Goal: Transaction & Acquisition: Book appointment/travel/reservation

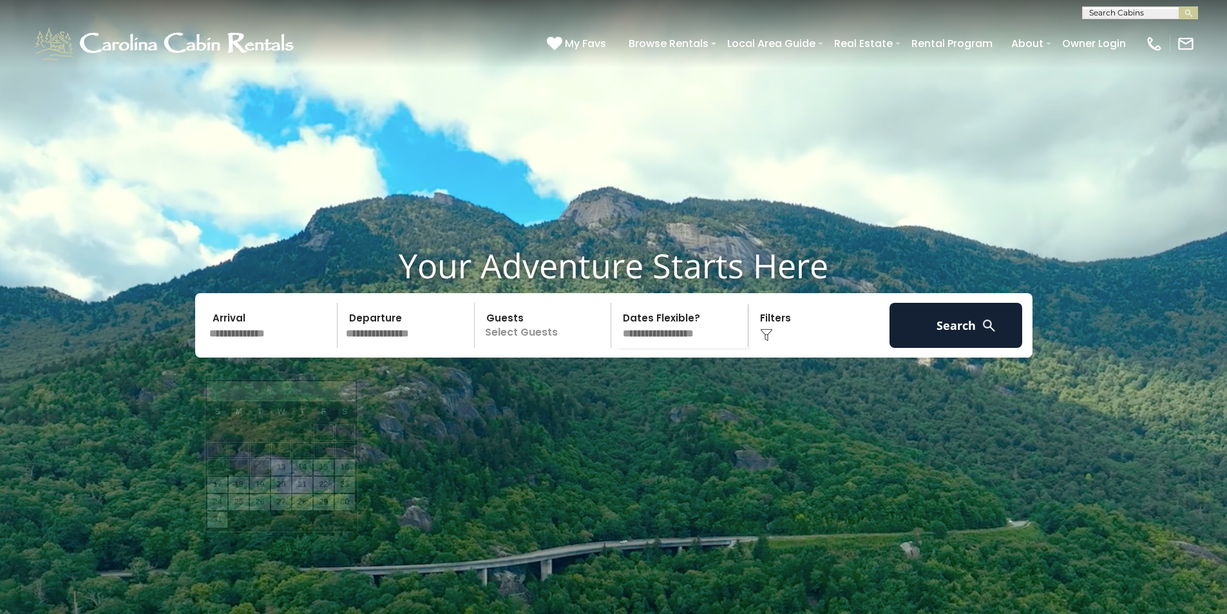
click at [231, 348] on input "text" at bounding box center [271, 325] width 133 height 45
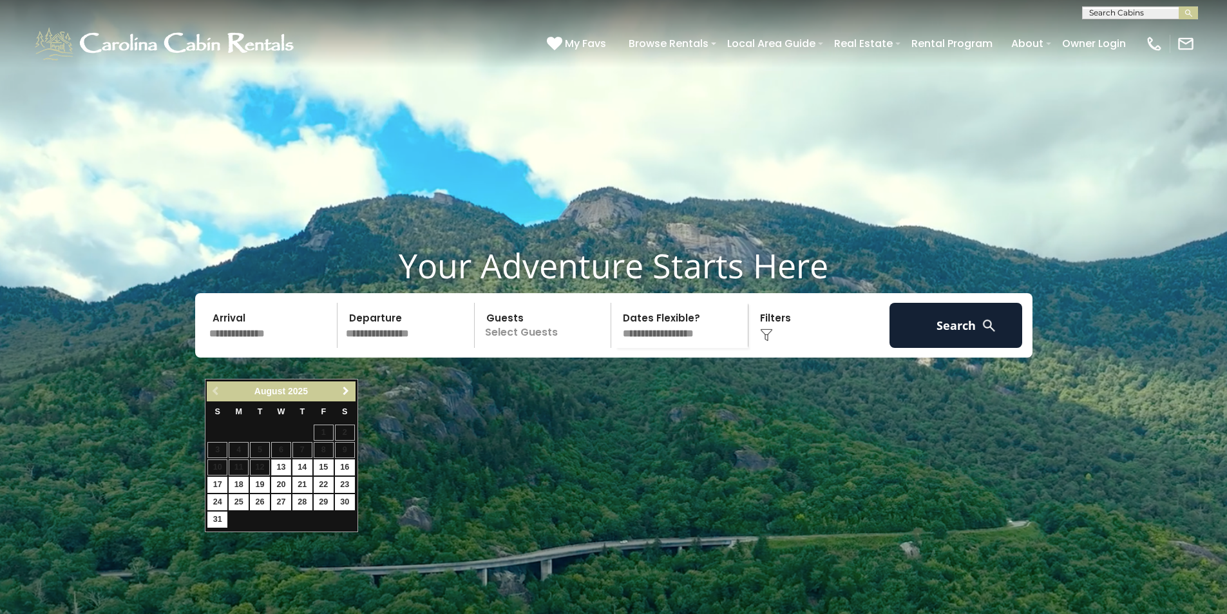
click at [342, 389] on span "Next" at bounding box center [346, 391] width 10 height 10
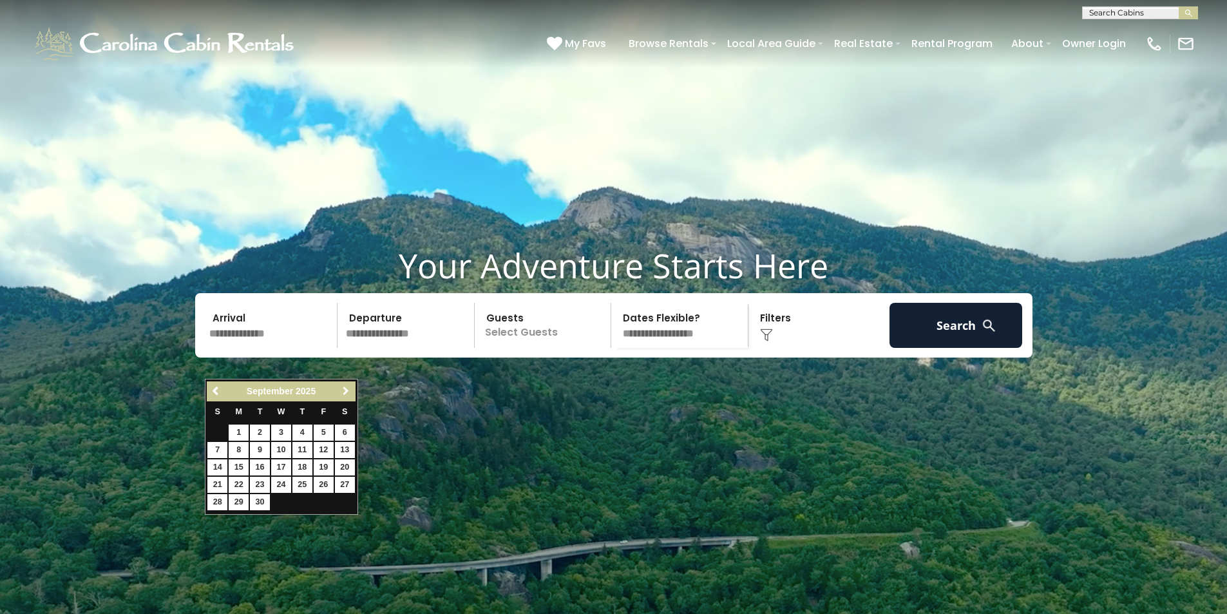
click at [342, 389] on span "Next" at bounding box center [346, 391] width 10 height 10
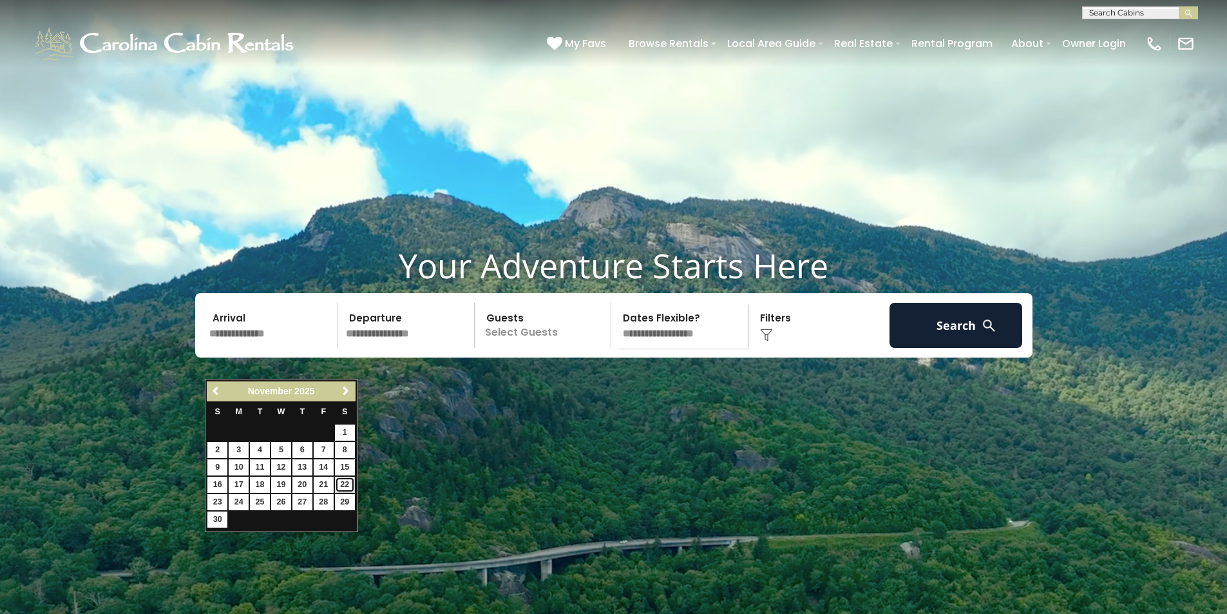
click at [352, 485] on link "22" at bounding box center [345, 485] width 20 height 16
type input "********"
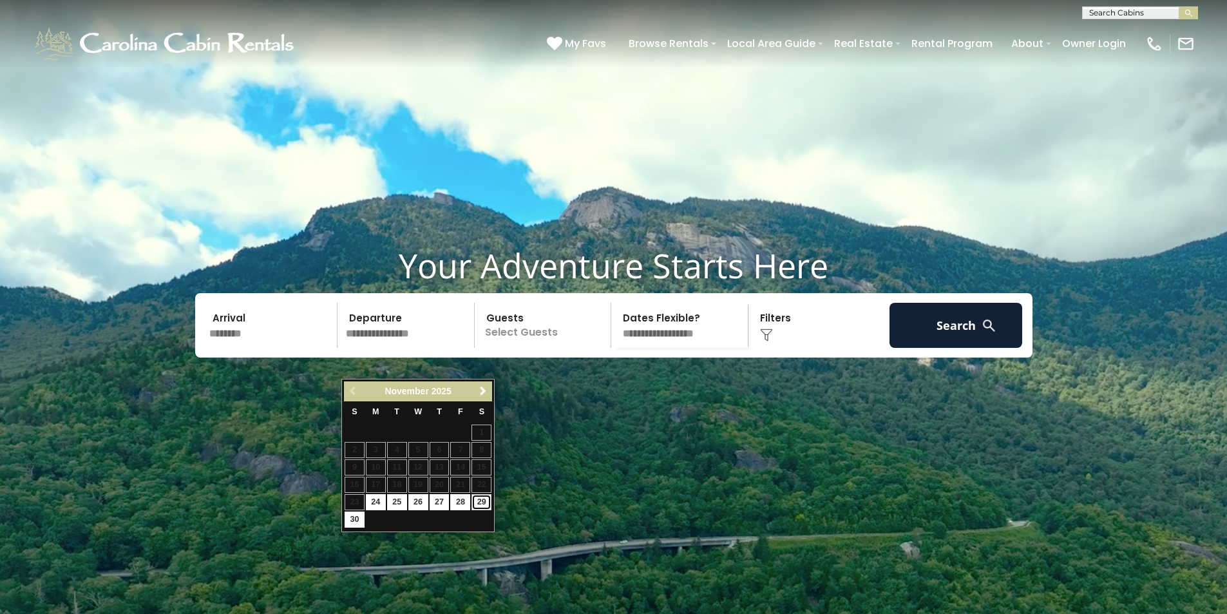
click at [479, 506] on link "29" at bounding box center [482, 502] width 20 height 16
type input "********"
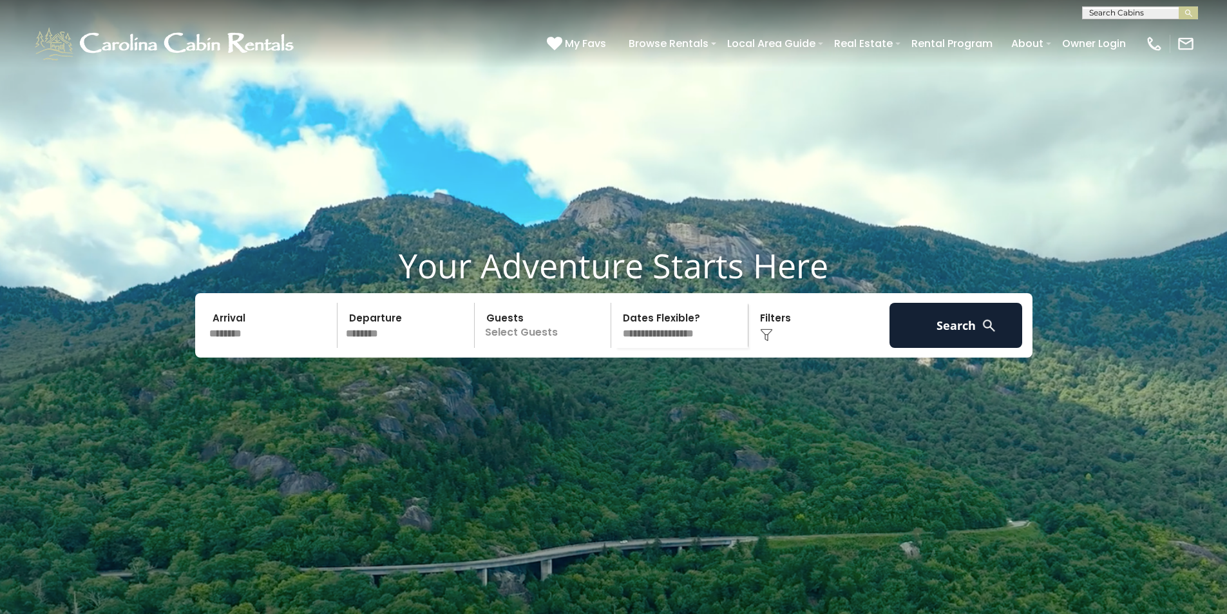
click at [484, 348] on p "Select Guests" at bounding box center [545, 325] width 133 height 45
click at [609, 385] on span "+" at bounding box center [606, 378] width 5 height 13
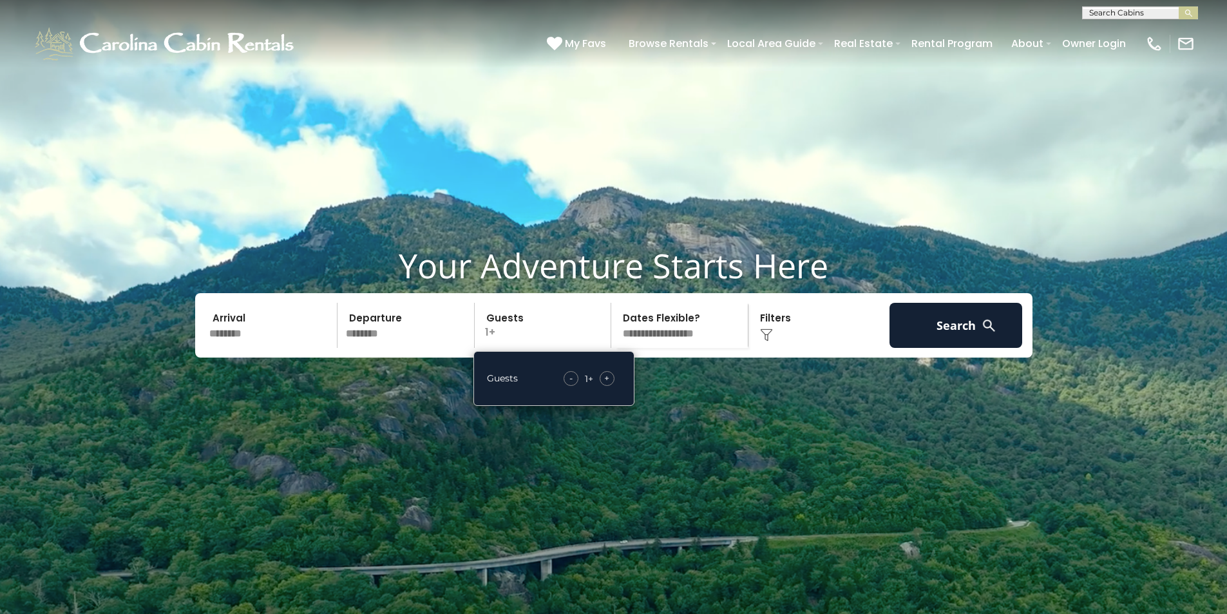
click at [609, 385] on span "+" at bounding box center [606, 378] width 5 height 13
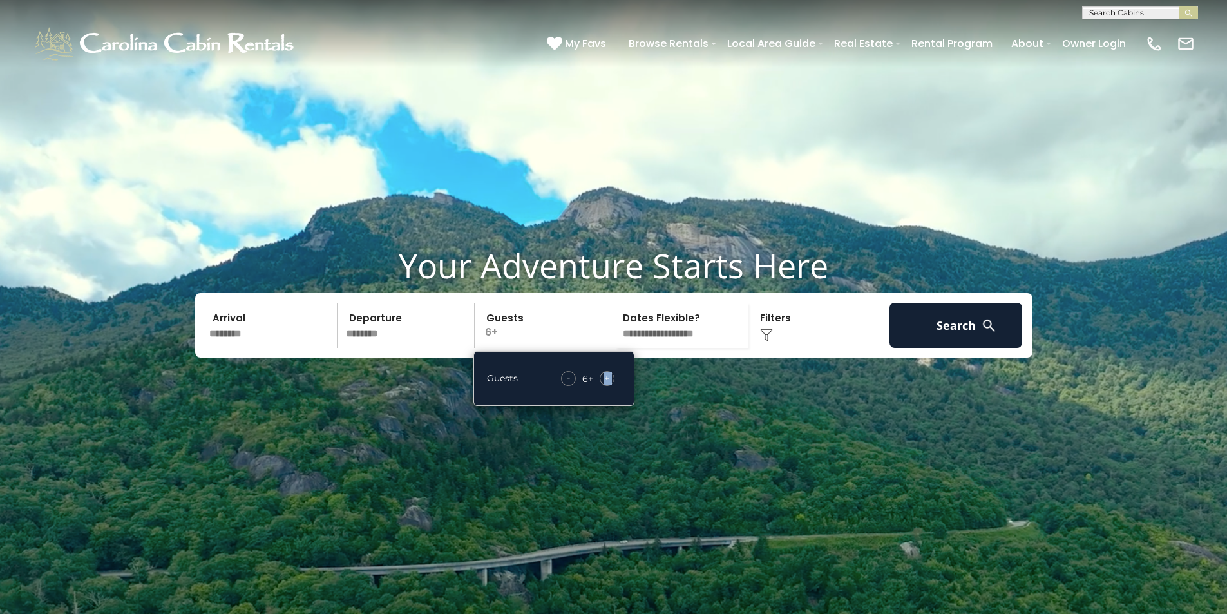
click at [609, 385] on span "+" at bounding box center [606, 378] width 5 height 13
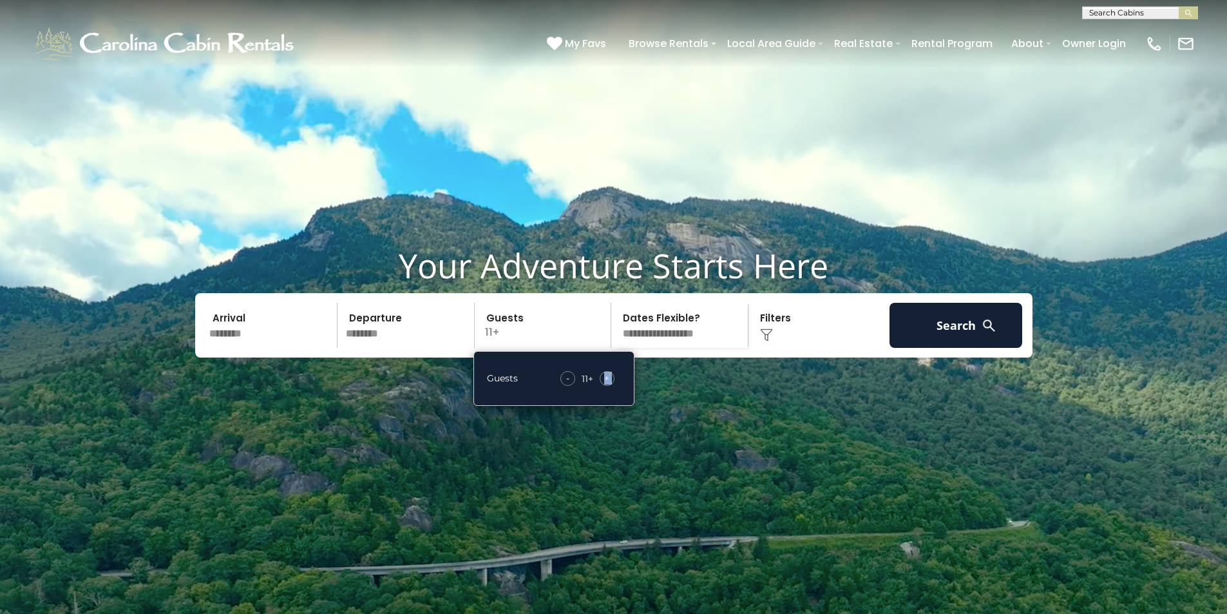
click at [609, 385] on span "+" at bounding box center [606, 378] width 5 height 13
click at [968, 348] on button "Search" at bounding box center [956, 325] width 133 height 45
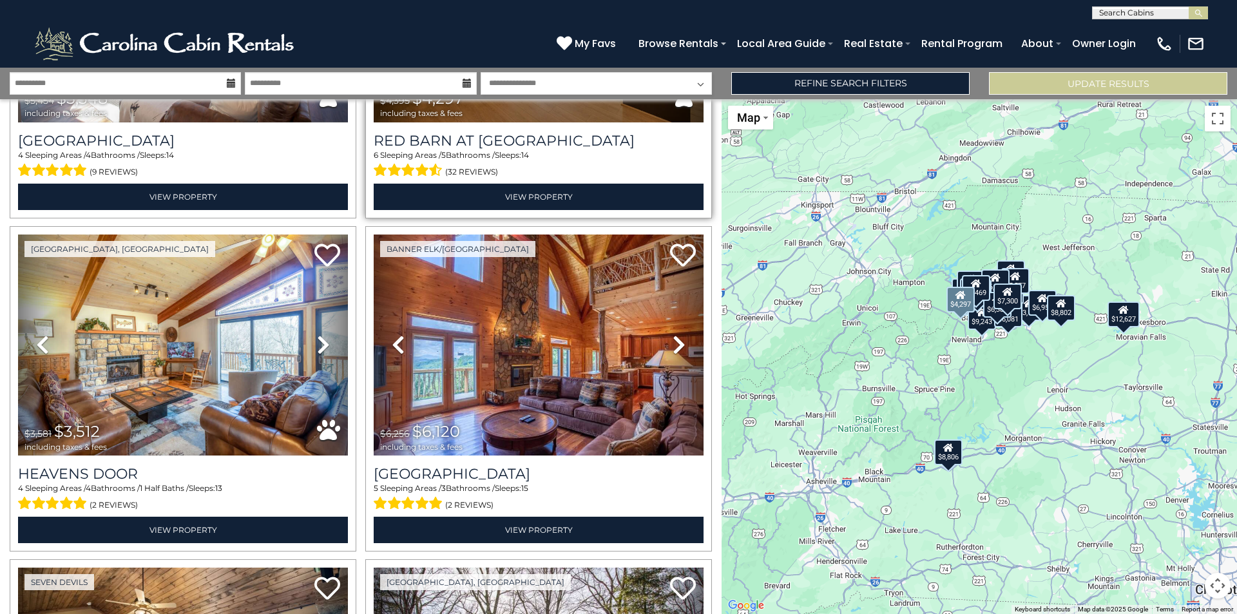
scroll to position [1933, 0]
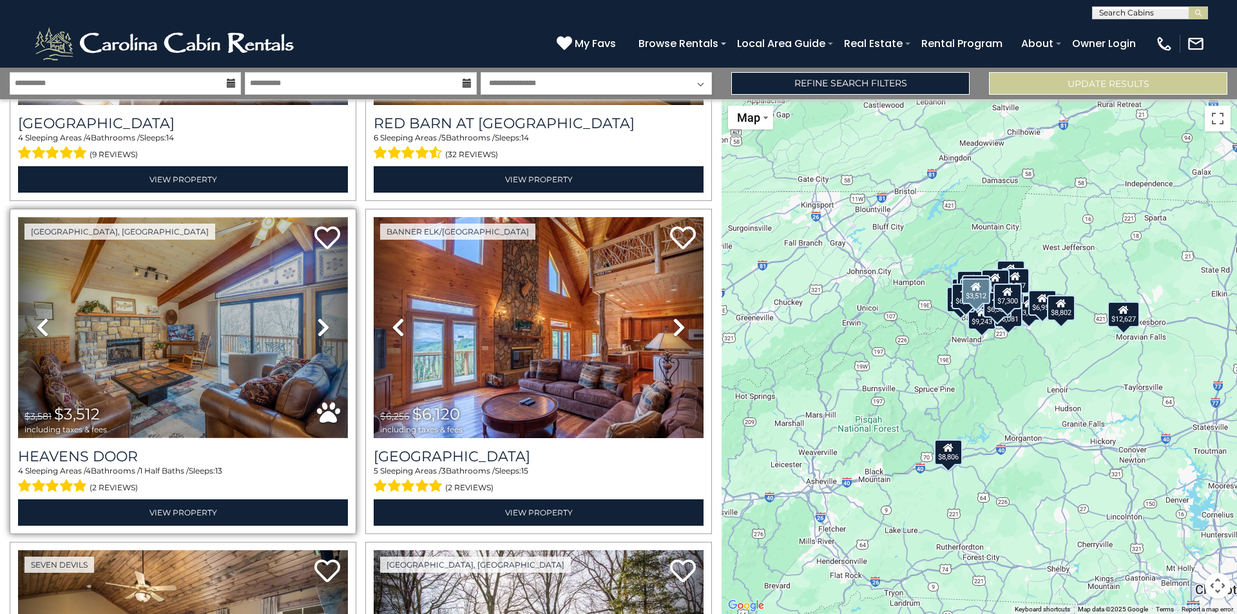
click at [274, 352] on img at bounding box center [183, 327] width 330 height 221
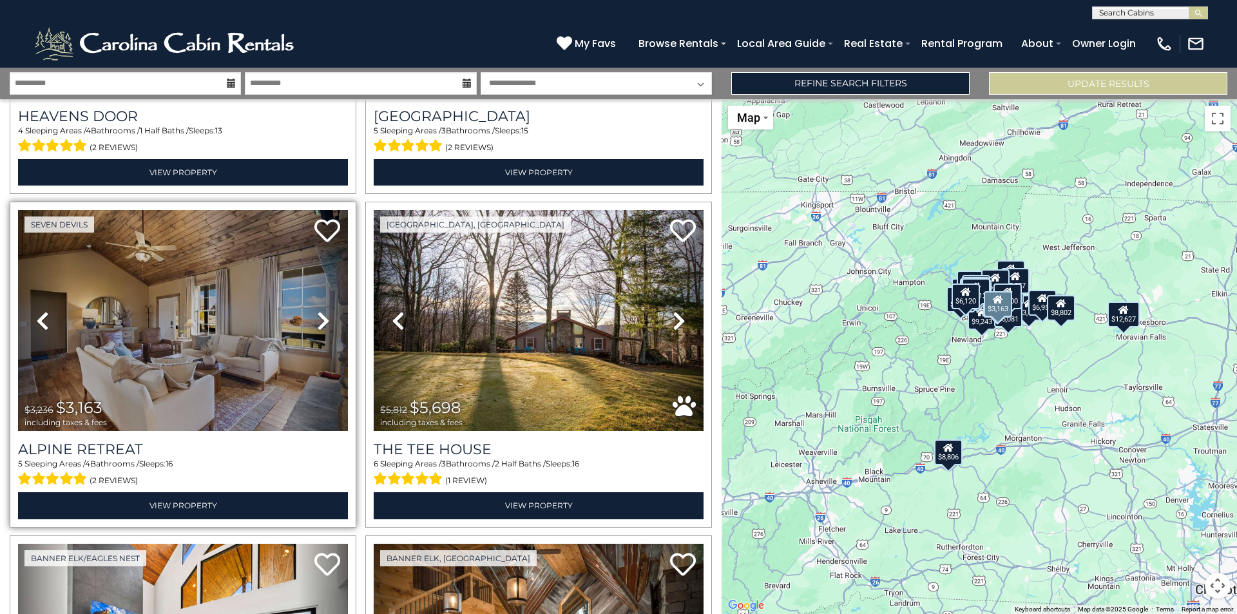
scroll to position [2319, 0]
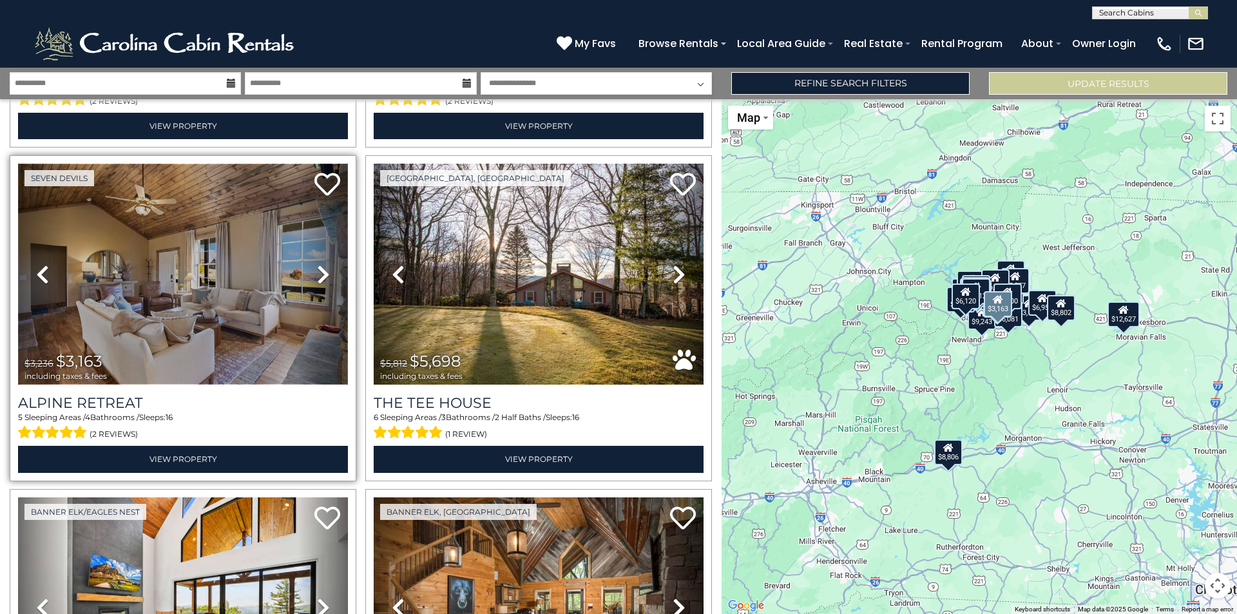
click at [231, 302] on img at bounding box center [183, 274] width 330 height 221
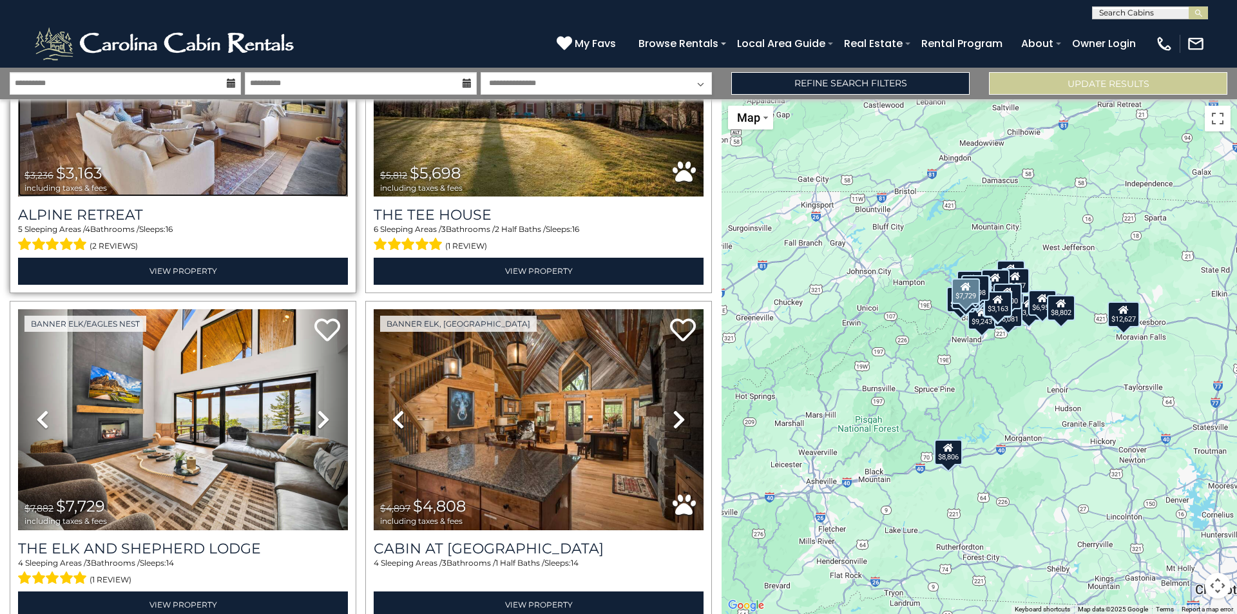
scroll to position [2512, 0]
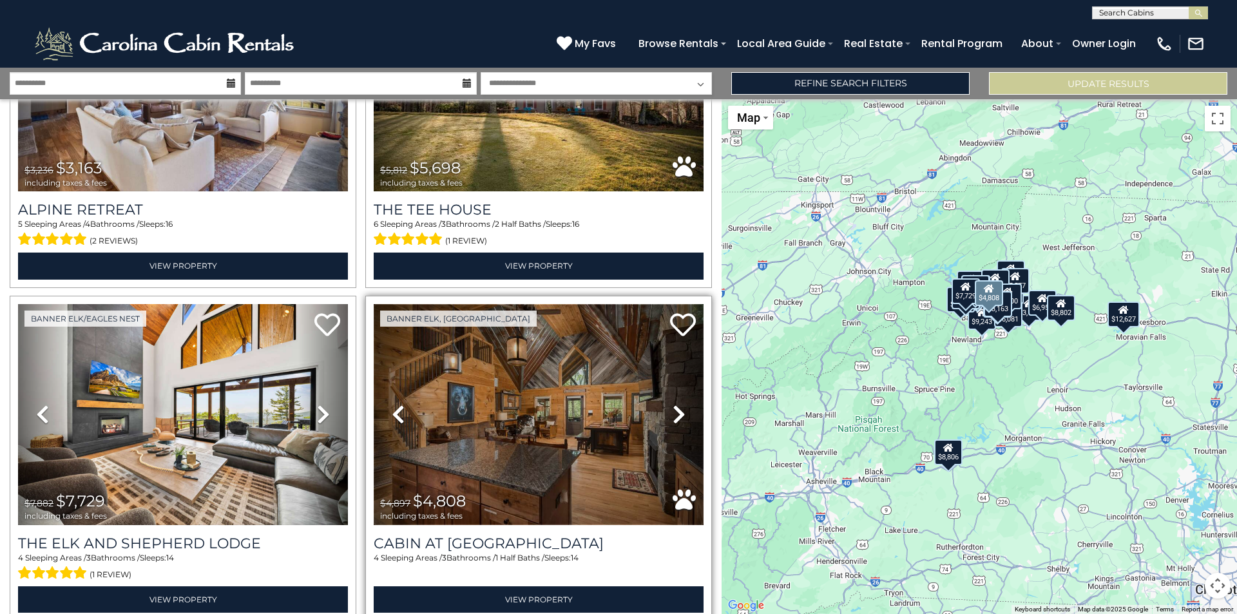
click at [534, 389] on img at bounding box center [539, 414] width 330 height 221
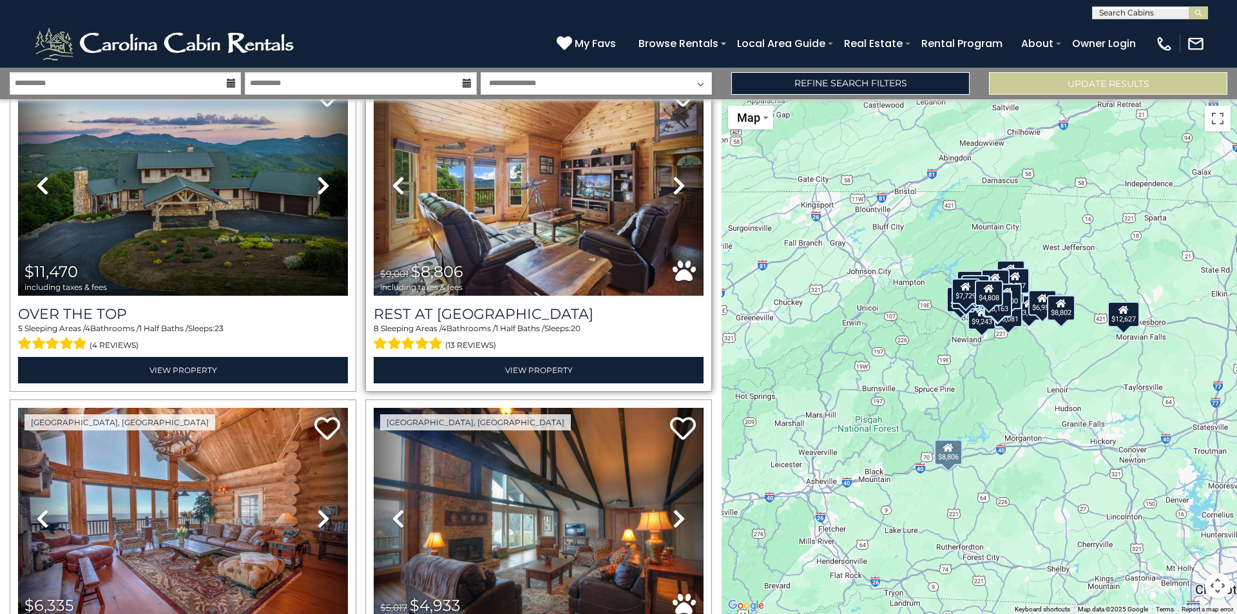
scroll to position [0, 0]
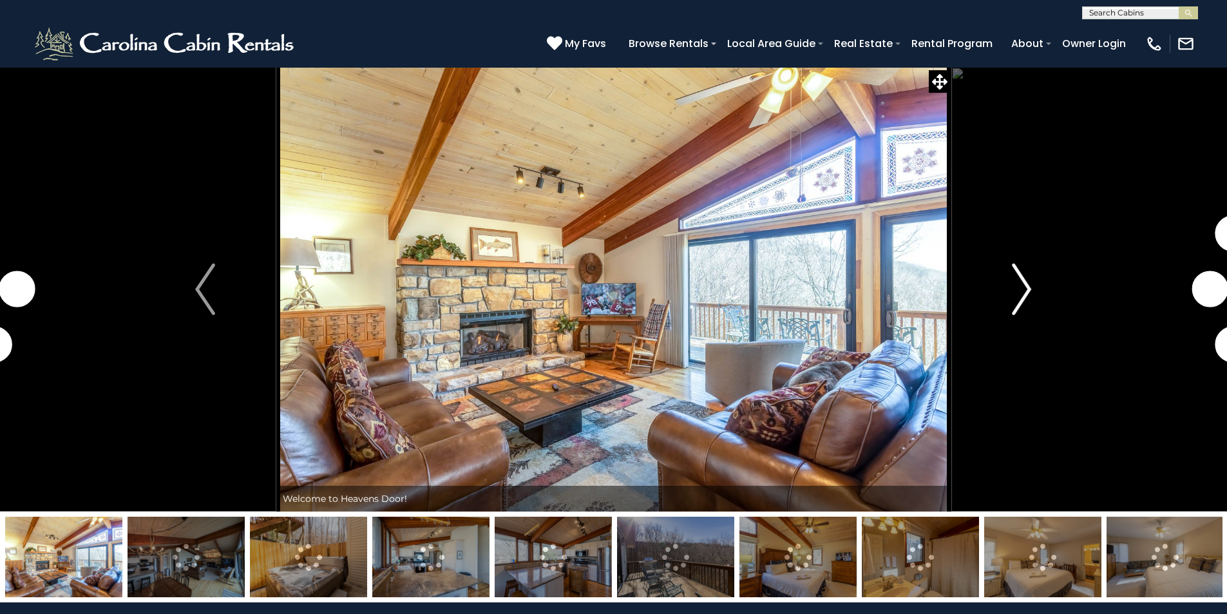
click at [1020, 287] on img "Next" at bounding box center [1021, 289] width 19 height 52
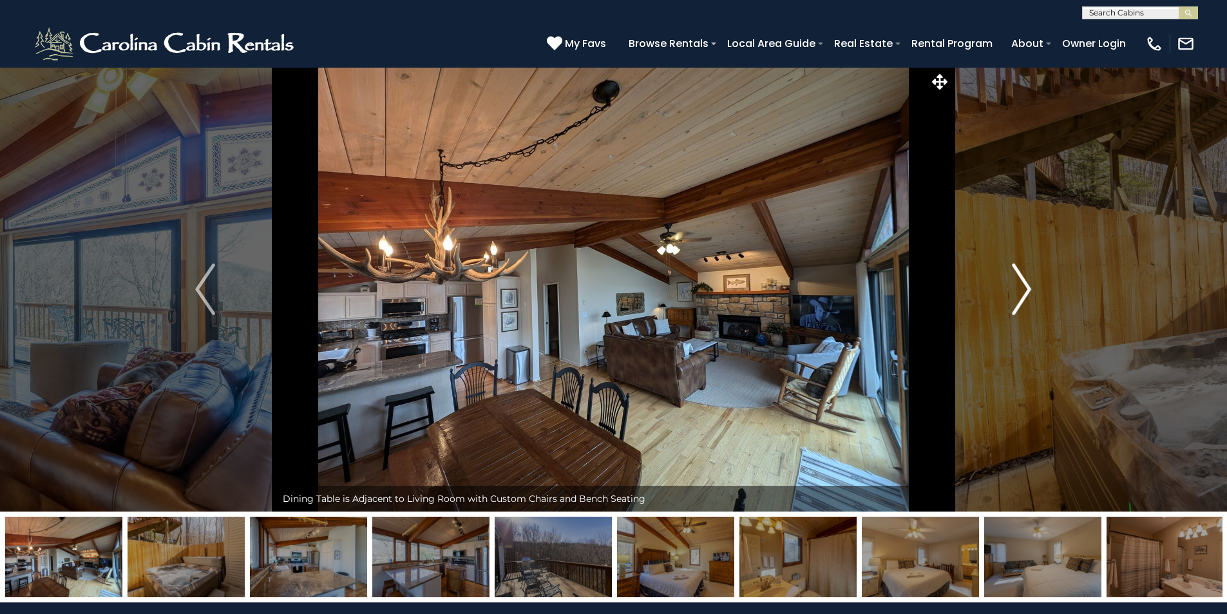
click at [1019, 286] on img "Next" at bounding box center [1021, 289] width 19 height 52
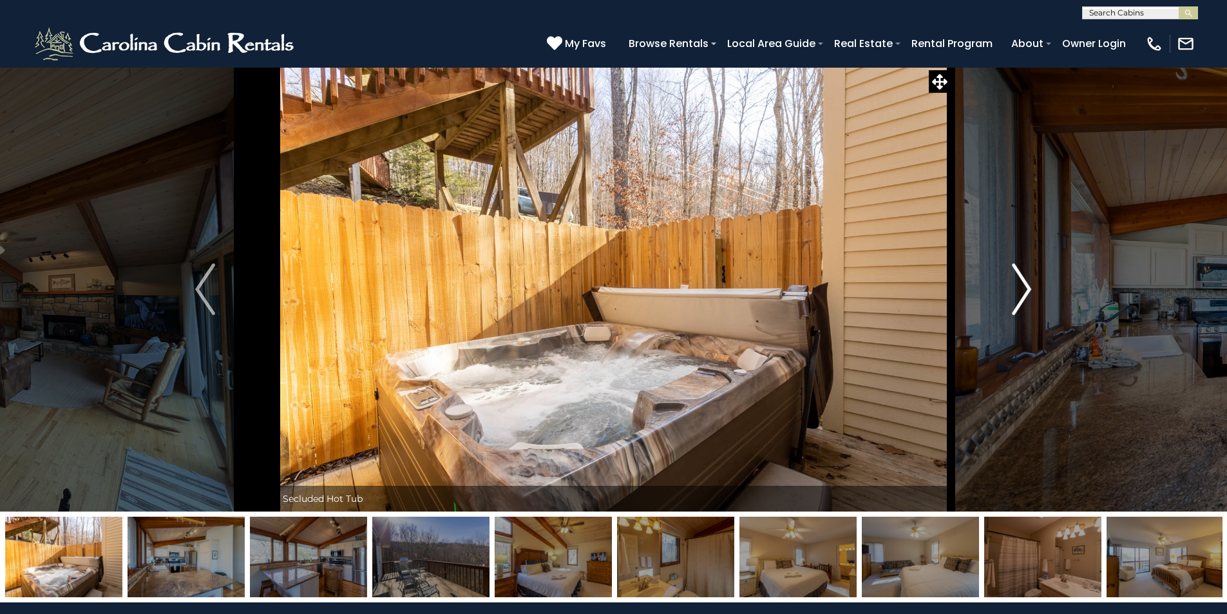
click at [1019, 286] on img "Next" at bounding box center [1021, 289] width 19 height 52
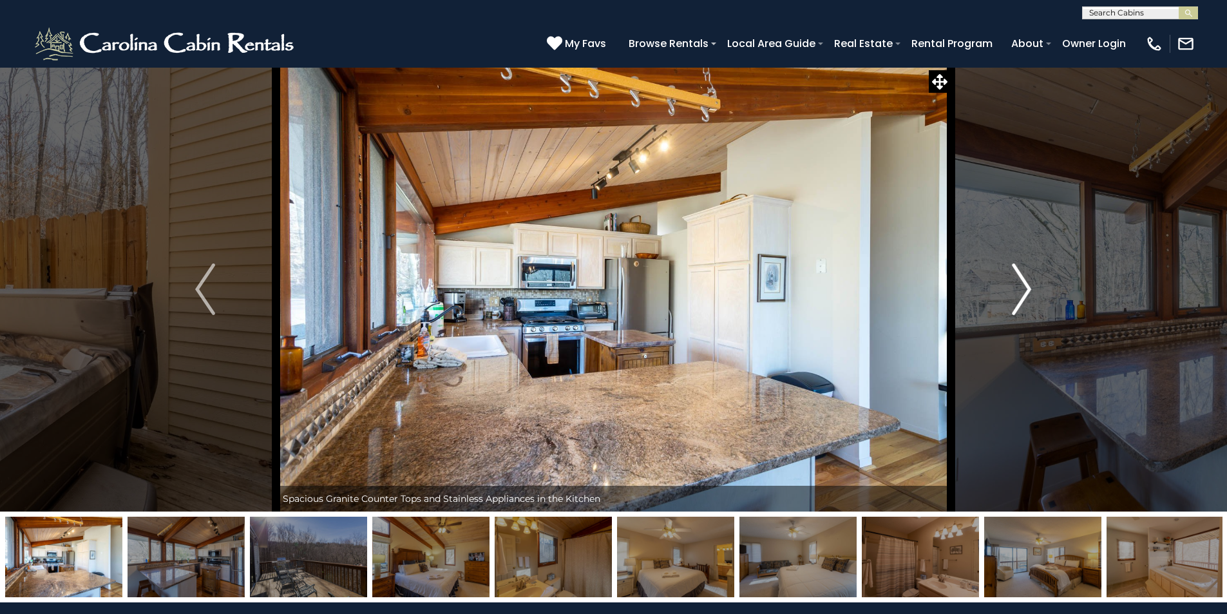
click at [1019, 286] on img "Next" at bounding box center [1021, 289] width 19 height 52
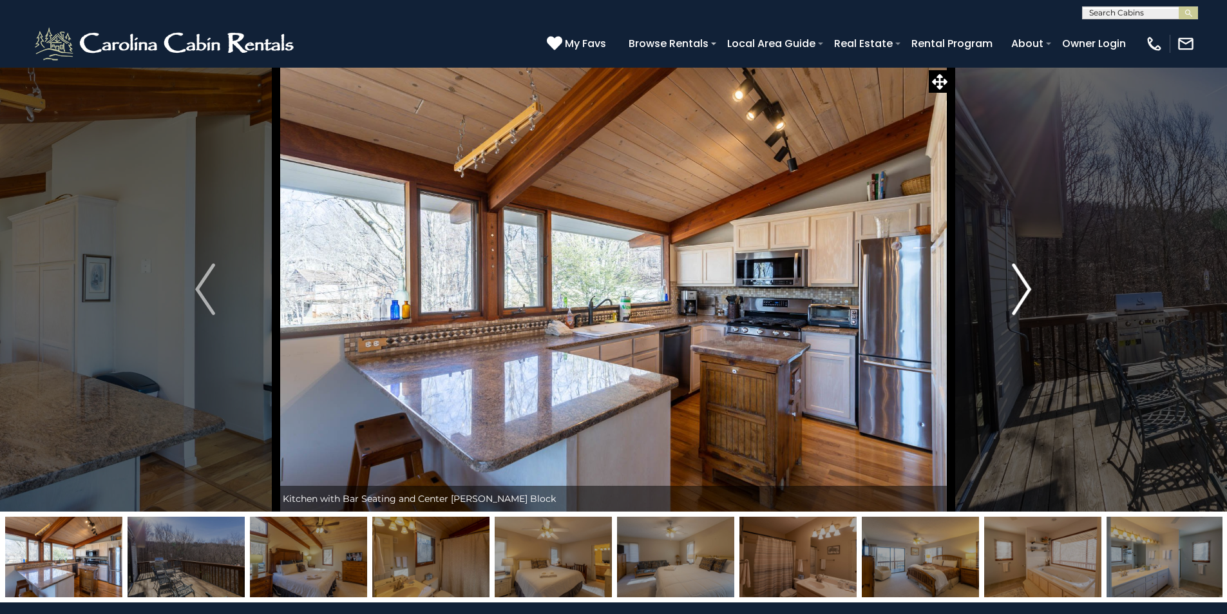
click at [1018, 286] on img "Next" at bounding box center [1021, 289] width 19 height 52
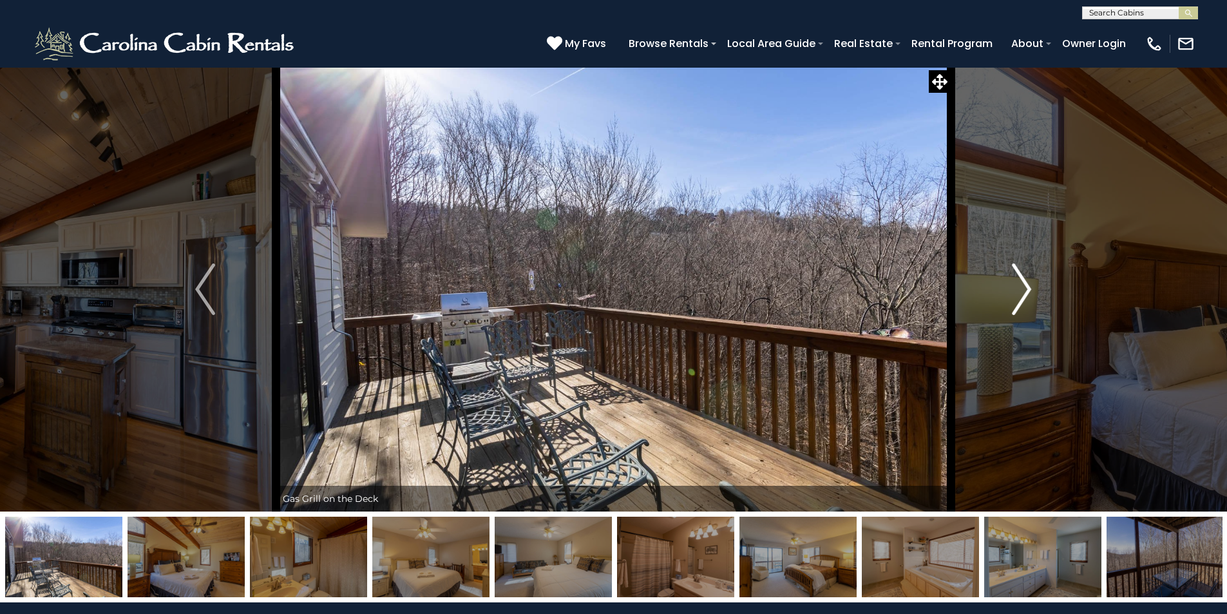
click at [1018, 286] on img "Next" at bounding box center [1021, 289] width 19 height 52
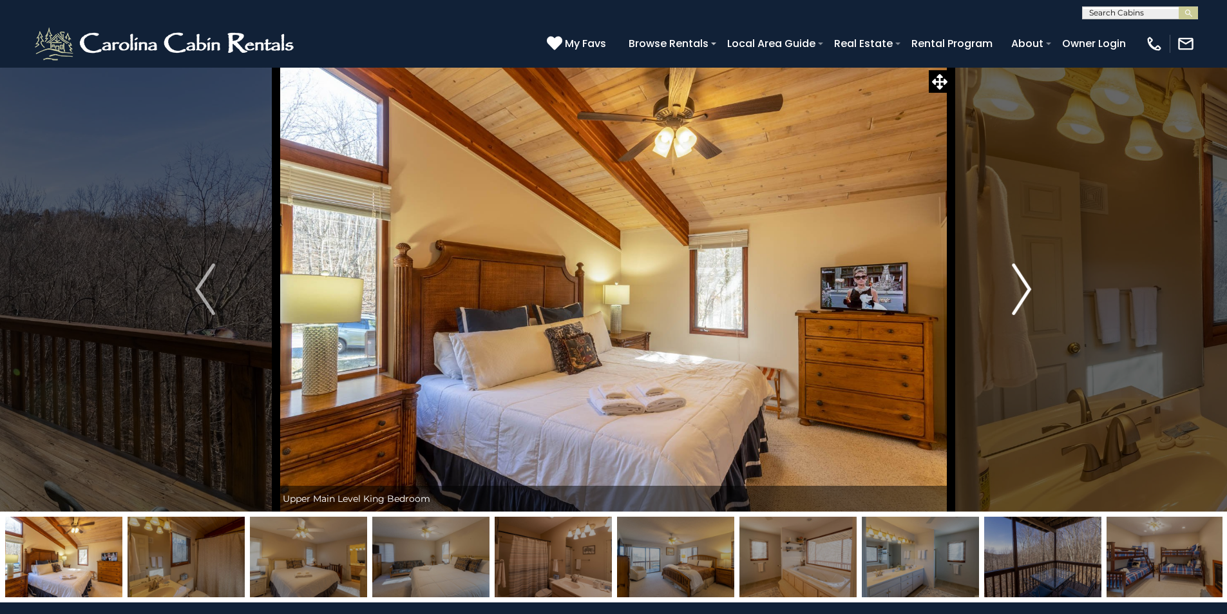
click at [1018, 286] on img "Next" at bounding box center [1021, 289] width 19 height 52
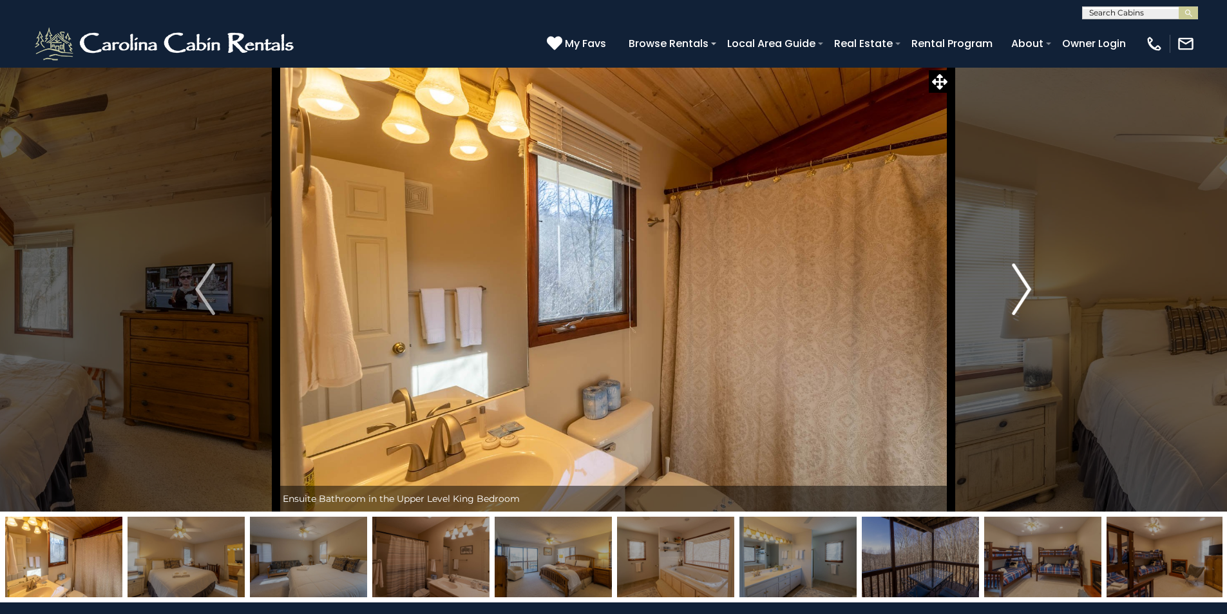
click at [1018, 286] on img "Next" at bounding box center [1021, 289] width 19 height 52
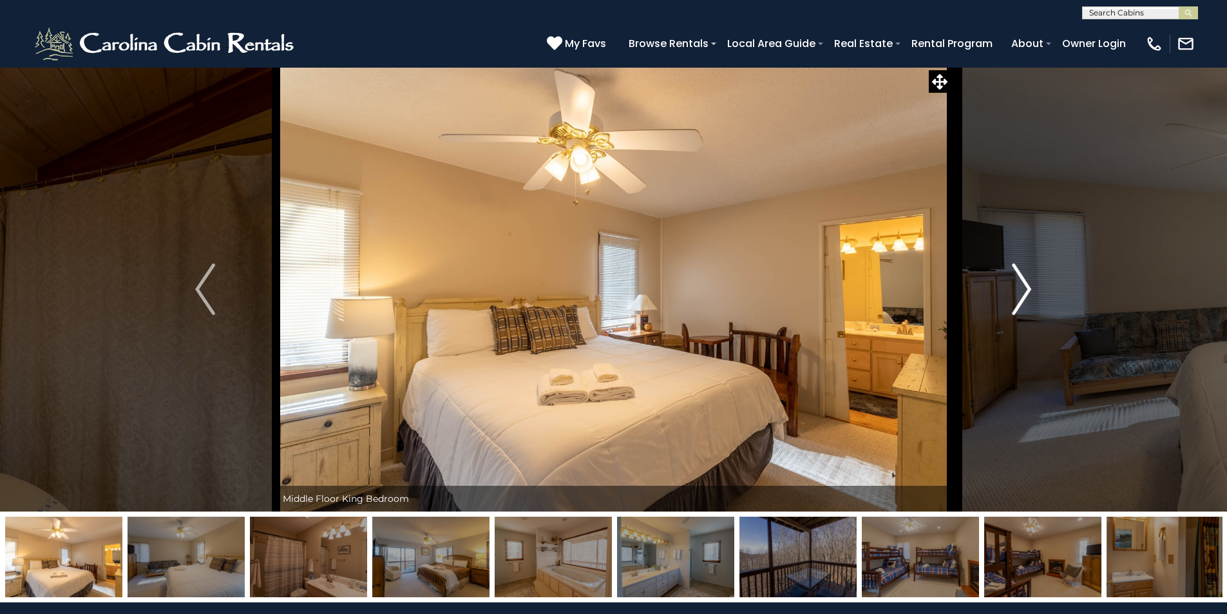
click at [1018, 286] on img "Next" at bounding box center [1021, 289] width 19 height 52
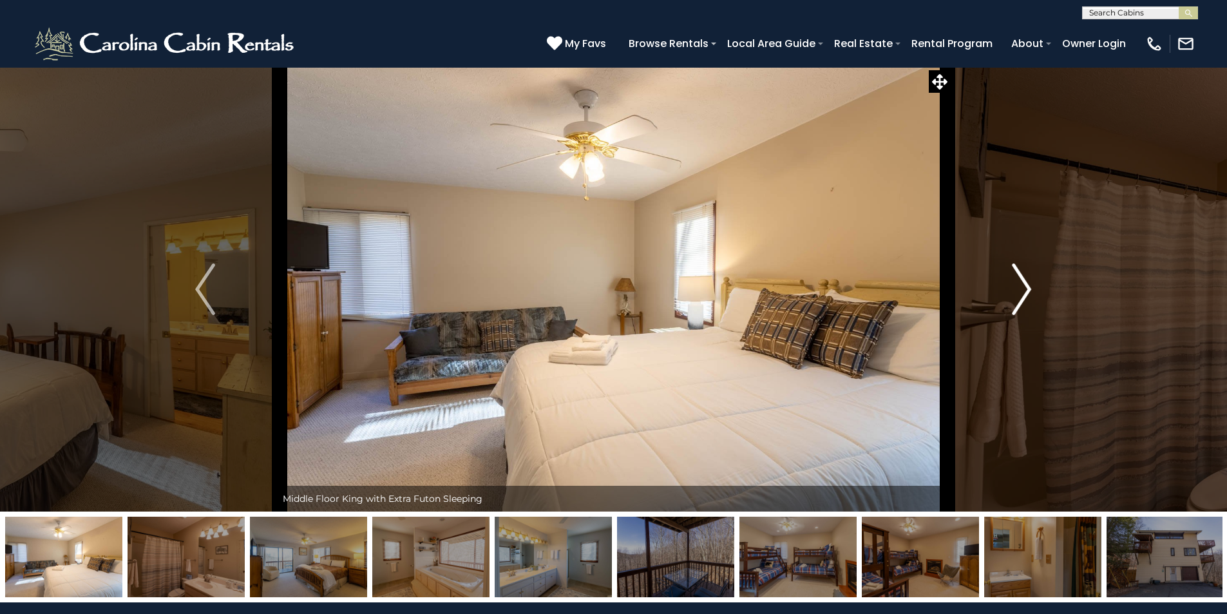
click at [999, 294] on button "Next" at bounding box center [1022, 289] width 142 height 444
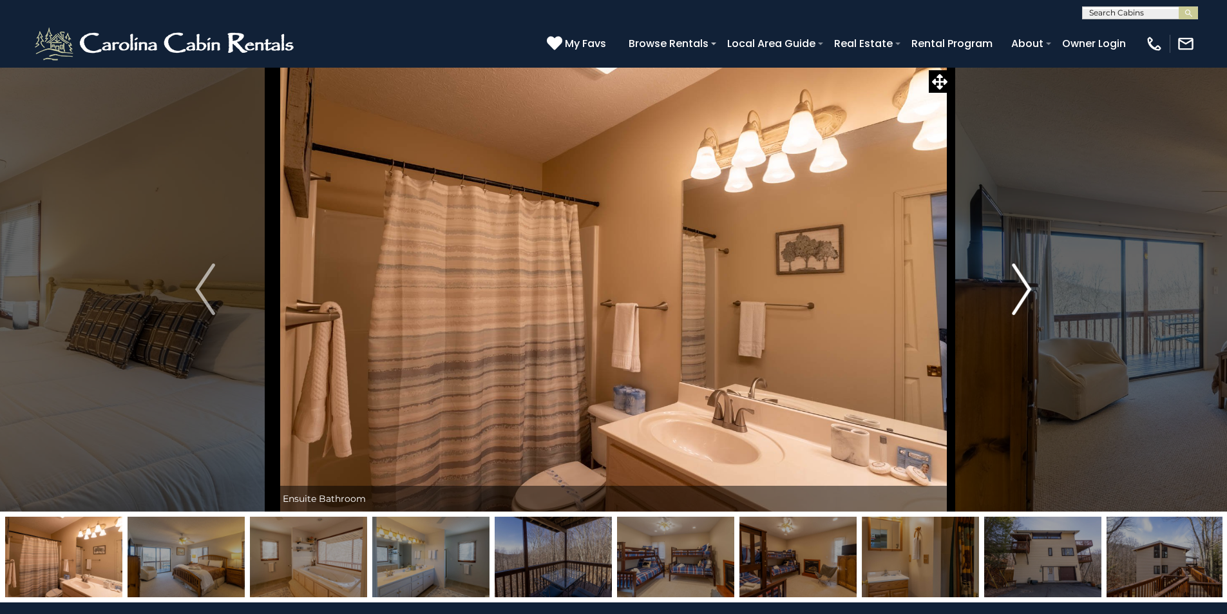
click at [999, 294] on button "Next" at bounding box center [1022, 289] width 142 height 444
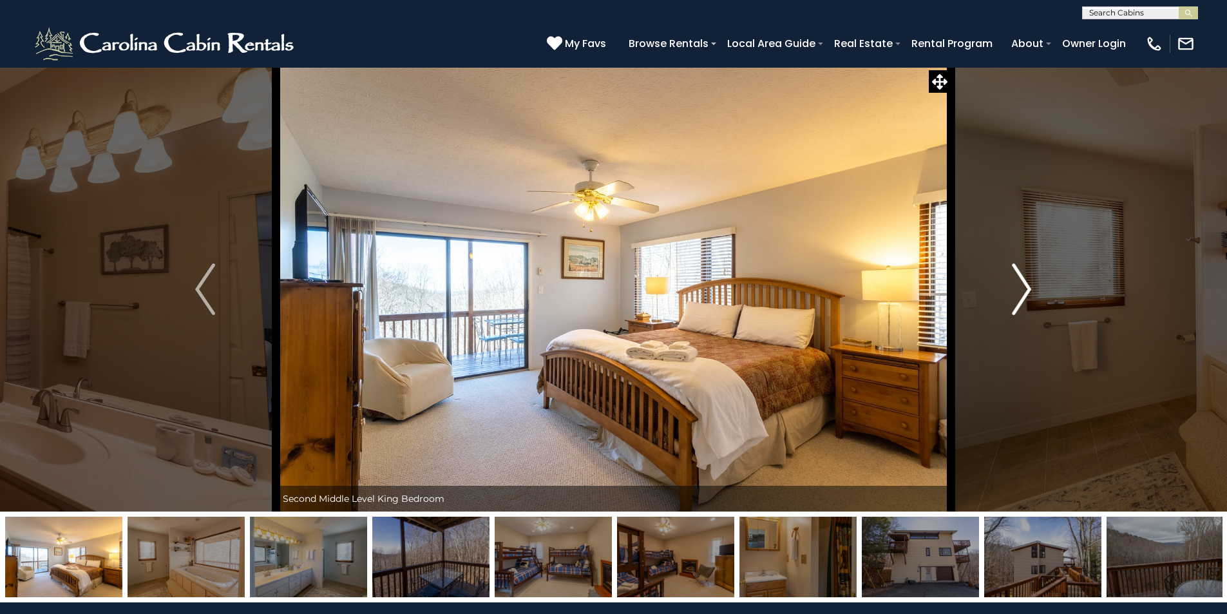
click at [998, 294] on button "Next" at bounding box center [1022, 289] width 142 height 444
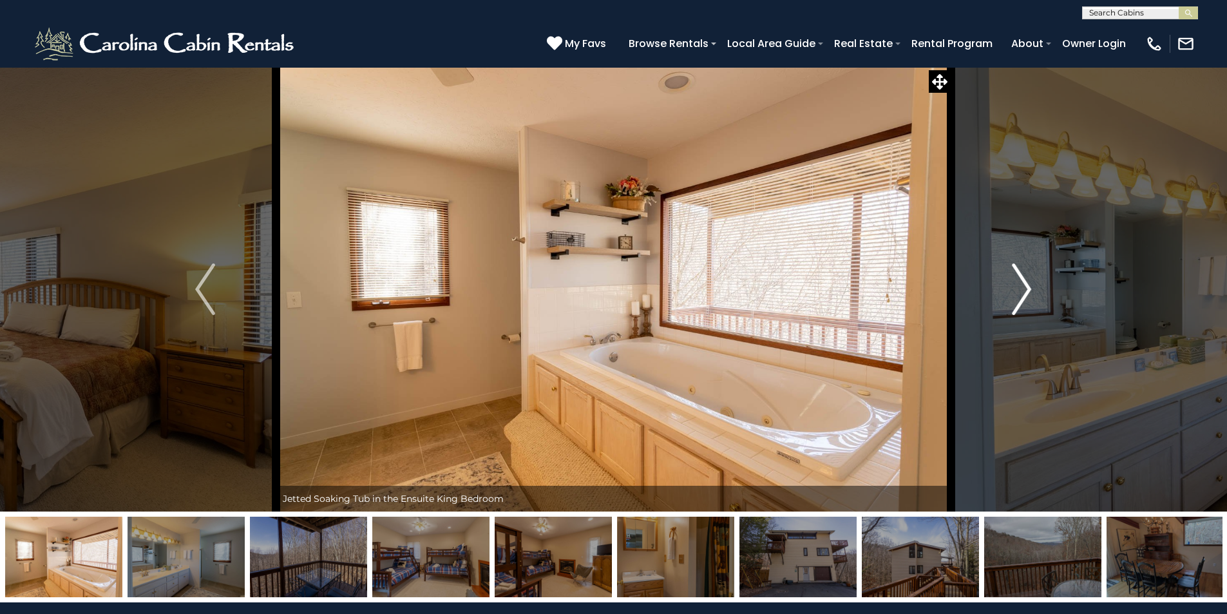
click at [998, 294] on button "Next" at bounding box center [1022, 289] width 142 height 444
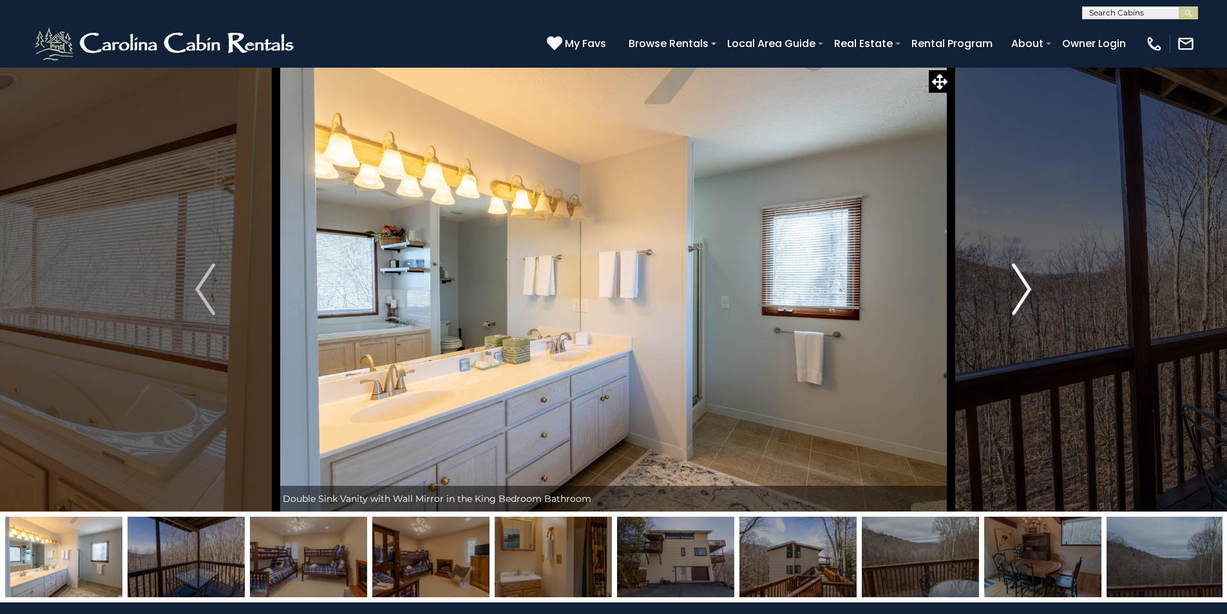
click at [998, 294] on button "Next" at bounding box center [1022, 289] width 142 height 444
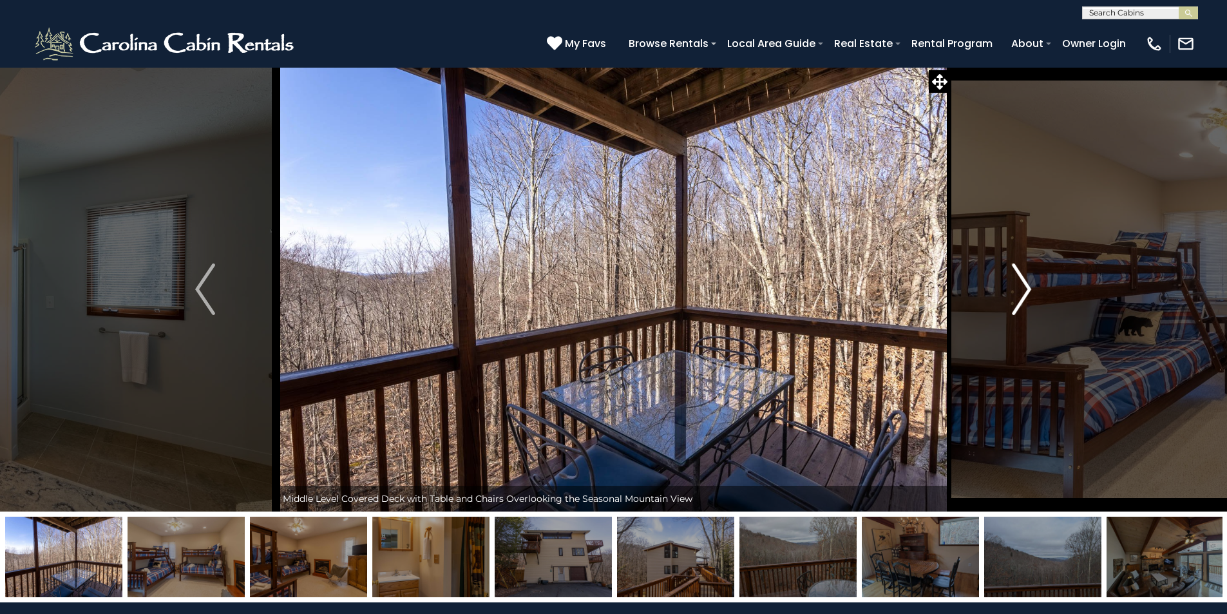
click at [998, 294] on button "Next" at bounding box center [1022, 289] width 142 height 444
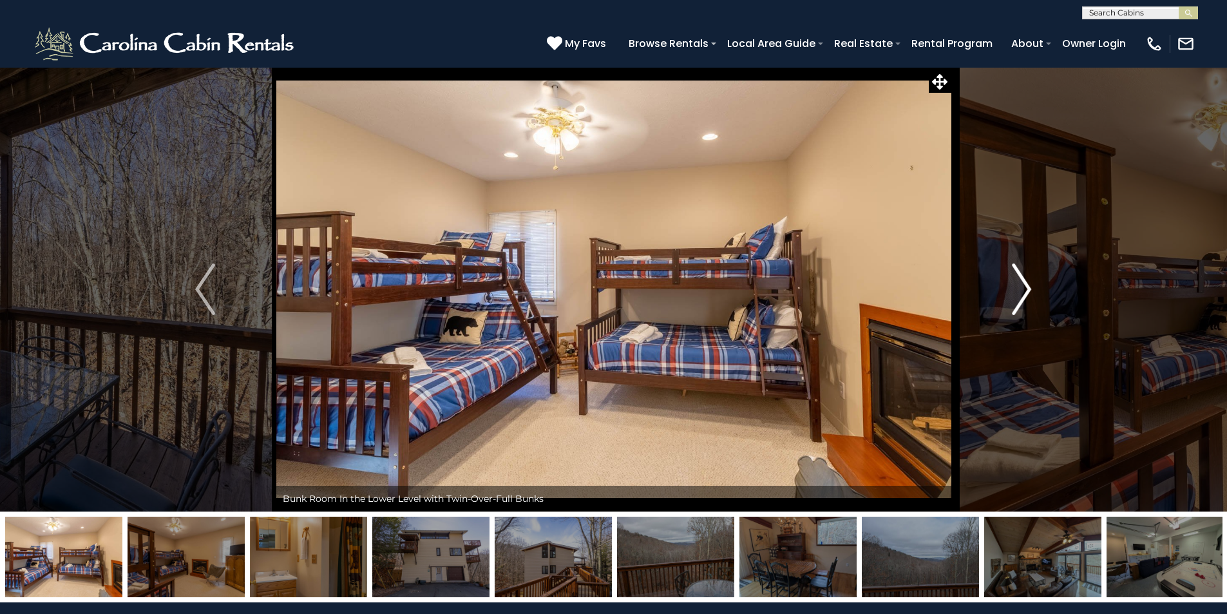
click at [998, 294] on button "Next" at bounding box center [1022, 289] width 142 height 444
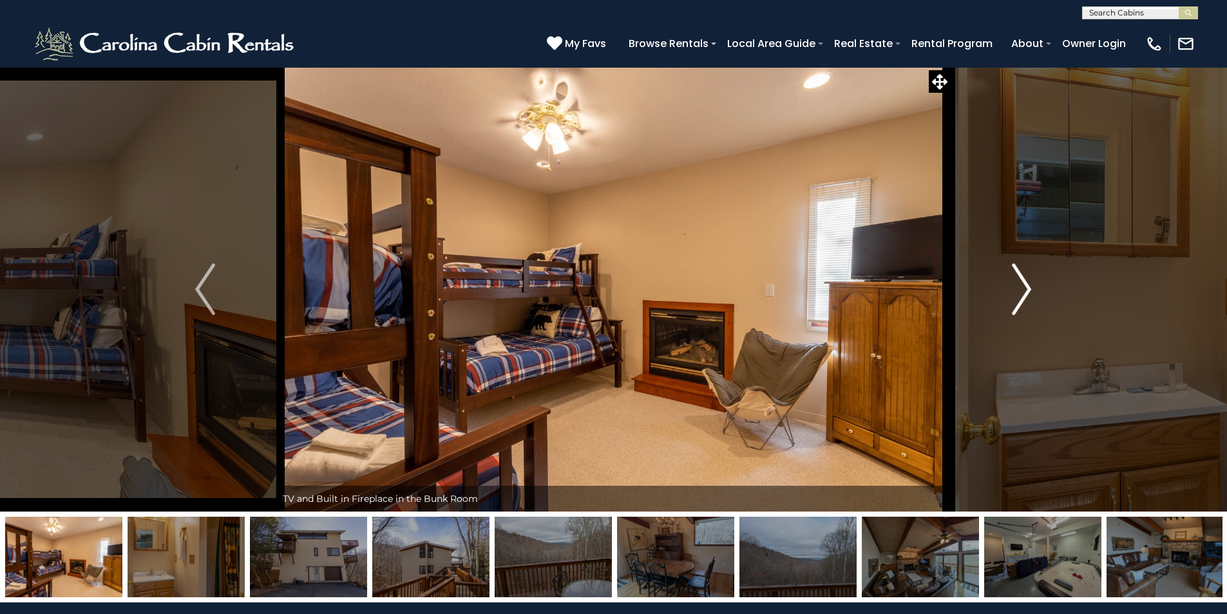
click at [998, 294] on button "Next" at bounding box center [1022, 289] width 142 height 444
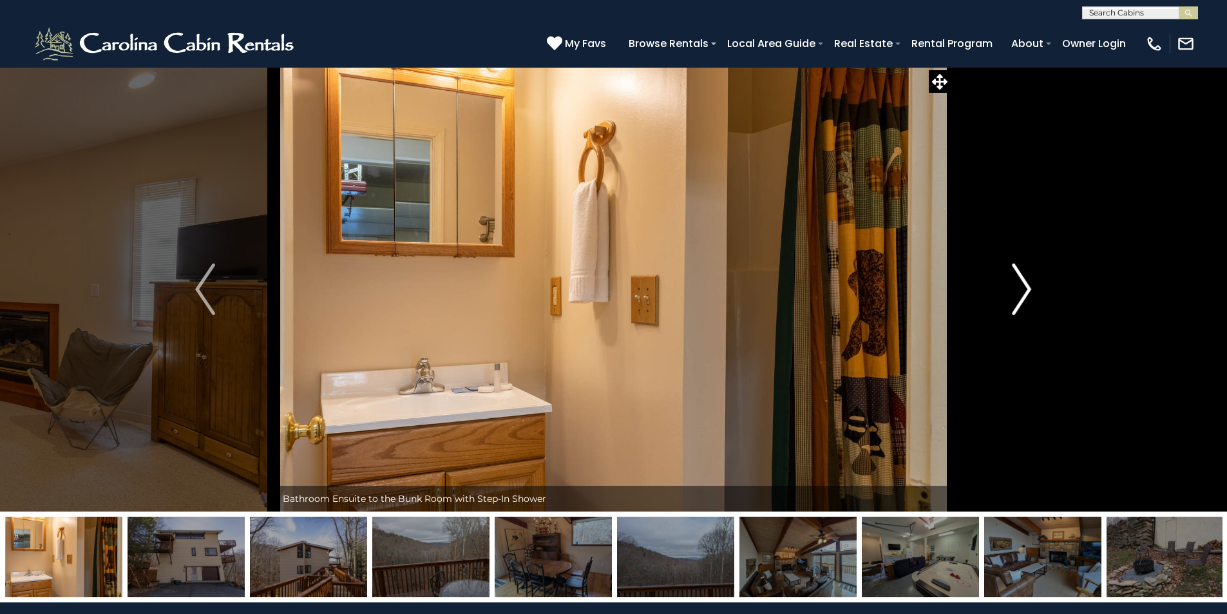
click at [998, 294] on button "Next" at bounding box center [1022, 289] width 142 height 444
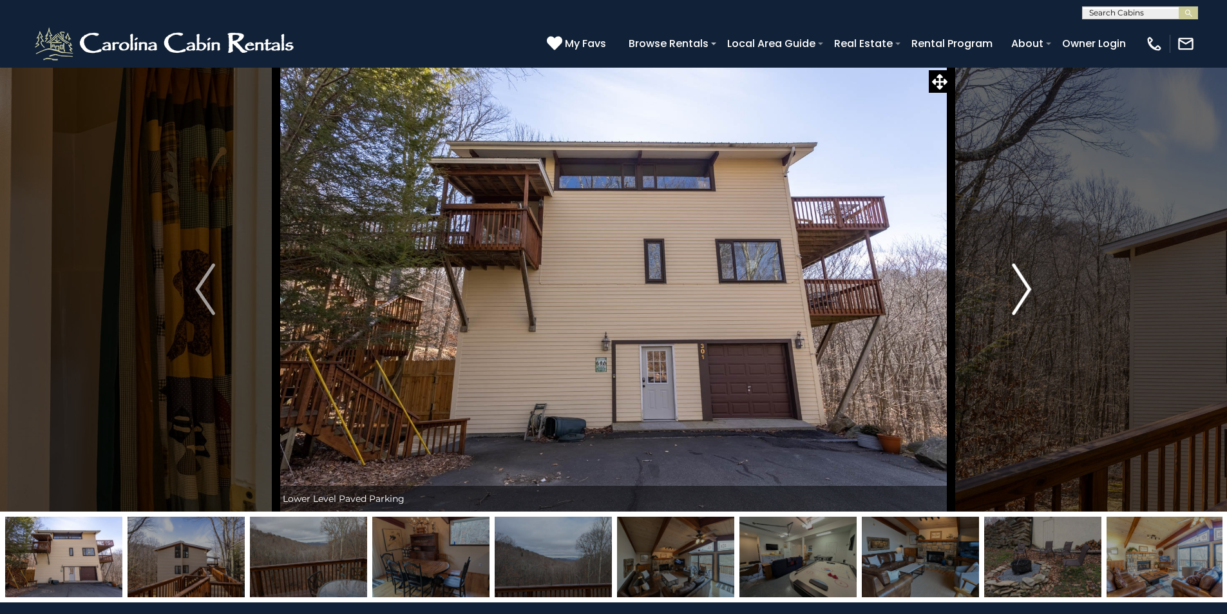
click at [998, 294] on button "Next" at bounding box center [1022, 289] width 142 height 444
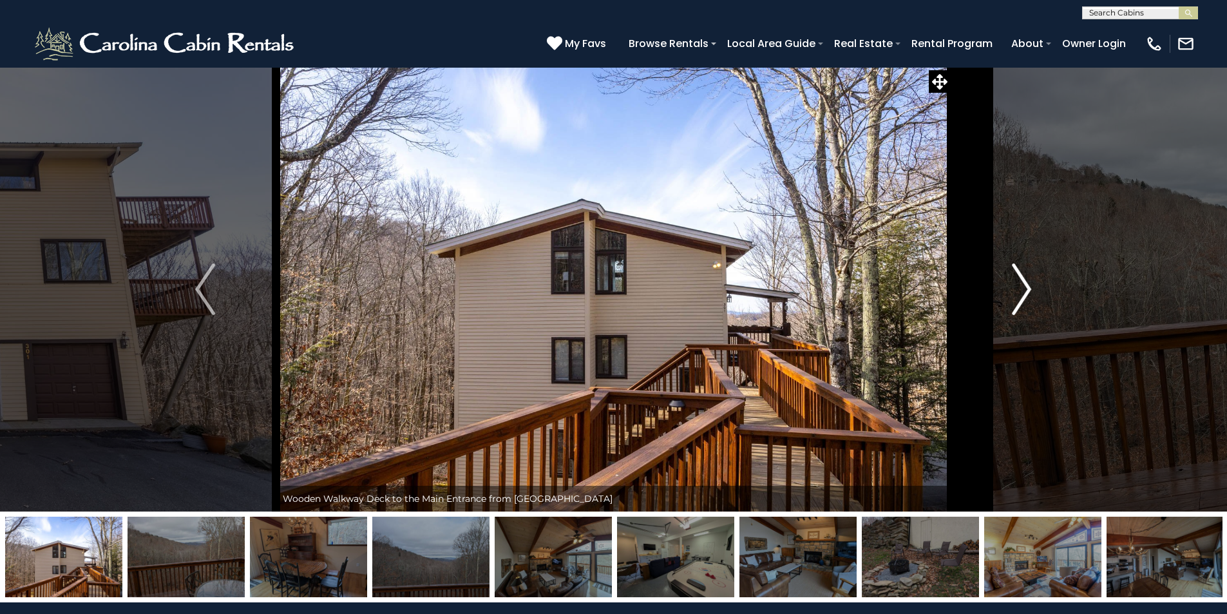
click at [998, 294] on button "Next" at bounding box center [1022, 289] width 142 height 444
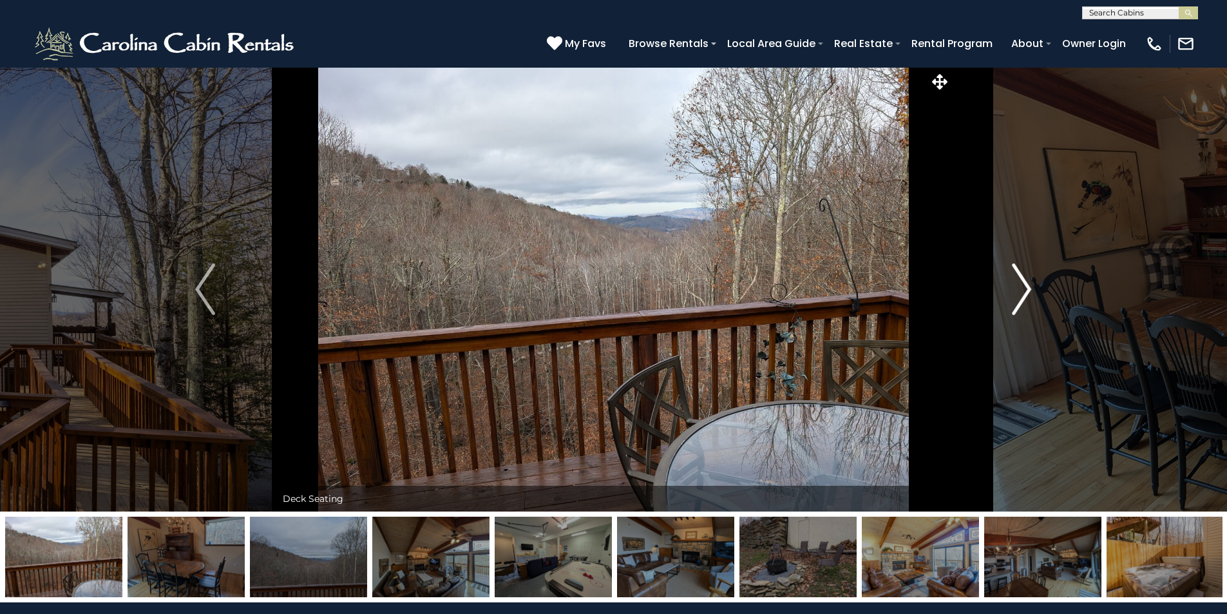
click at [998, 294] on button "Next" at bounding box center [1022, 289] width 142 height 444
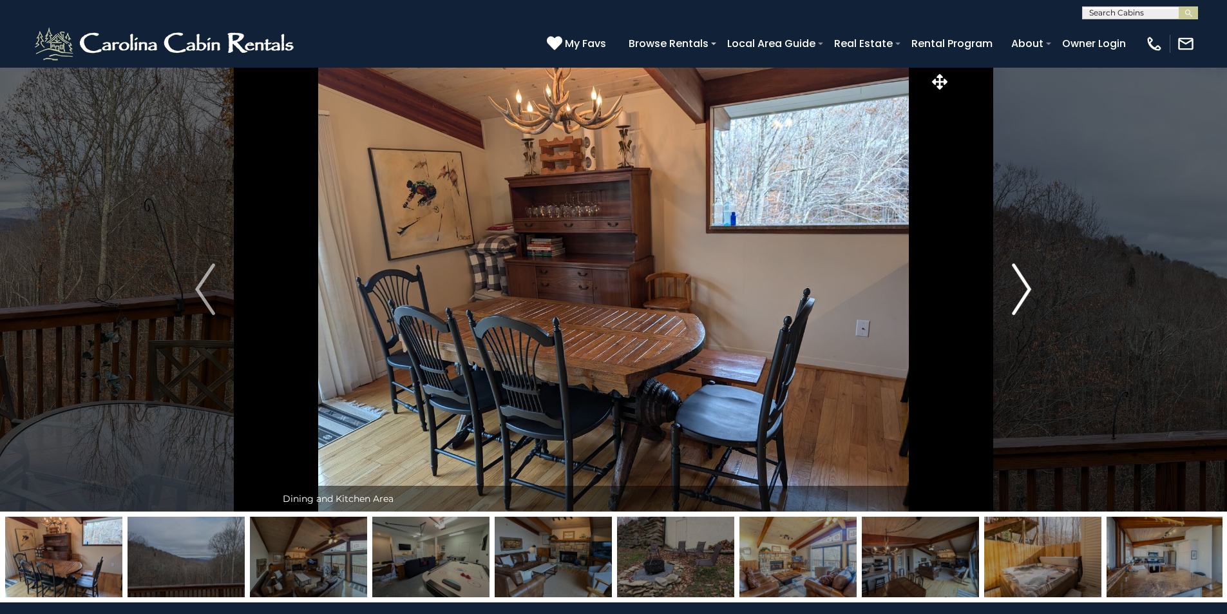
click at [998, 294] on button "Next" at bounding box center [1022, 289] width 142 height 444
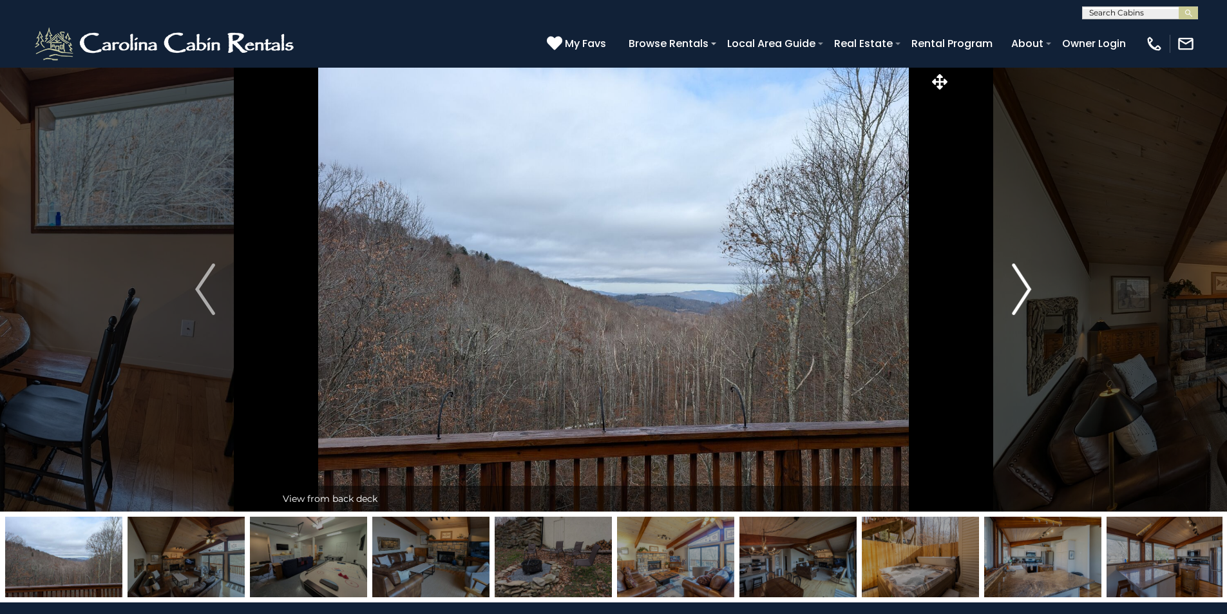
click at [998, 294] on button "Next" at bounding box center [1022, 289] width 142 height 444
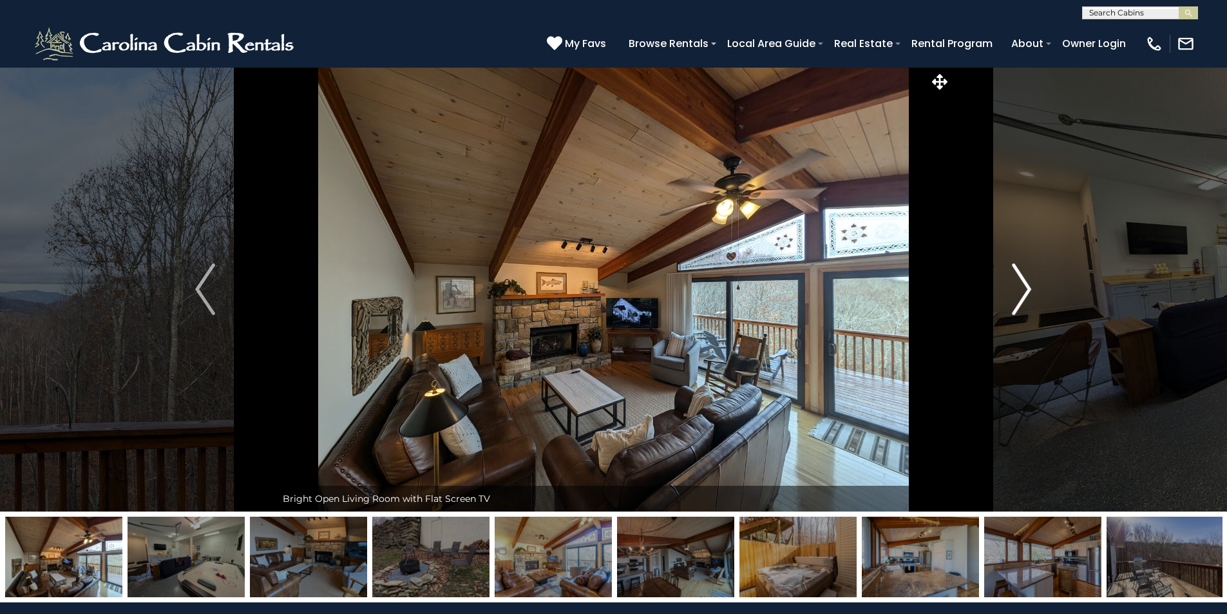
click at [998, 294] on button "Next" at bounding box center [1022, 289] width 142 height 444
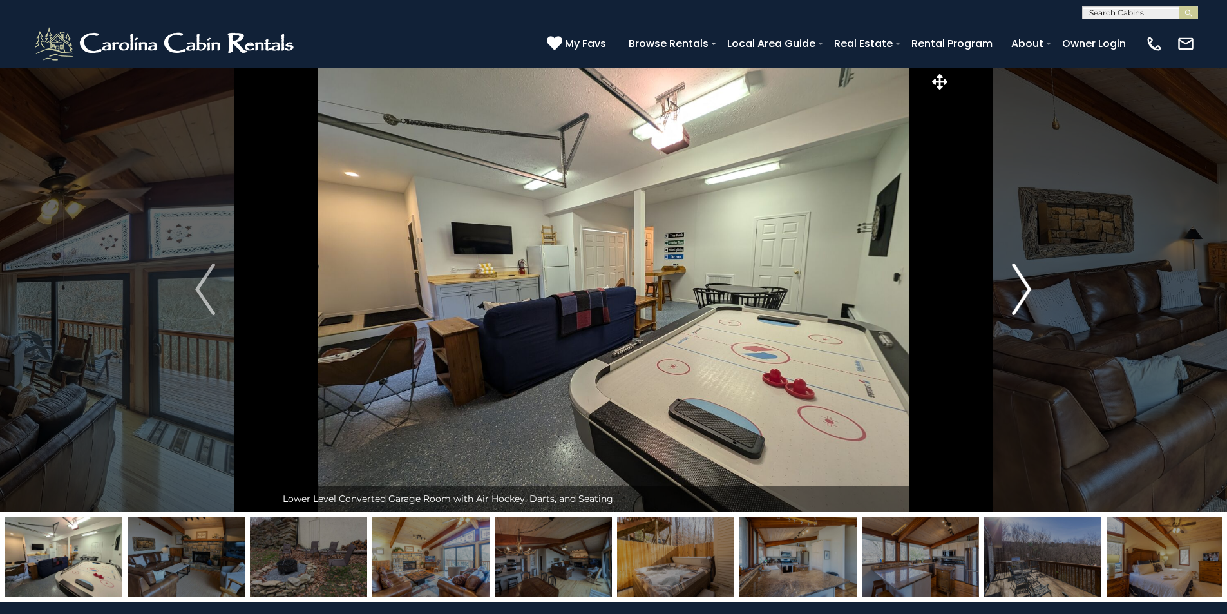
click at [998, 294] on button "Next" at bounding box center [1022, 289] width 142 height 444
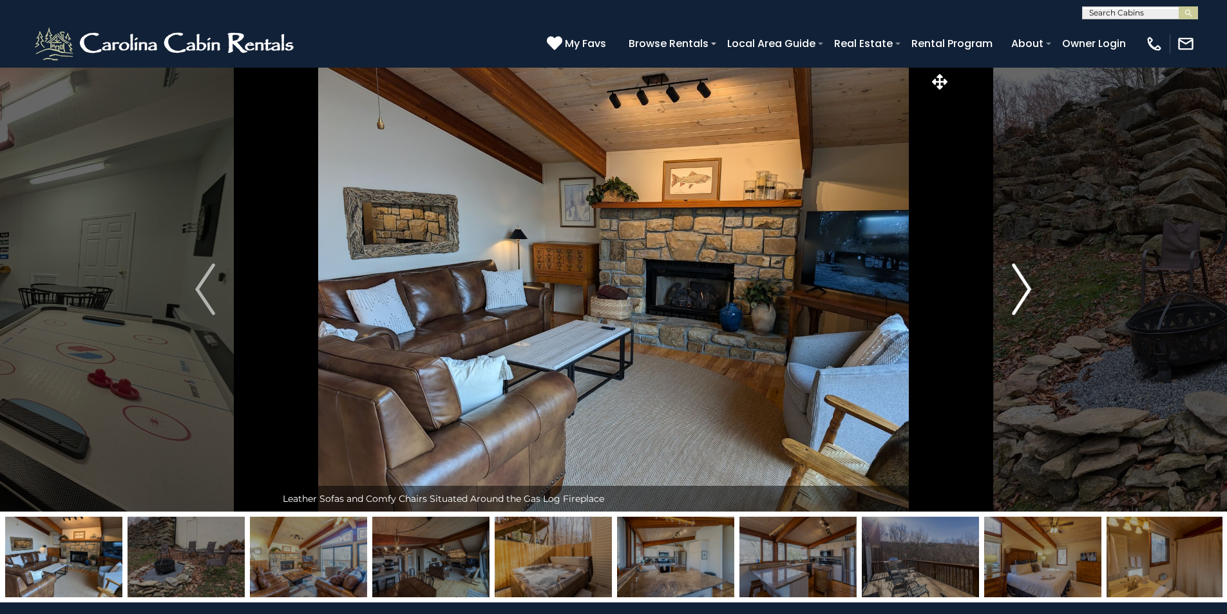
click at [998, 294] on button "Next" at bounding box center [1022, 289] width 142 height 444
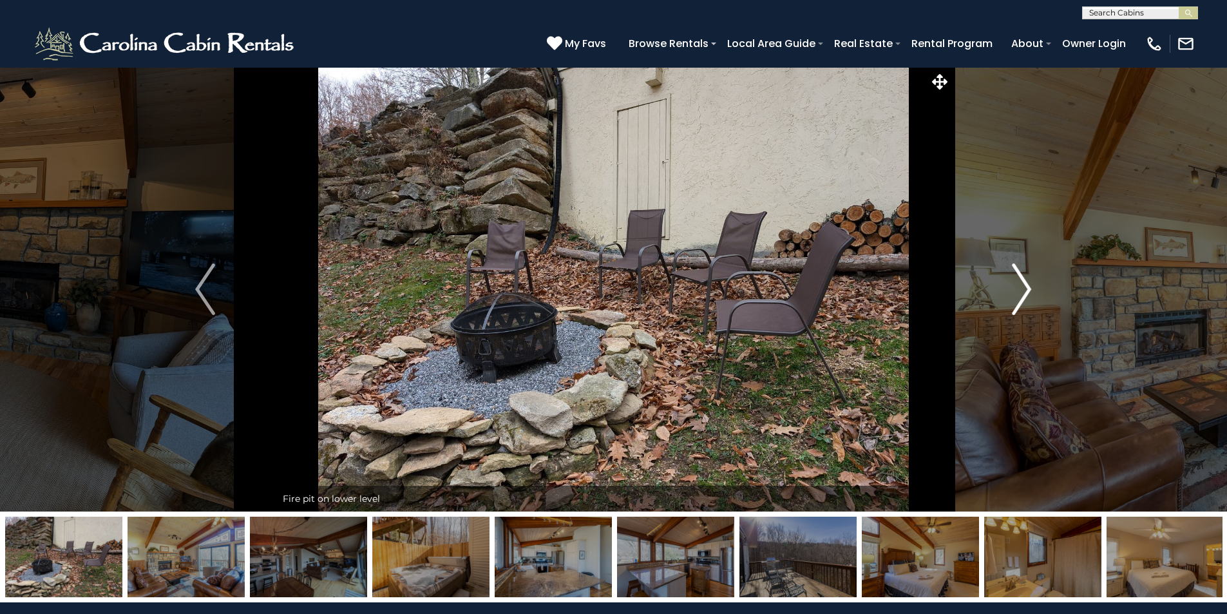
click at [998, 294] on button "Next" at bounding box center [1022, 289] width 142 height 444
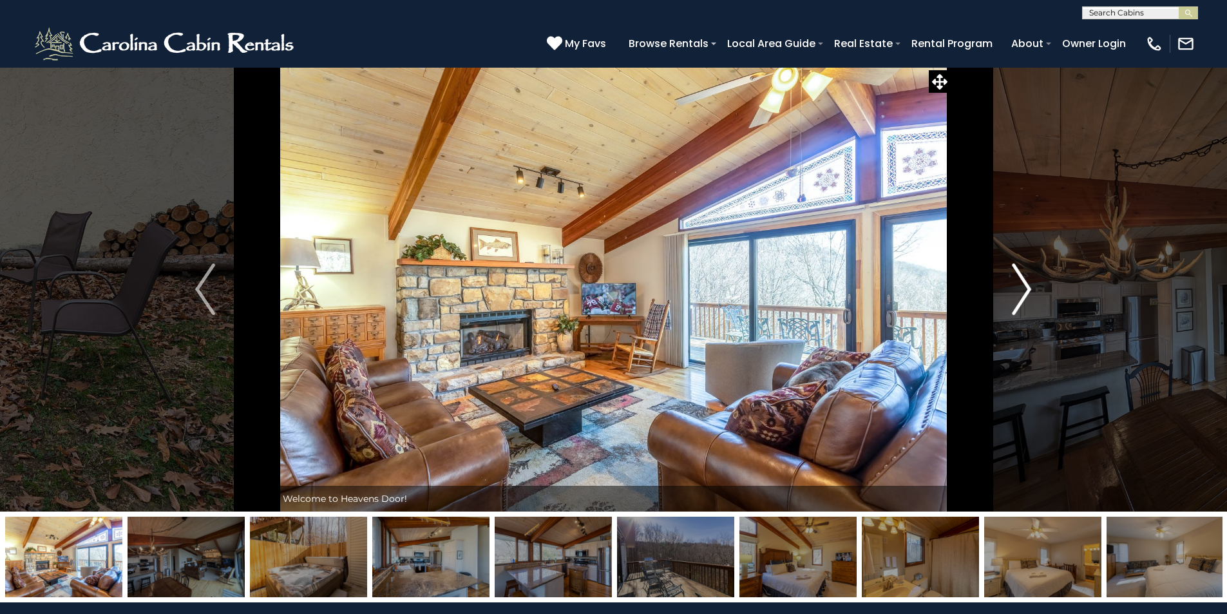
click at [998, 294] on button "Next" at bounding box center [1022, 289] width 142 height 444
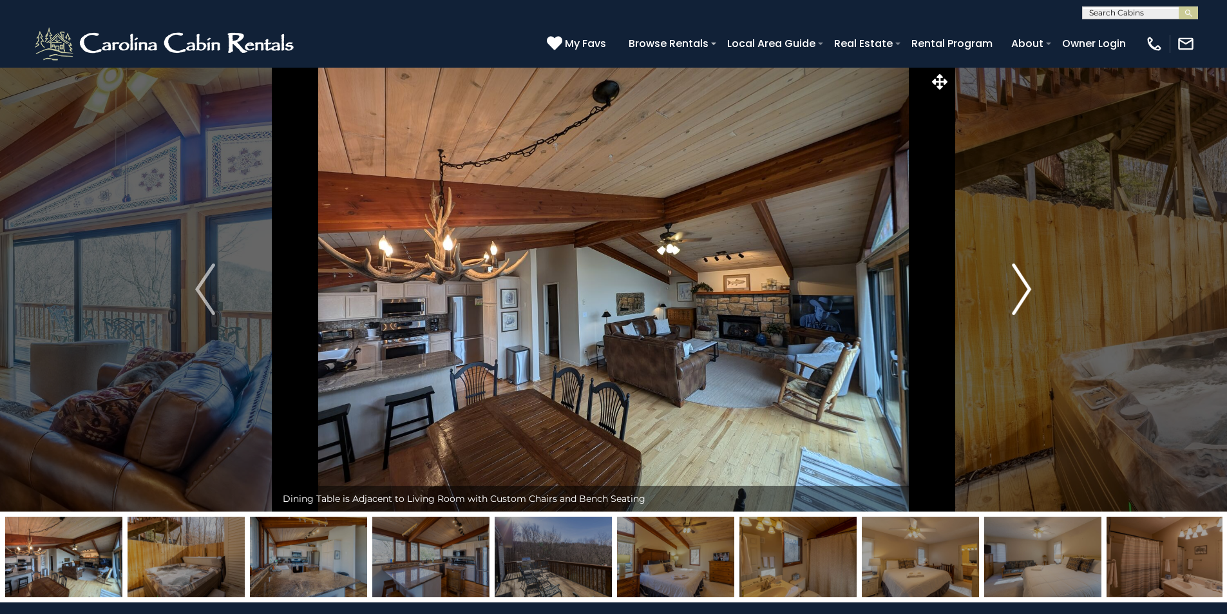
click at [998, 294] on button "Next" at bounding box center [1022, 289] width 142 height 444
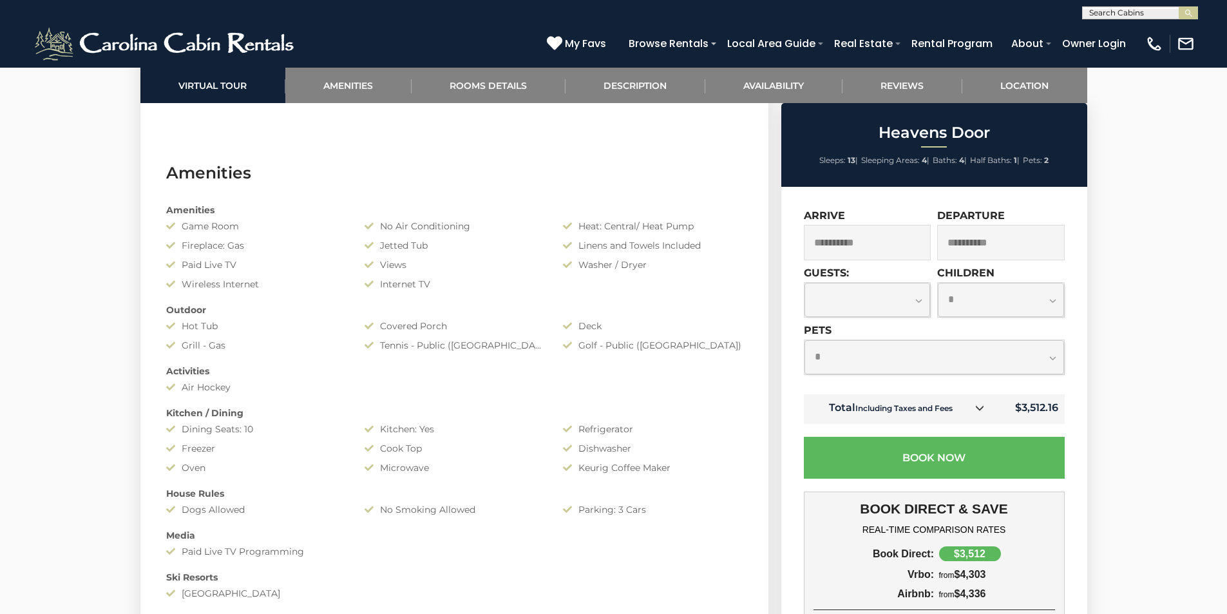
scroll to position [966, 0]
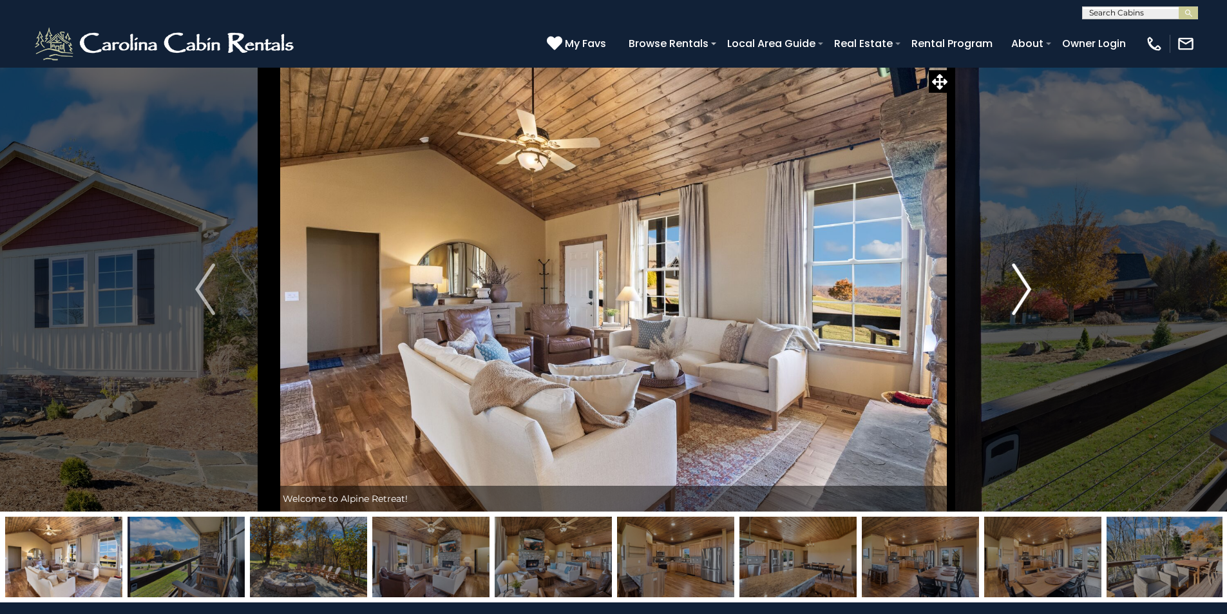
click at [1007, 302] on button "Next" at bounding box center [1022, 289] width 142 height 444
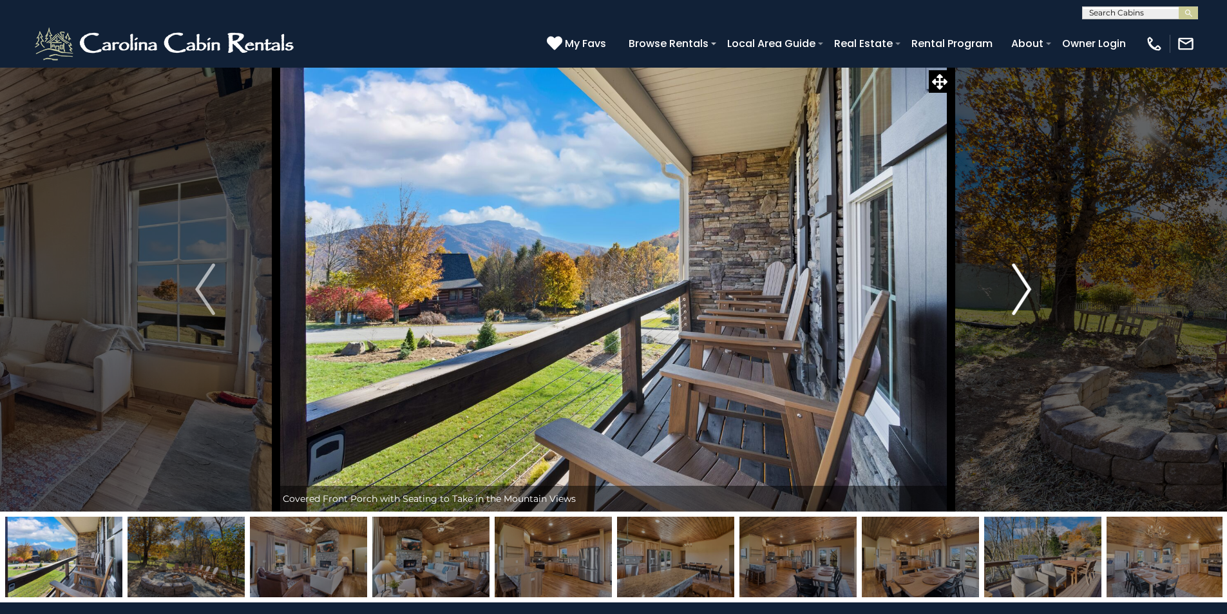
click at [1007, 302] on button "Next" at bounding box center [1022, 289] width 142 height 444
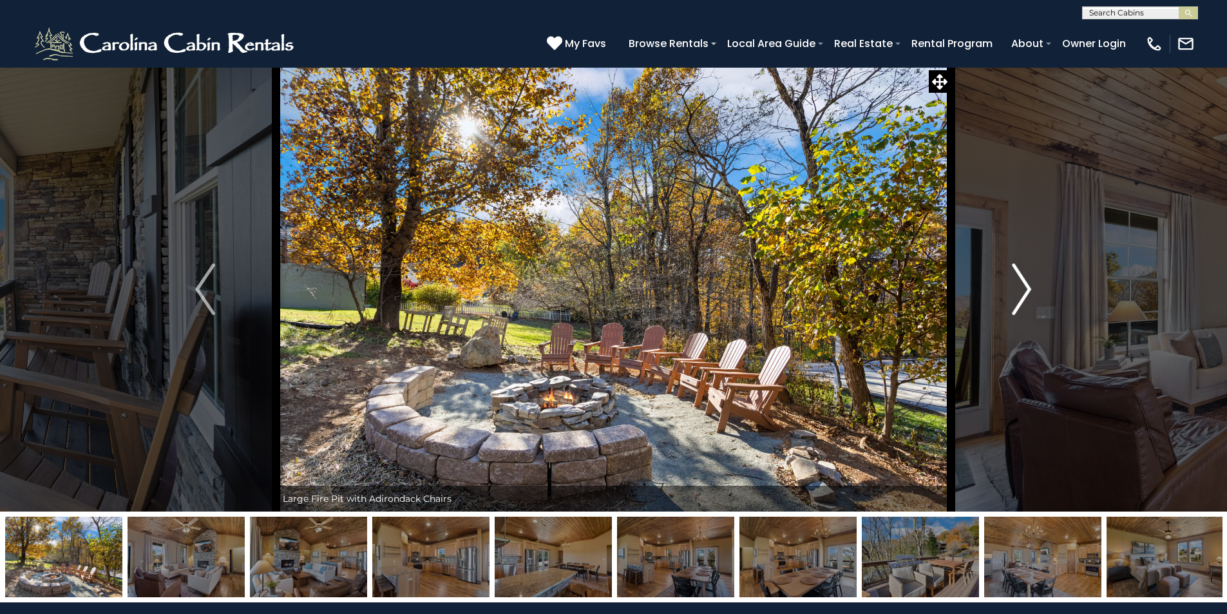
click at [1007, 302] on button "Next" at bounding box center [1022, 289] width 142 height 444
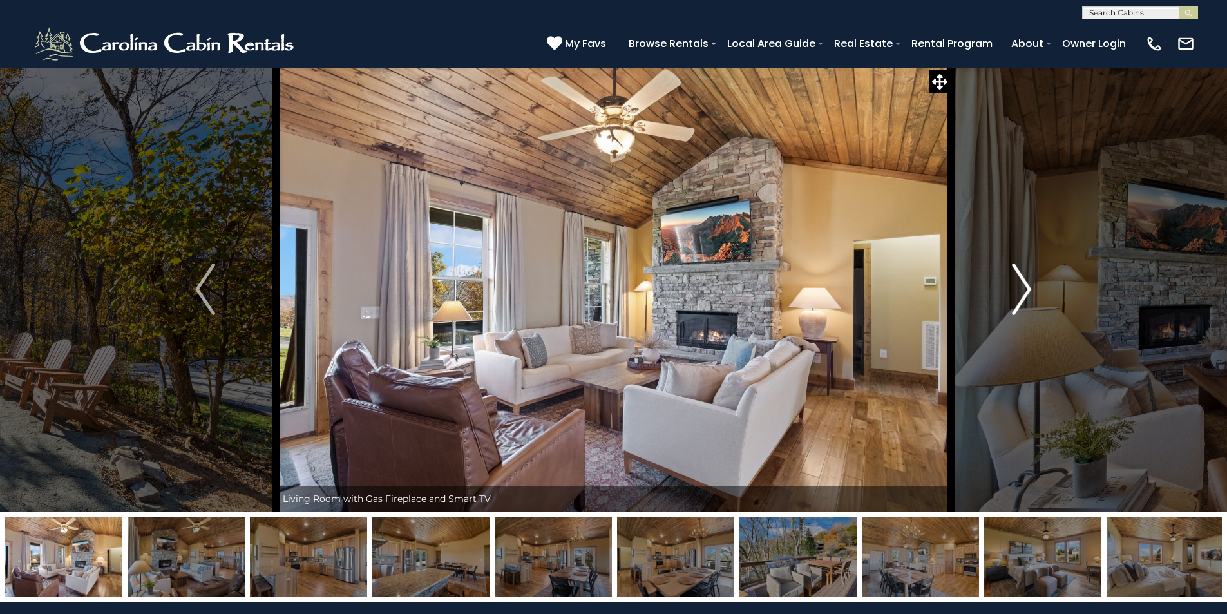
click at [1007, 302] on button "Next" at bounding box center [1022, 289] width 142 height 444
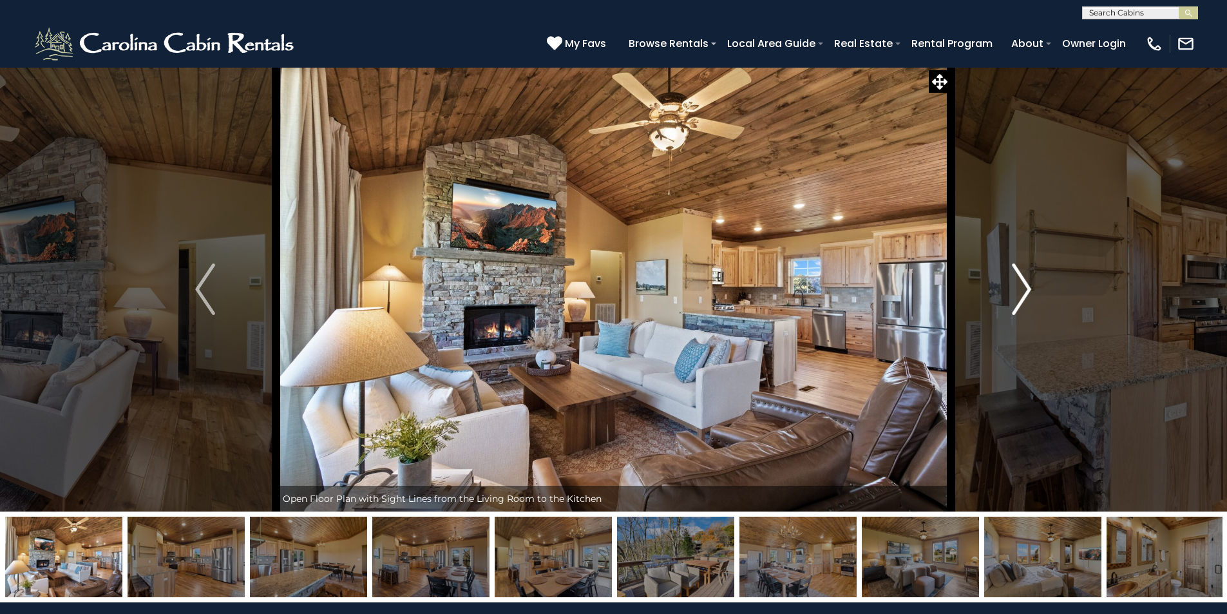
click at [1007, 302] on button "Next" at bounding box center [1022, 289] width 142 height 444
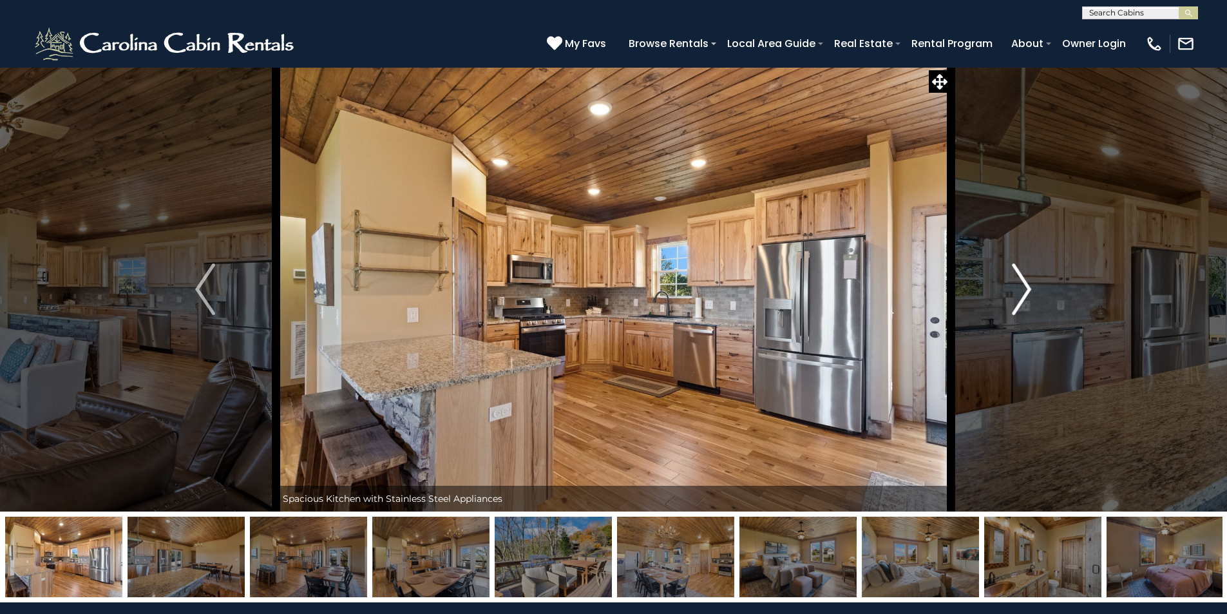
click at [1007, 302] on button "Next" at bounding box center [1022, 289] width 142 height 444
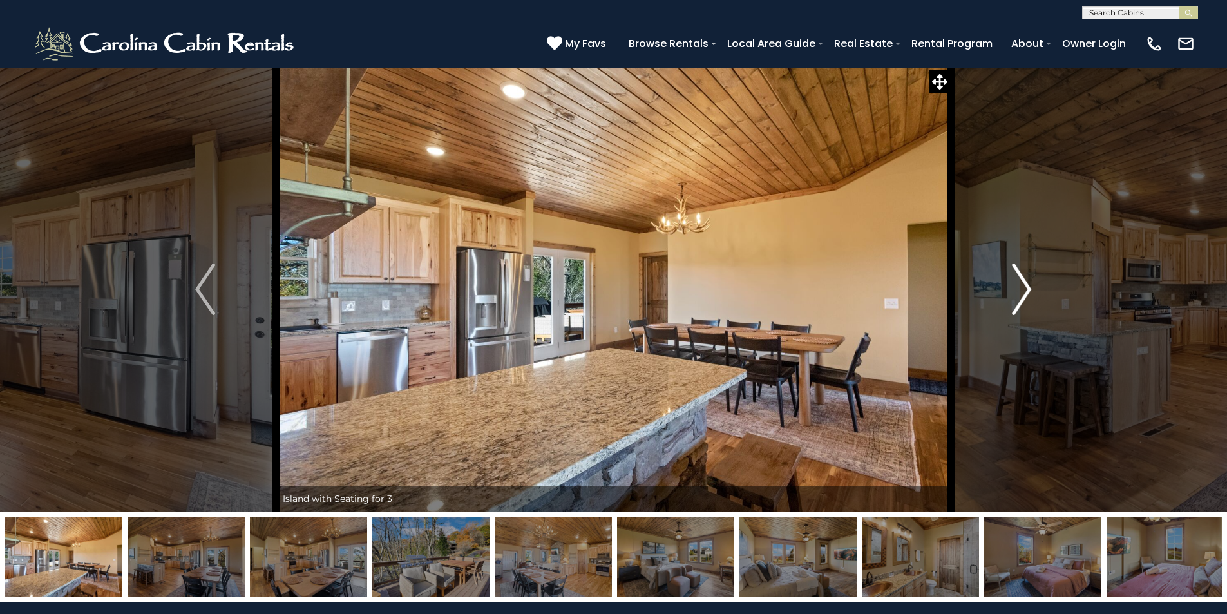
click at [1007, 302] on button "Next" at bounding box center [1022, 289] width 142 height 444
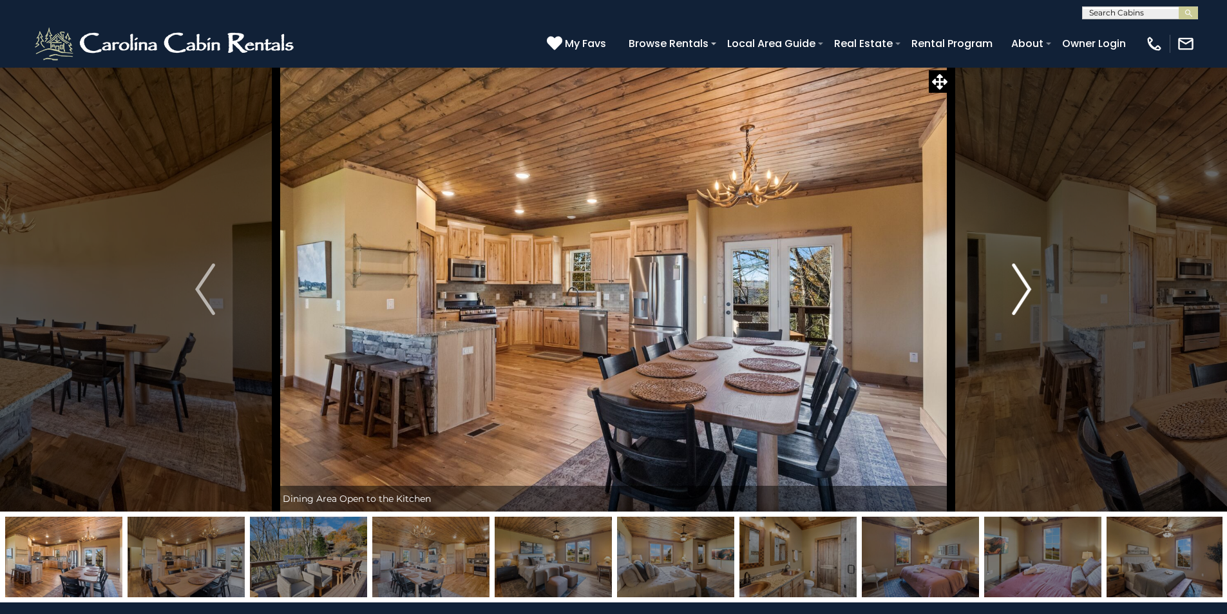
click at [1007, 302] on button "Next" at bounding box center [1022, 289] width 142 height 444
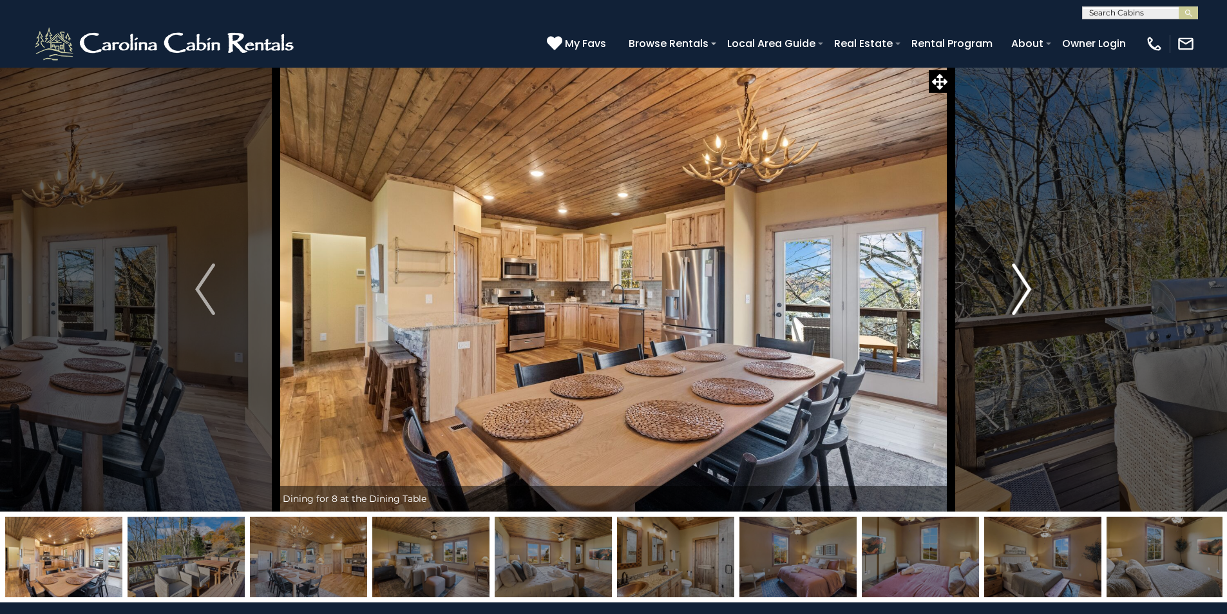
click at [1007, 302] on button "Next" at bounding box center [1022, 289] width 142 height 444
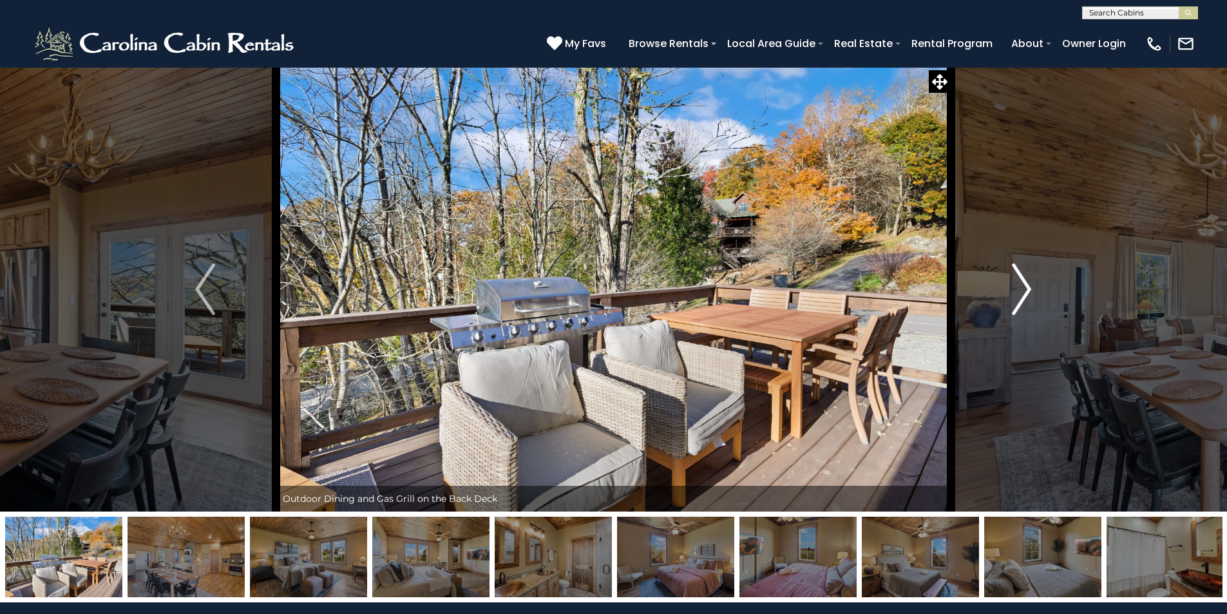
click at [1007, 302] on button "Next" at bounding box center [1022, 289] width 142 height 444
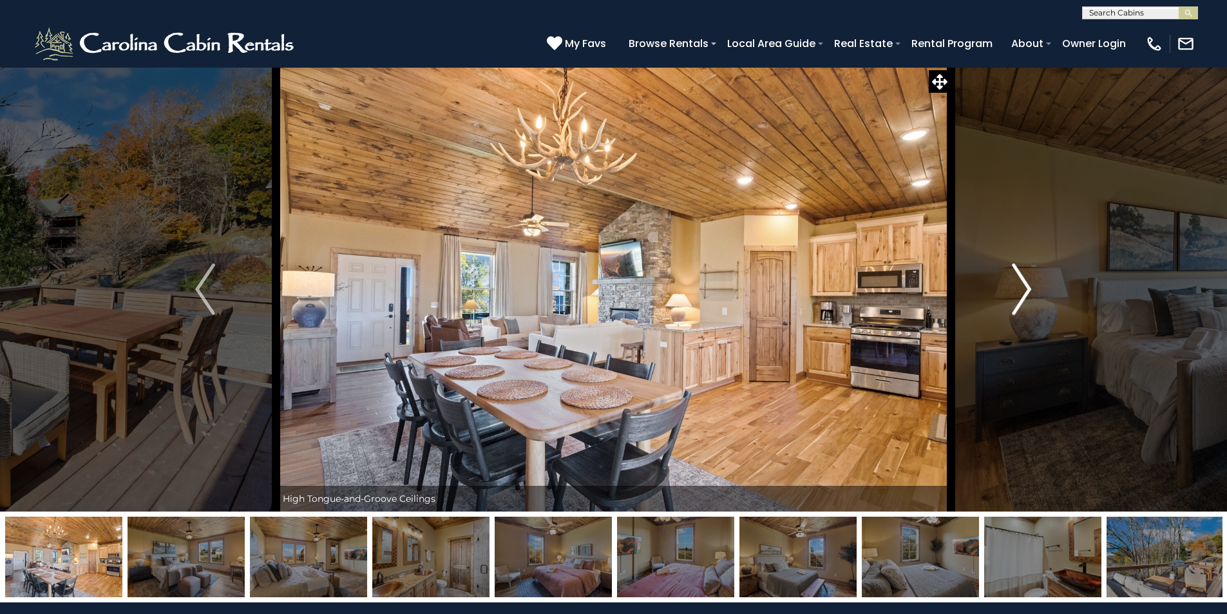
click at [1007, 302] on button "Next" at bounding box center [1022, 289] width 142 height 444
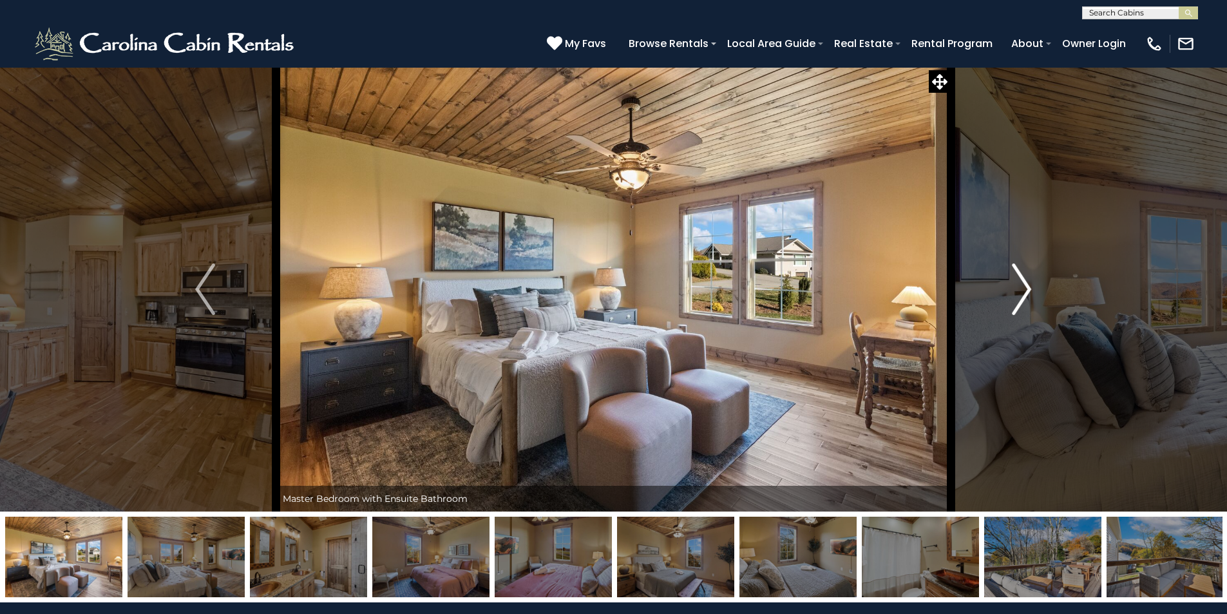
click at [1007, 302] on button "Next" at bounding box center [1022, 289] width 142 height 444
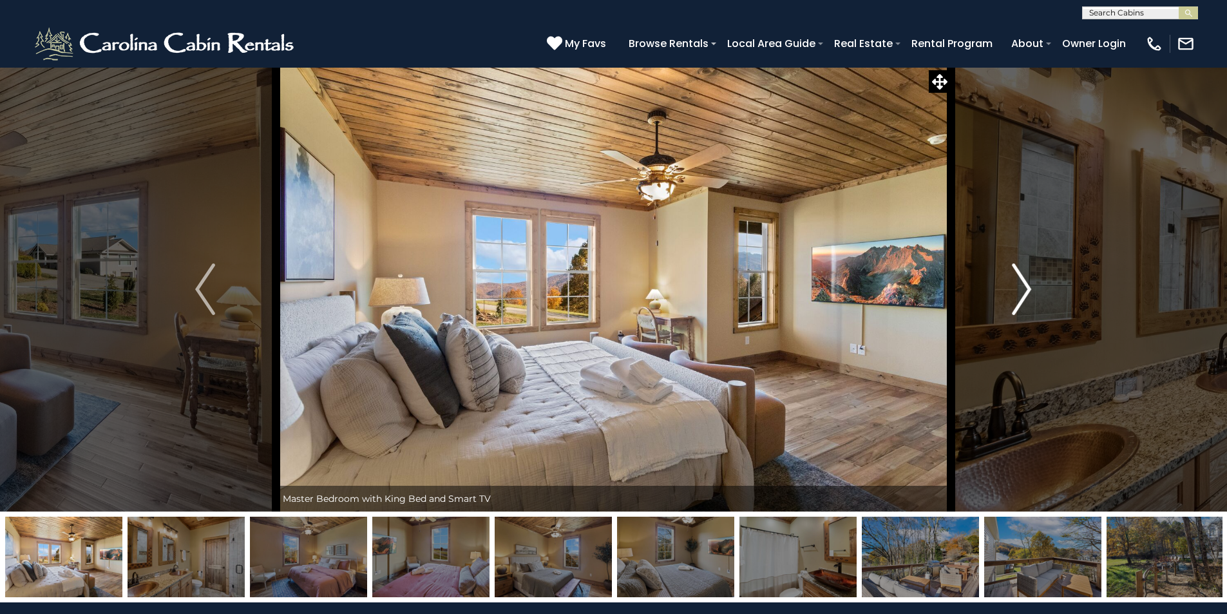
click at [1007, 302] on button "Next" at bounding box center [1022, 289] width 142 height 444
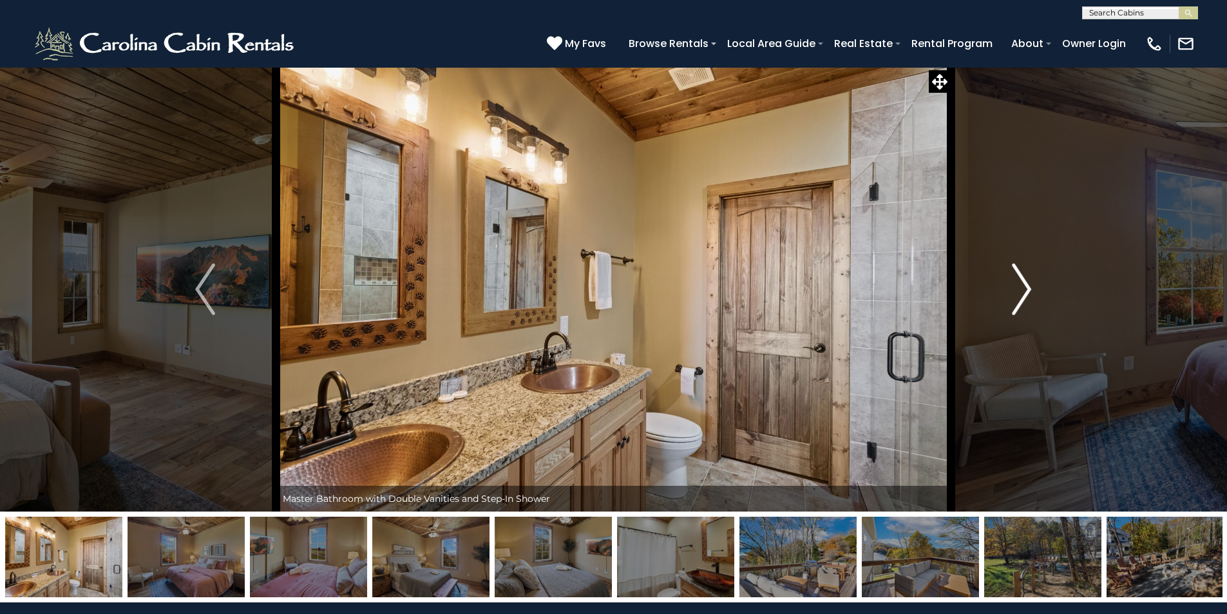
click at [1007, 302] on button "Next" at bounding box center [1022, 289] width 142 height 444
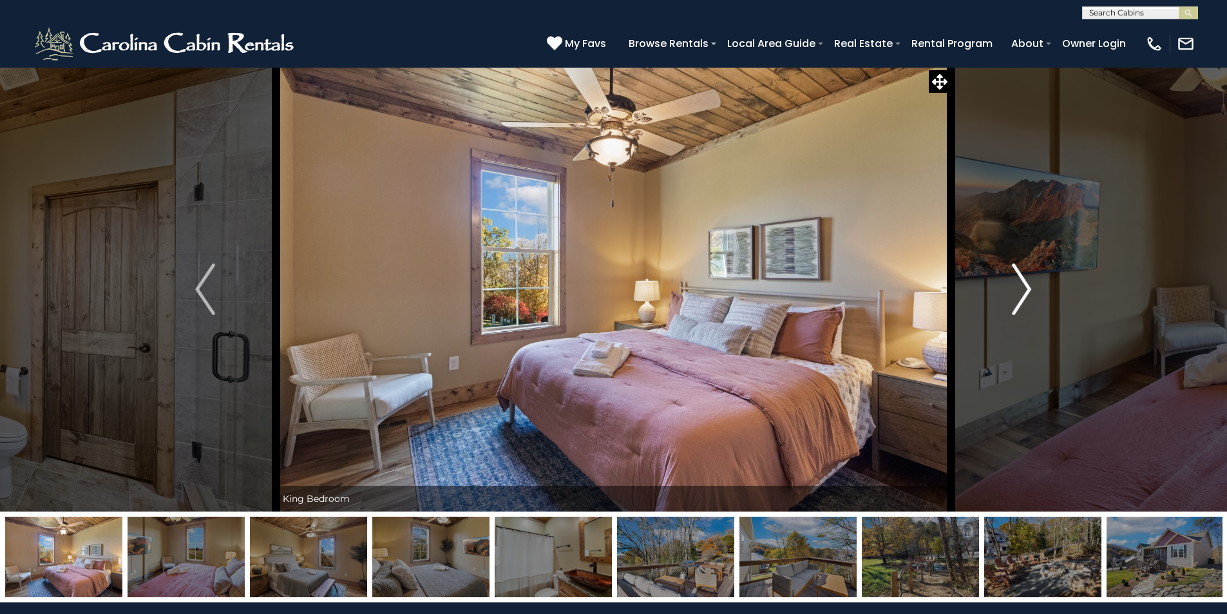
click at [1007, 302] on button "Next" at bounding box center [1022, 289] width 142 height 444
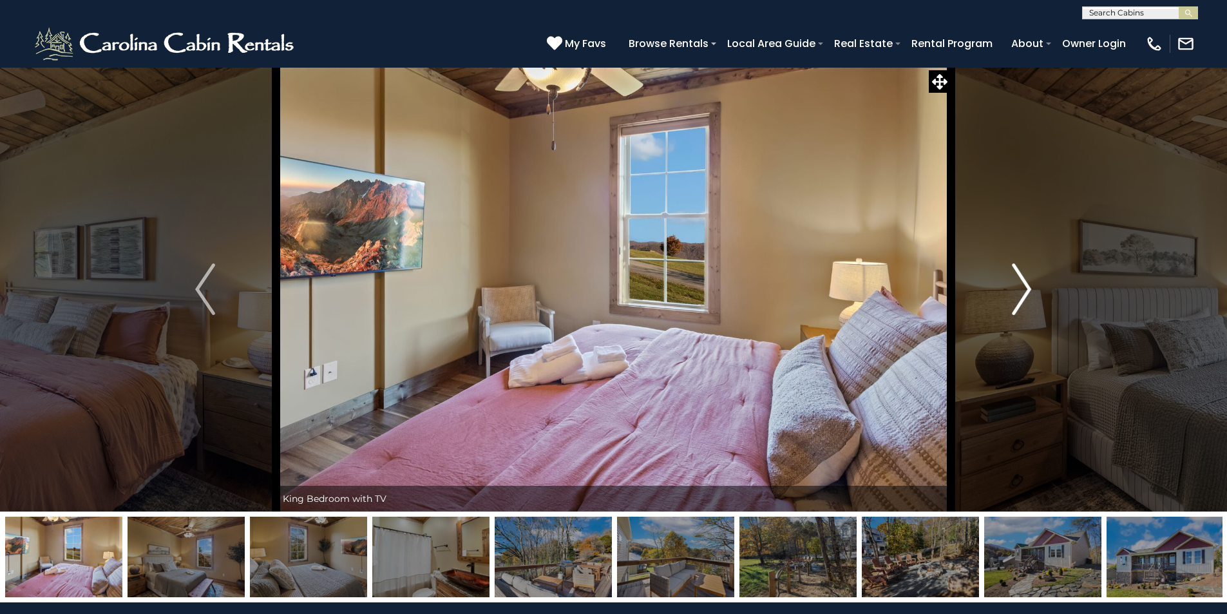
click at [1007, 302] on button "Next" at bounding box center [1022, 289] width 142 height 444
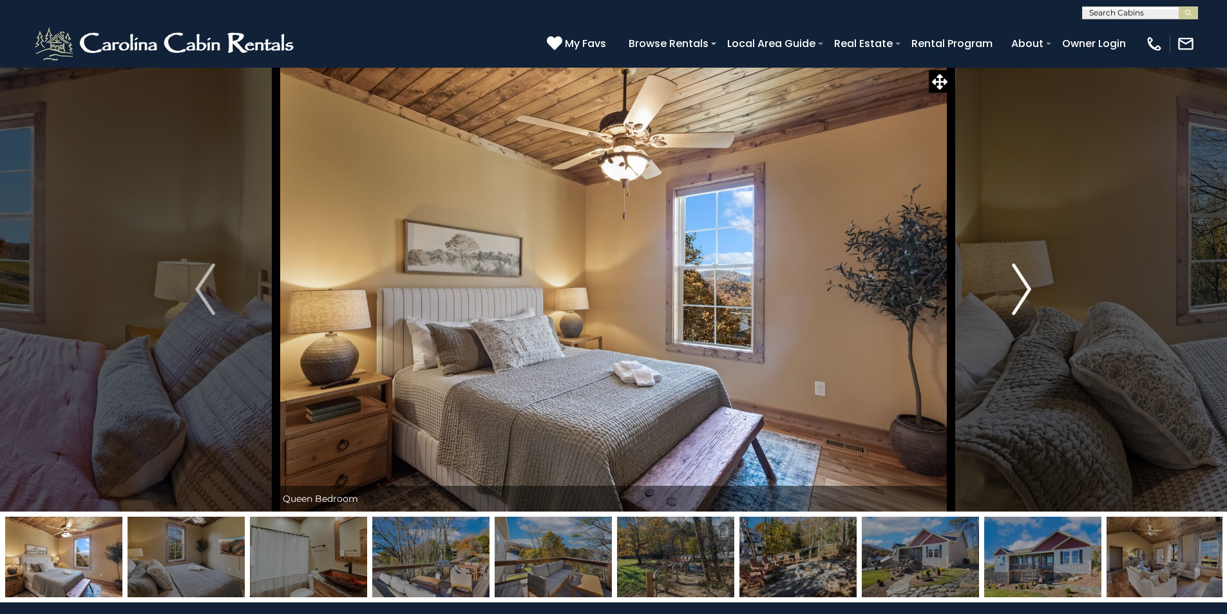
click at [1007, 302] on button "Next" at bounding box center [1022, 289] width 142 height 444
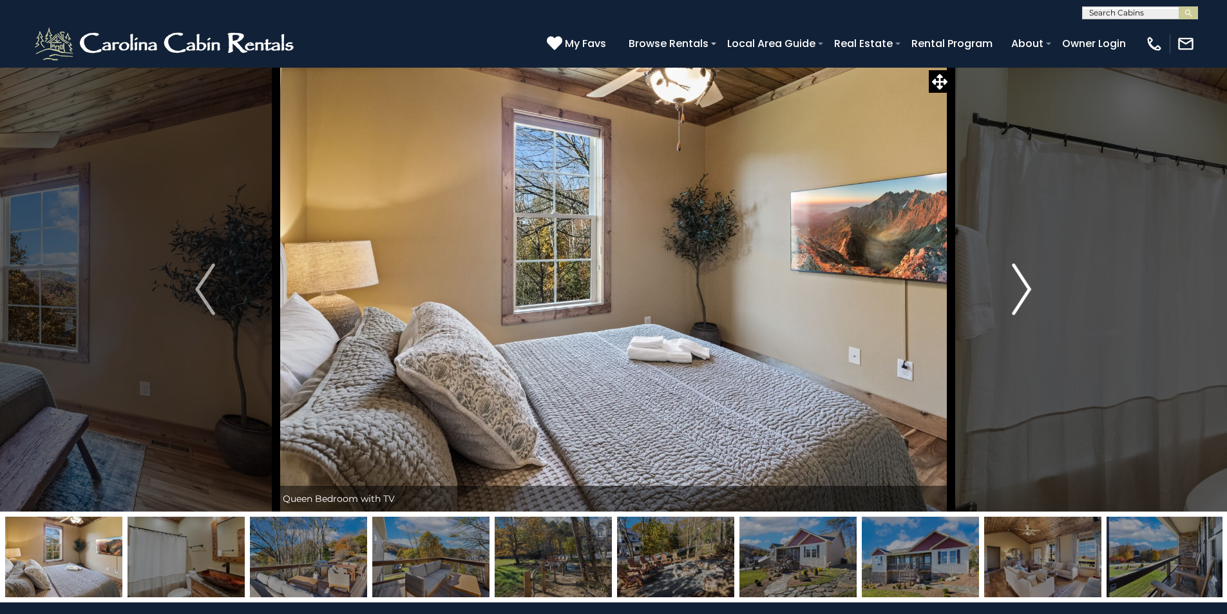
click at [1007, 302] on button "Next" at bounding box center [1022, 289] width 142 height 444
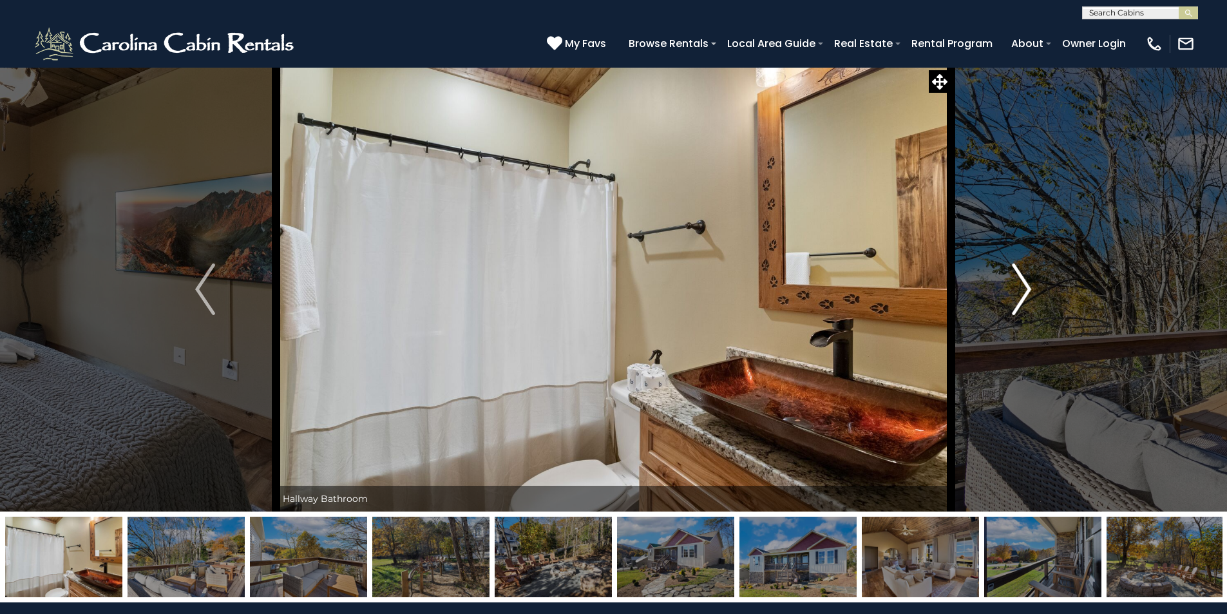
click at [1007, 302] on button "Next" at bounding box center [1022, 289] width 142 height 444
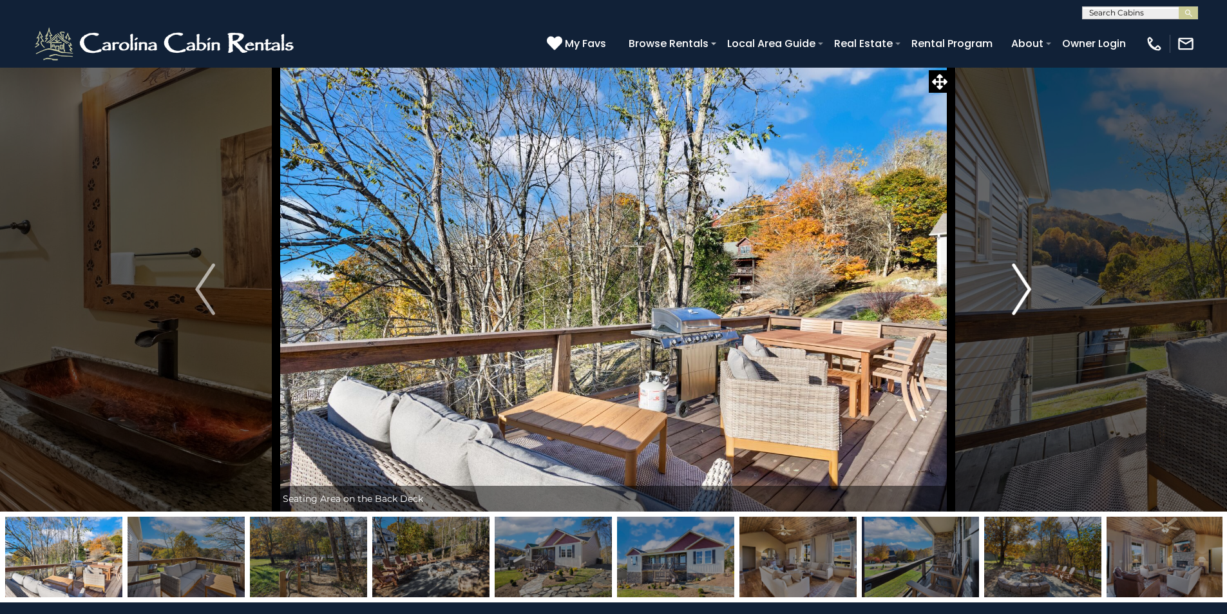
click at [1007, 302] on button "Next" at bounding box center [1022, 289] width 142 height 444
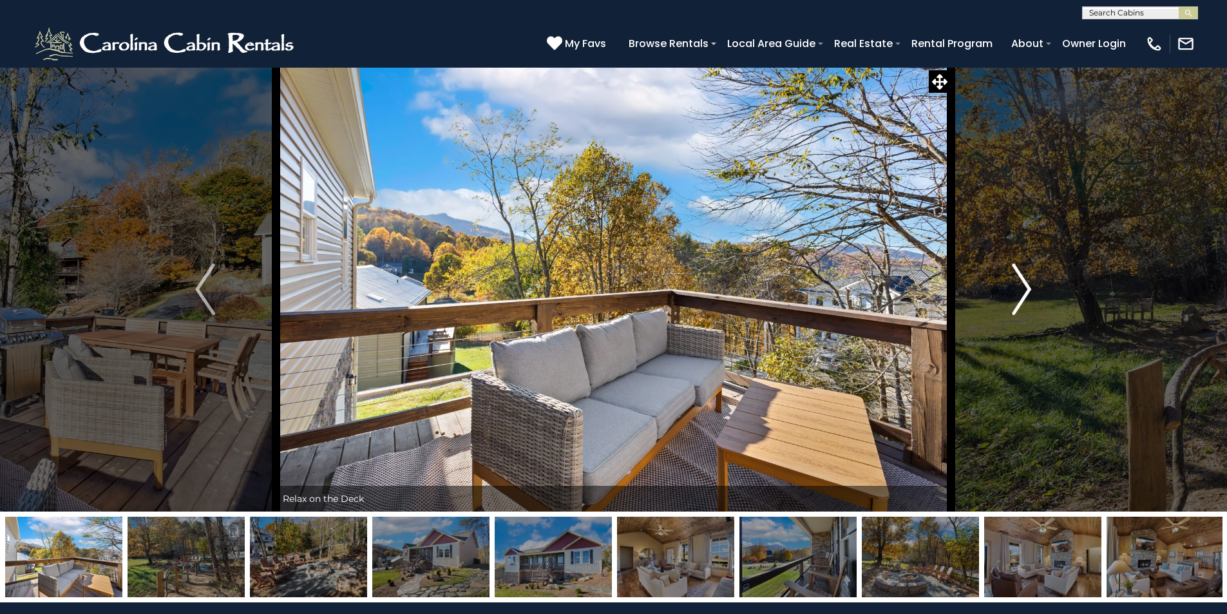
click at [1007, 302] on button "Next" at bounding box center [1022, 289] width 142 height 444
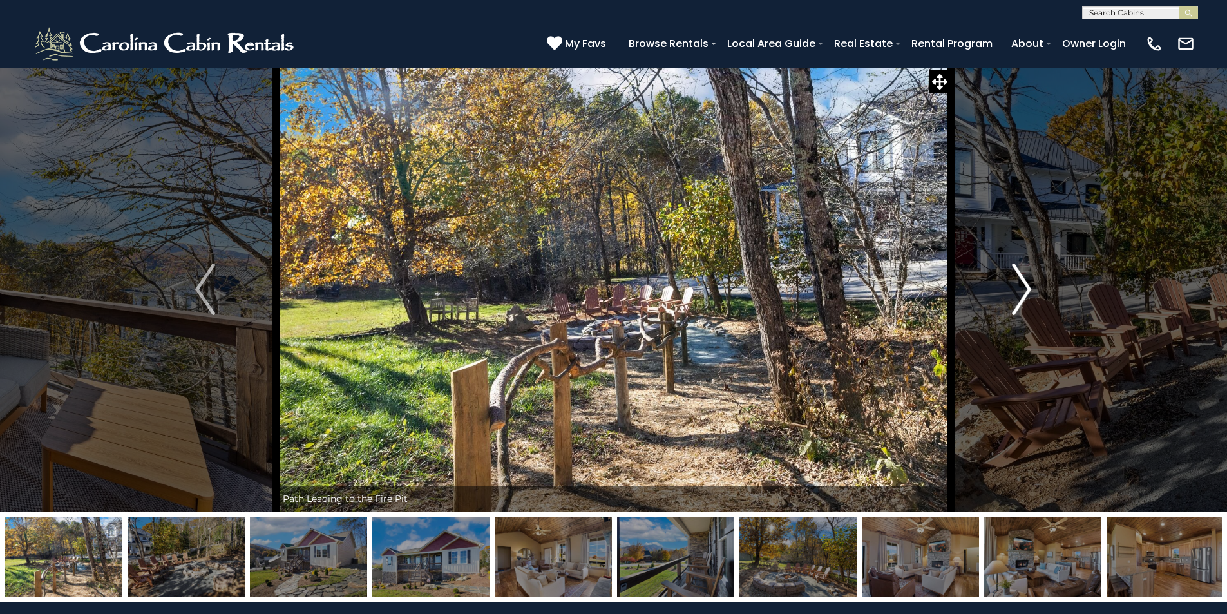
click at [1007, 302] on button "Next" at bounding box center [1022, 289] width 142 height 444
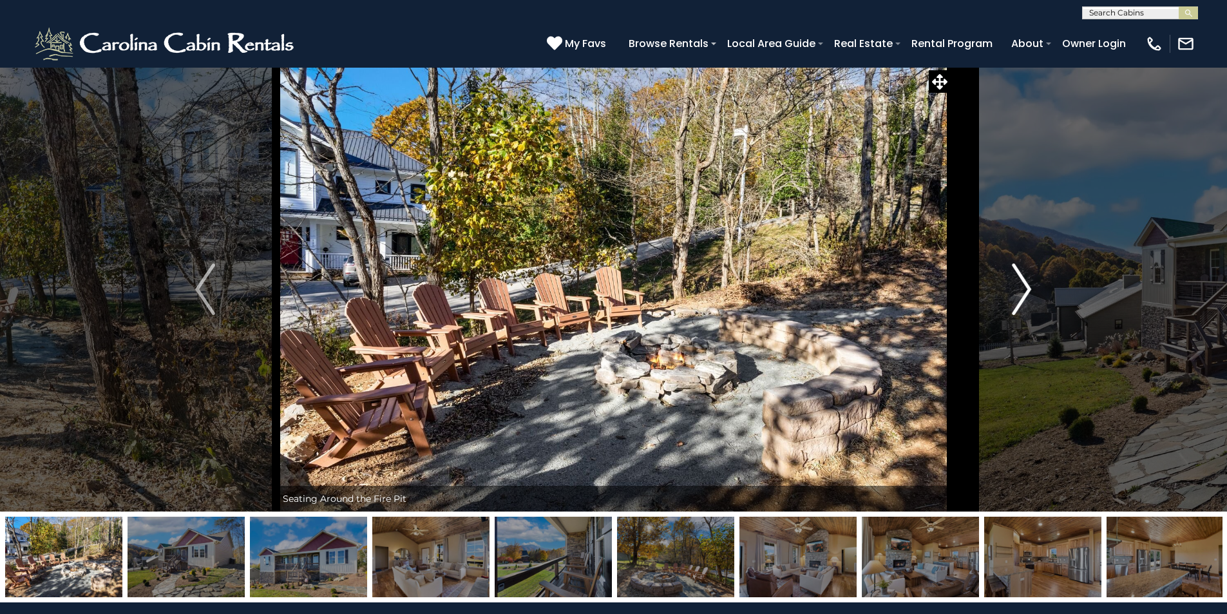
click at [1007, 302] on button "Next" at bounding box center [1022, 289] width 142 height 444
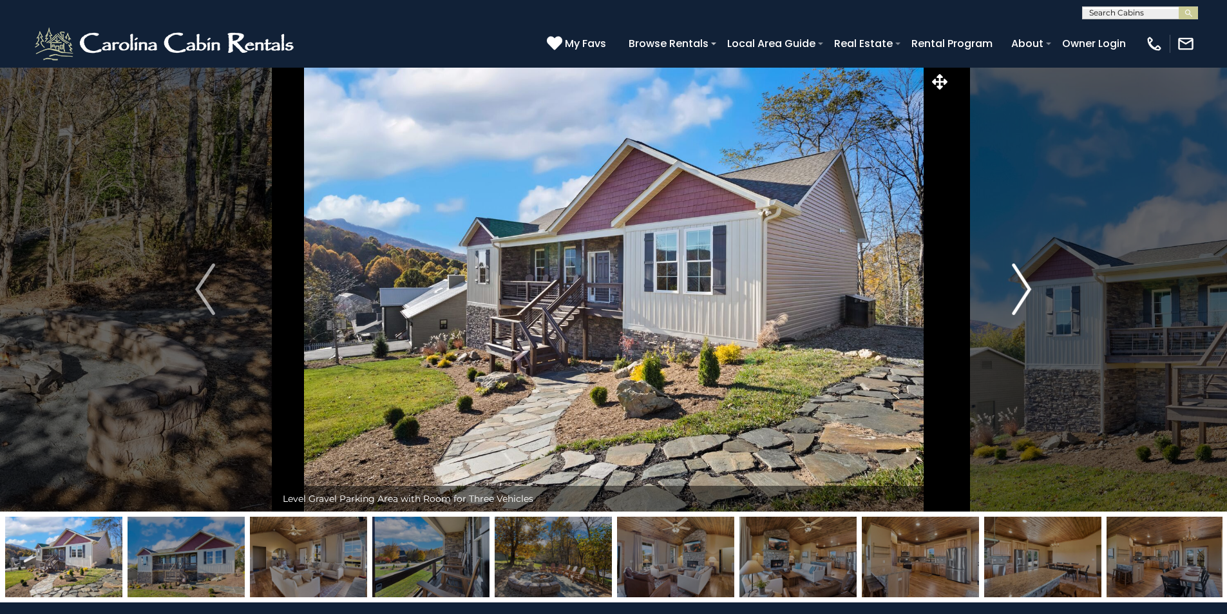
click at [1007, 302] on button "Next" at bounding box center [1022, 289] width 142 height 444
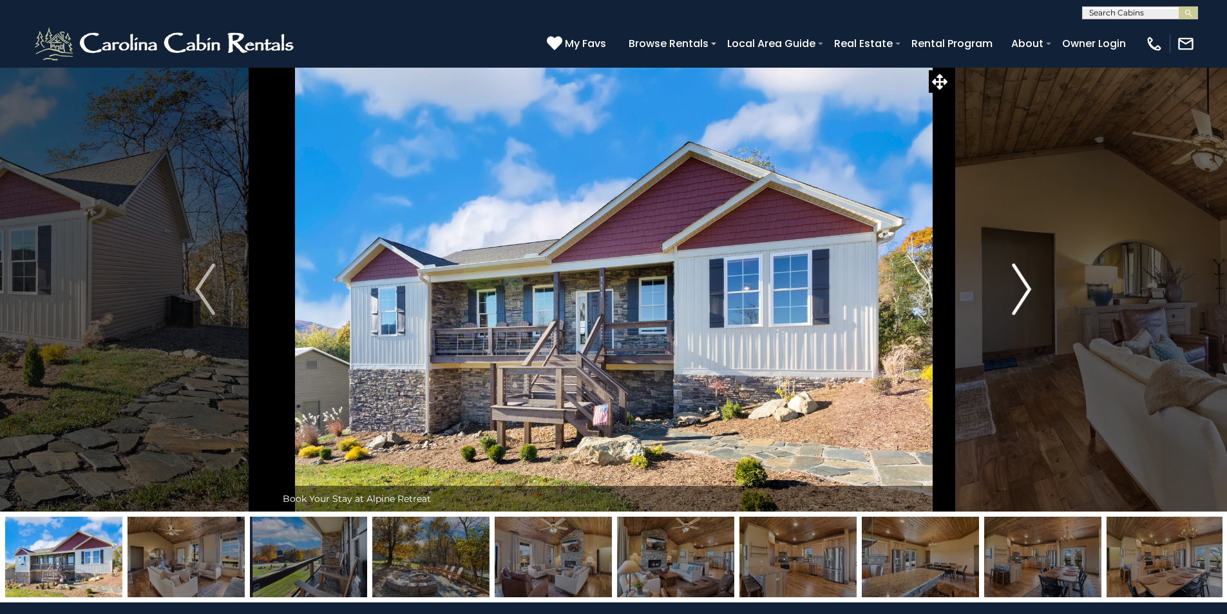
click at [1007, 302] on button "Next" at bounding box center [1022, 289] width 142 height 444
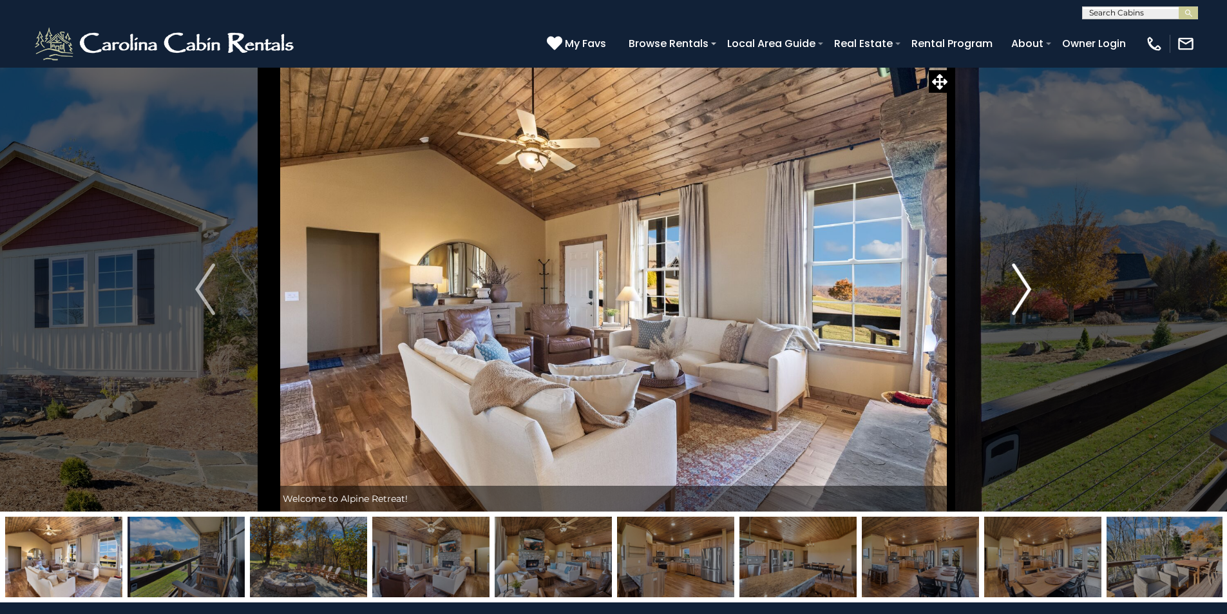
click at [1007, 301] on button "Next" at bounding box center [1022, 289] width 142 height 444
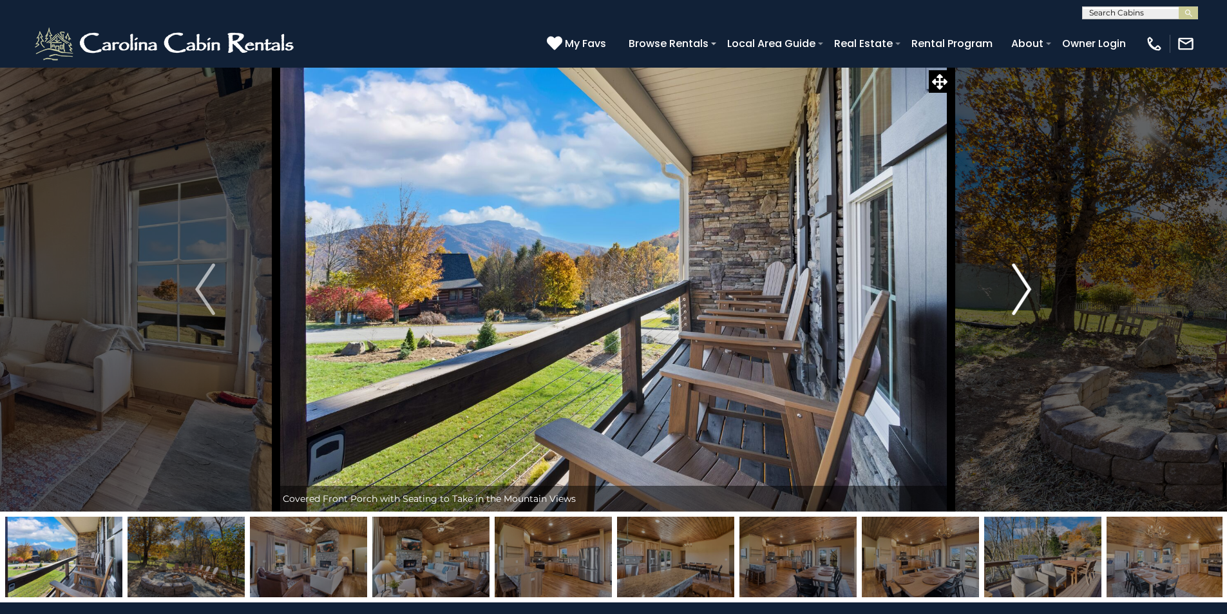
click at [1007, 301] on button "Next" at bounding box center [1022, 289] width 142 height 444
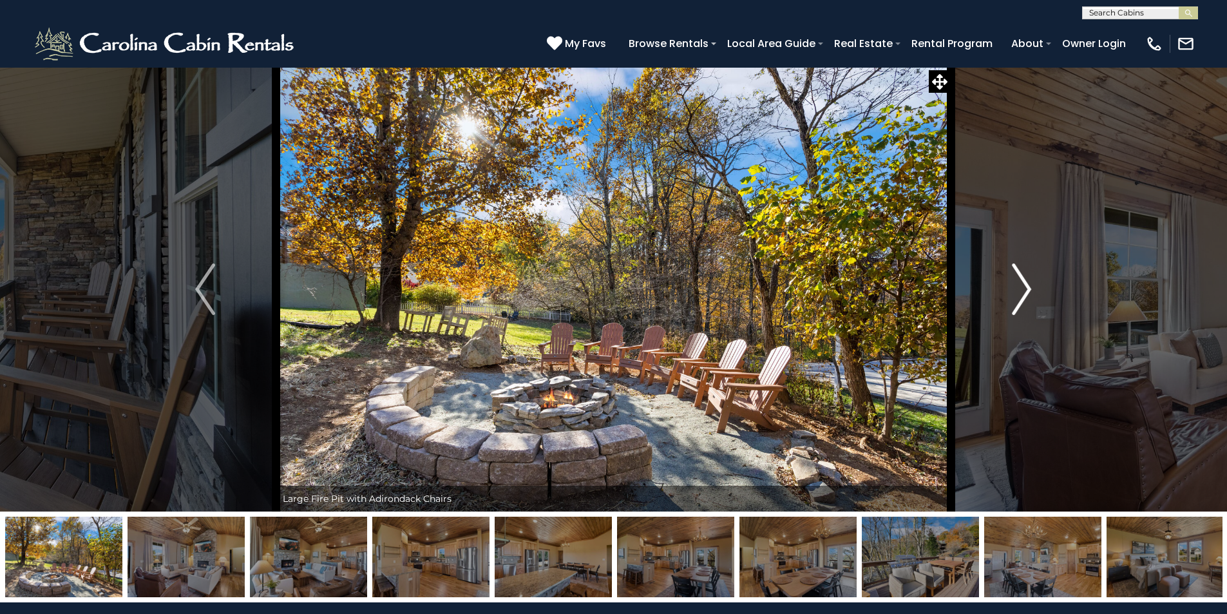
click at [1007, 301] on button "Next" at bounding box center [1022, 289] width 142 height 444
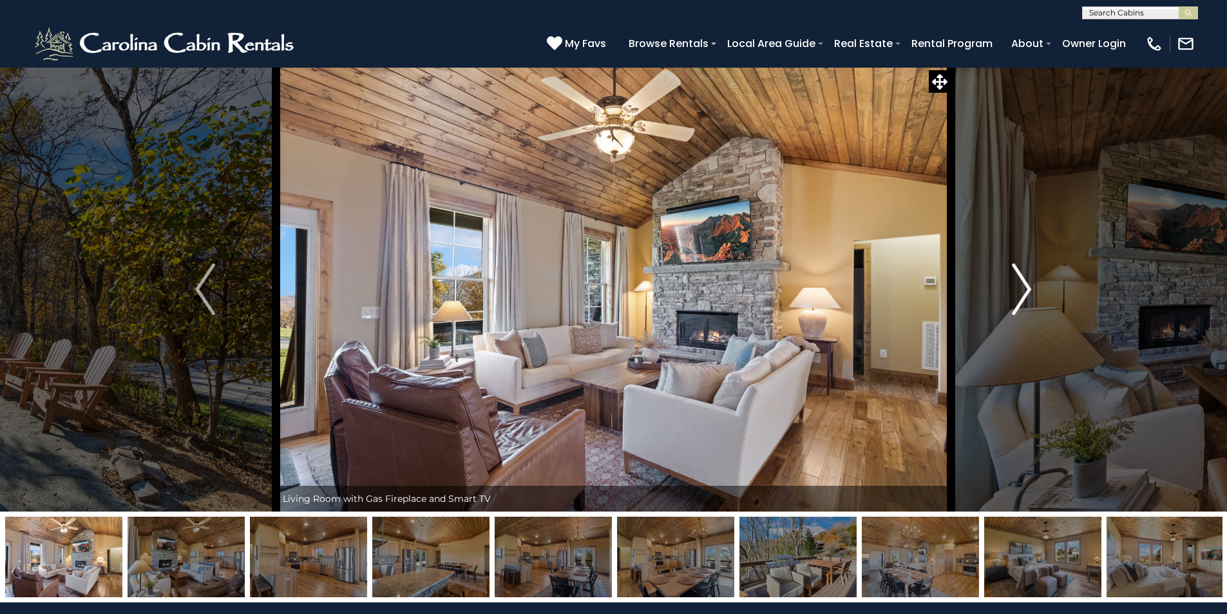
click at [1007, 301] on button "Next" at bounding box center [1022, 289] width 142 height 444
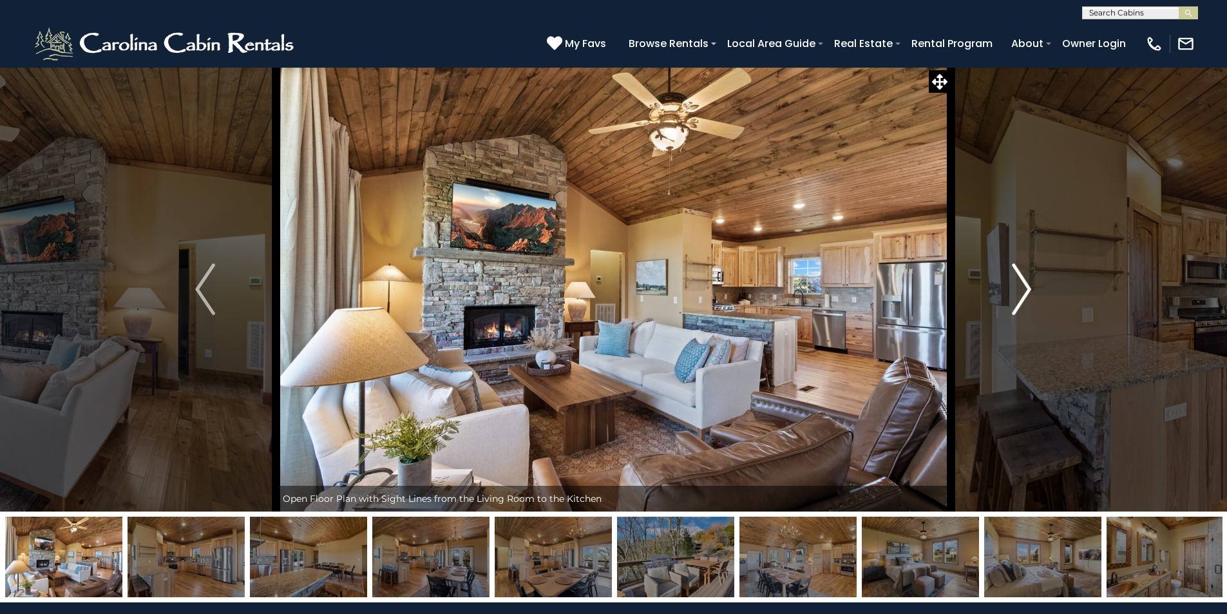
click at [1007, 301] on button "Next" at bounding box center [1022, 289] width 142 height 444
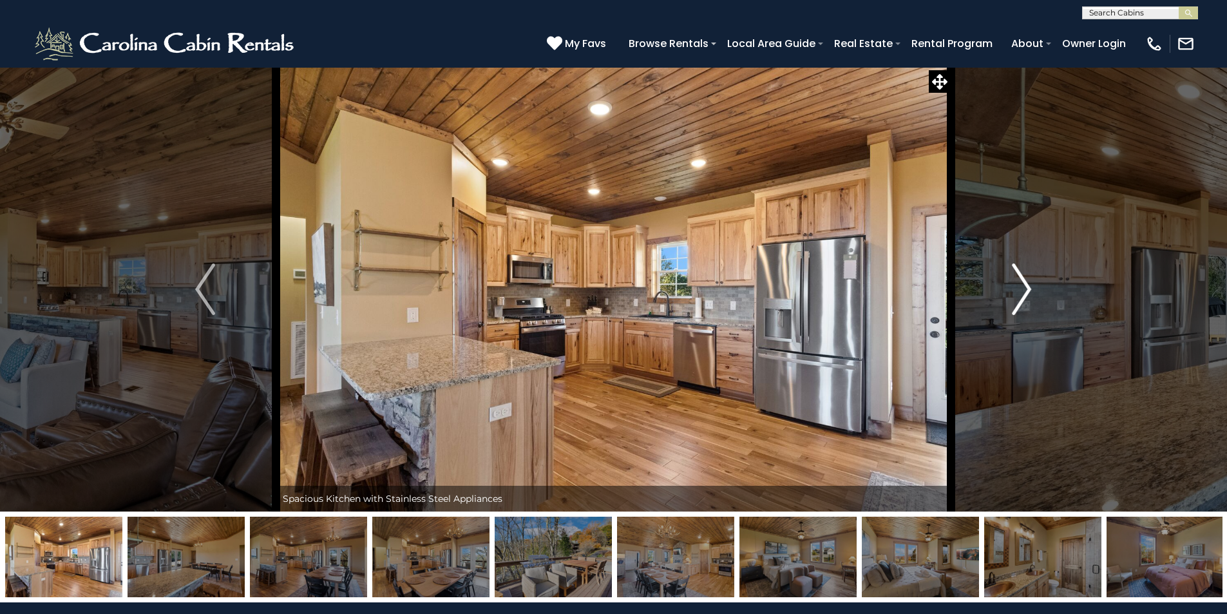
click at [1007, 301] on button "Next" at bounding box center [1022, 289] width 142 height 444
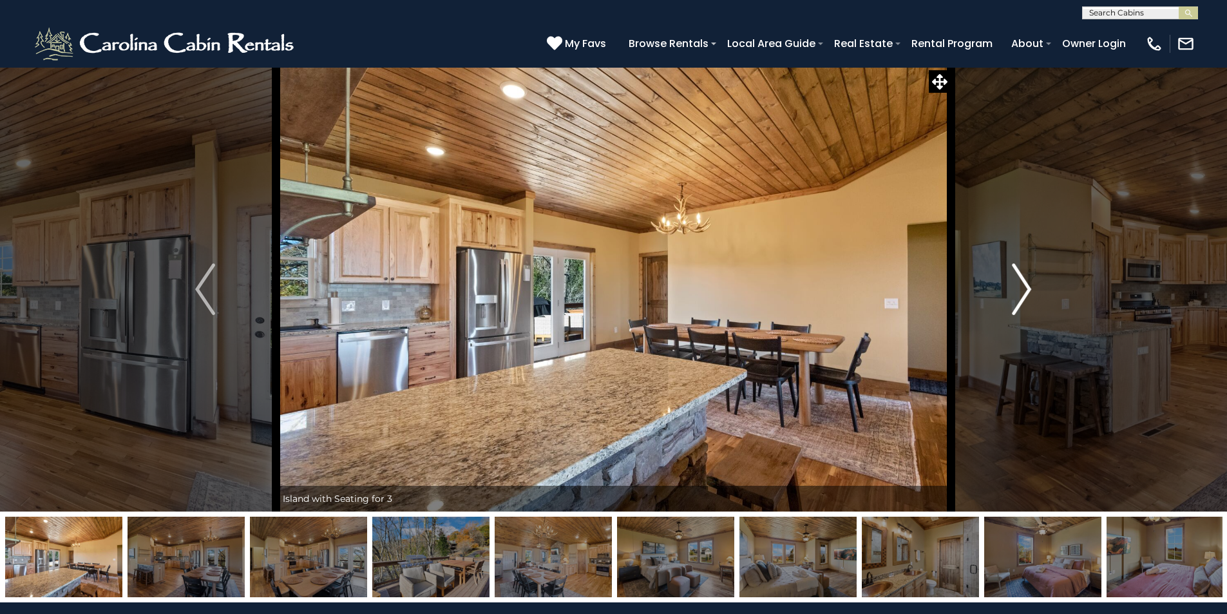
click at [1007, 301] on button "Next" at bounding box center [1022, 289] width 142 height 444
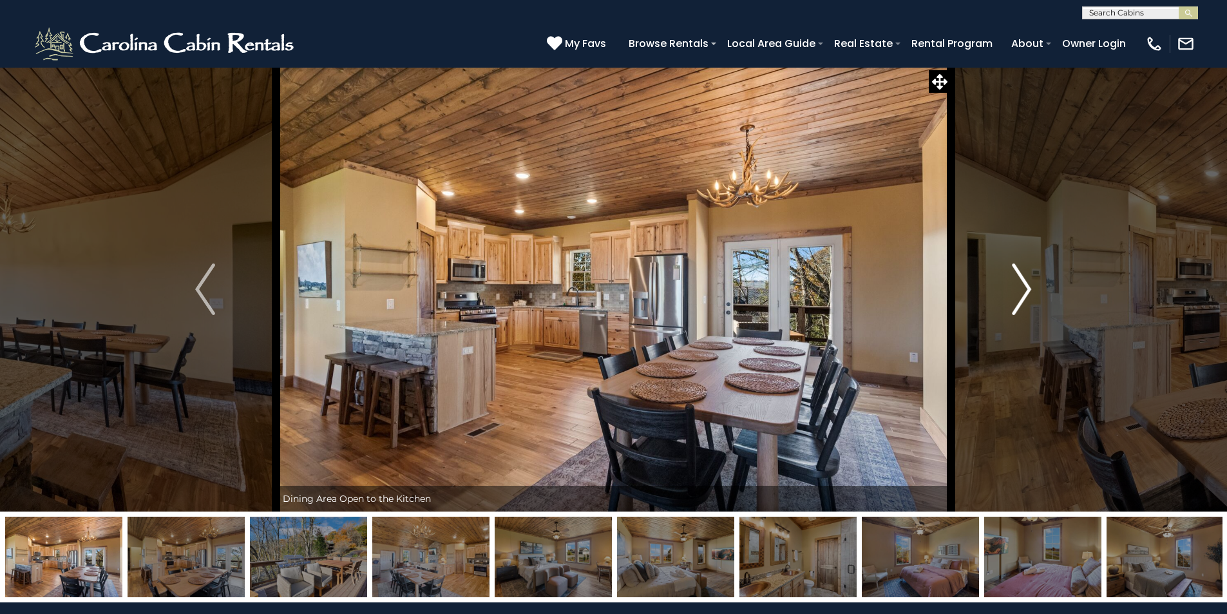
click at [1007, 301] on button "Next" at bounding box center [1022, 289] width 142 height 444
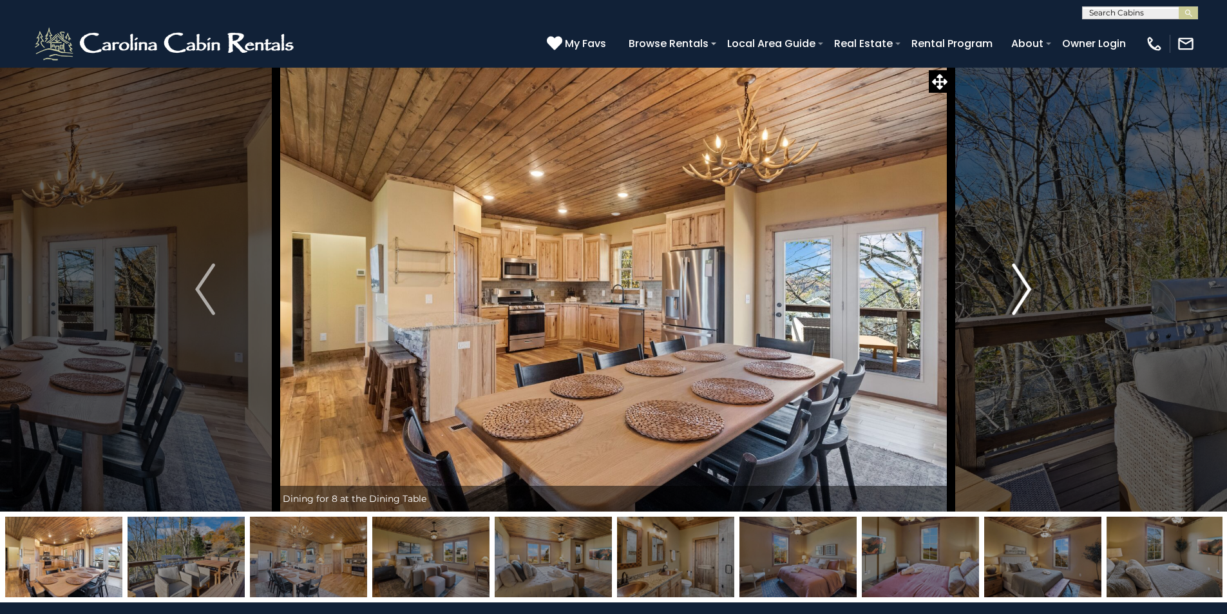
click at [1007, 301] on button "Next" at bounding box center [1022, 289] width 142 height 444
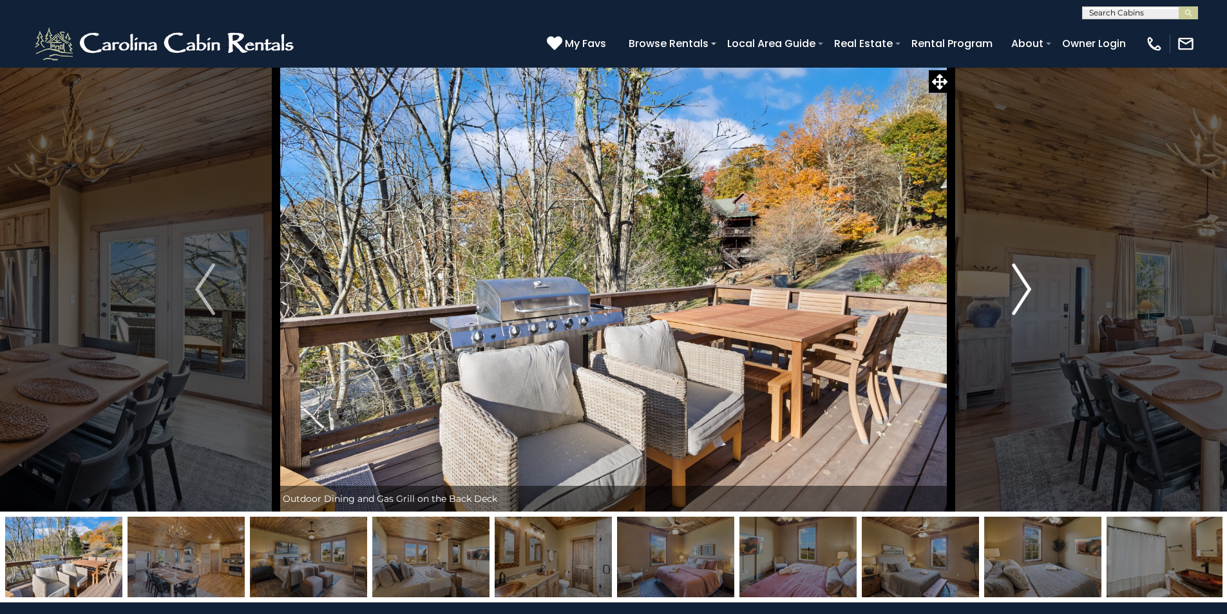
click at [1007, 301] on button "Next" at bounding box center [1022, 289] width 142 height 444
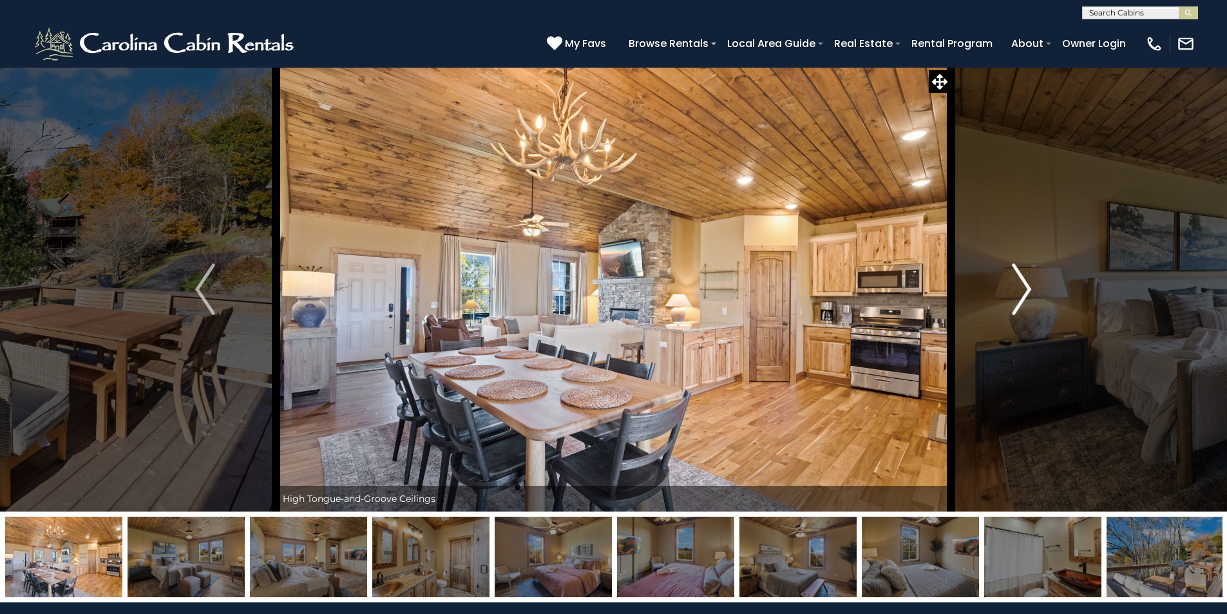
click at [1022, 297] on img "Next" at bounding box center [1021, 289] width 19 height 52
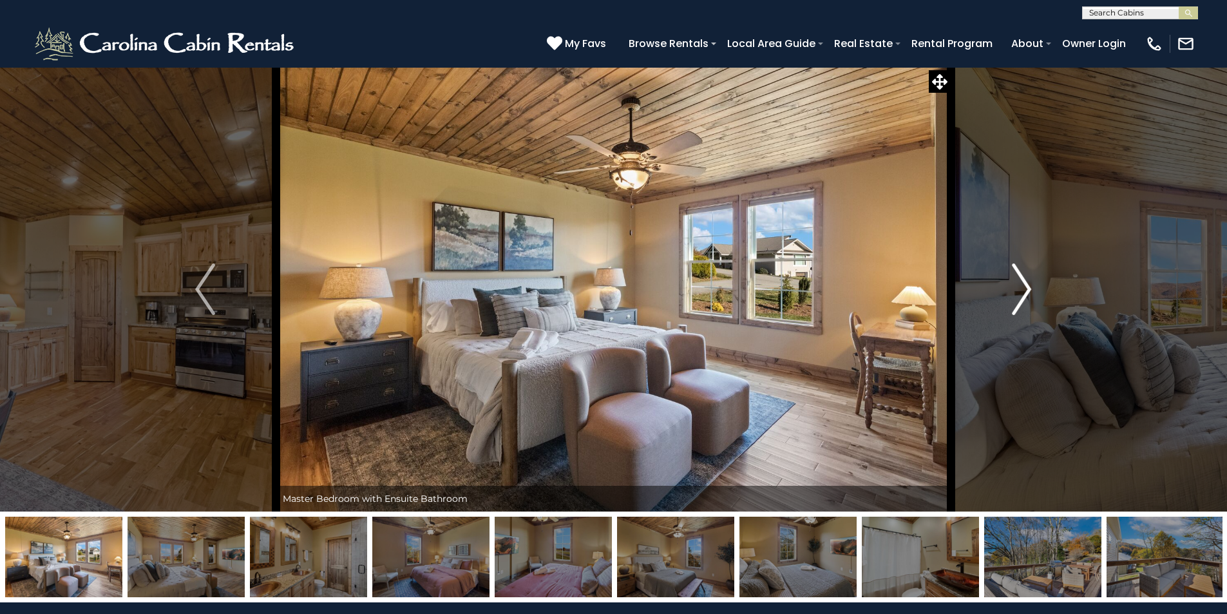
click at [1014, 297] on img "Next" at bounding box center [1021, 289] width 19 height 52
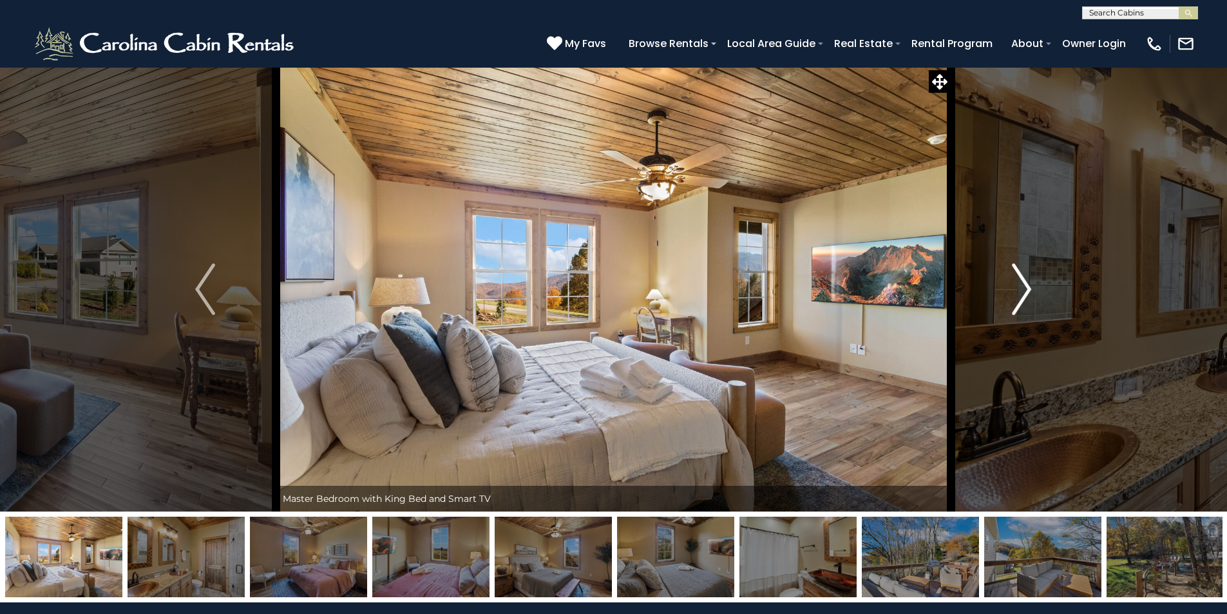
click at [1014, 297] on img "Next" at bounding box center [1021, 289] width 19 height 52
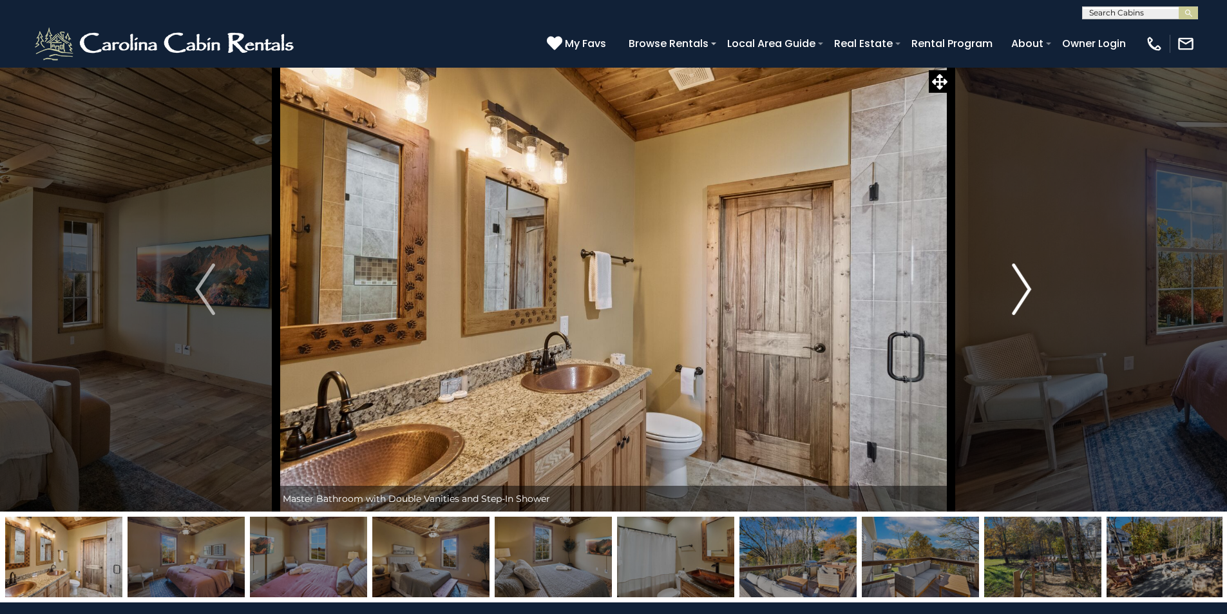
click at [1014, 297] on img "Next" at bounding box center [1021, 289] width 19 height 52
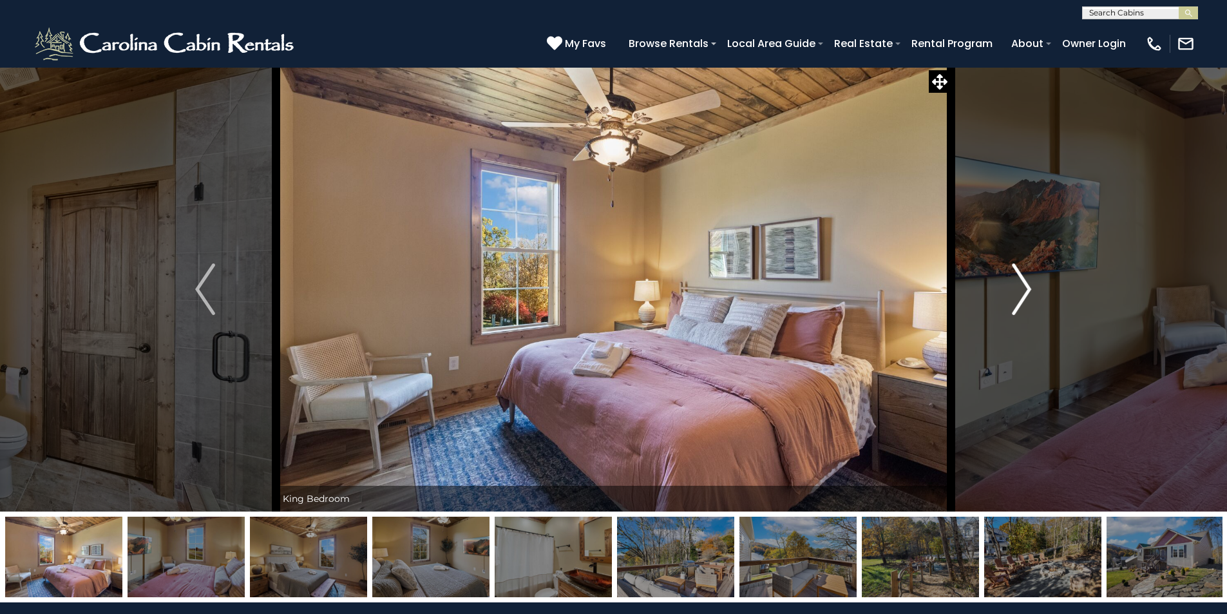
click at [1014, 297] on img "Next" at bounding box center [1021, 289] width 19 height 52
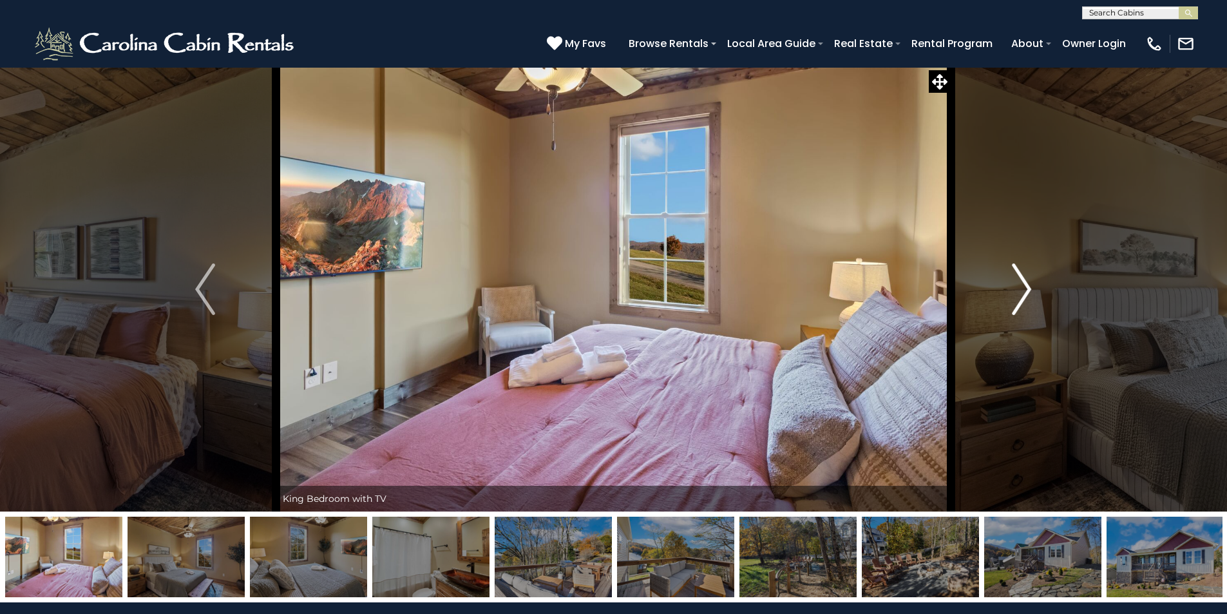
click at [1014, 297] on img "Next" at bounding box center [1021, 289] width 19 height 52
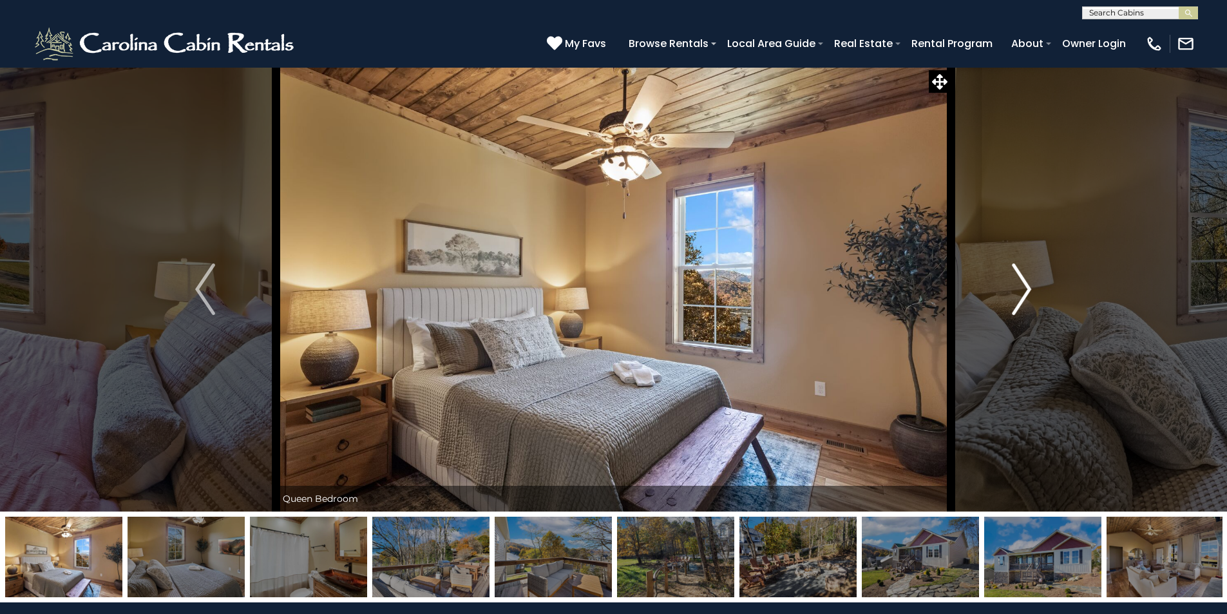
click at [1013, 297] on img "Next" at bounding box center [1021, 289] width 19 height 52
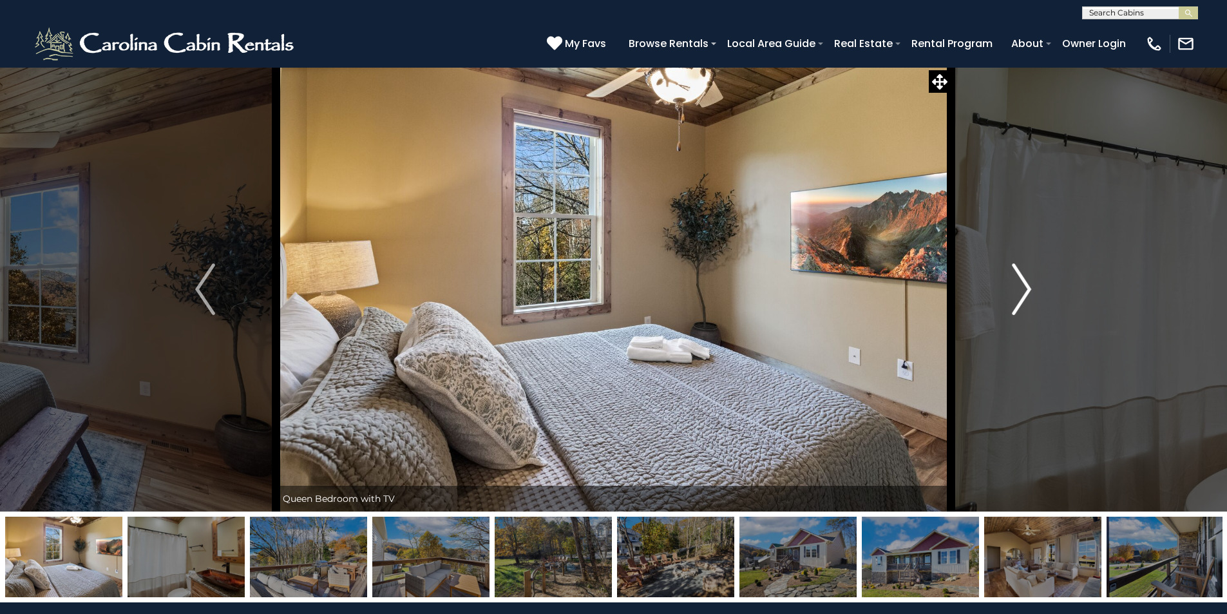
click at [1013, 297] on img "Next" at bounding box center [1021, 289] width 19 height 52
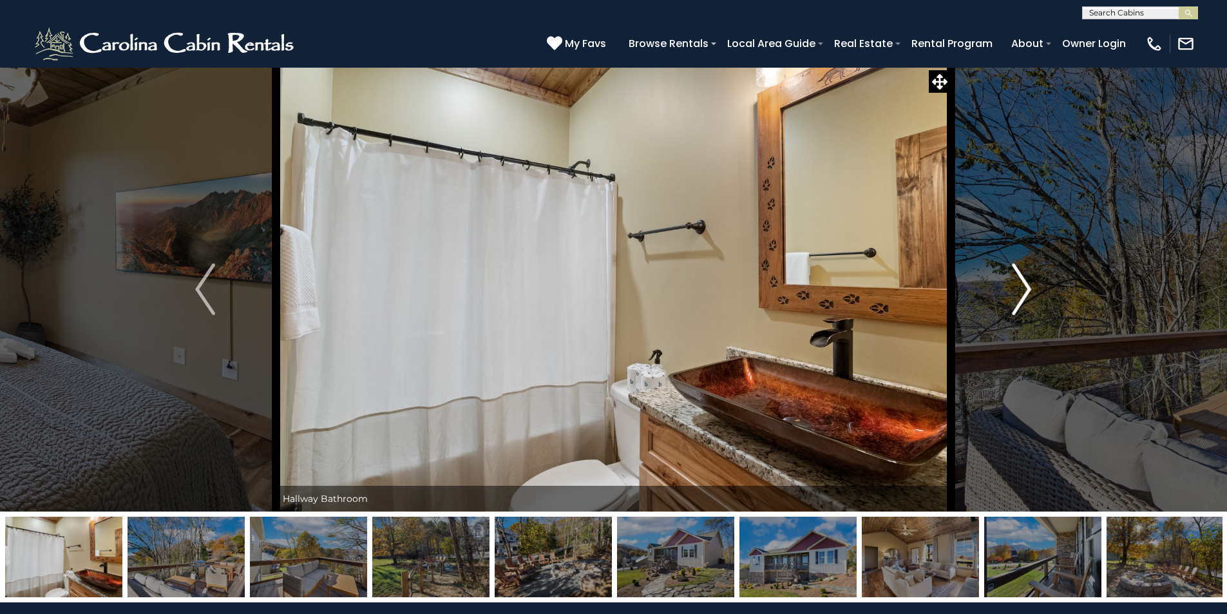
click at [1013, 297] on img "Next" at bounding box center [1021, 289] width 19 height 52
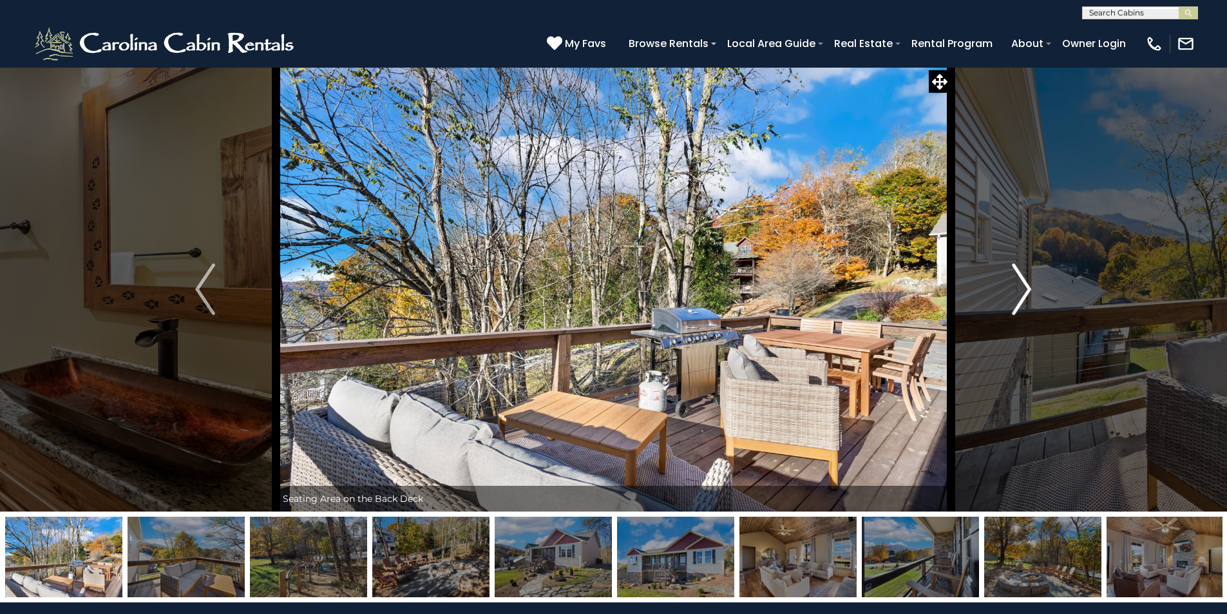
click at [1013, 297] on img "Next" at bounding box center [1021, 289] width 19 height 52
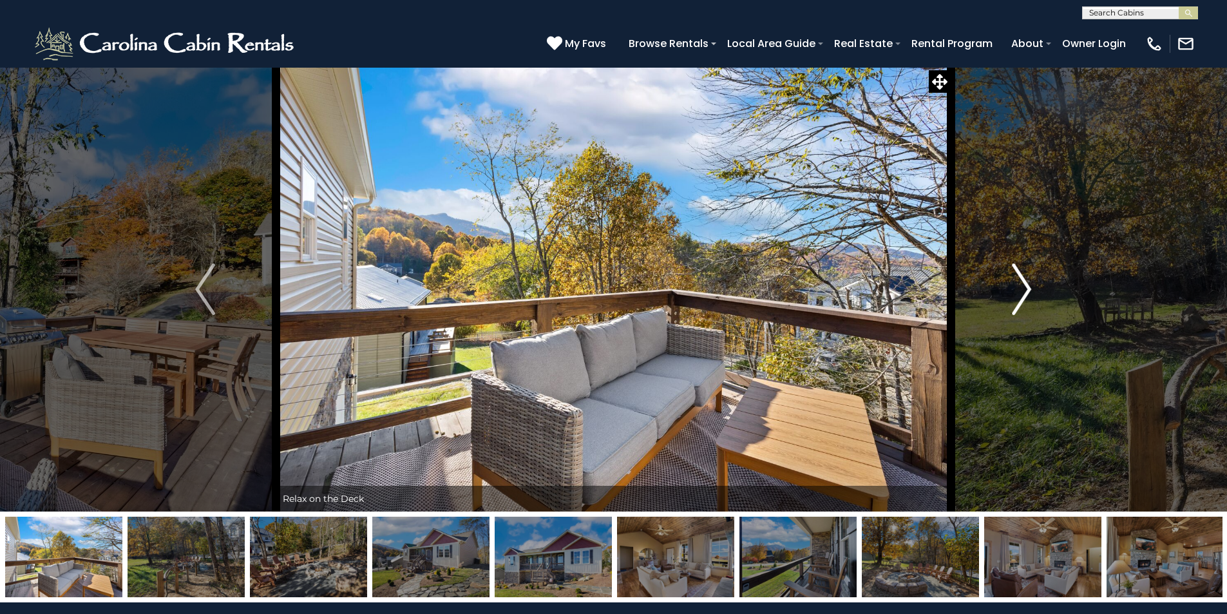
click at [1013, 297] on img "Next" at bounding box center [1021, 289] width 19 height 52
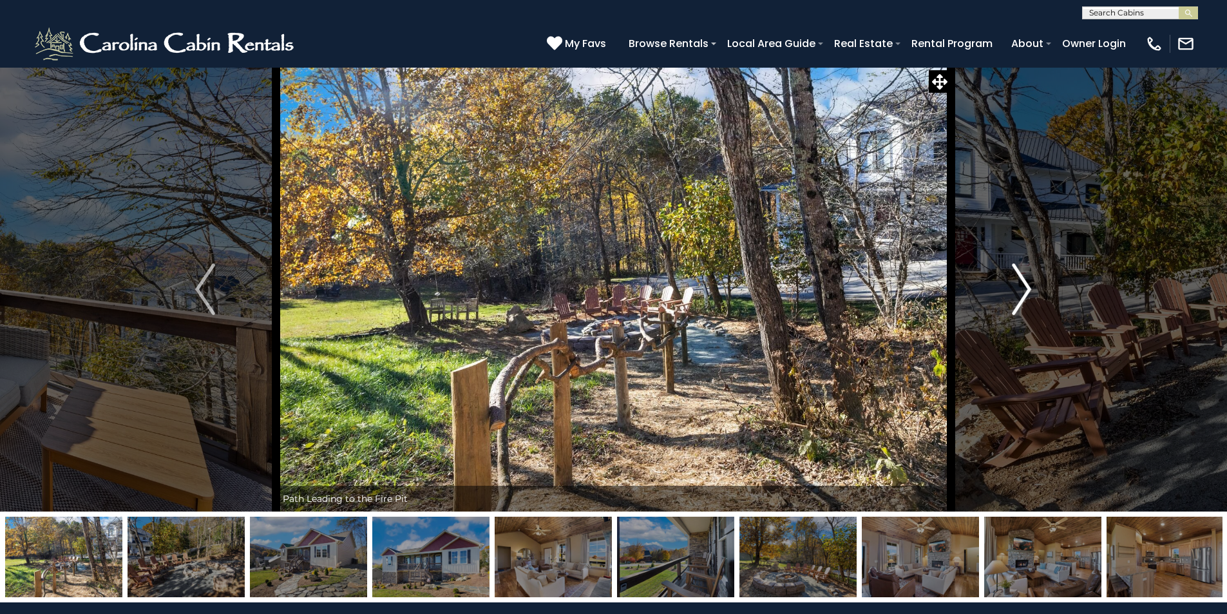
click at [1013, 297] on img "Next" at bounding box center [1021, 289] width 19 height 52
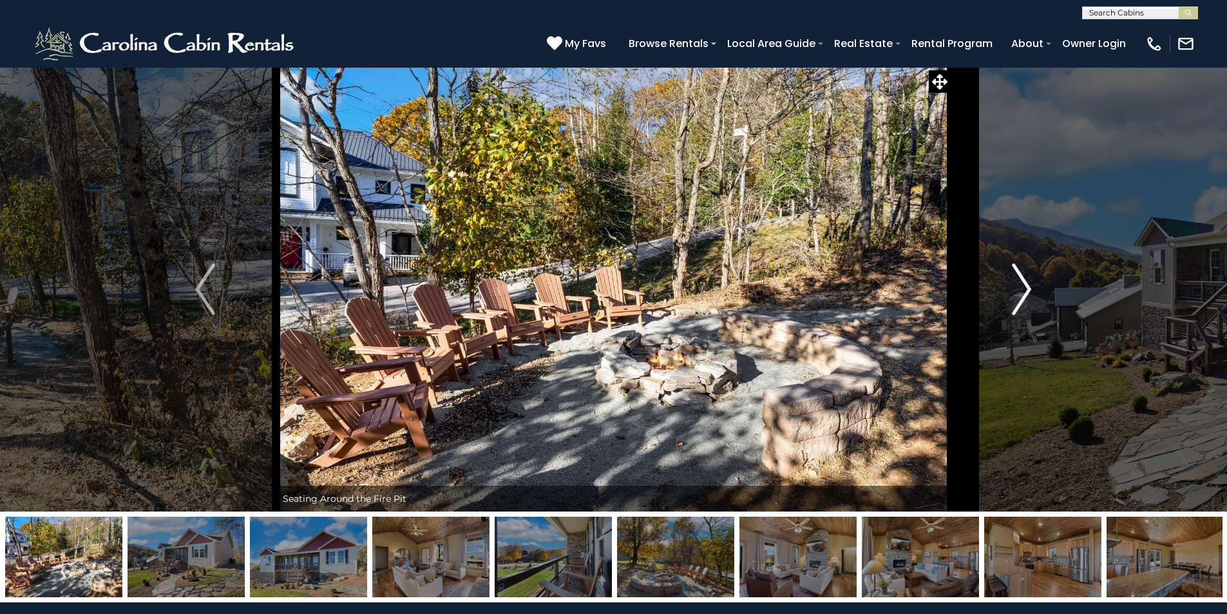
click at [1013, 297] on img "Next" at bounding box center [1021, 289] width 19 height 52
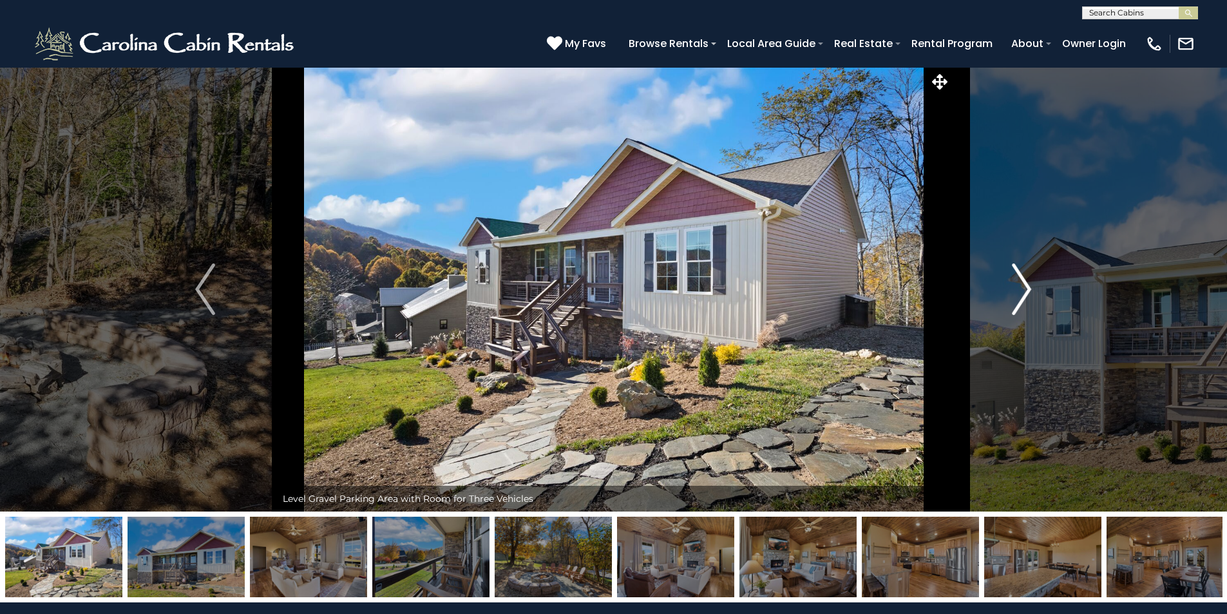
click at [1013, 297] on img "Next" at bounding box center [1021, 289] width 19 height 52
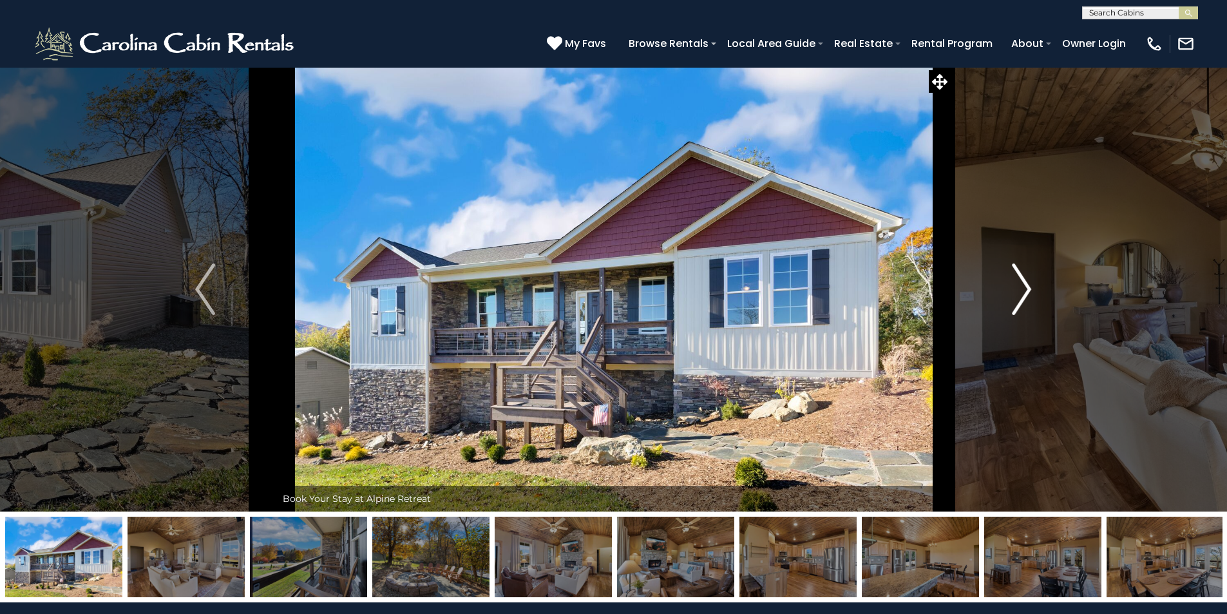
click at [1013, 297] on img "Next" at bounding box center [1021, 289] width 19 height 52
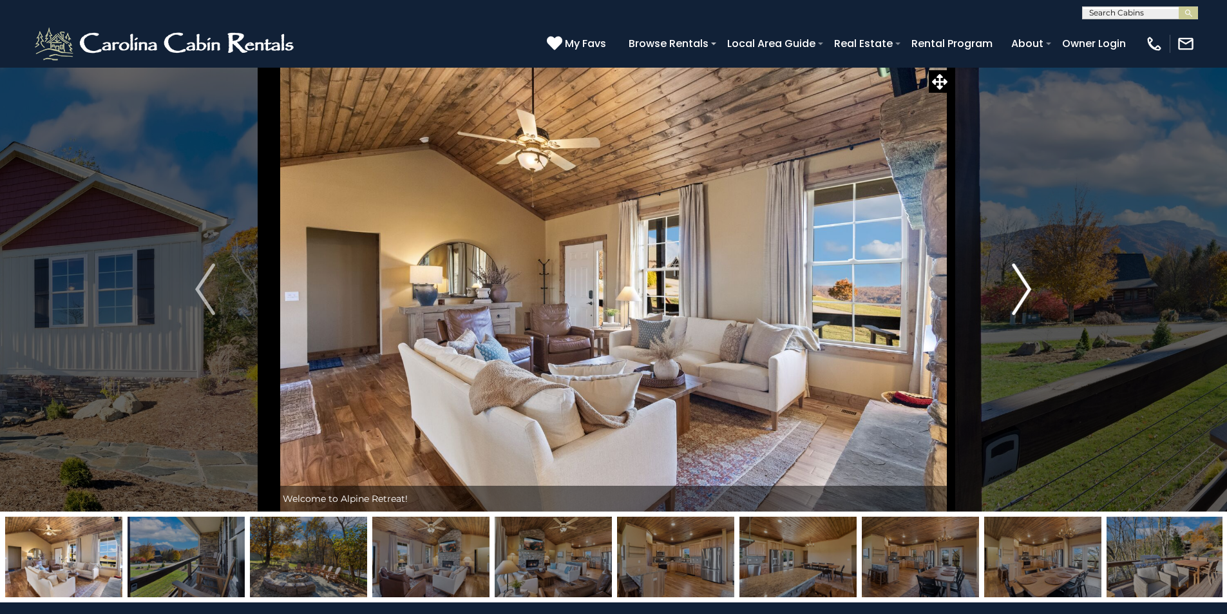
click at [1013, 297] on img "Next" at bounding box center [1021, 289] width 19 height 52
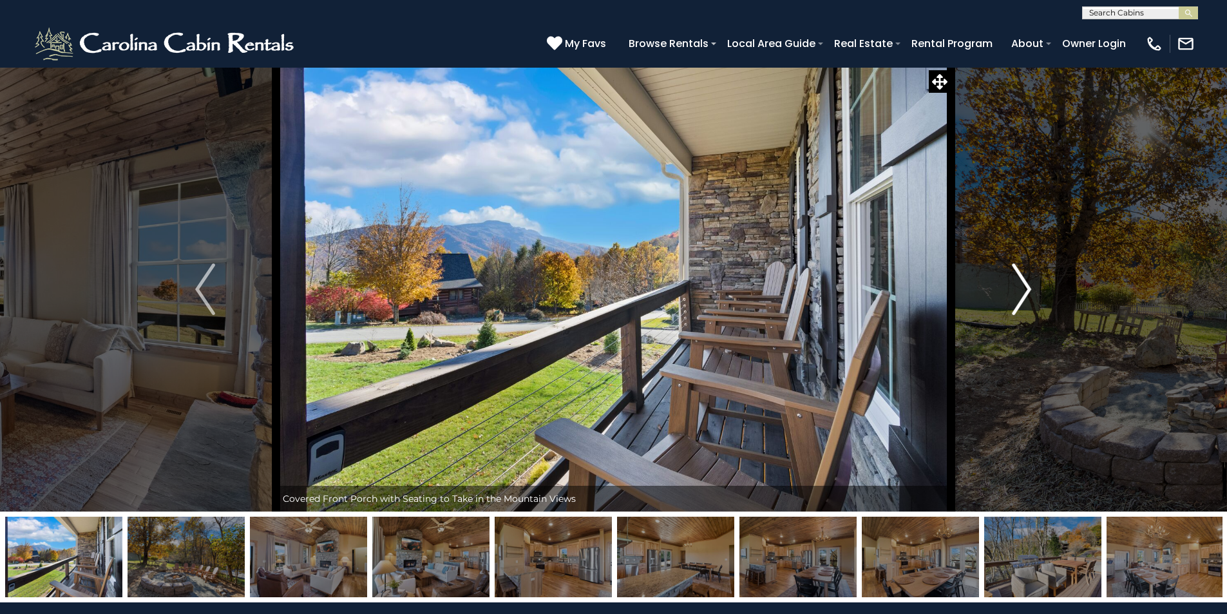
click at [1013, 297] on img "Next" at bounding box center [1021, 289] width 19 height 52
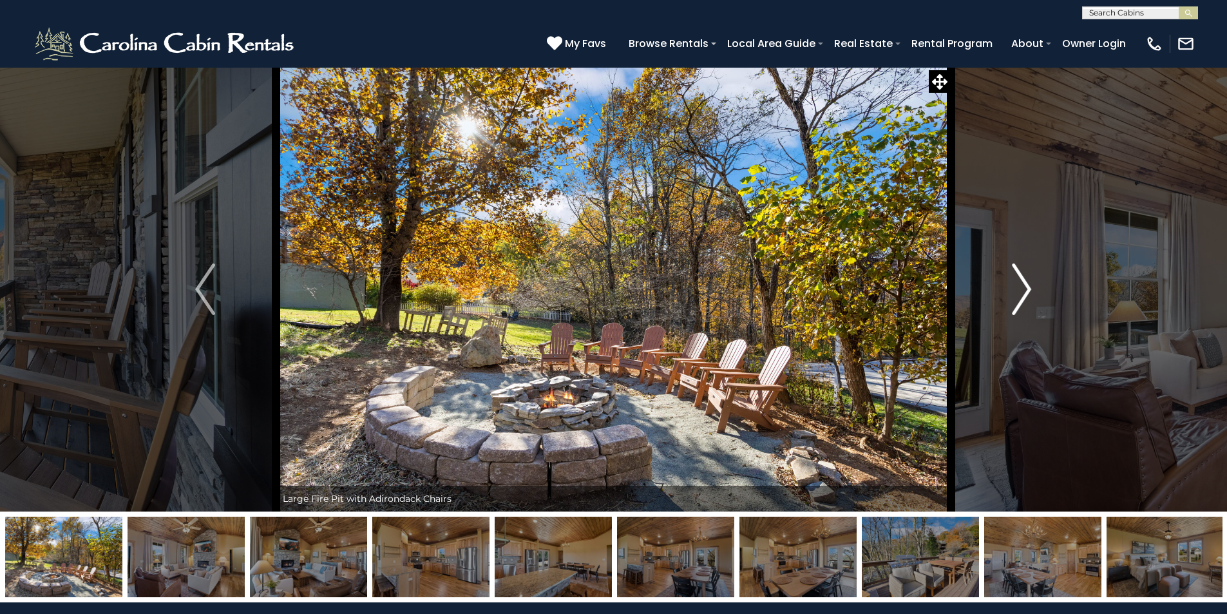
click at [1013, 297] on img "Next" at bounding box center [1021, 289] width 19 height 52
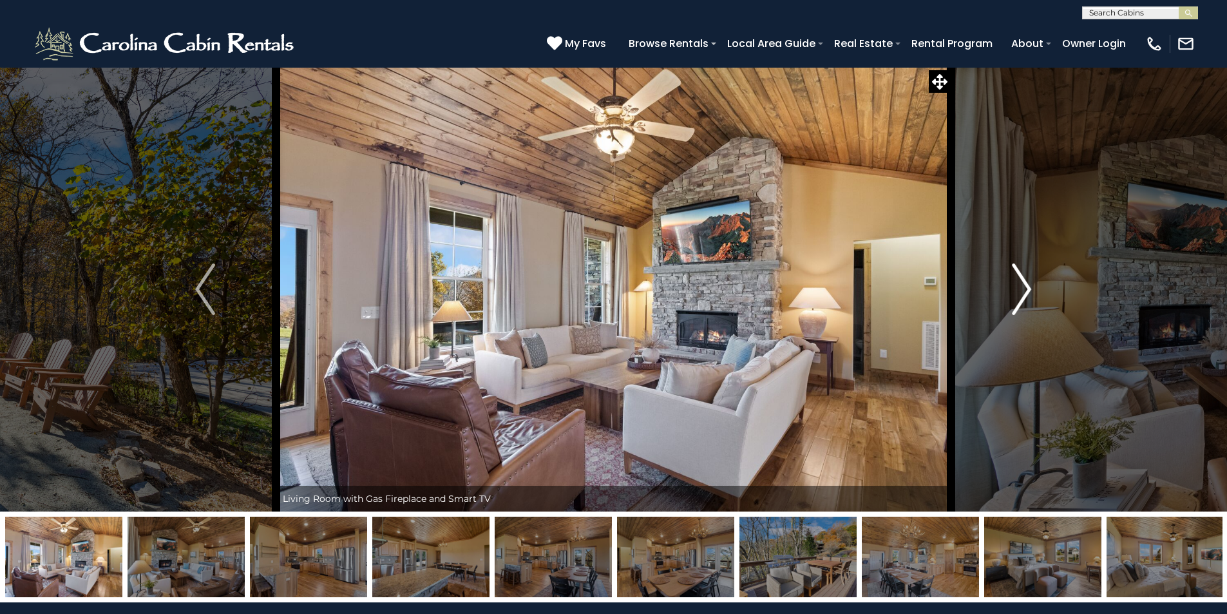
click at [1013, 297] on img "Next" at bounding box center [1021, 289] width 19 height 52
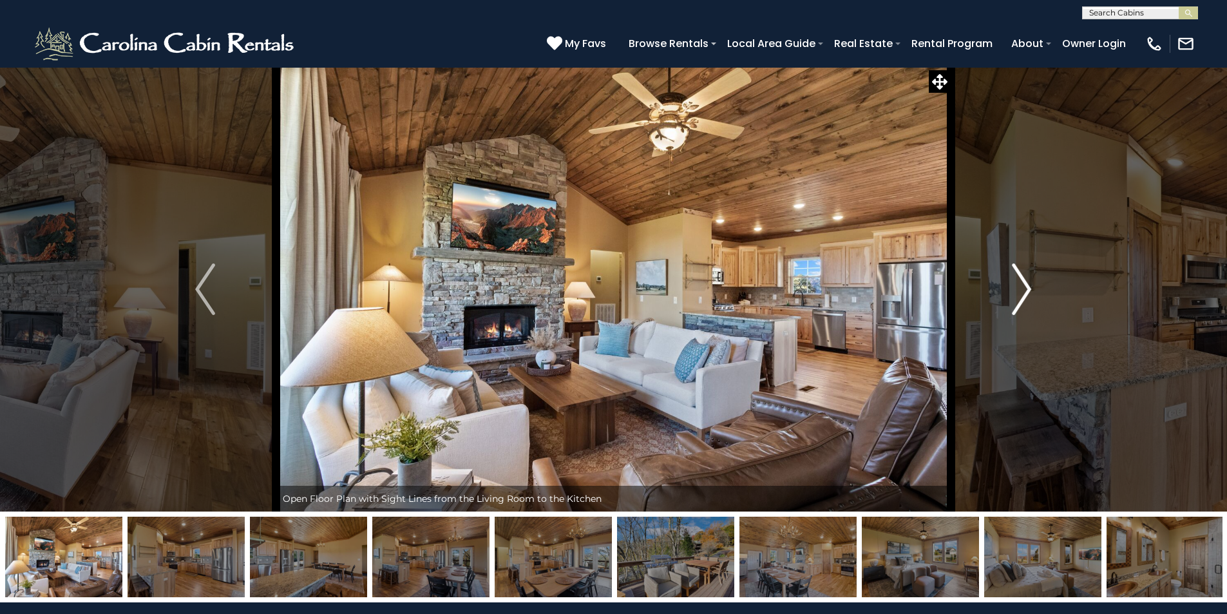
click at [1013, 297] on img "Next" at bounding box center [1021, 289] width 19 height 52
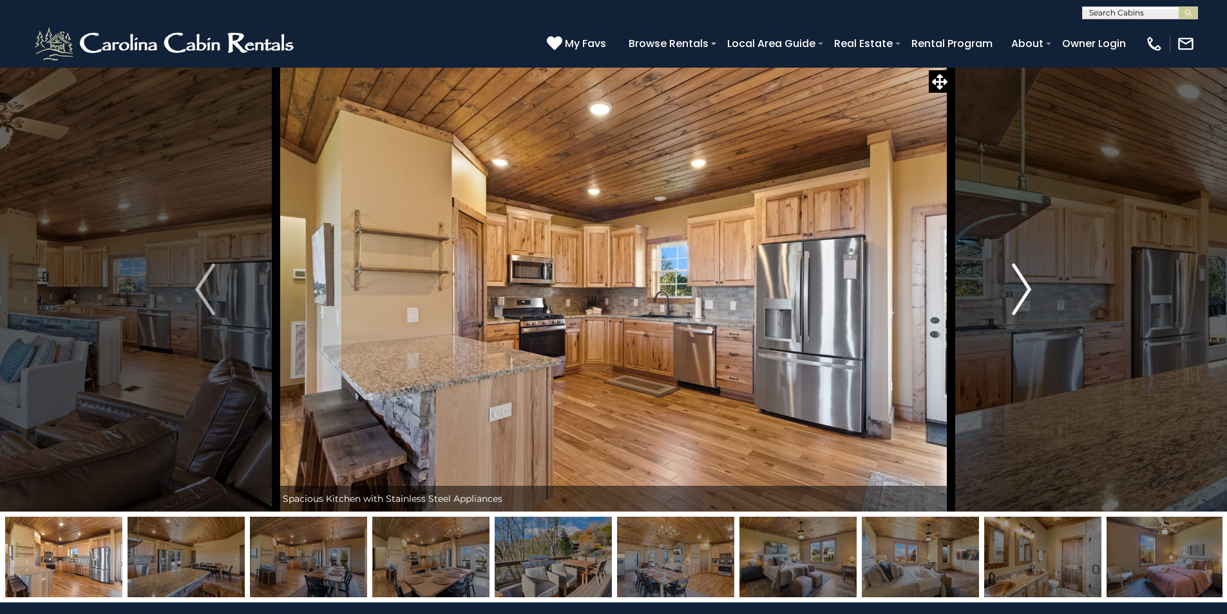
click at [1012, 298] on img "Next" at bounding box center [1021, 289] width 19 height 52
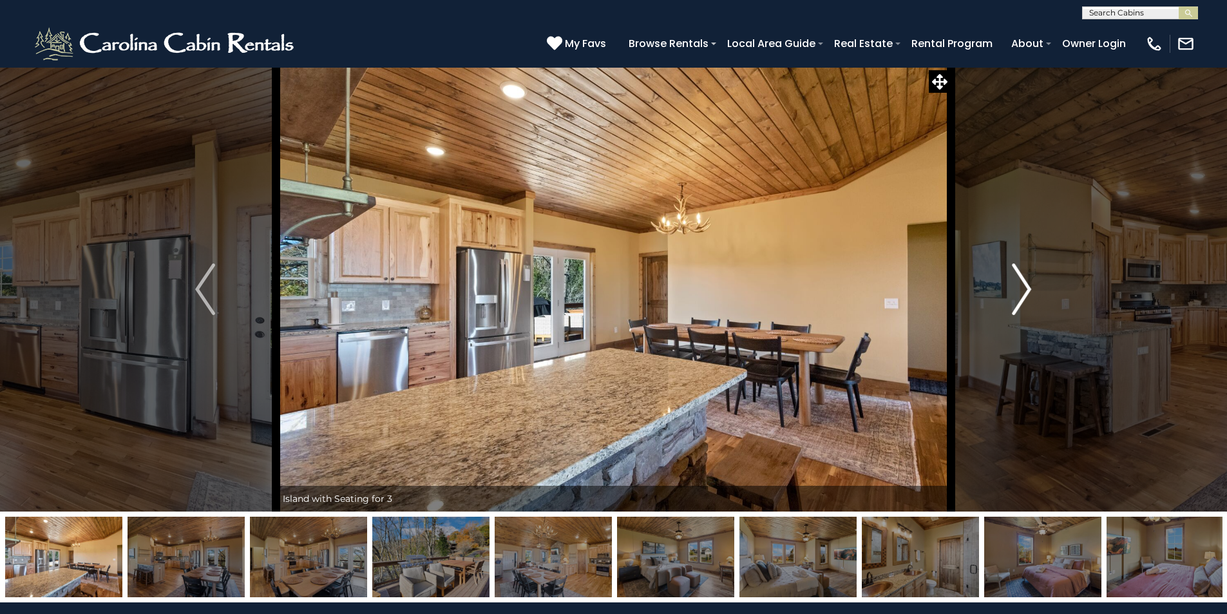
click at [1011, 298] on button "Next" at bounding box center [1022, 289] width 142 height 444
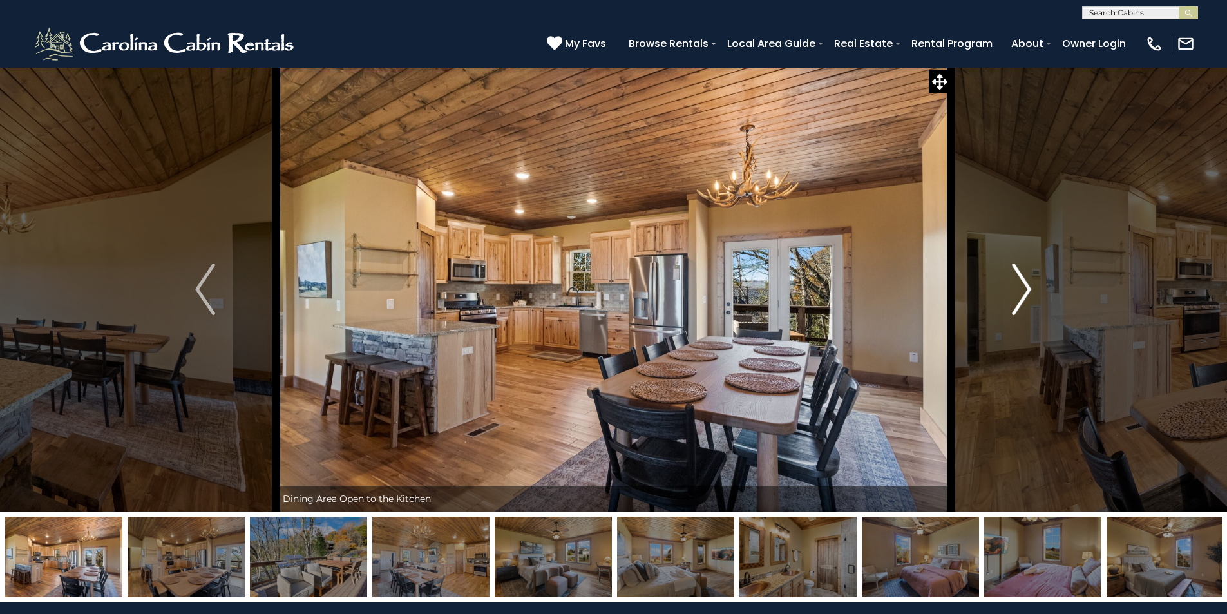
click at [1011, 298] on button "Next" at bounding box center [1022, 289] width 142 height 444
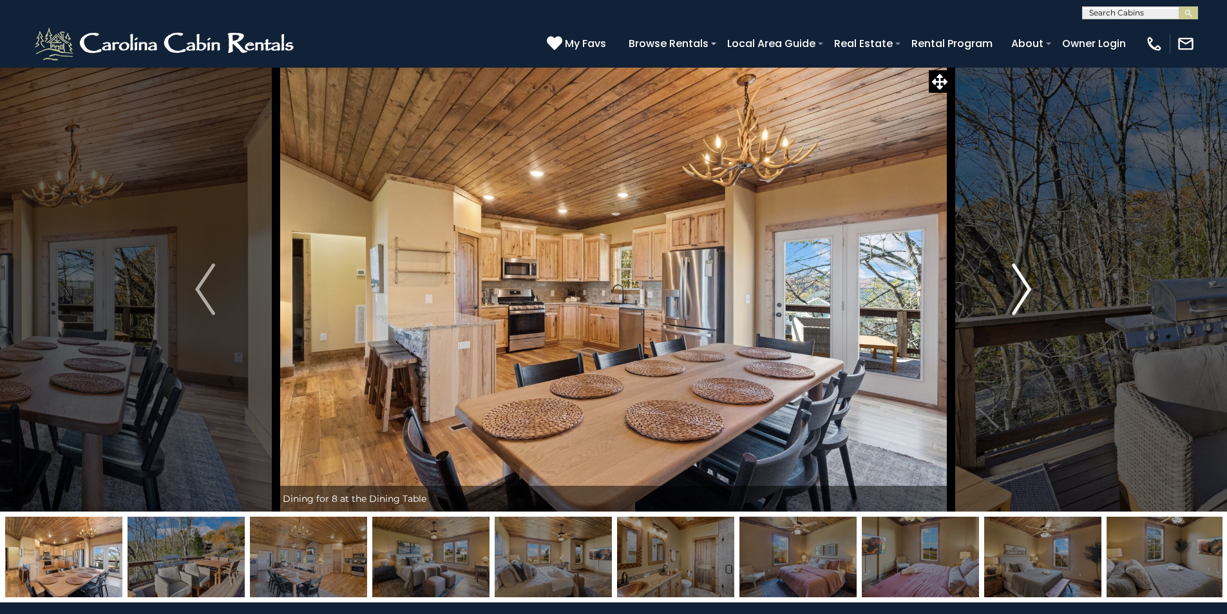
click at [1011, 298] on button "Next" at bounding box center [1022, 289] width 142 height 444
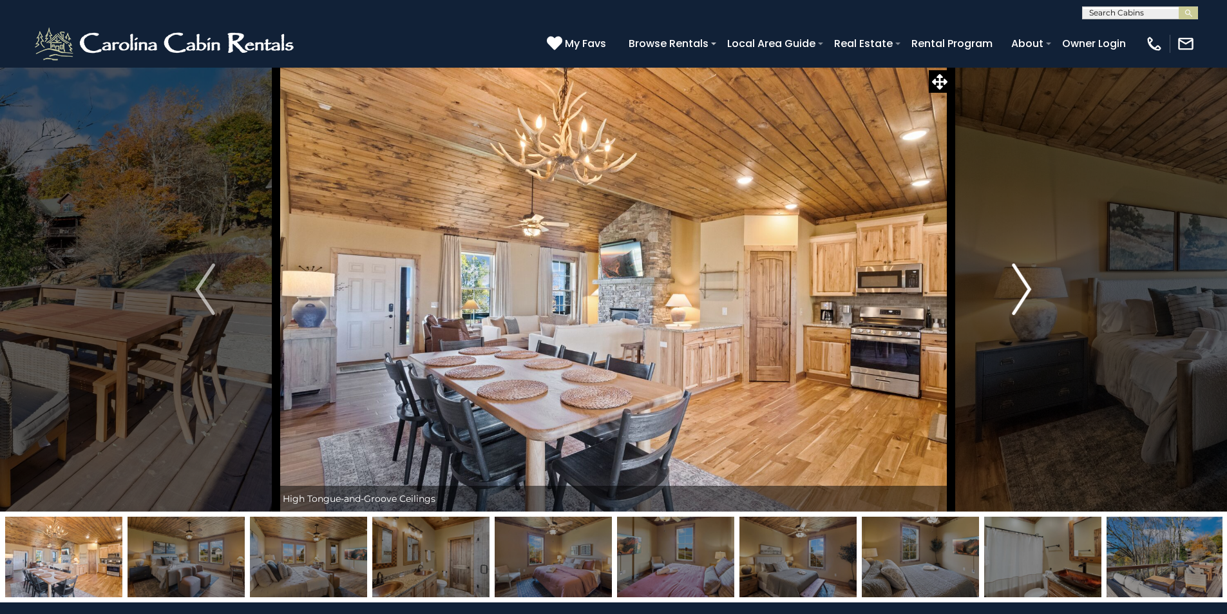
click at [1011, 298] on button "Next" at bounding box center [1022, 289] width 142 height 444
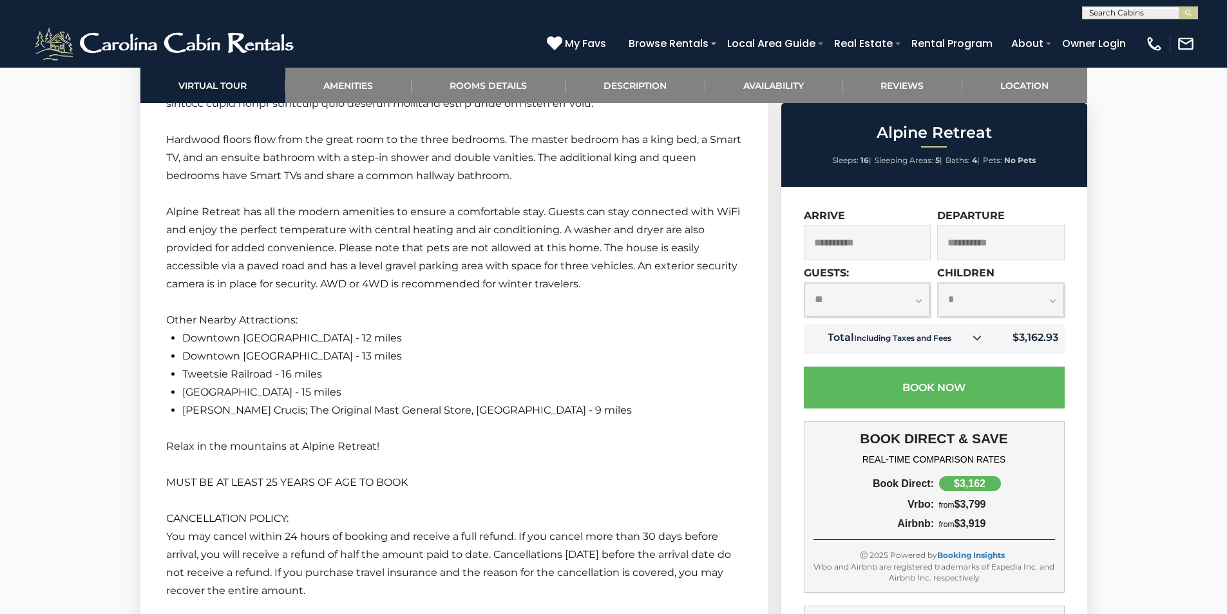
scroll to position [2319, 0]
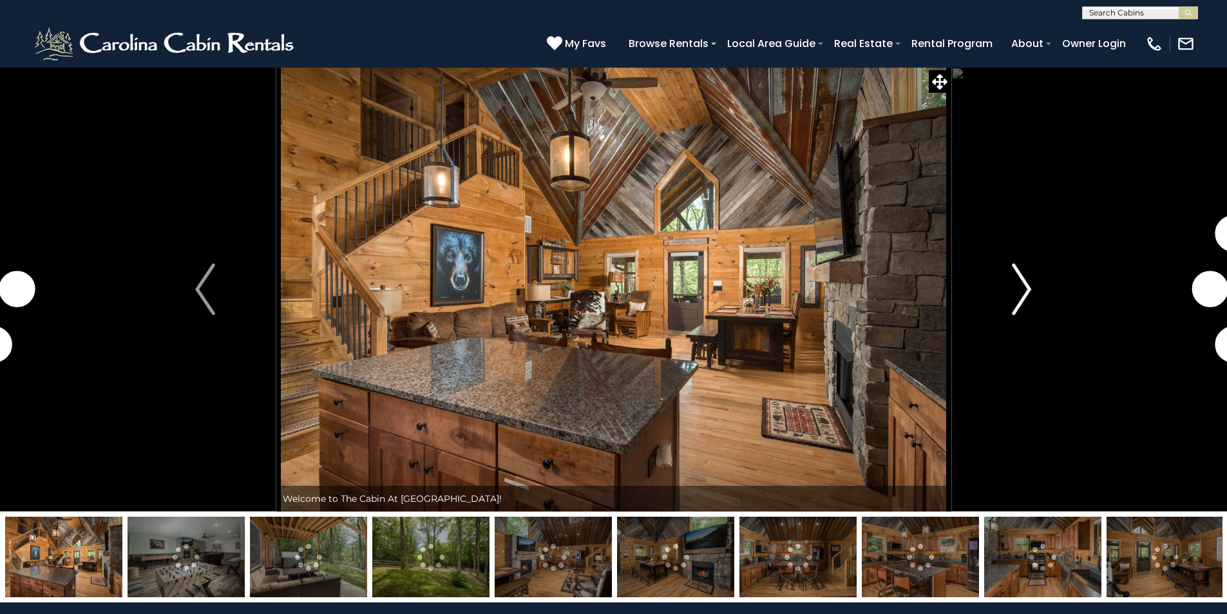
click at [1013, 283] on img "Next" at bounding box center [1021, 289] width 19 height 52
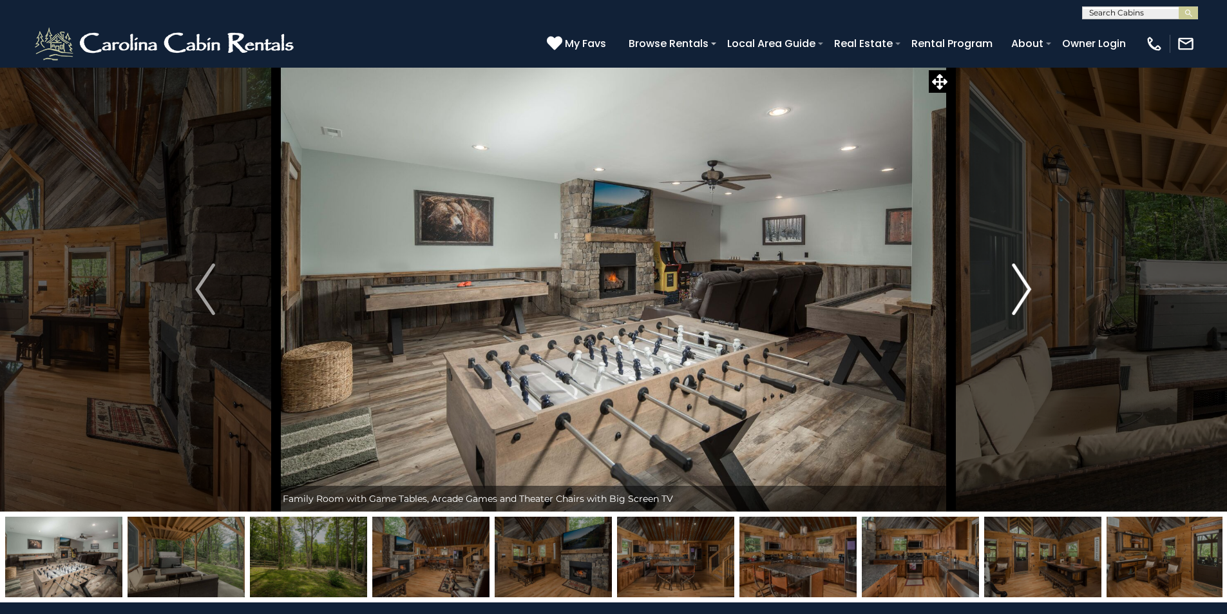
click at [1018, 290] on img "Next" at bounding box center [1021, 289] width 19 height 52
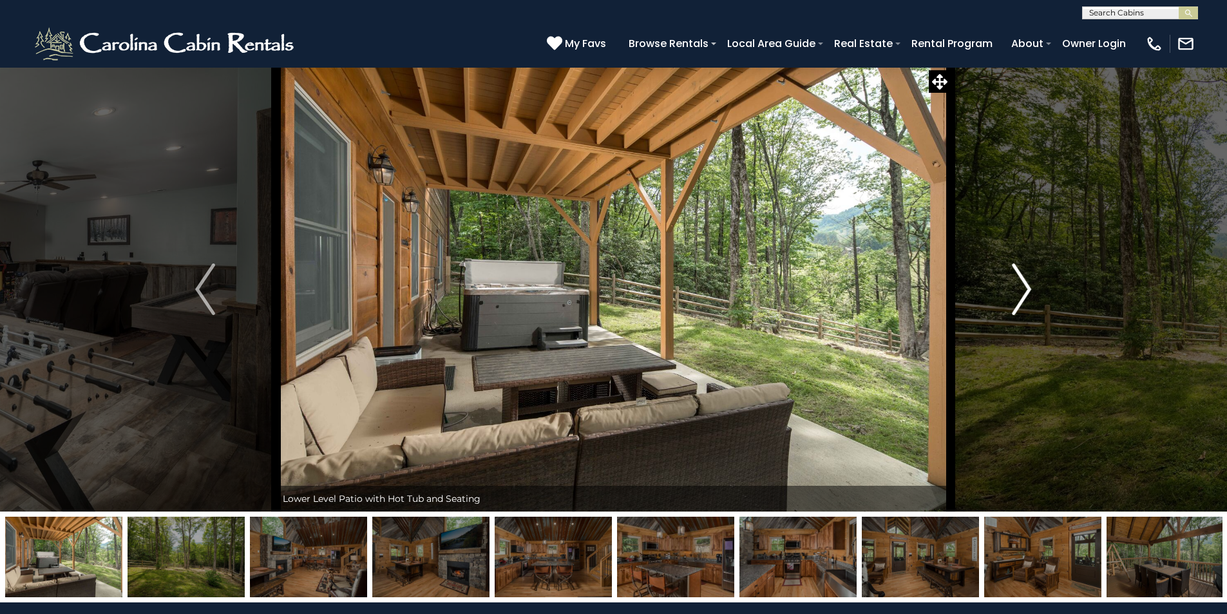
click at [1018, 290] on img "Next" at bounding box center [1021, 289] width 19 height 52
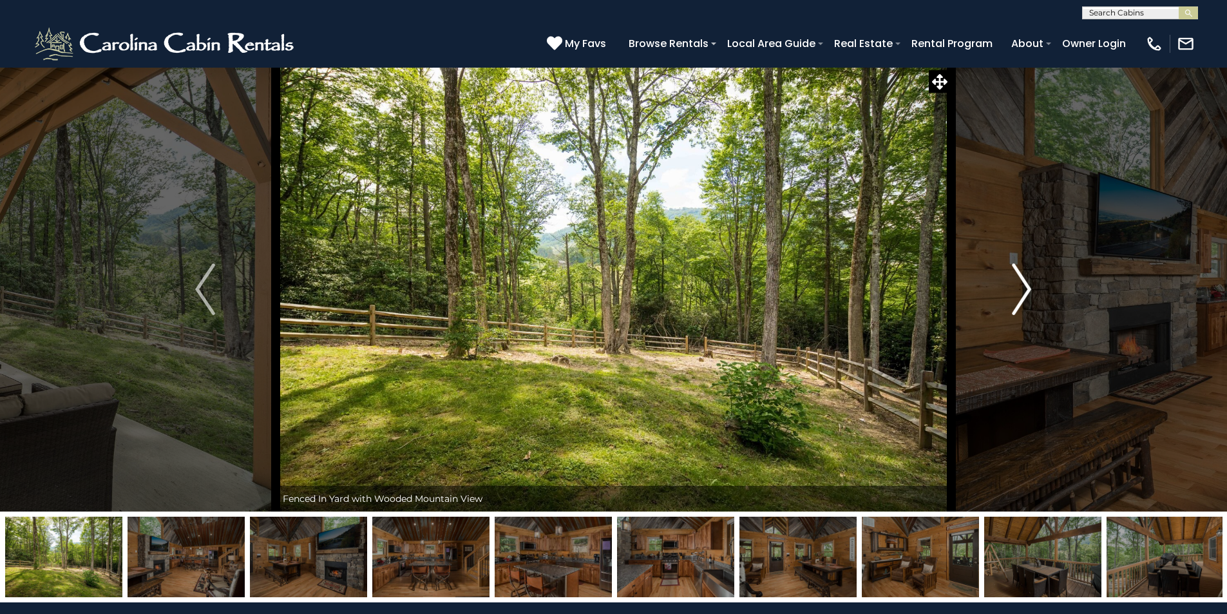
click at [1018, 290] on img "Next" at bounding box center [1021, 289] width 19 height 52
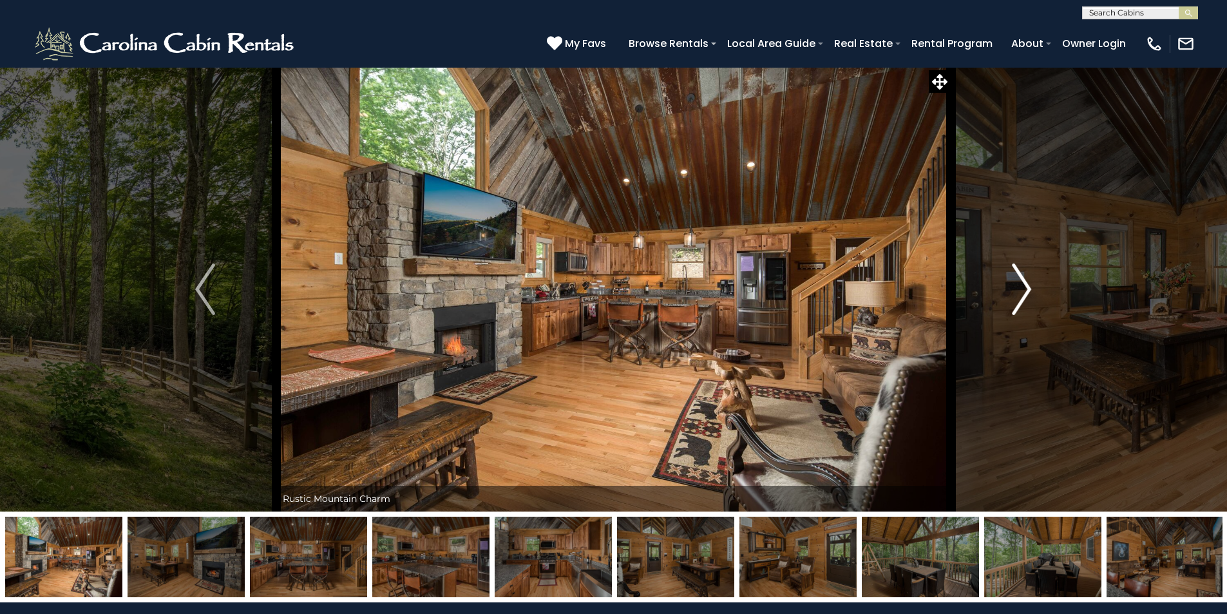
click at [1018, 290] on img "Next" at bounding box center [1021, 289] width 19 height 52
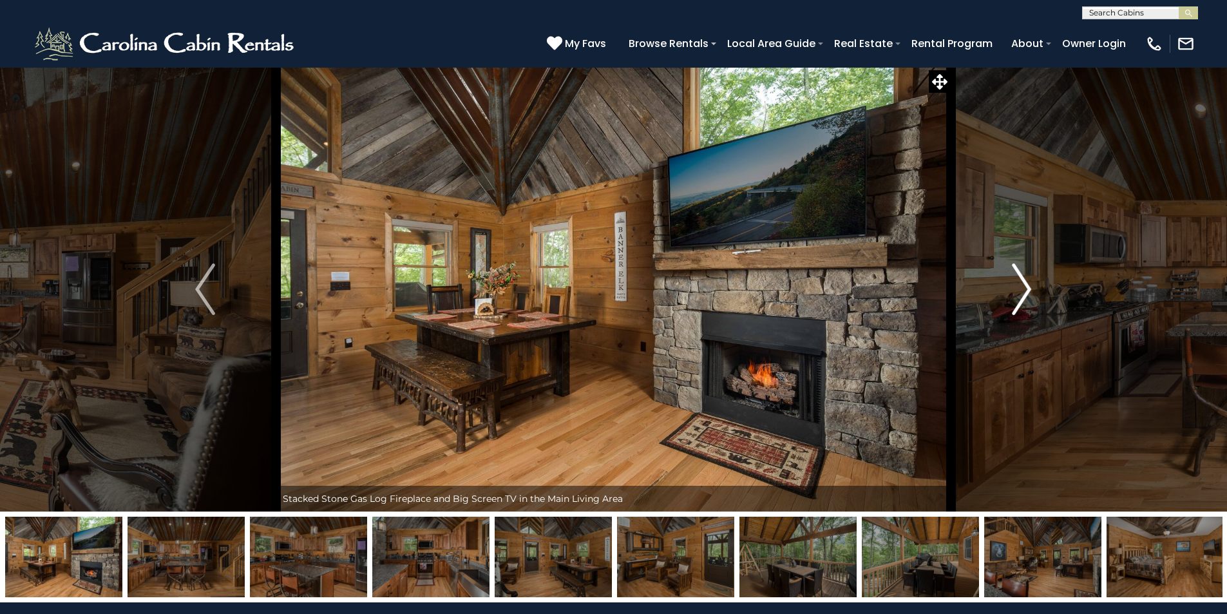
click at [1018, 290] on img "Next" at bounding box center [1021, 289] width 19 height 52
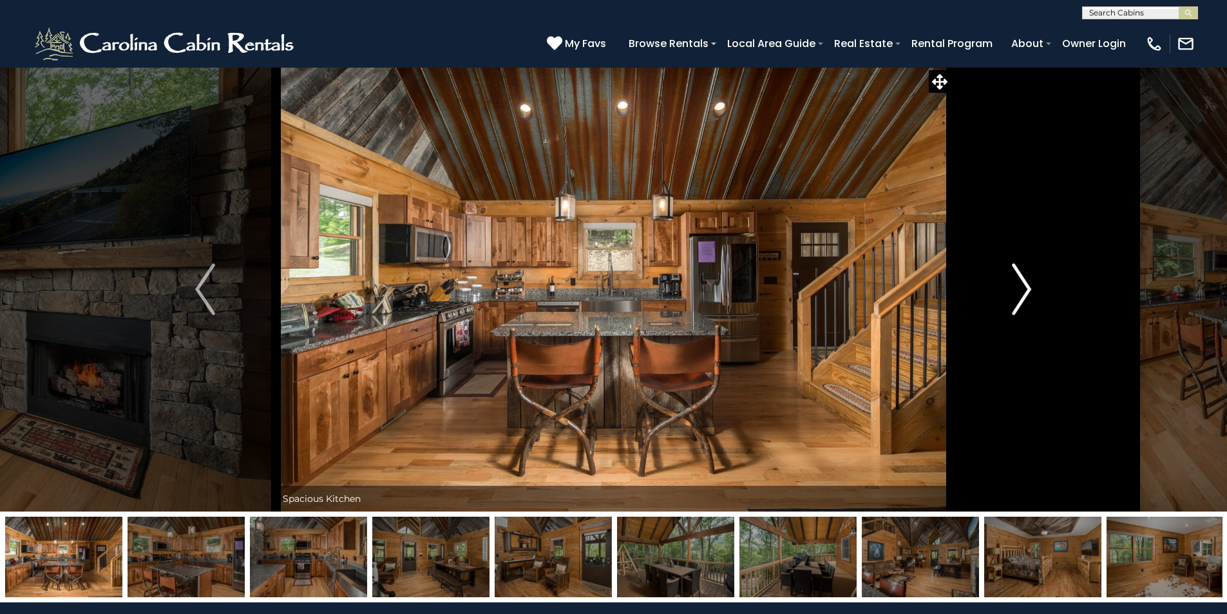
click at [1018, 290] on img "Next" at bounding box center [1021, 289] width 19 height 52
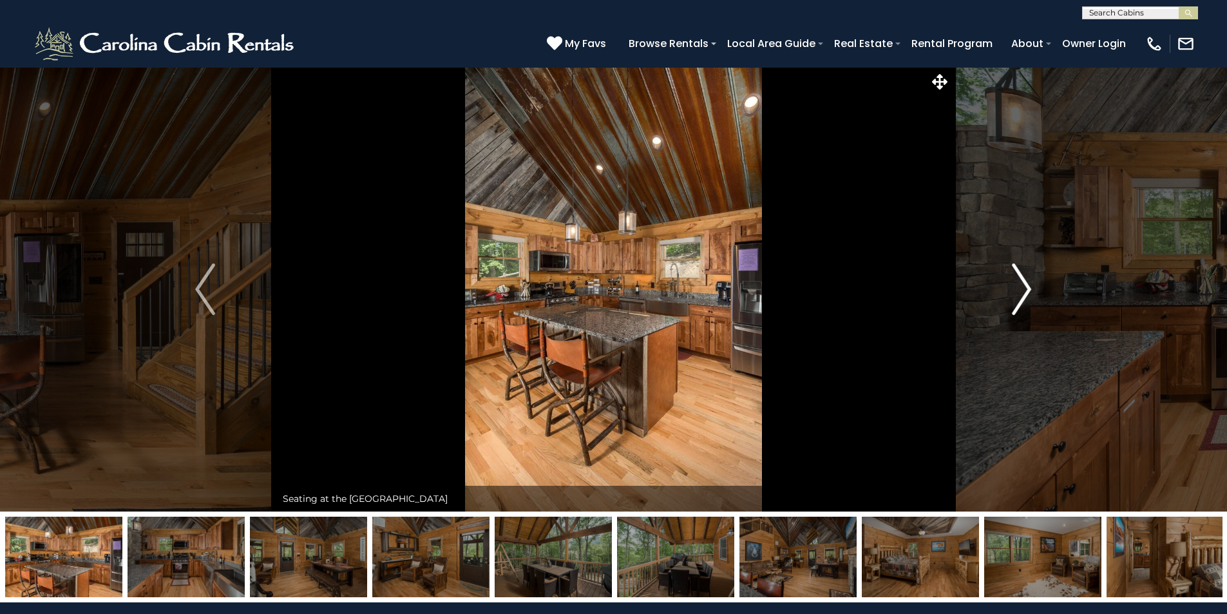
click at [1018, 290] on img "Next" at bounding box center [1021, 289] width 19 height 52
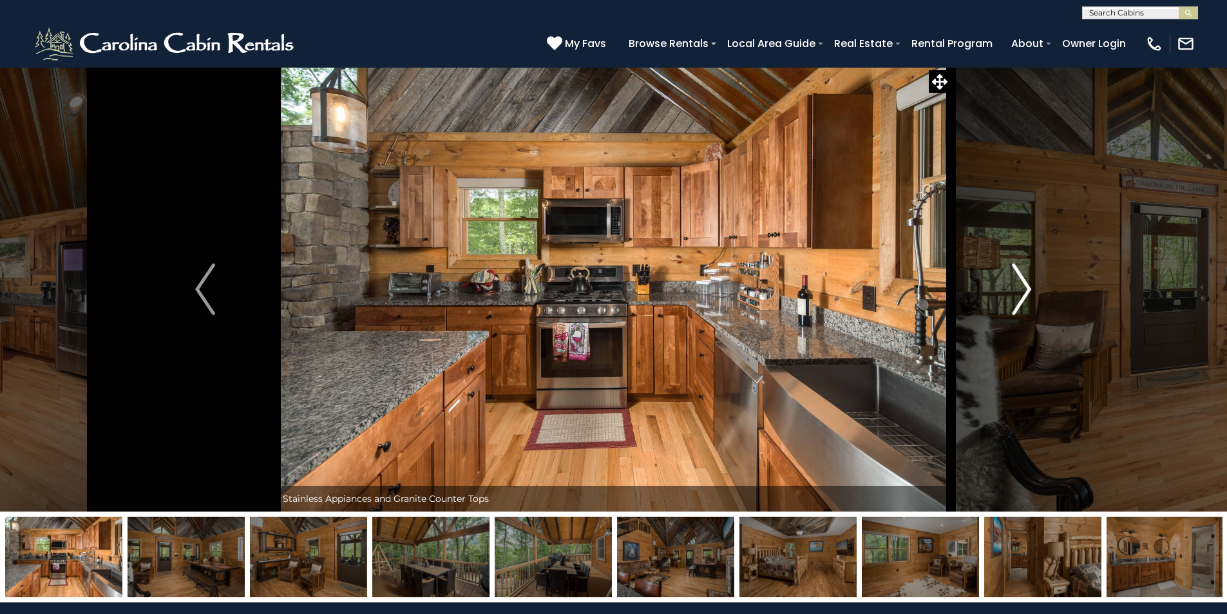
click at [1018, 290] on img "Next" at bounding box center [1021, 289] width 19 height 52
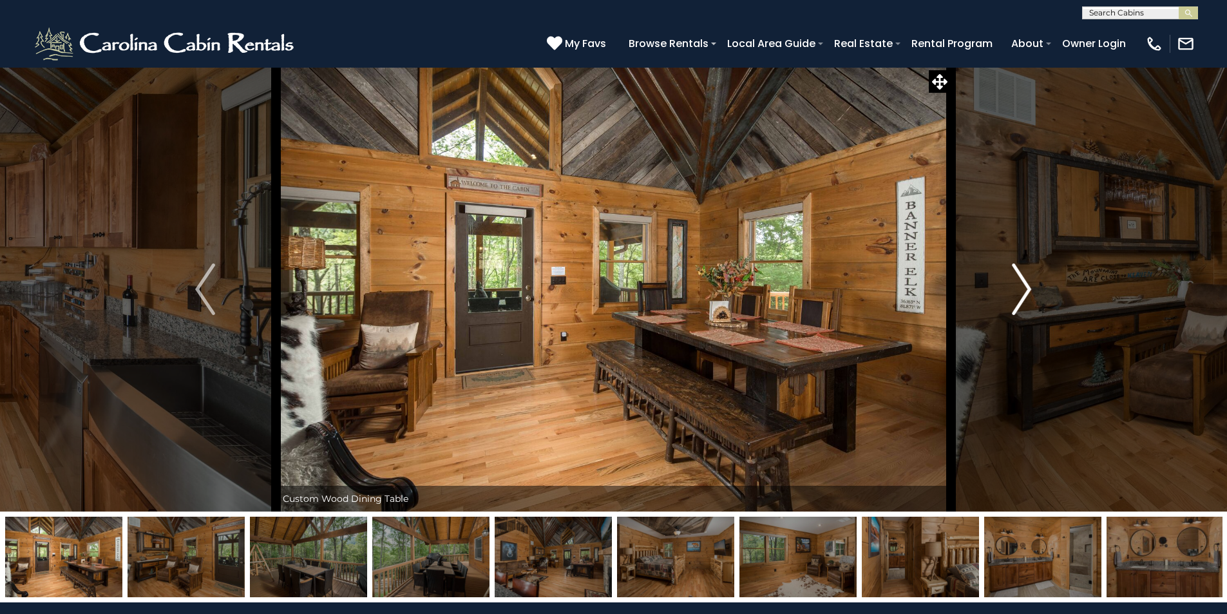
click at [1018, 290] on img "Next" at bounding box center [1021, 289] width 19 height 52
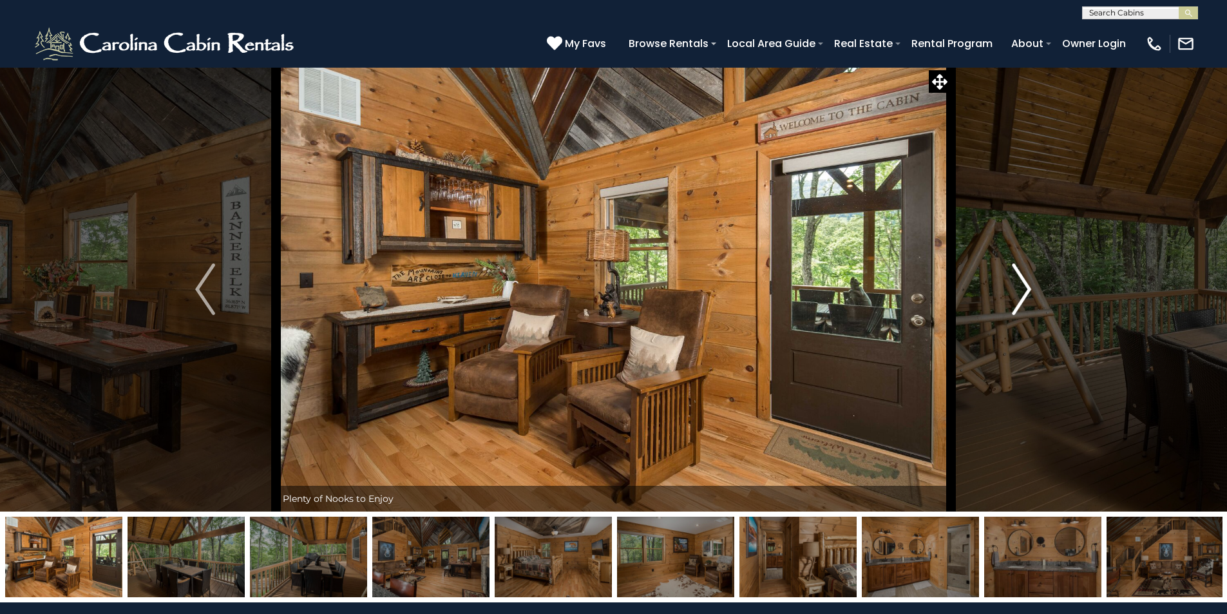
click at [1018, 290] on img "Next" at bounding box center [1021, 289] width 19 height 52
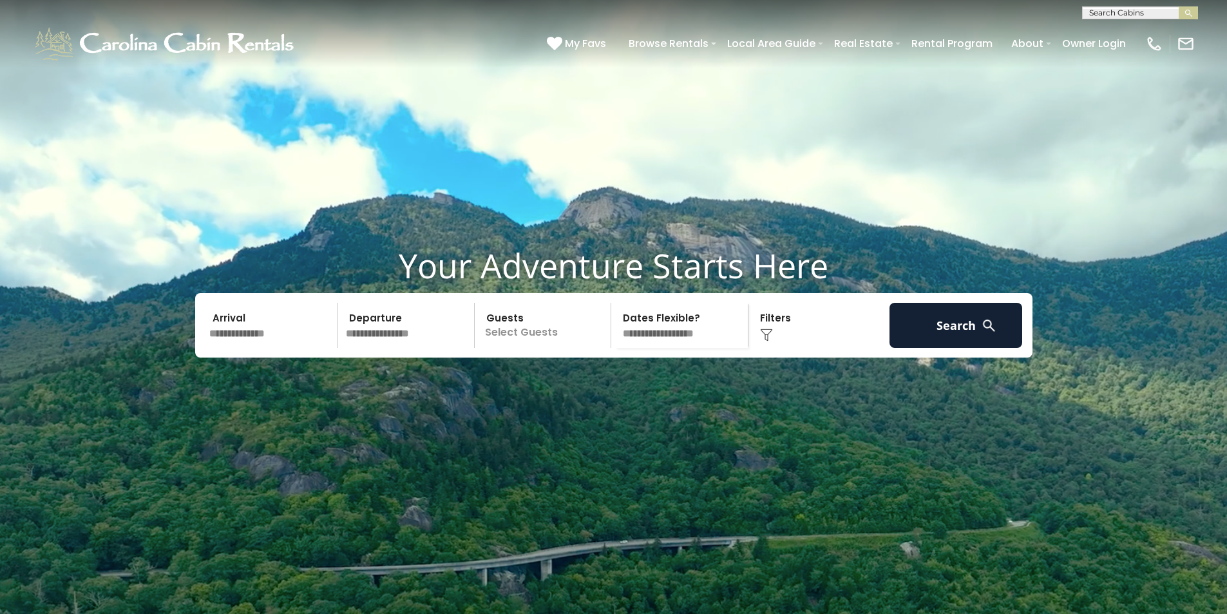
click at [276, 348] on input "text" at bounding box center [271, 325] width 133 height 45
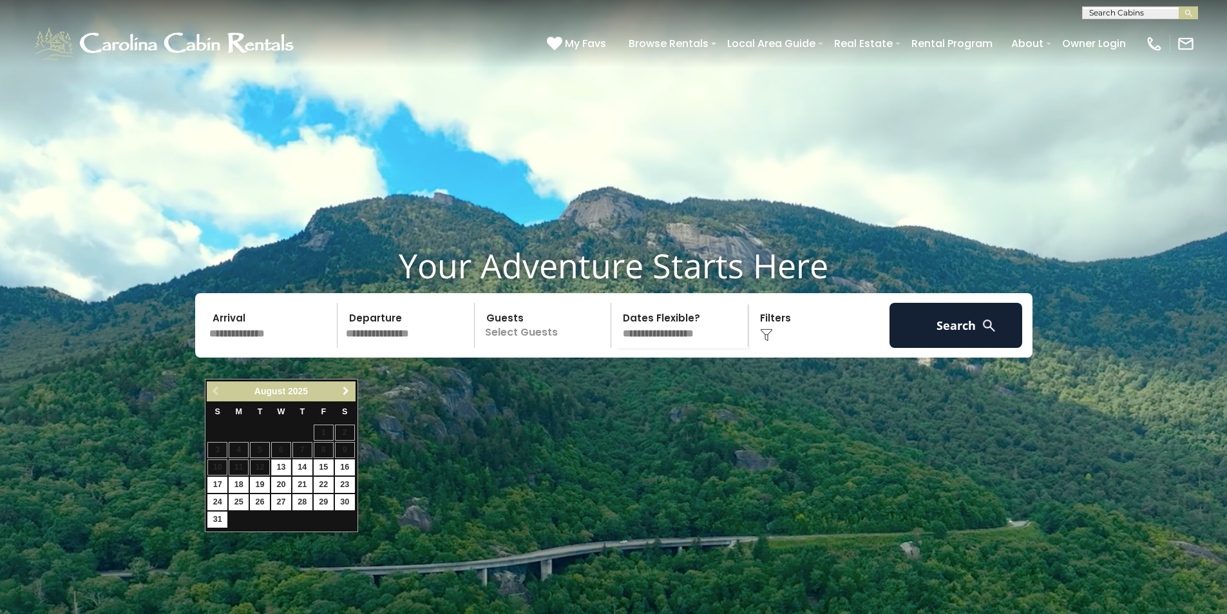
click at [341, 392] on link "Next" at bounding box center [346, 391] width 16 height 16
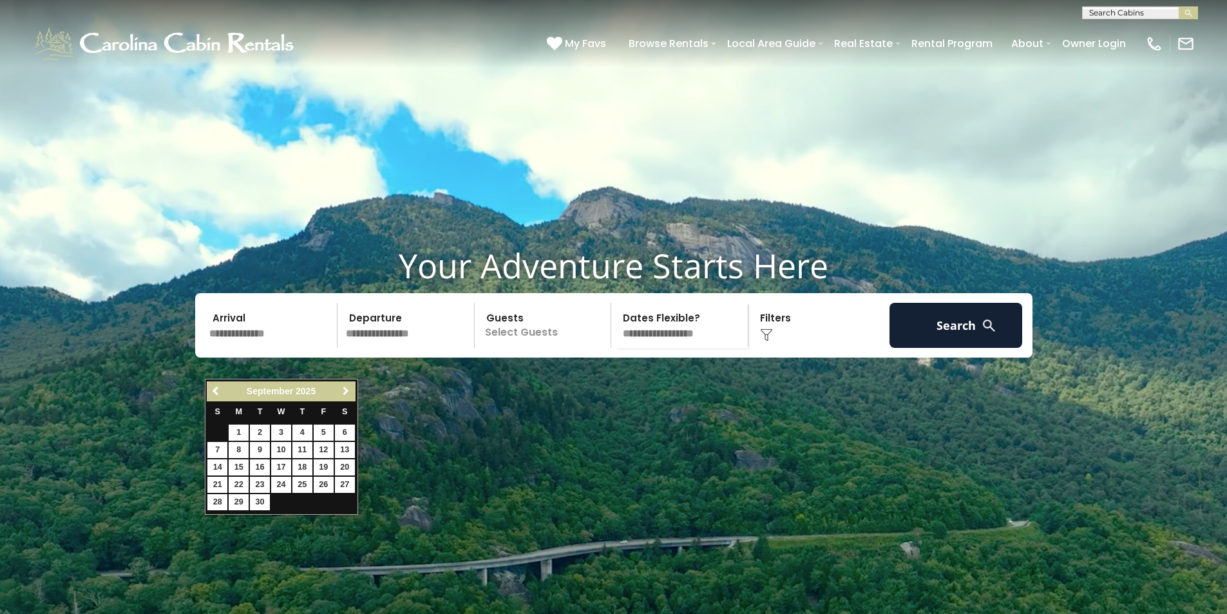
click at [341, 392] on span "Next" at bounding box center [346, 391] width 10 height 10
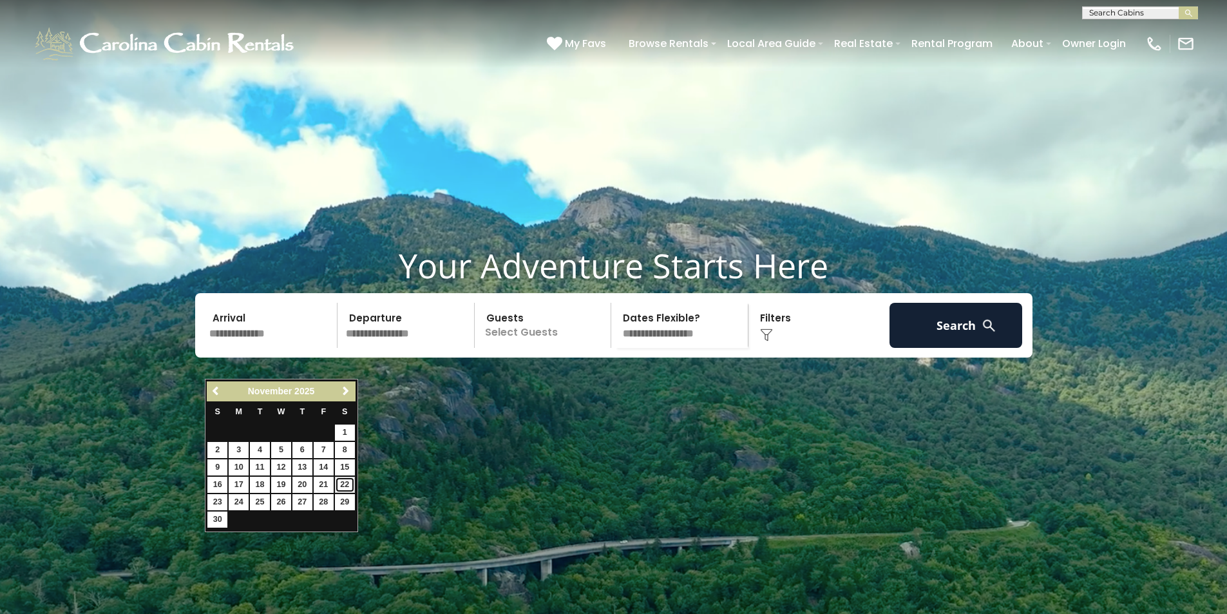
click at [347, 486] on link "22" at bounding box center [345, 485] width 20 height 16
type input "********"
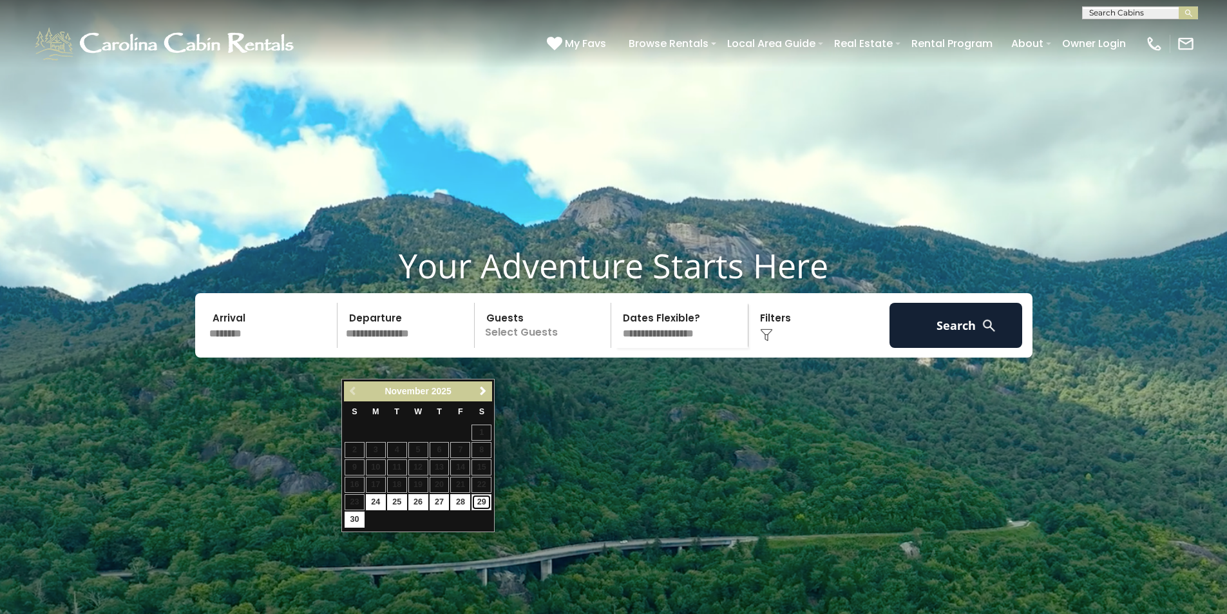
click at [483, 499] on link "29" at bounding box center [482, 502] width 20 height 16
type input "********"
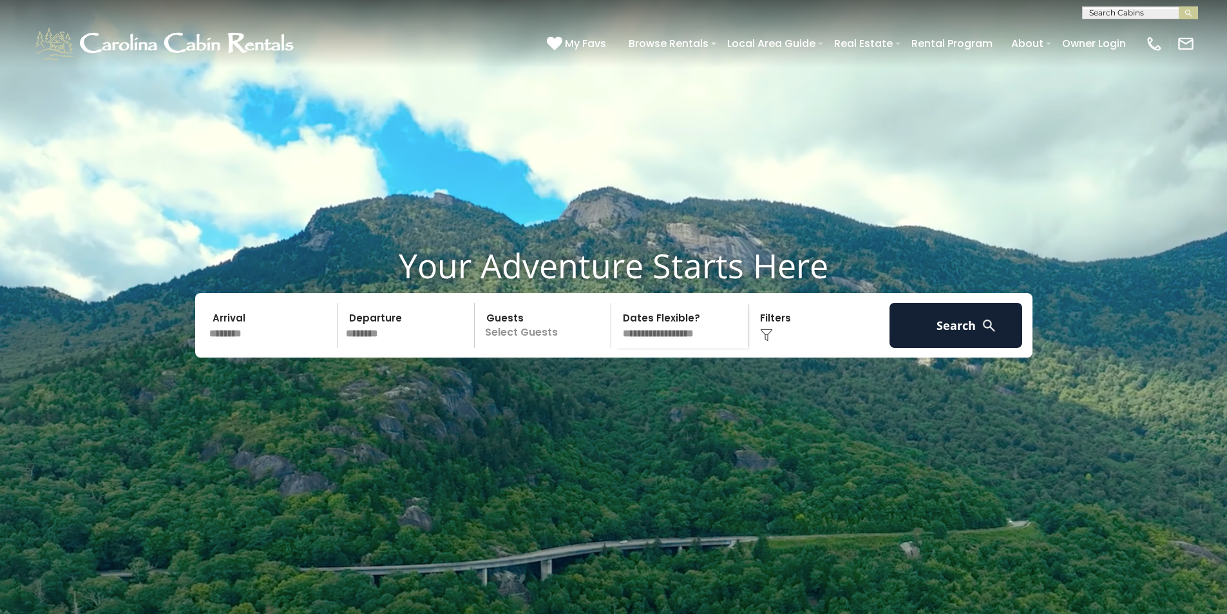
click at [552, 348] on p "Select Guests" at bounding box center [545, 325] width 133 height 45
click at [609, 385] on span "+" at bounding box center [606, 378] width 5 height 13
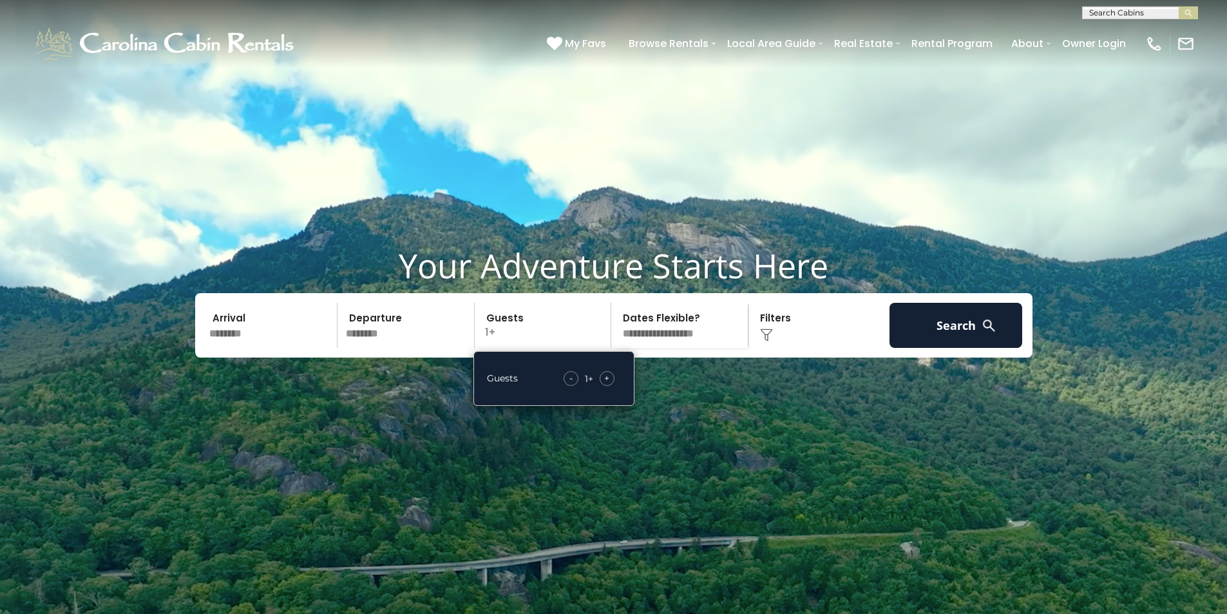
click at [609, 385] on span "+" at bounding box center [606, 378] width 5 height 13
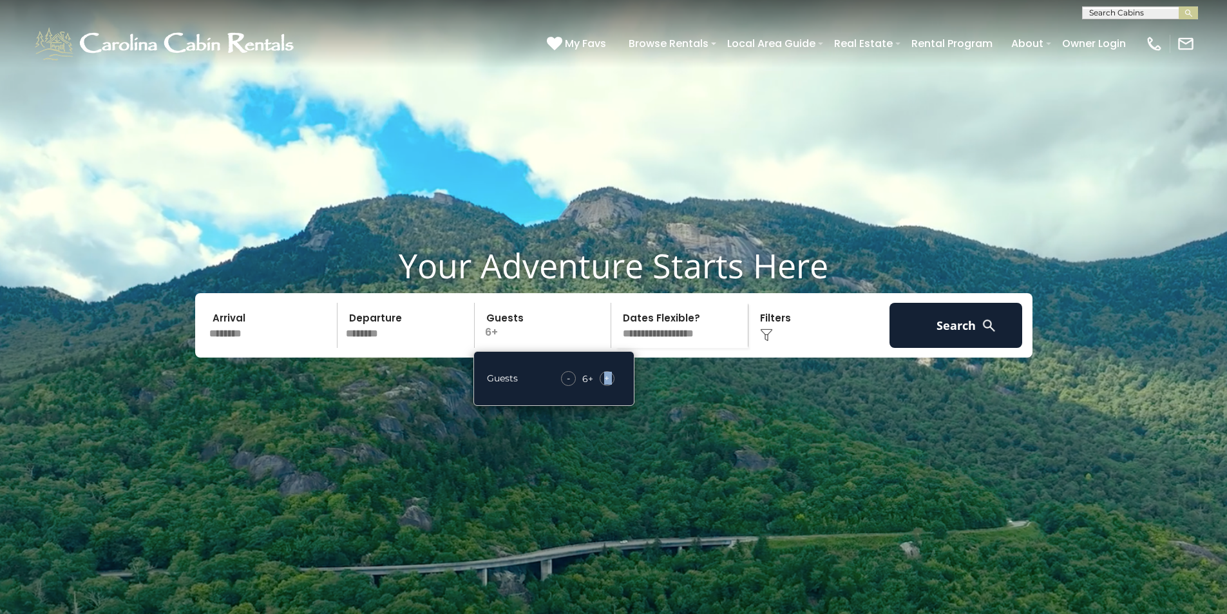
click at [609, 385] on span "+" at bounding box center [606, 378] width 5 height 13
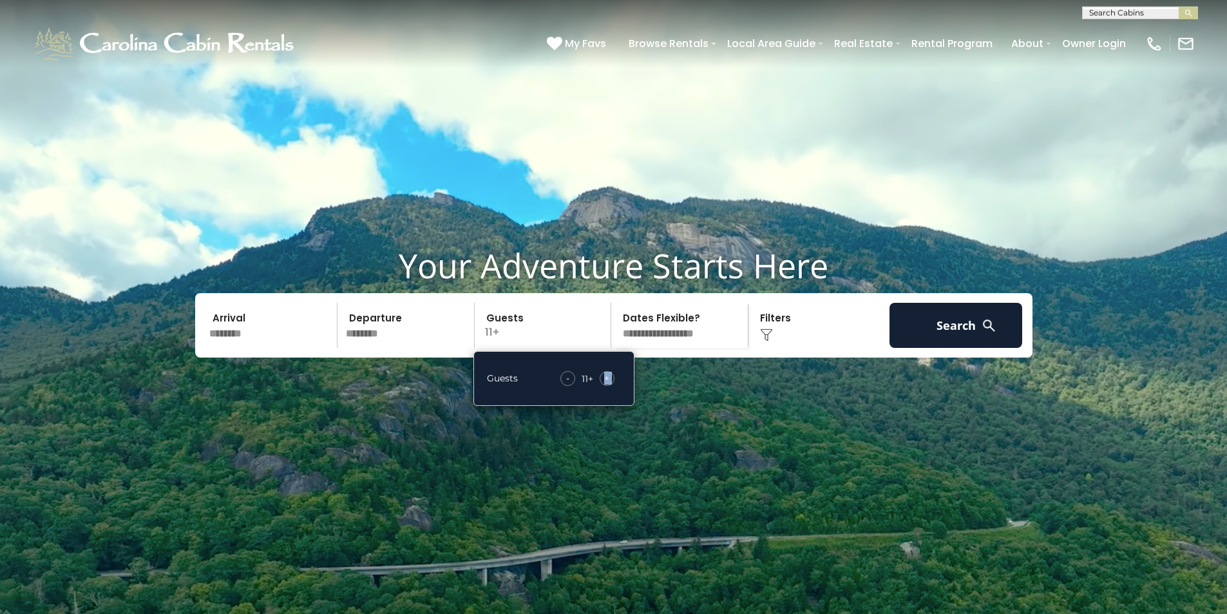
click at [609, 385] on span "+" at bounding box center [606, 378] width 5 height 13
click at [606, 467] on video at bounding box center [613, 307] width 1227 height 614
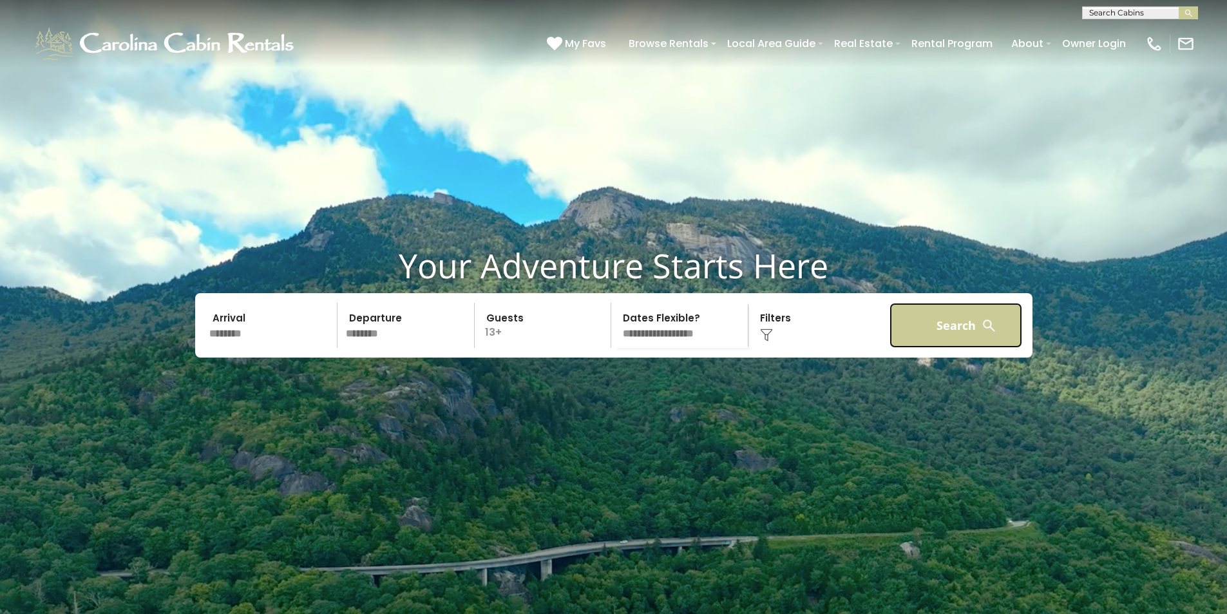
click at [964, 348] on button "Search" at bounding box center [956, 325] width 133 height 45
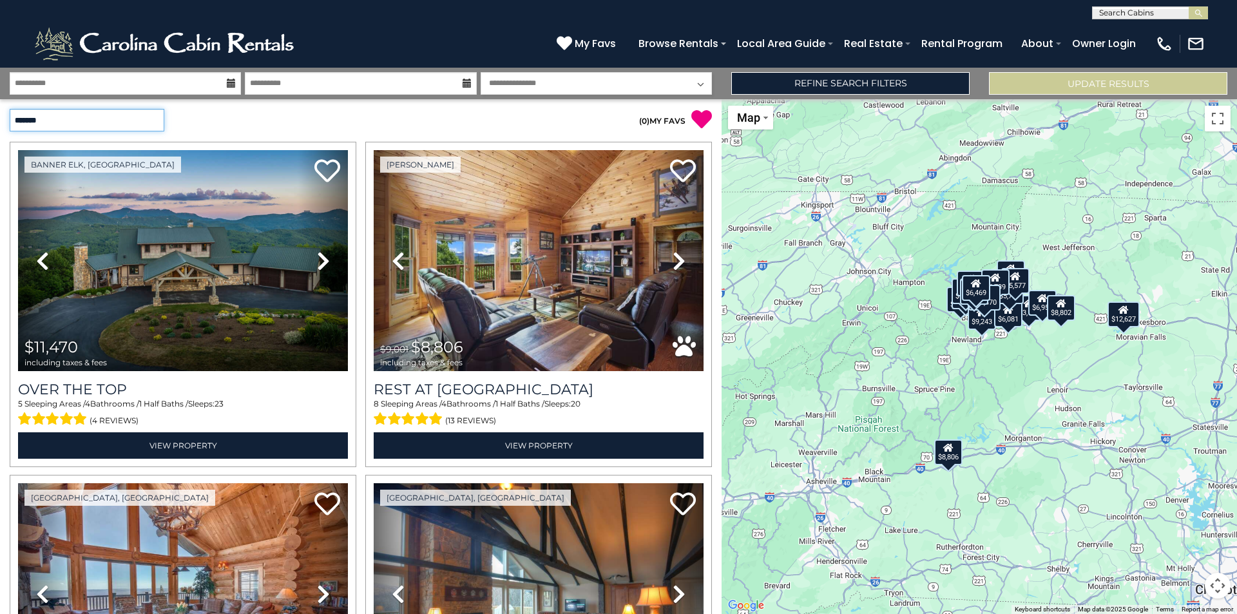
click at [153, 123] on select "**********" at bounding box center [87, 120] width 155 height 23
select select "*********"
click at [10, 109] on select "**********" at bounding box center [87, 120] width 155 height 23
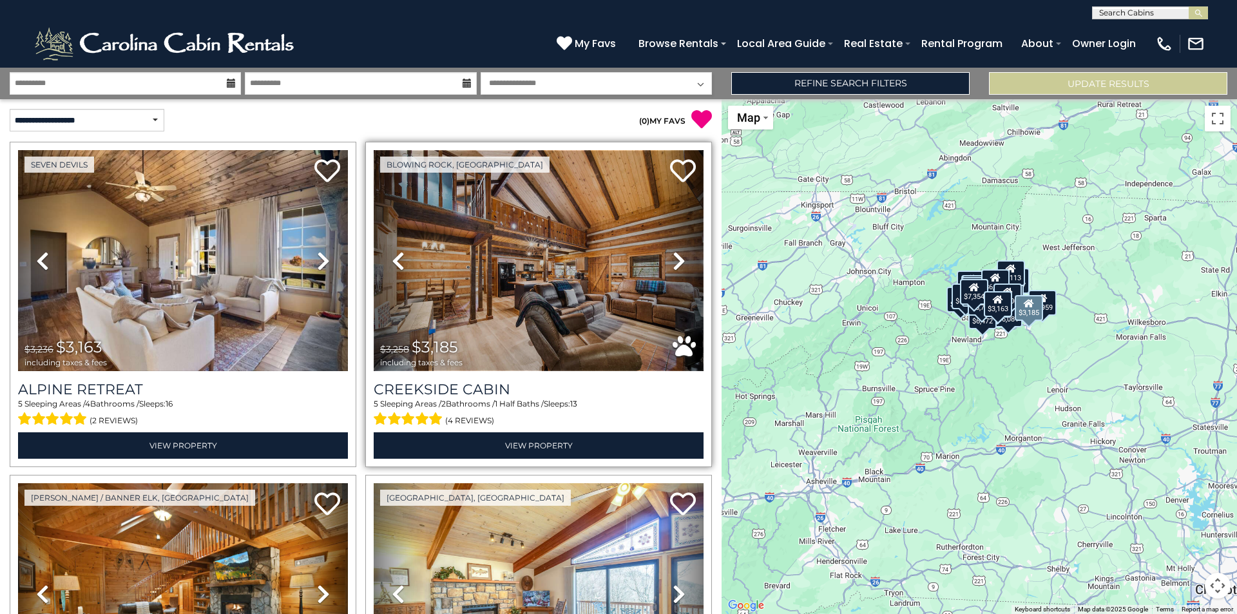
click at [470, 301] on img at bounding box center [539, 260] width 330 height 221
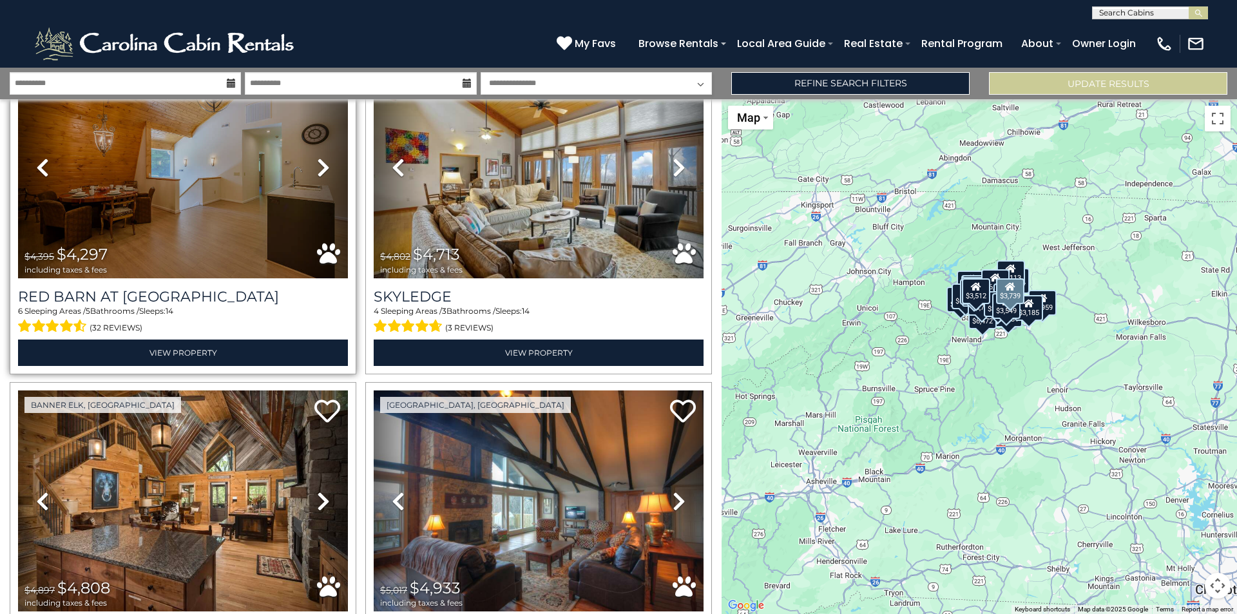
scroll to position [1095, 0]
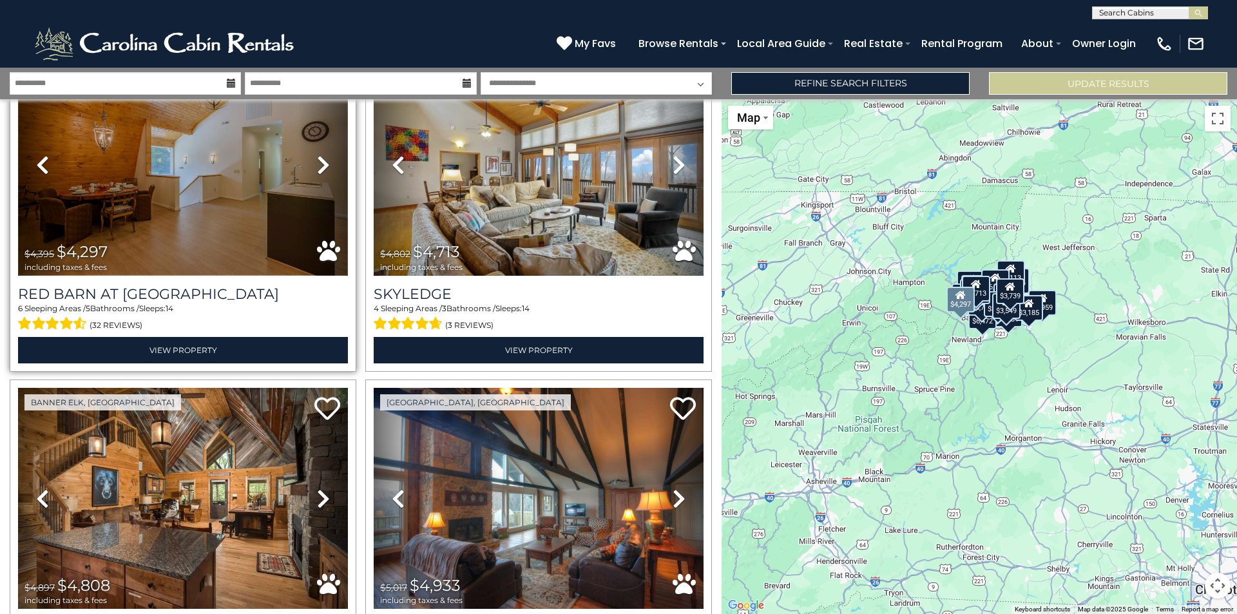
click at [214, 234] on img at bounding box center [183, 165] width 330 height 221
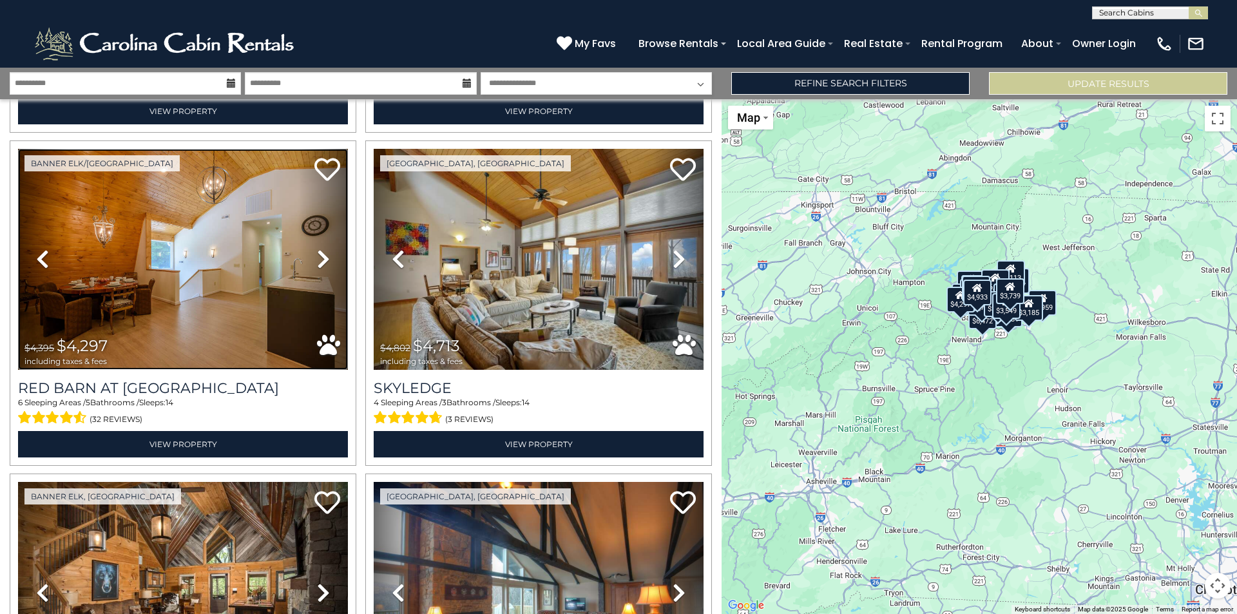
scroll to position [966, 0]
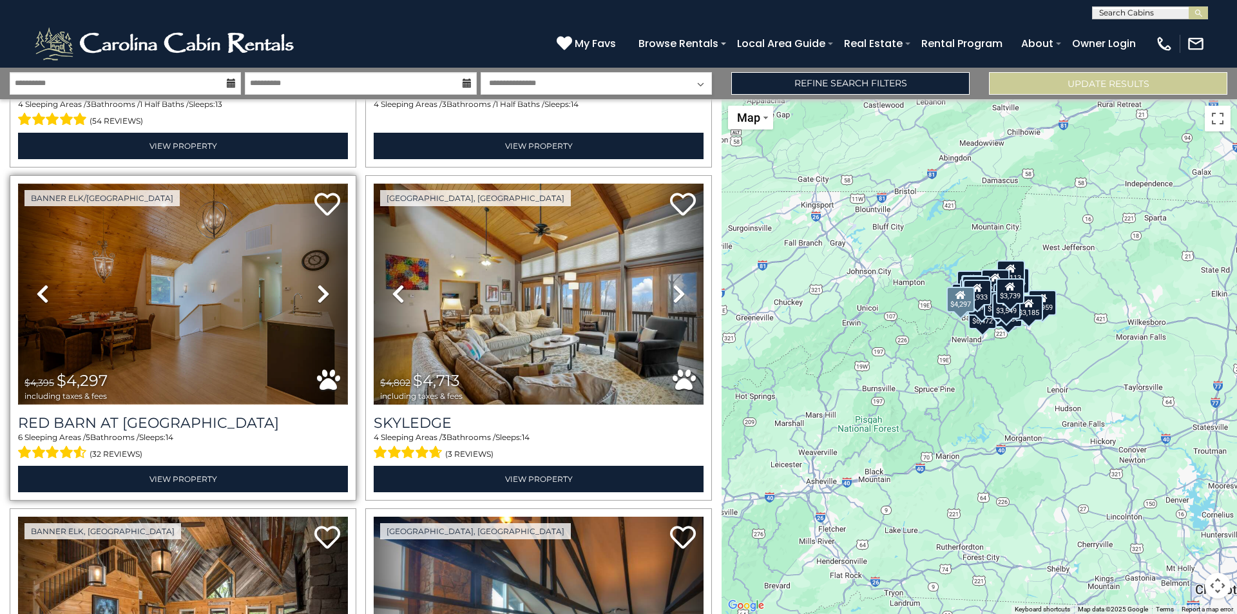
click at [127, 296] on img at bounding box center [183, 294] width 330 height 221
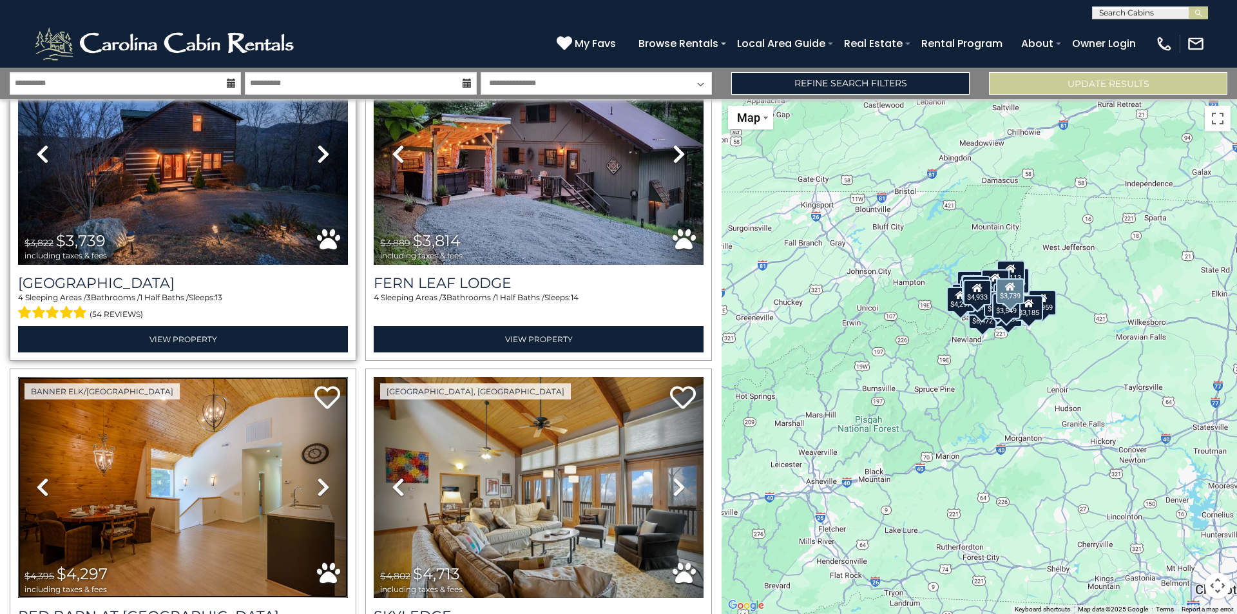
scroll to position [709, 0]
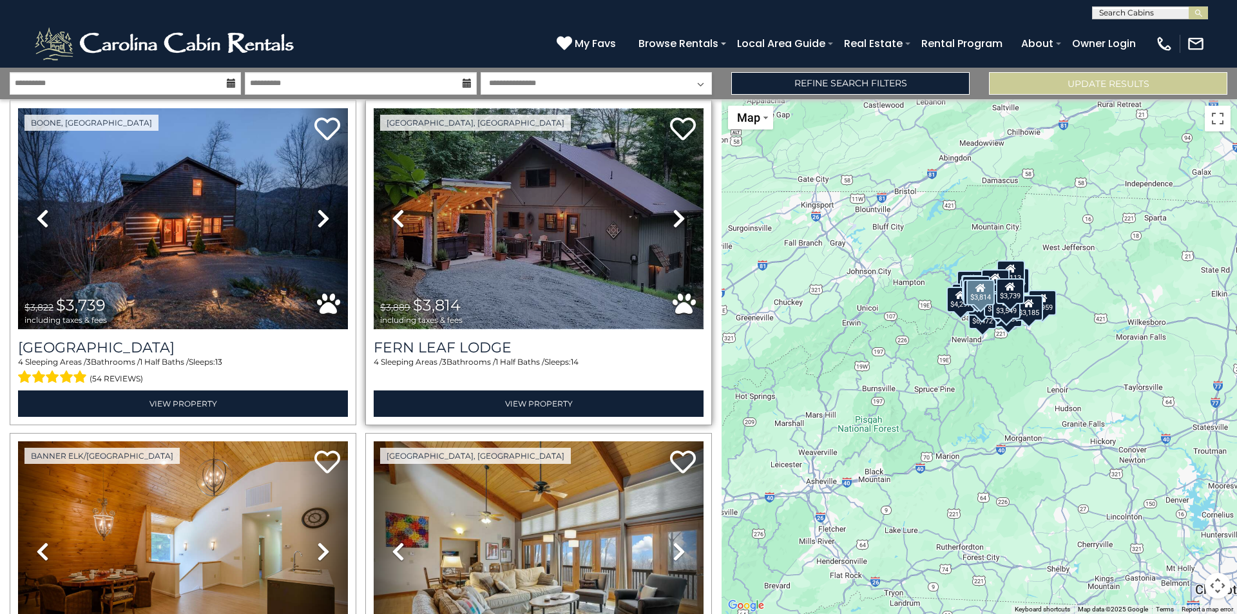
click at [461, 249] on img at bounding box center [539, 218] width 330 height 221
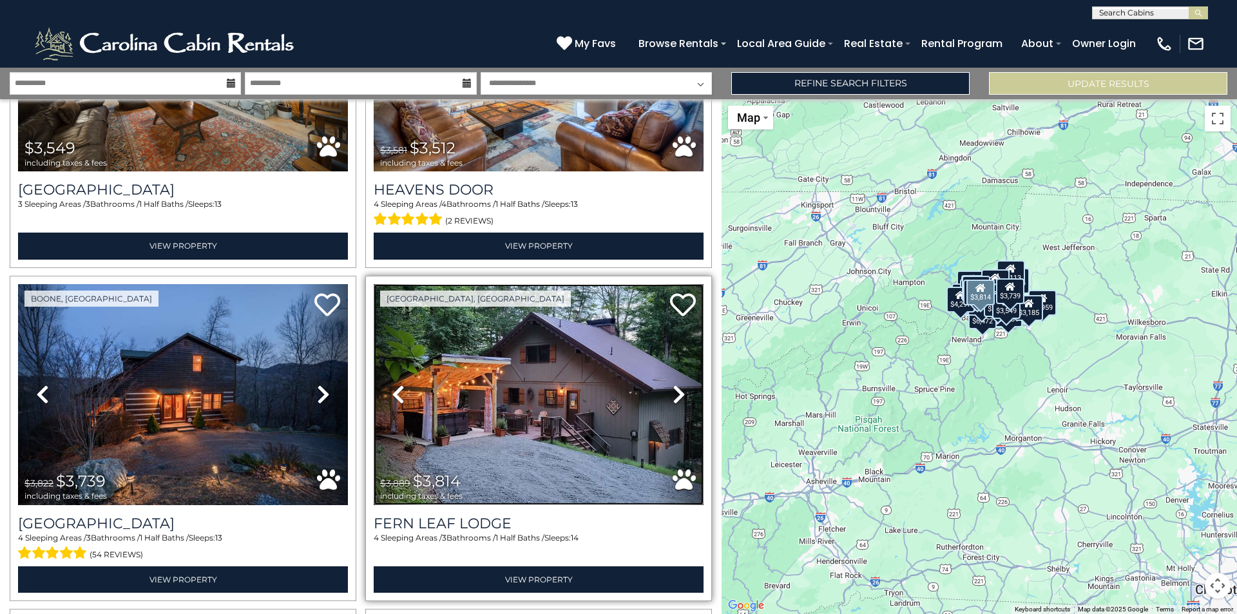
scroll to position [515, 0]
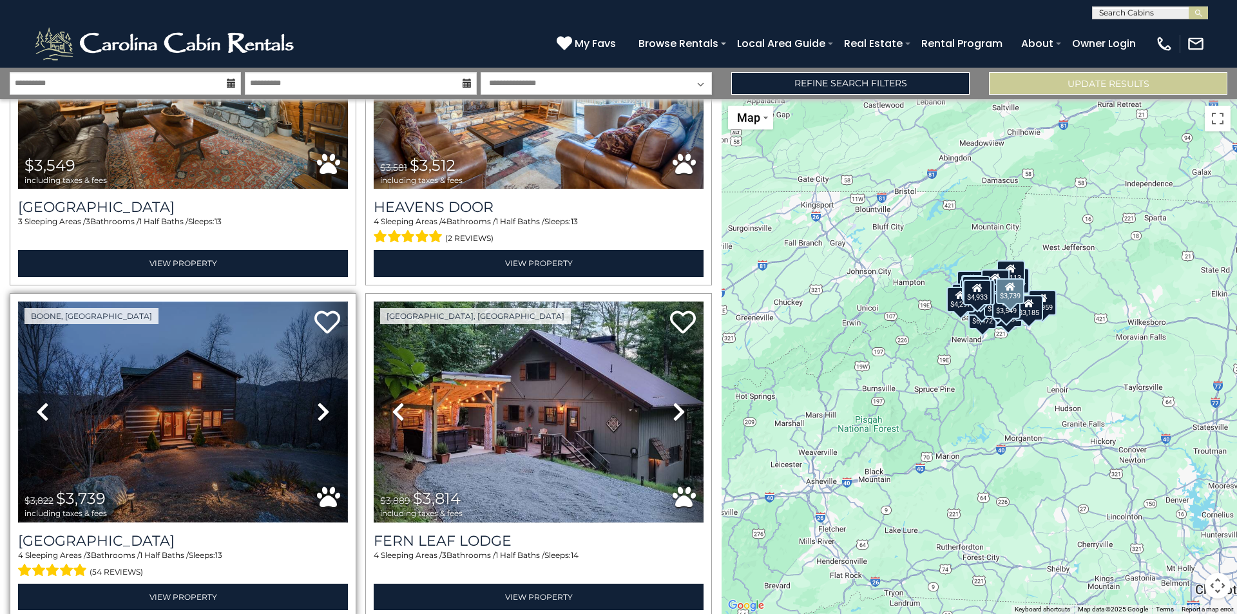
click at [269, 356] on img at bounding box center [183, 411] width 330 height 221
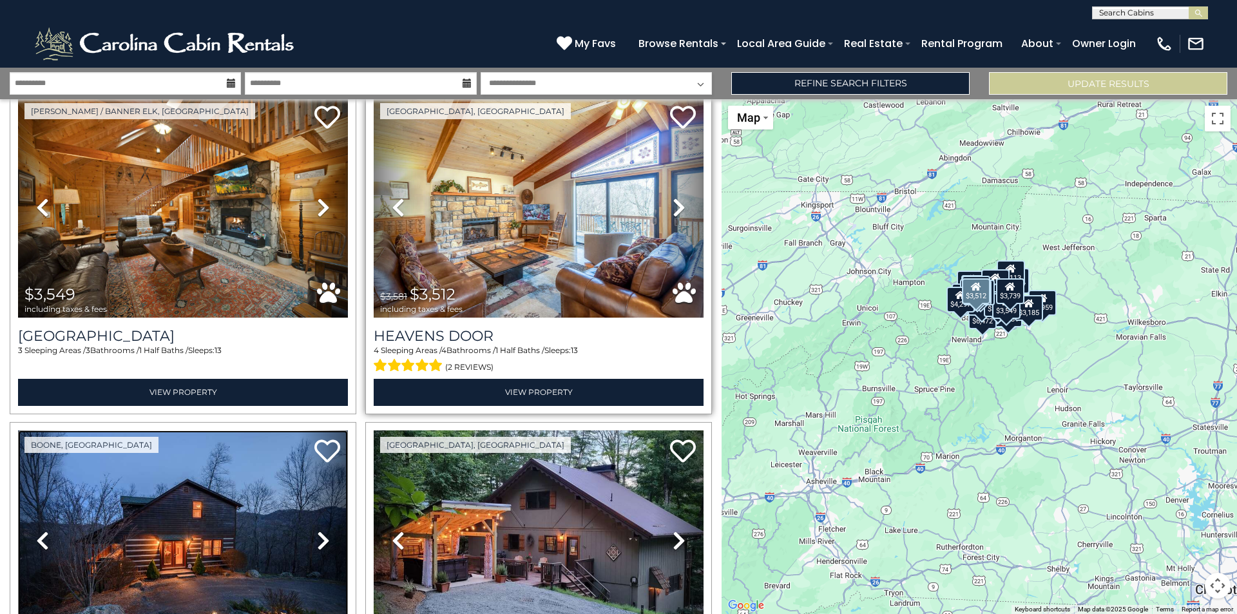
scroll to position [322, 0]
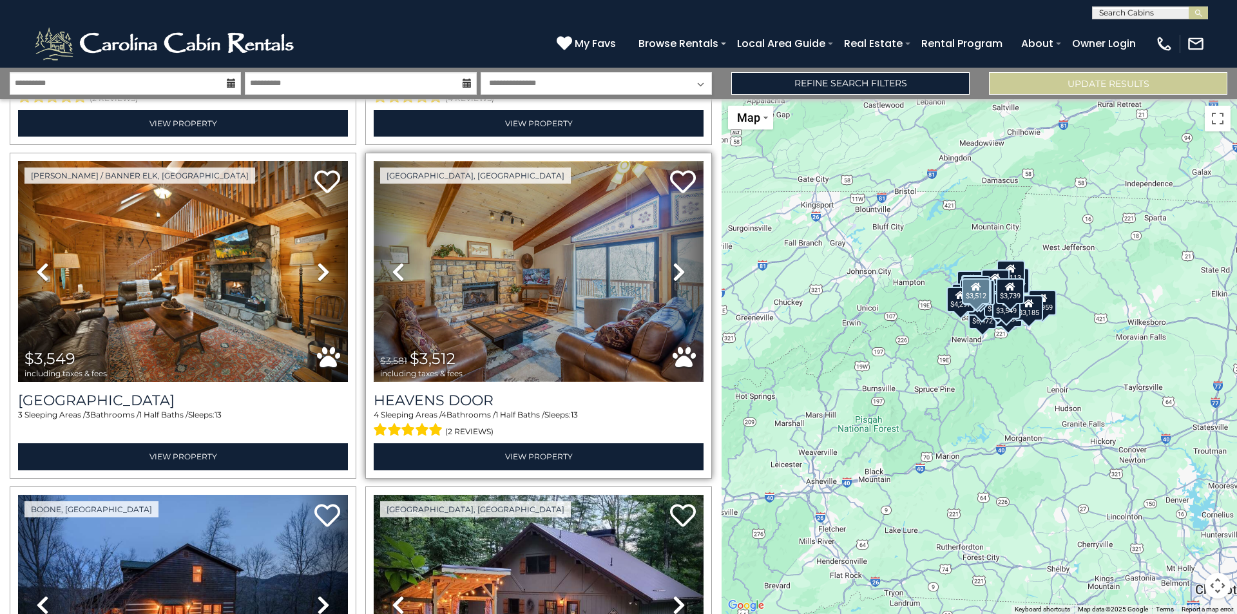
click at [501, 303] on img at bounding box center [539, 271] width 330 height 221
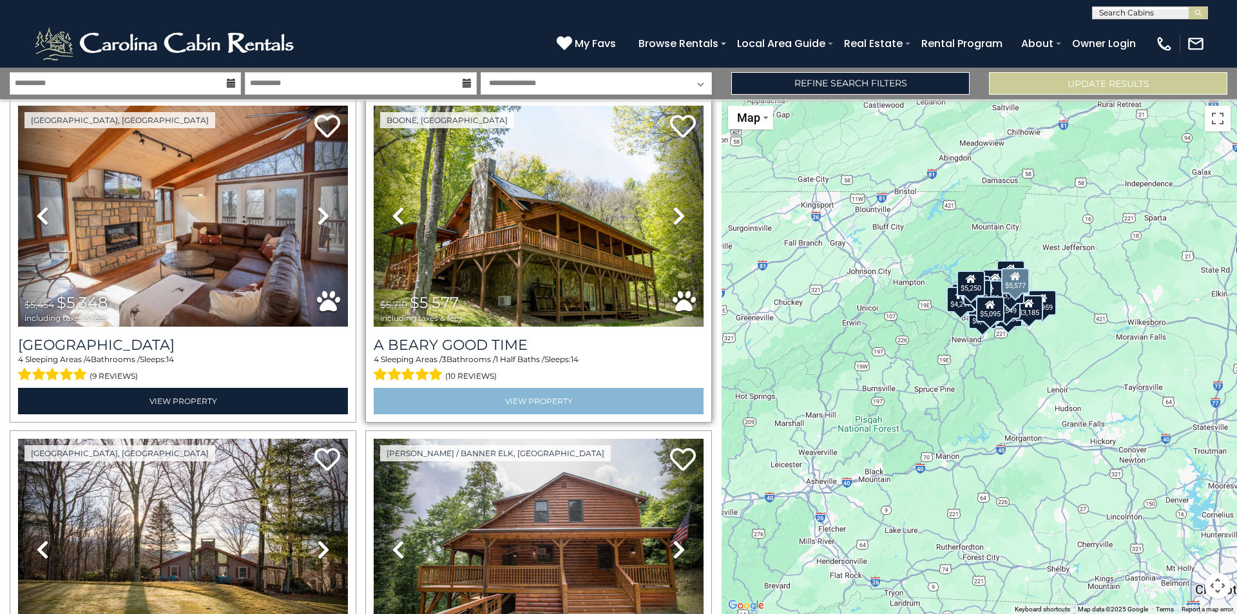
scroll to position [2061, 0]
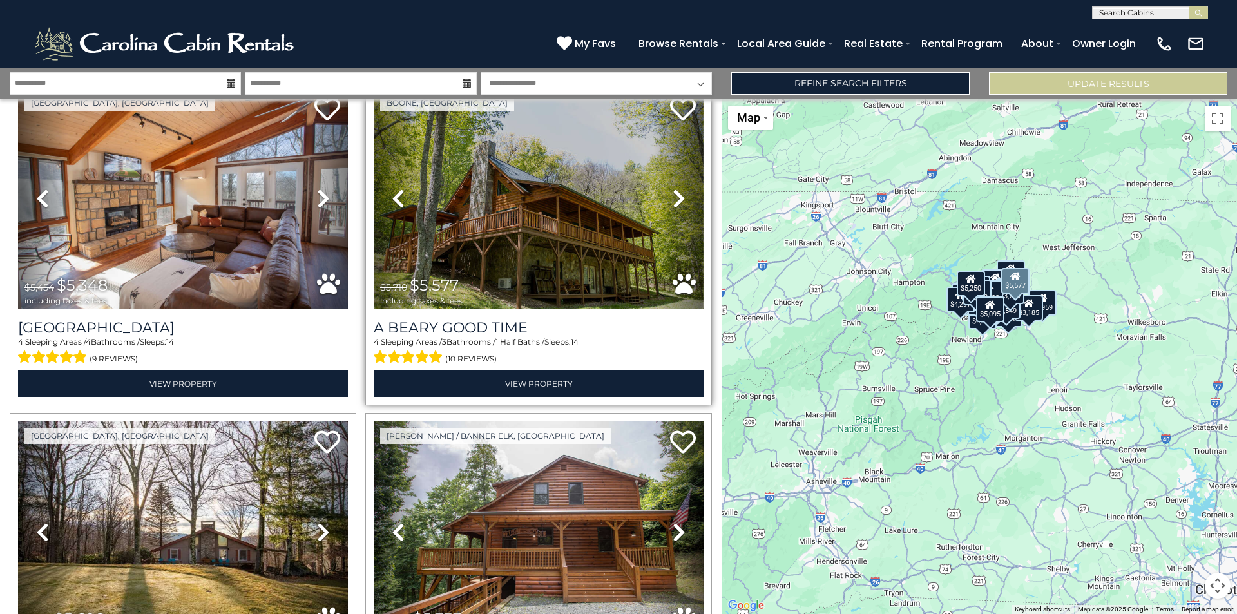
click at [536, 224] on img at bounding box center [539, 198] width 330 height 221
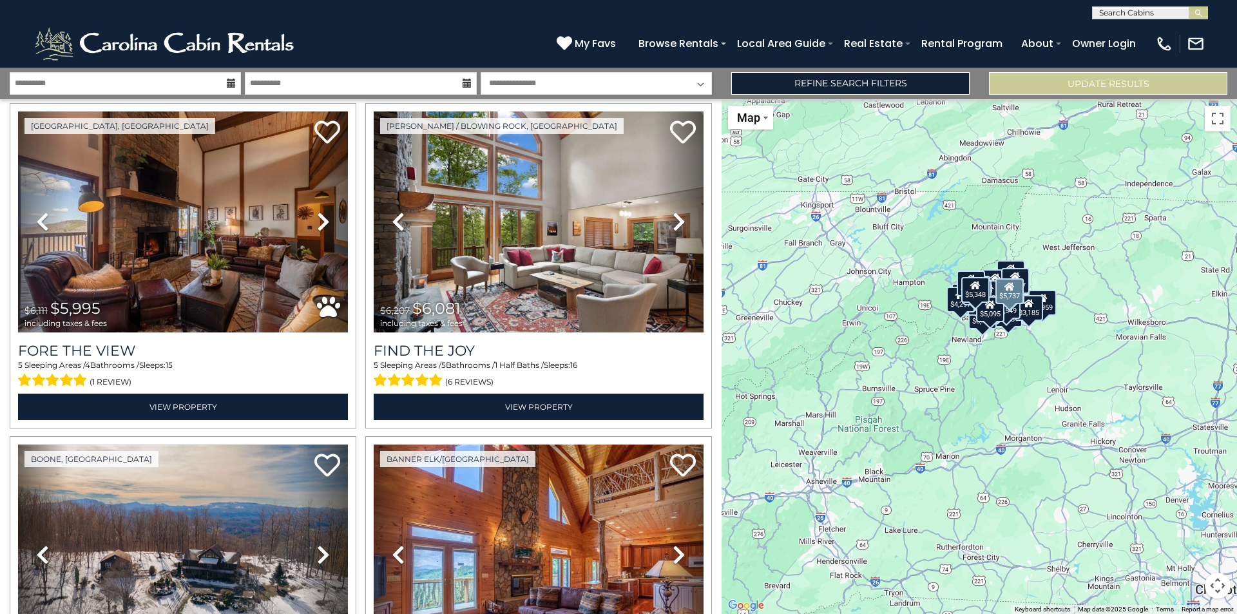
scroll to position [2706, 0]
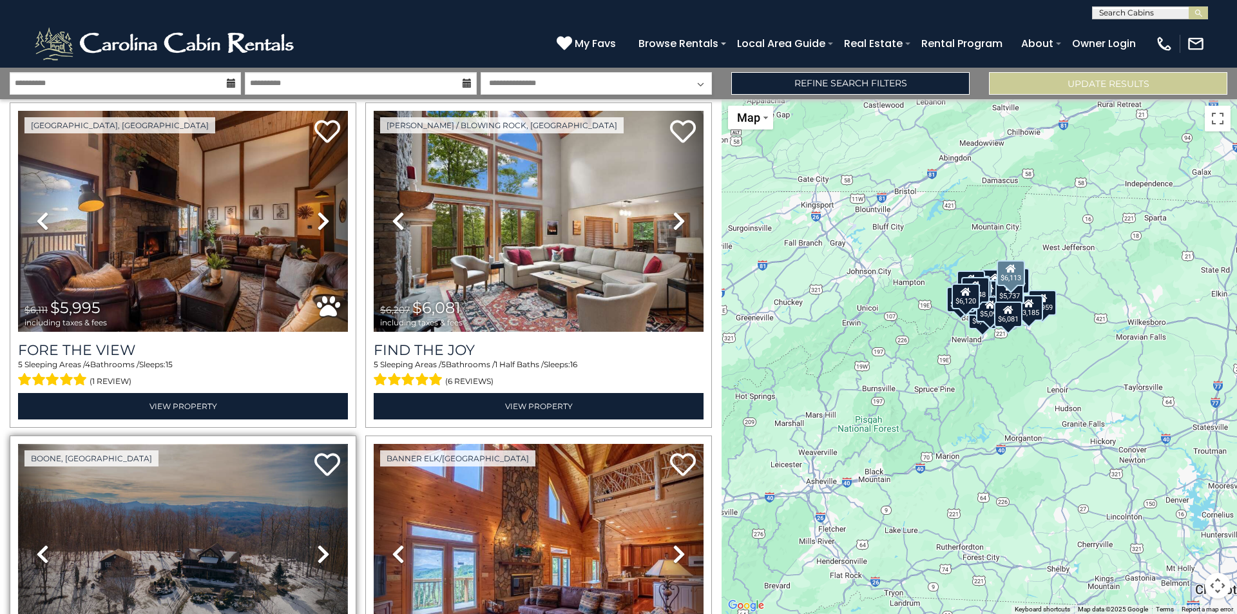
click at [210, 504] on img at bounding box center [183, 554] width 330 height 221
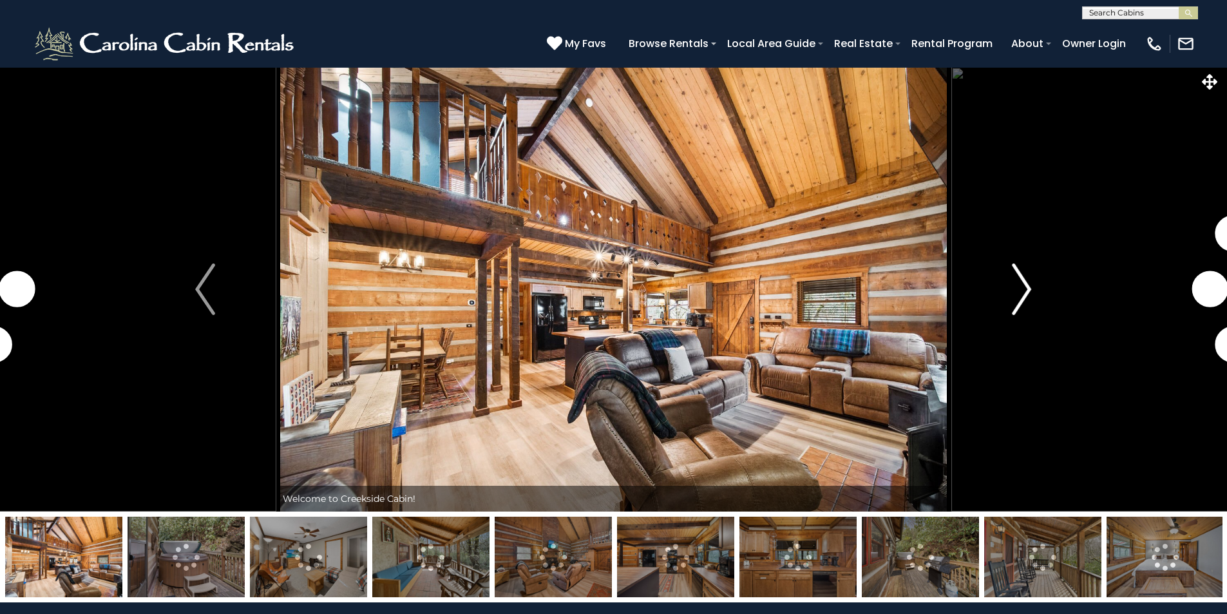
click at [1021, 292] on img "Next" at bounding box center [1021, 289] width 19 height 52
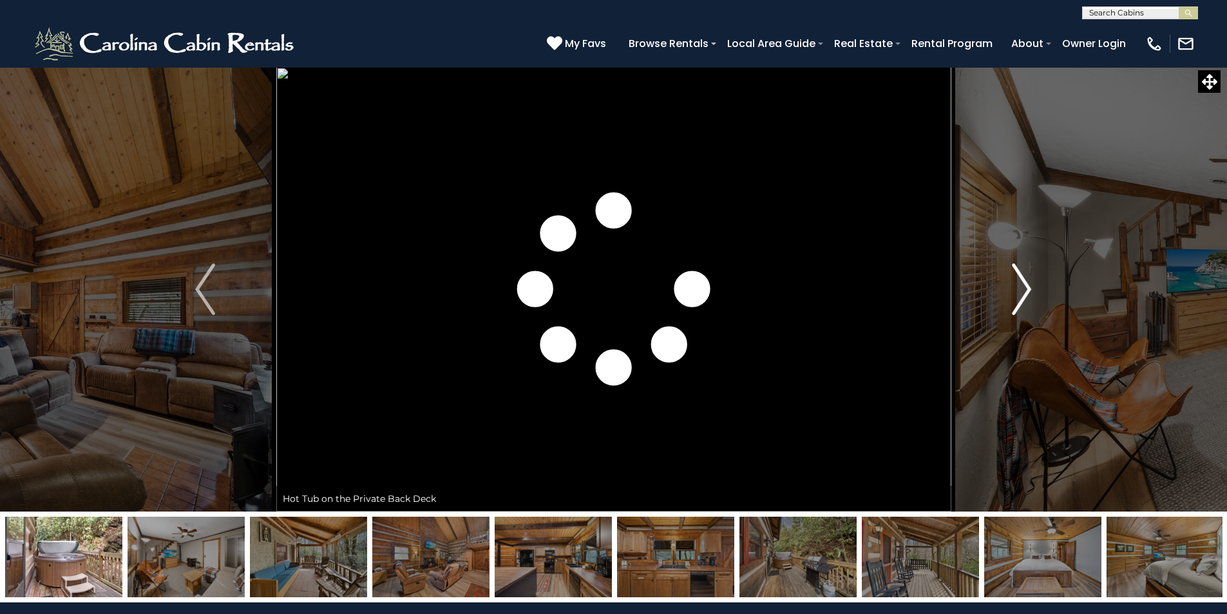
click at [1021, 292] on img "Next" at bounding box center [1021, 289] width 19 height 52
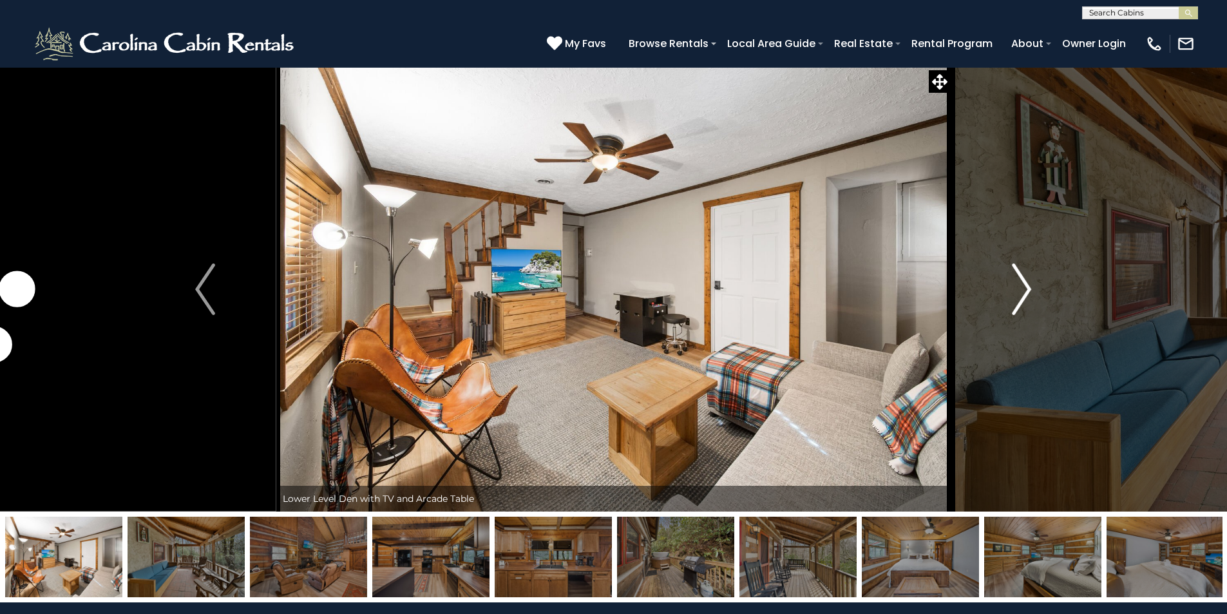
click at [1021, 292] on img "Next" at bounding box center [1021, 289] width 19 height 52
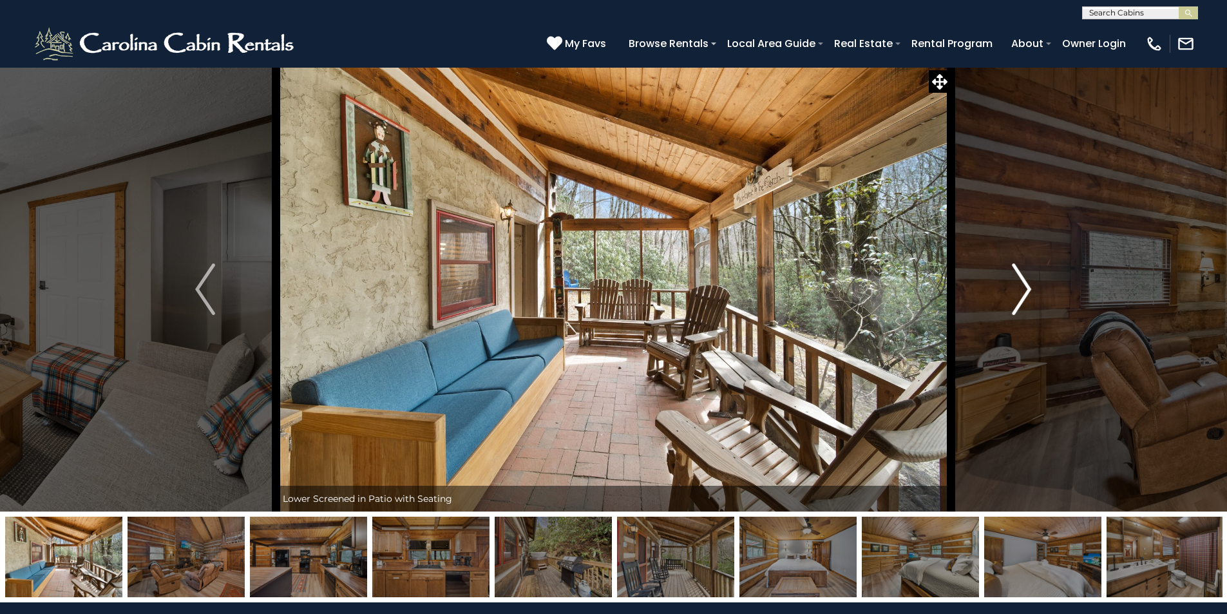
click at [1021, 292] on img "Next" at bounding box center [1021, 289] width 19 height 52
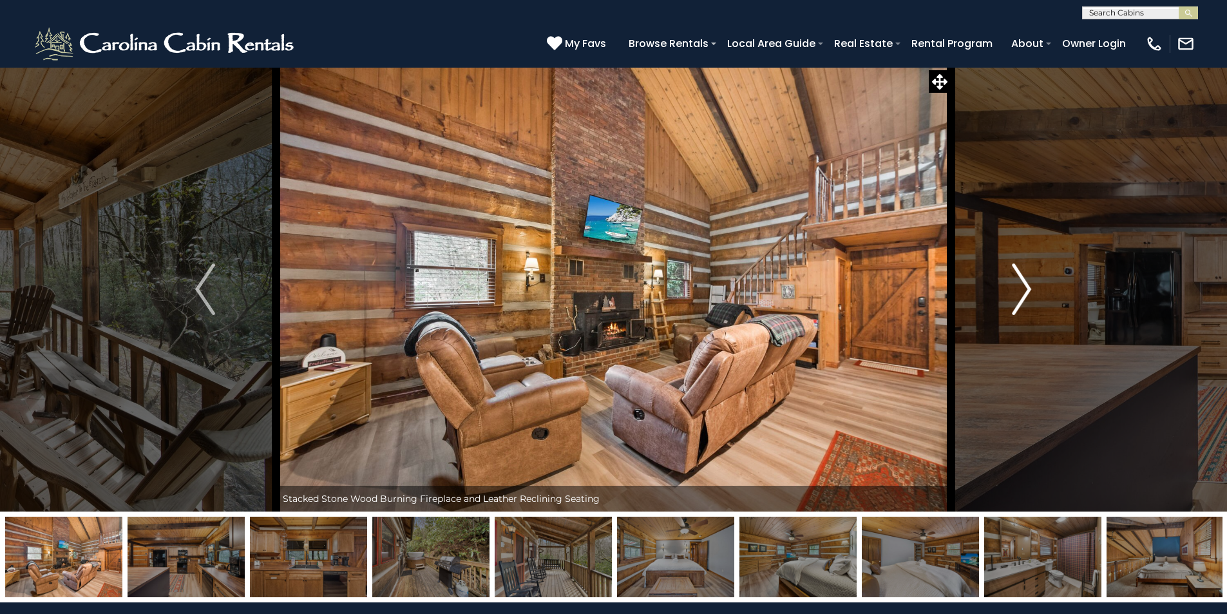
click at [1021, 292] on img "Next" at bounding box center [1021, 289] width 19 height 52
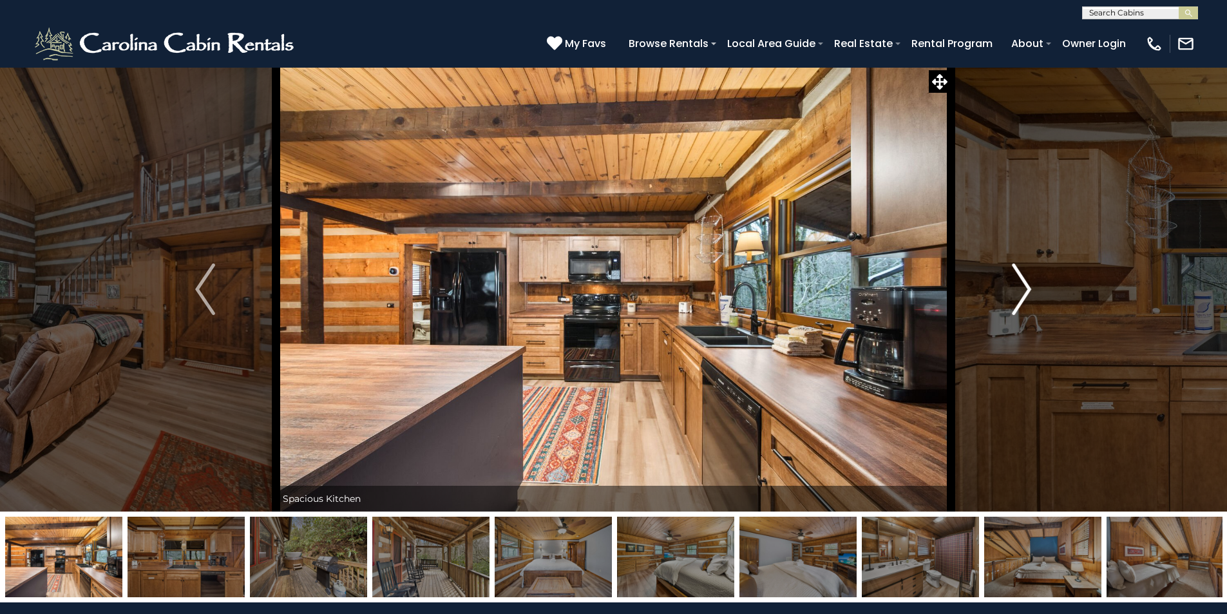
click at [1021, 292] on img "Next" at bounding box center [1021, 289] width 19 height 52
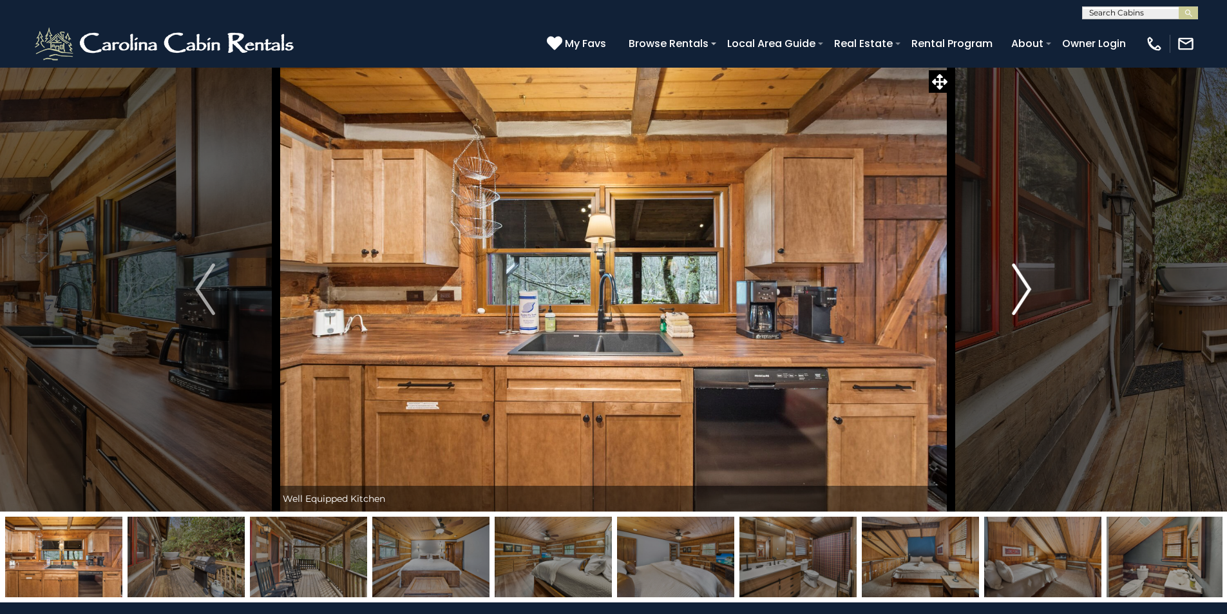
click at [1020, 292] on img "Next" at bounding box center [1021, 289] width 19 height 52
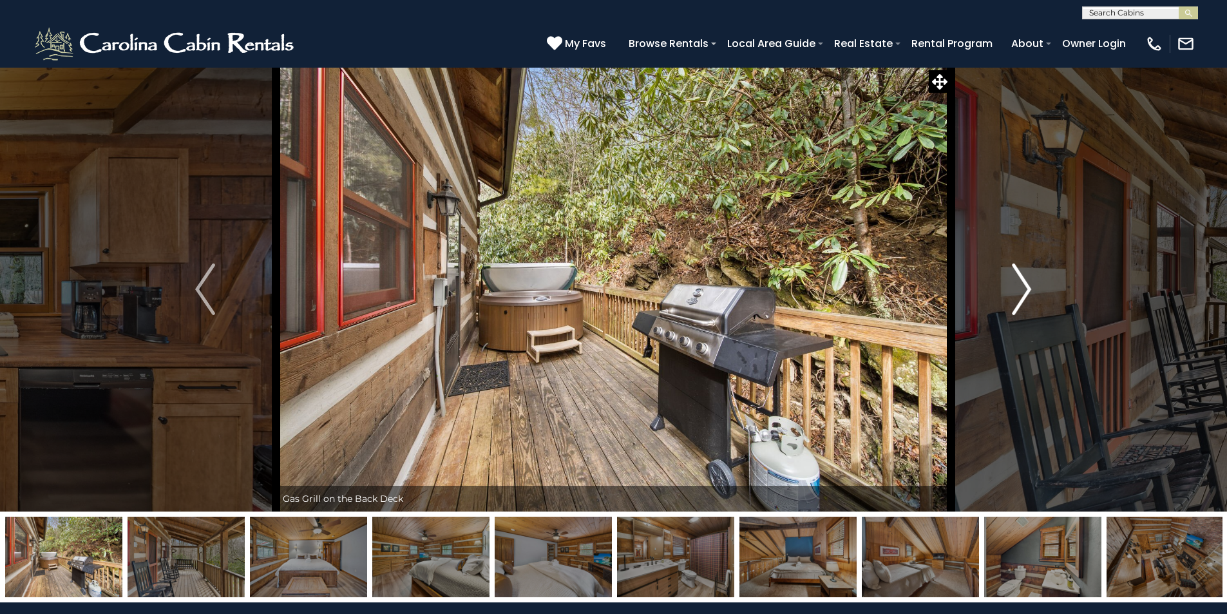
click at [1020, 292] on img "Next" at bounding box center [1021, 289] width 19 height 52
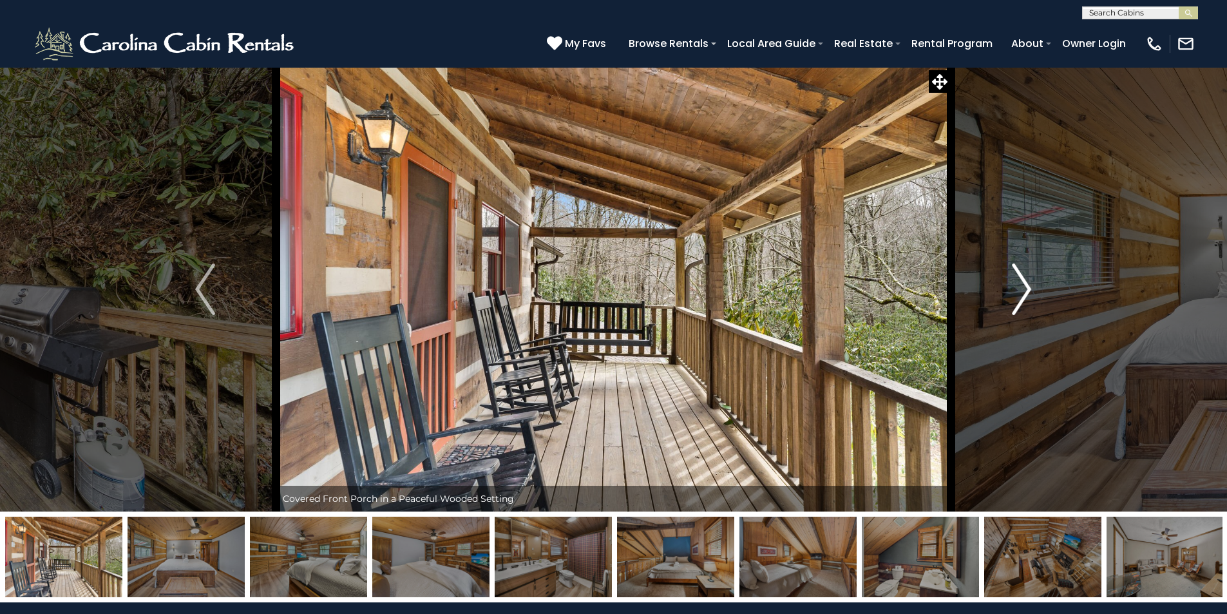
click at [1014, 285] on img "Next" at bounding box center [1021, 289] width 19 height 52
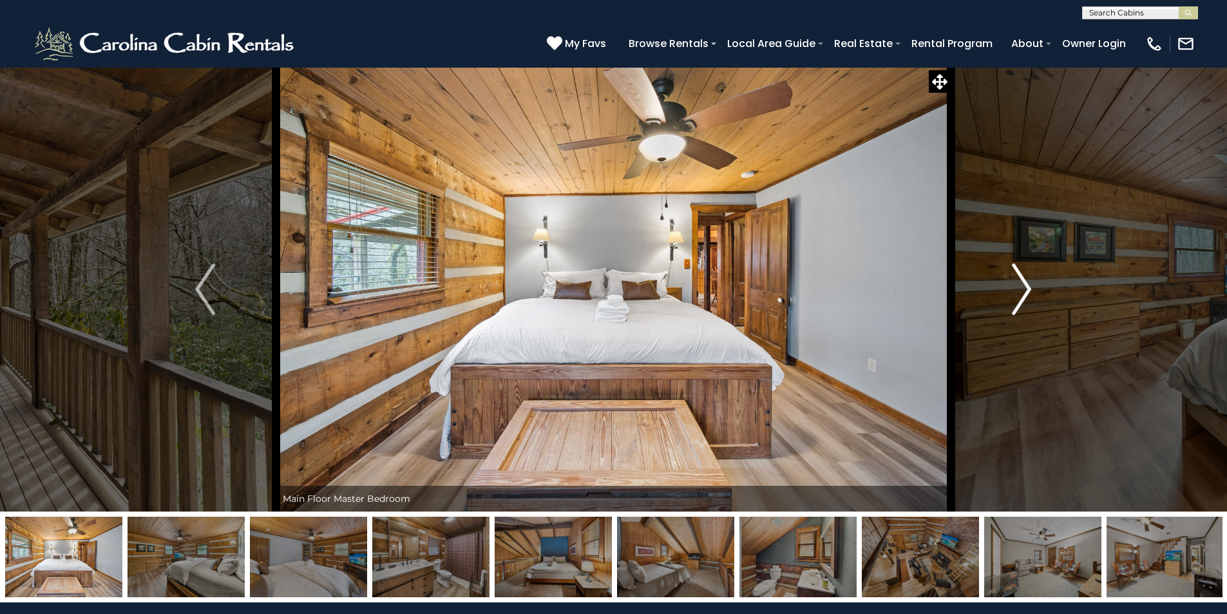
click at [1014, 285] on img "Next" at bounding box center [1021, 289] width 19 height 52
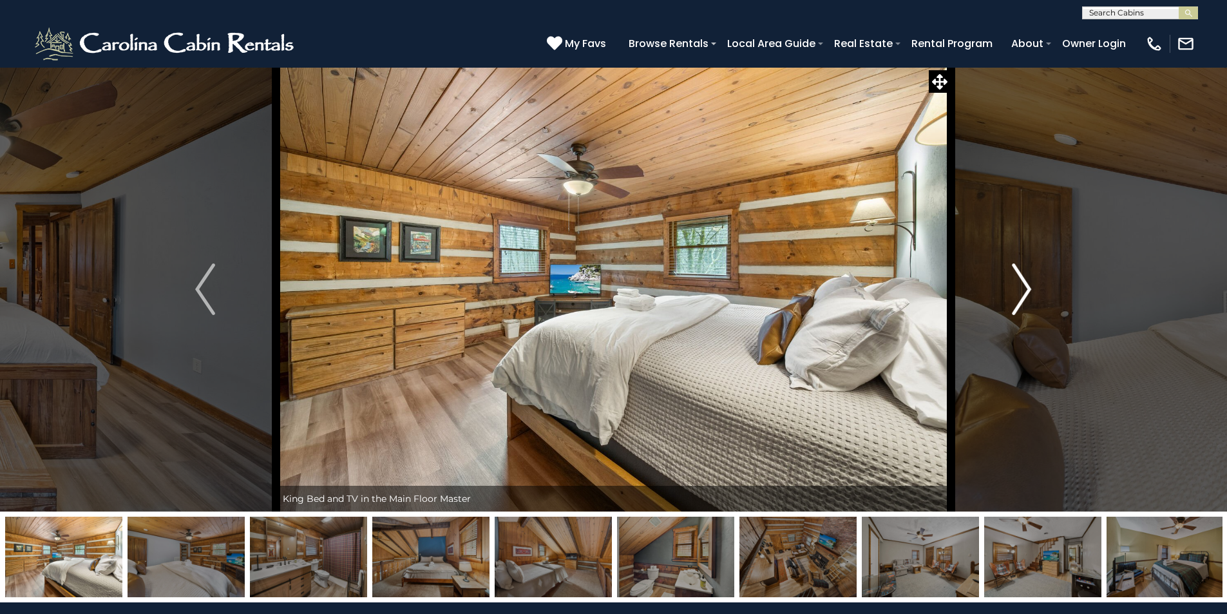
click at [1014, 285] on img "Next" at bounding box center [1021, 289] width 19 height 52
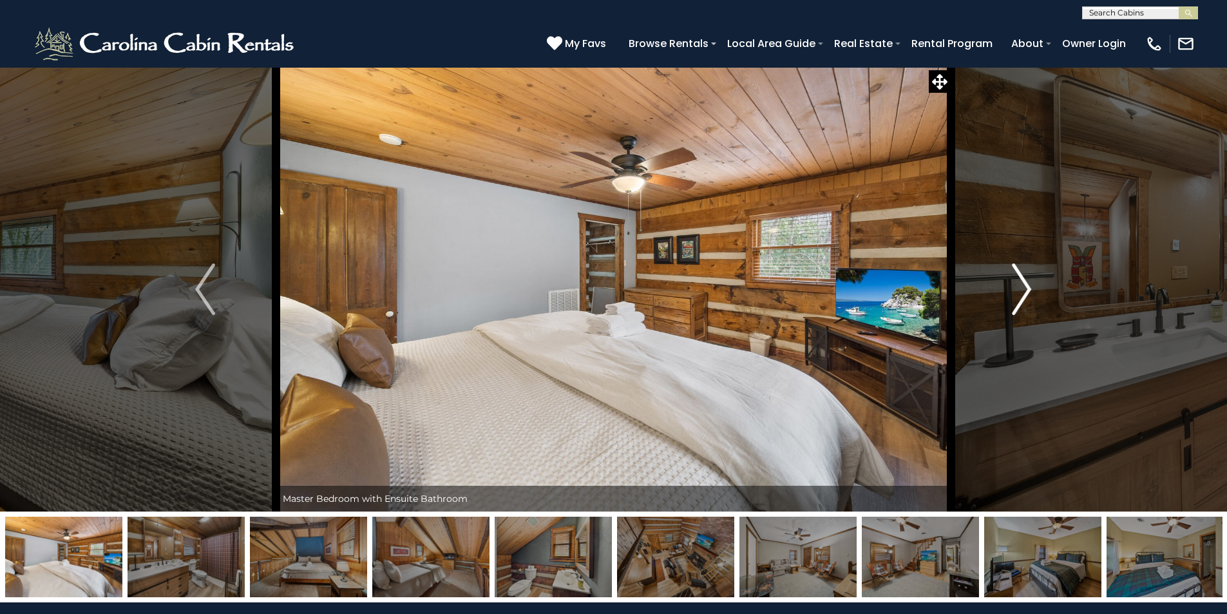
click at [1014, 285] on img "Next" at bounding box center [1021, 289] width 19 height 52
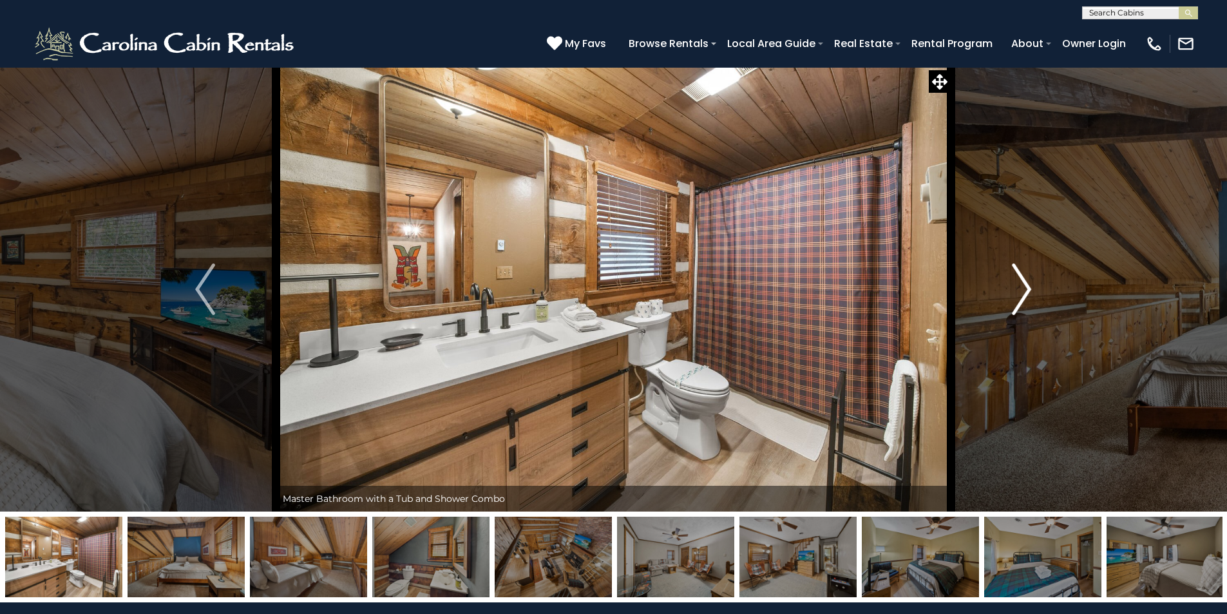
click at [1014, 285] on img "Next" at bounding box center [1021, 289] width 19 height 52
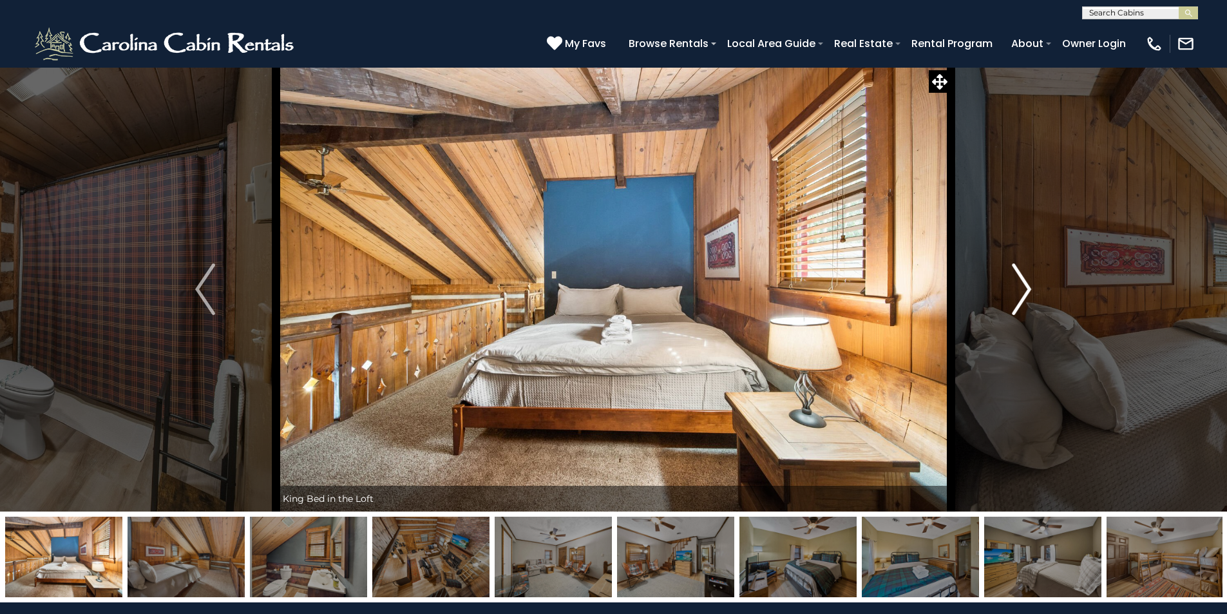
click at [1014, 285] on img "Next" at bounding box center [1021, 289] width 19 height 52
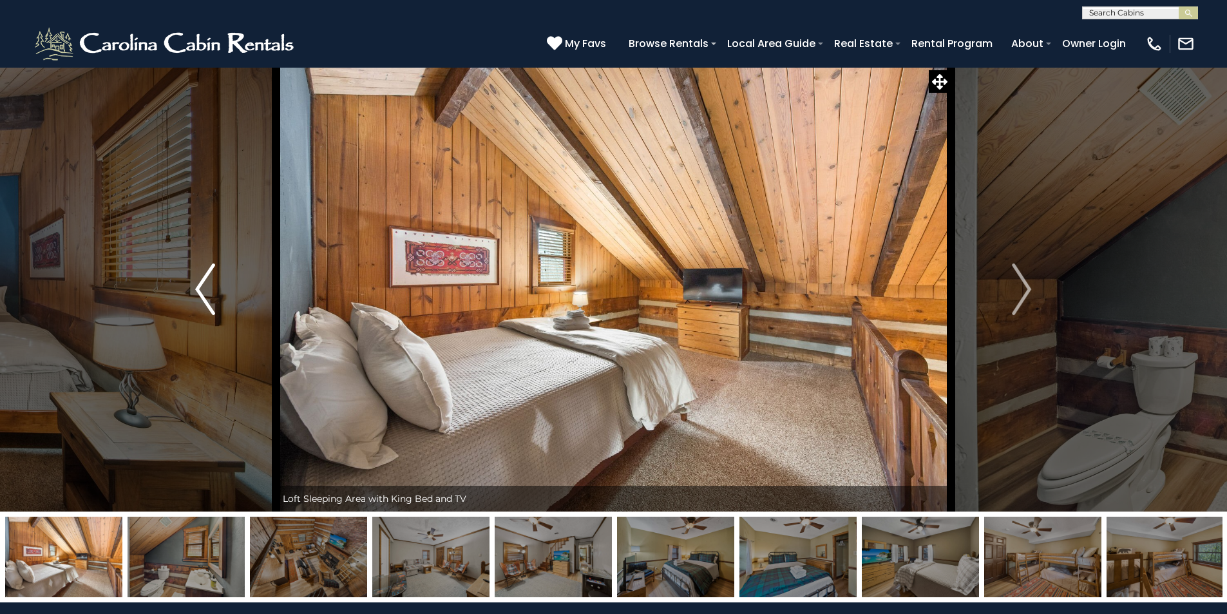
click at [195, 288] on img "Previous" at bounding box center [204, 289] width 19 height 52
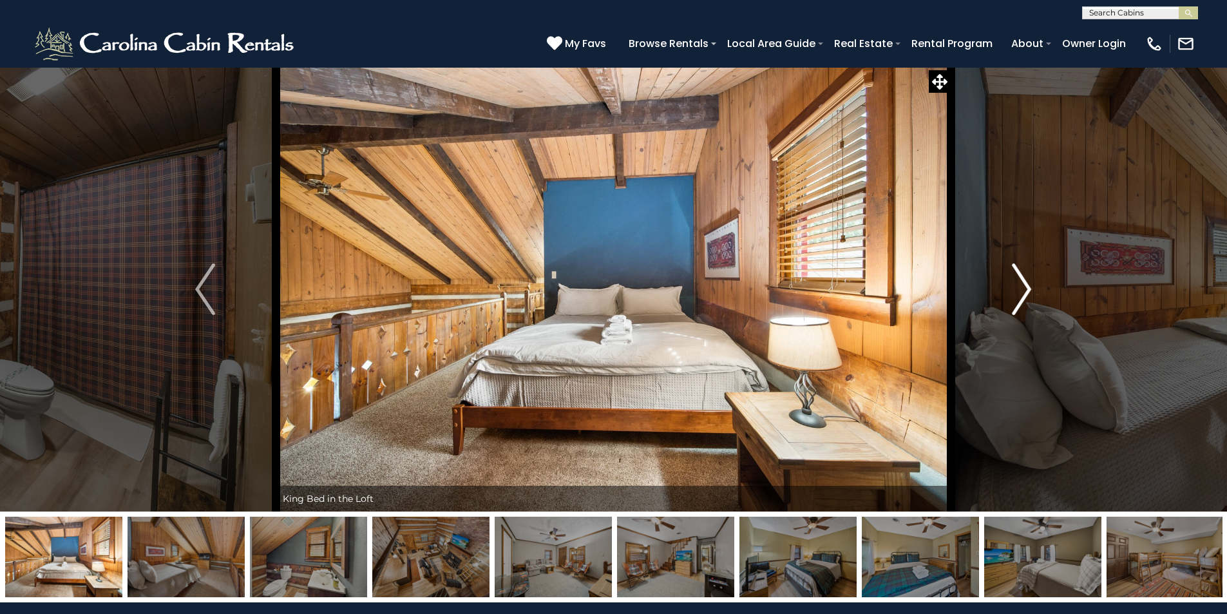
click at [1015, 281] on img "Next" at bounding box center [1021, 289] width 19 height 52
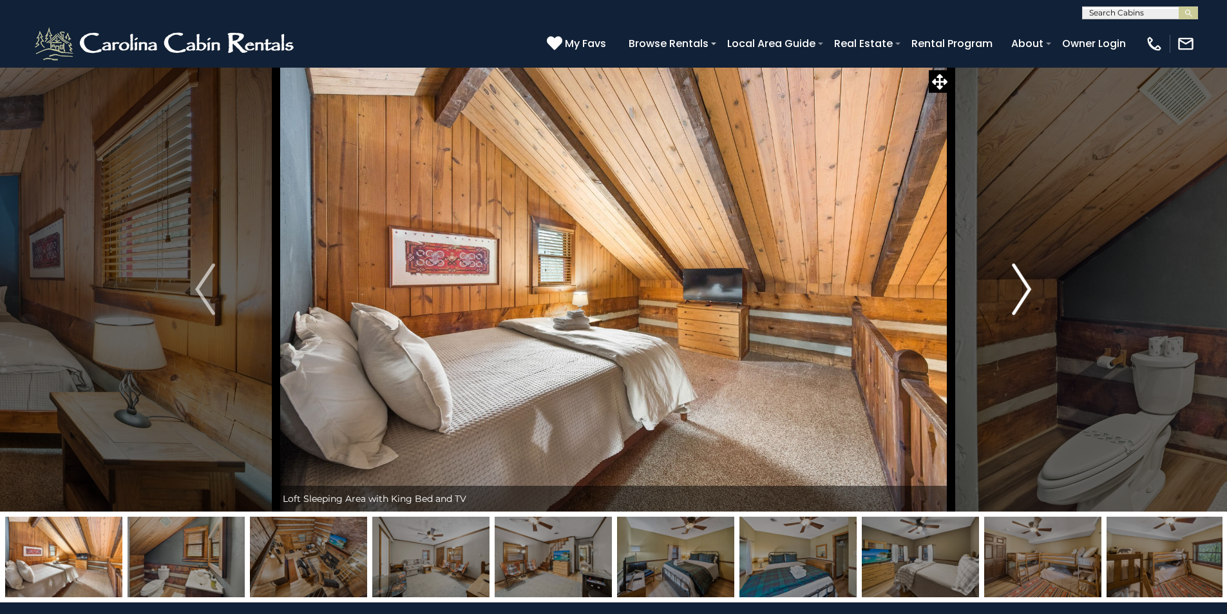
click at [1015, 281] on img "Next" at bounding box center [1021, 289] width 19 height 52
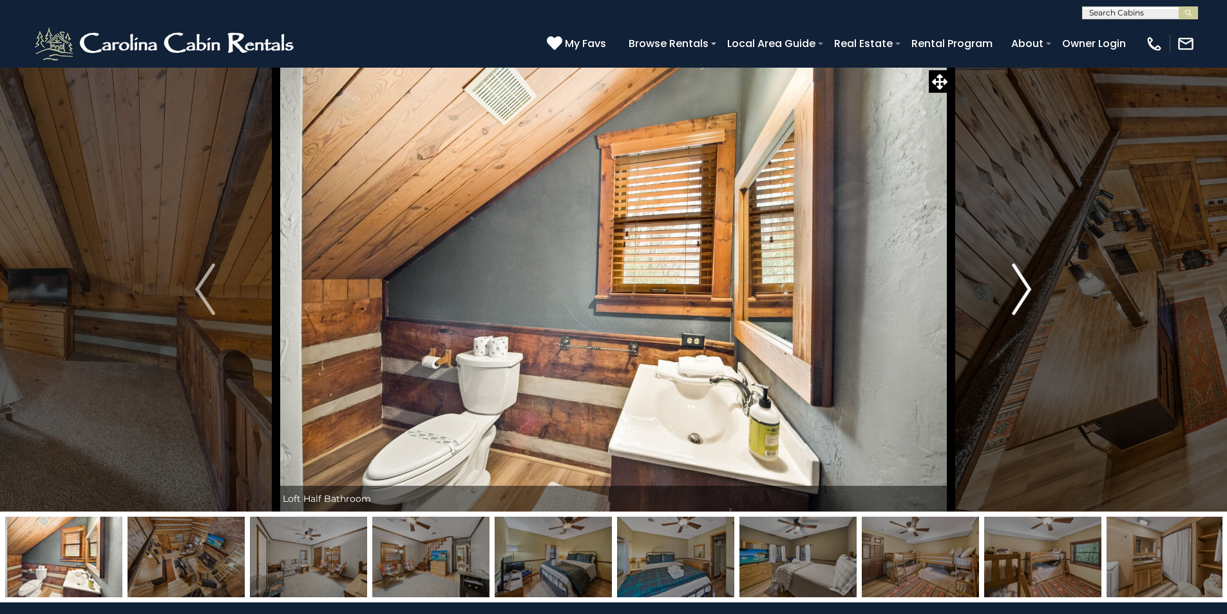
click at [1015, 281] on img "Next" at bounding box center [1021, 289] width 19 height 52
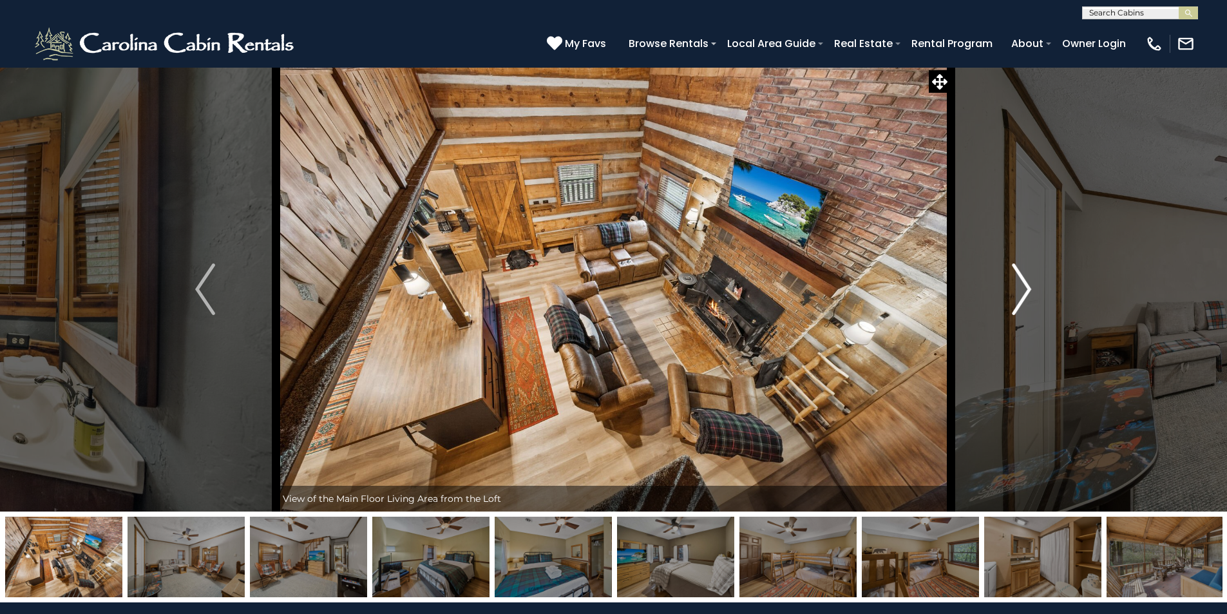
click at [1015, 281] on img "Next" at bounding box center [1021, 289] width 19 height 52
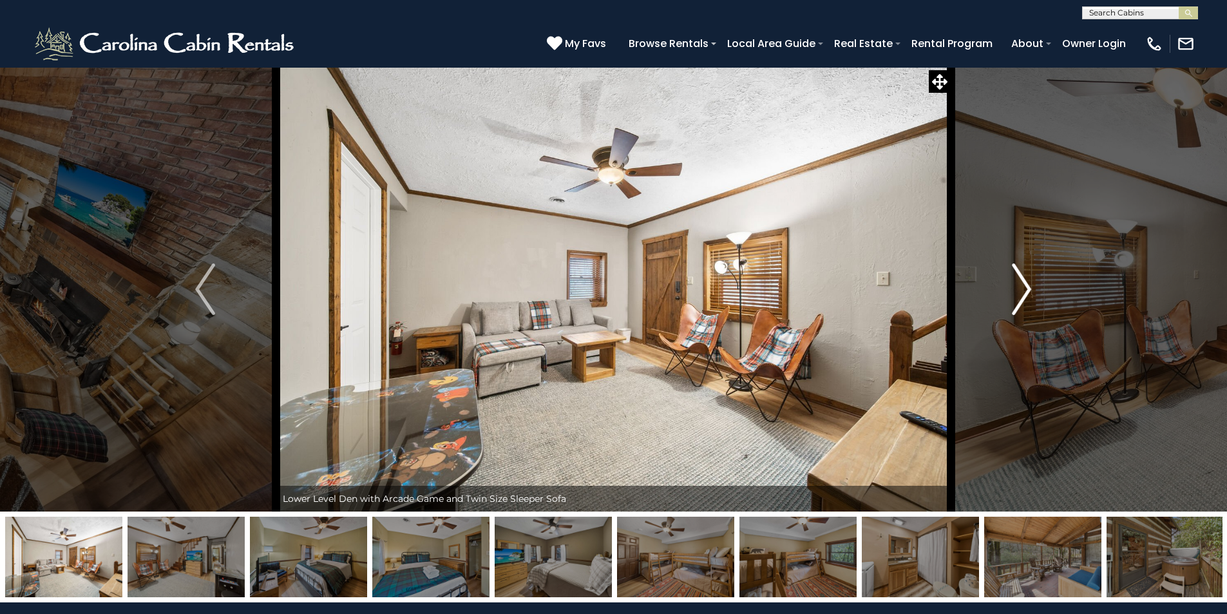
click at [1015, 281] on img "Next" at bounding box center [1021, 289] width 19 height 52
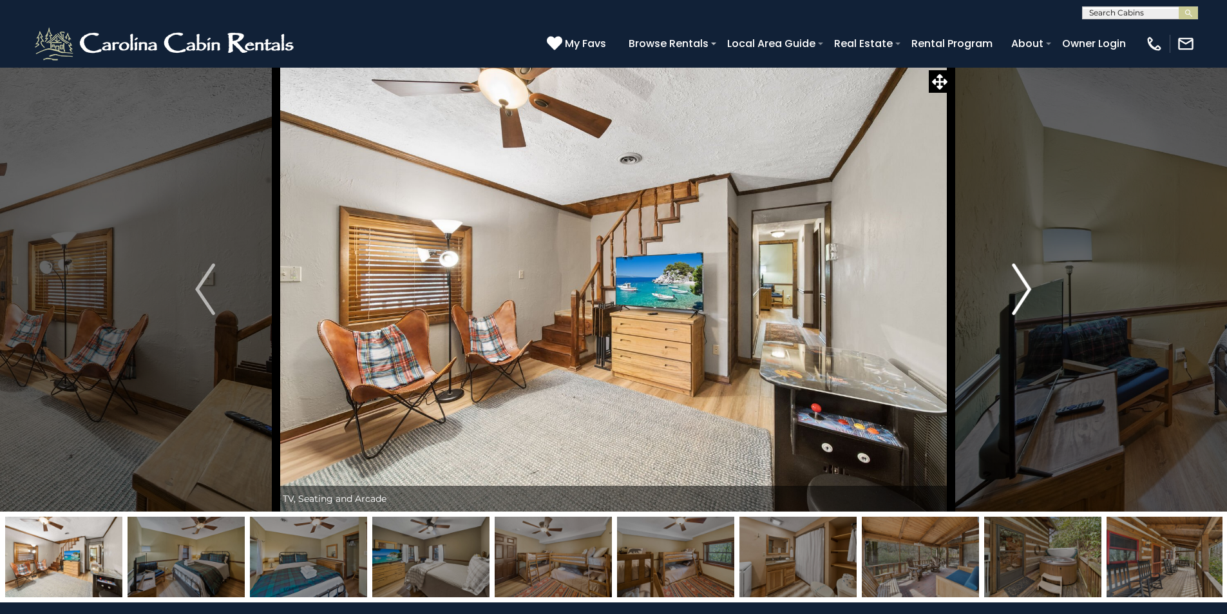
click at [1015, 281] on img "Next" at bounding box center [1021, 289] width 19 height 52
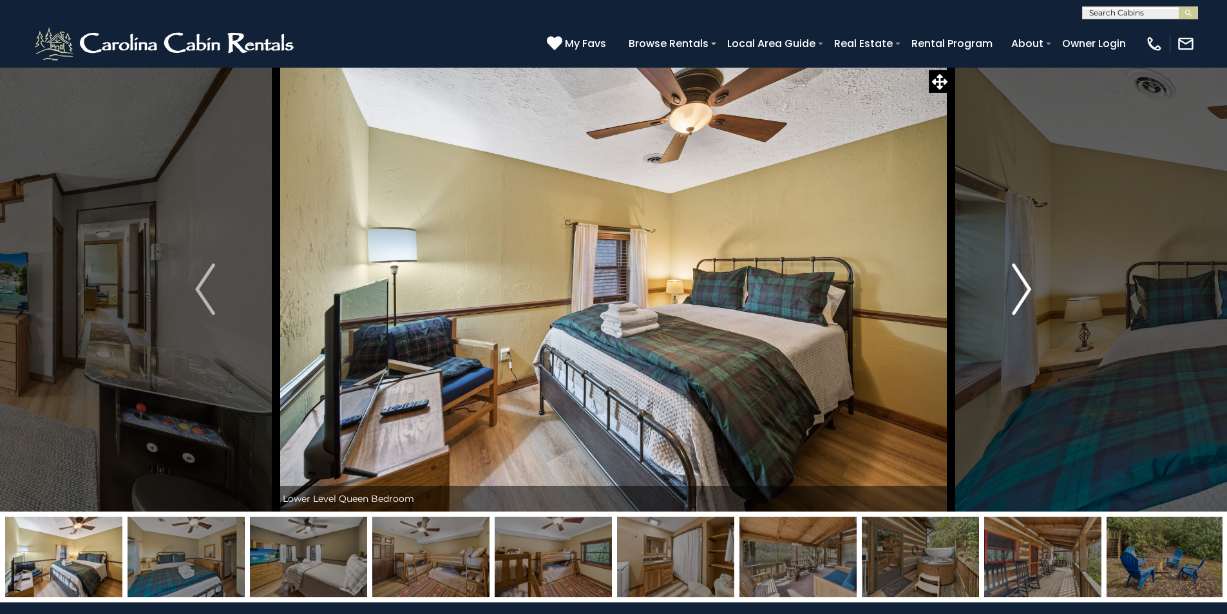
click at [1015, 281] on img "Next" at bounding box center [1021, 289] width 19 height 52
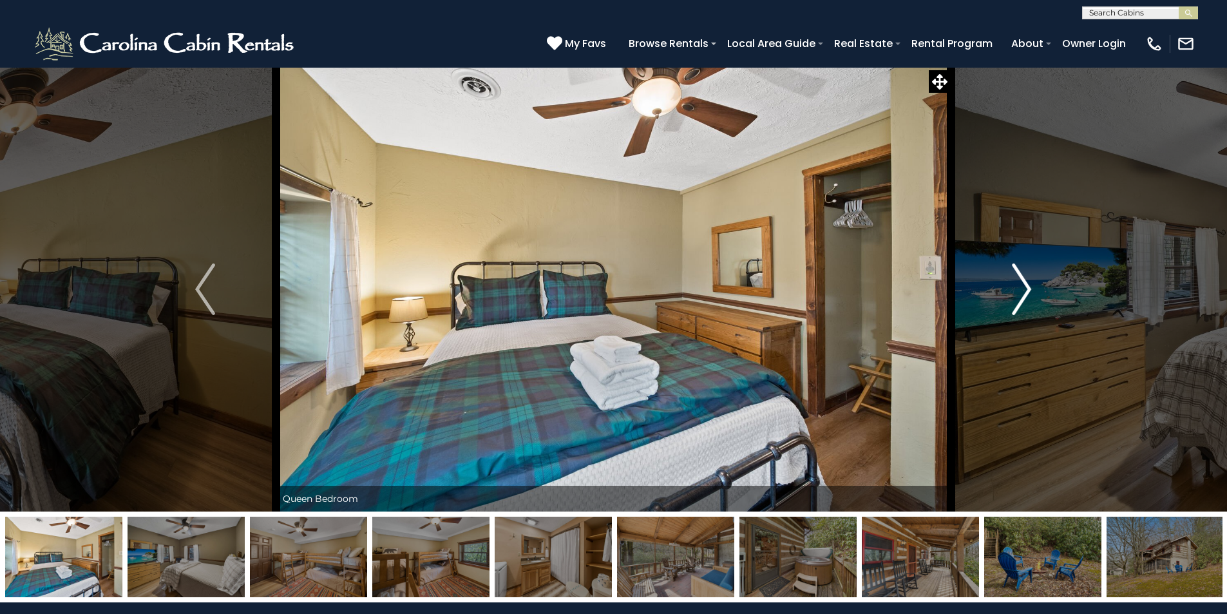
click at [1015, 281] on img "Next" at bounding box center [1021, 289] width 19 height 52
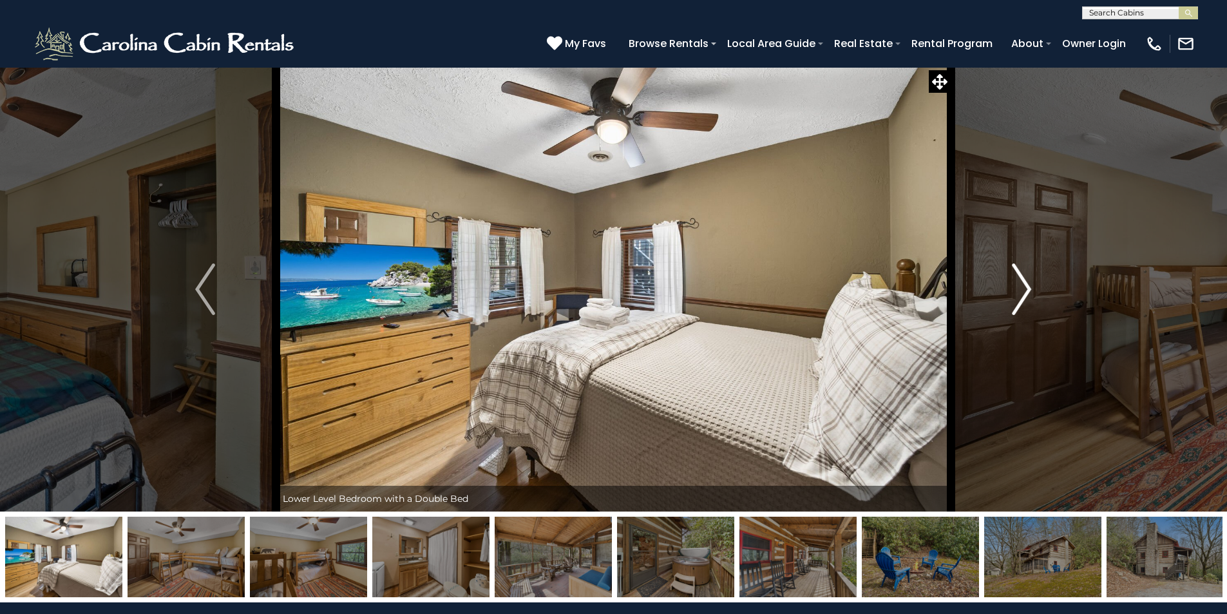
click at [1015, 281] on img "Next" at bounding box center [1021, 289] width 19 height 52
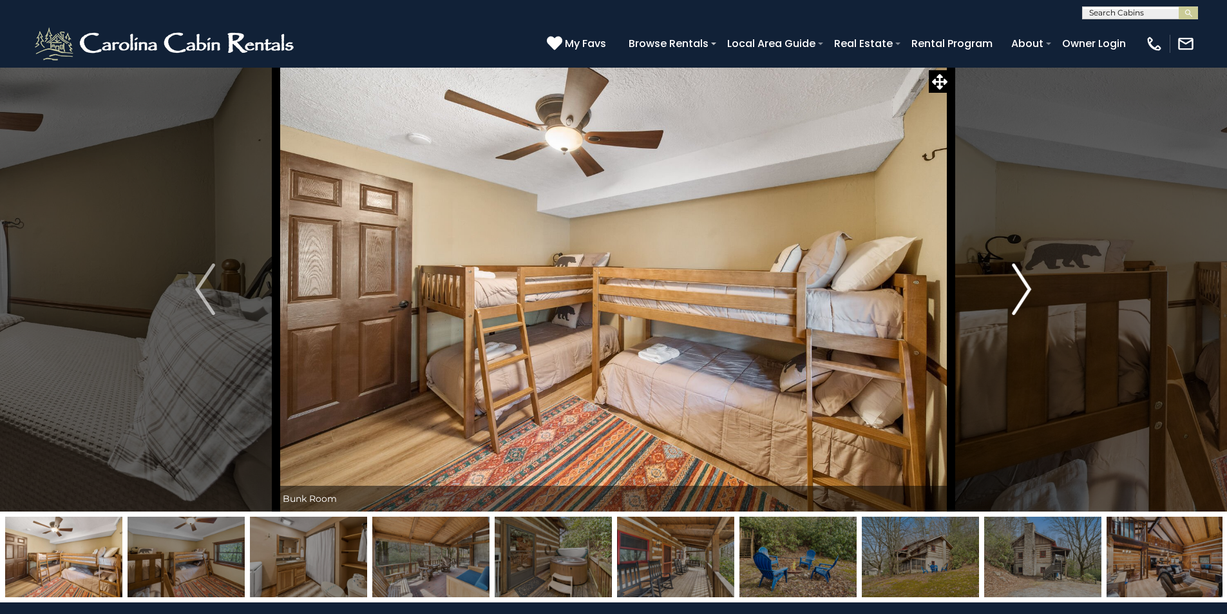
click at [1015, 281] on img "Next" at bounding box center [1021, 289] width 19 height 52
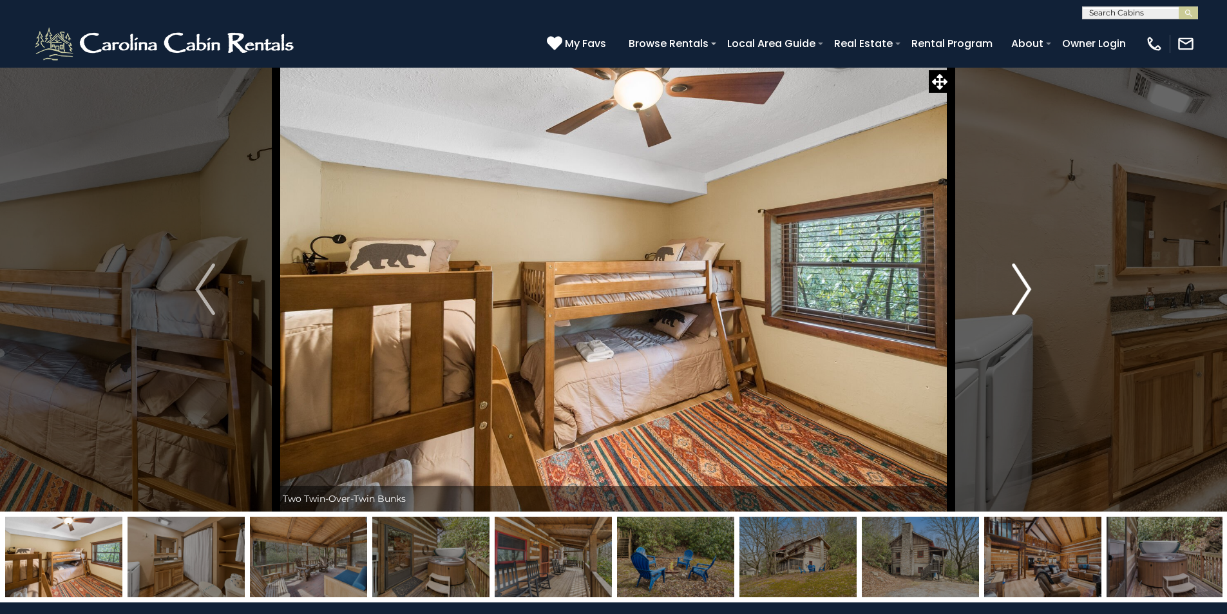
click at [1015, 281] on img "Next" at bounding box center [1021, 289] width 19 height 52
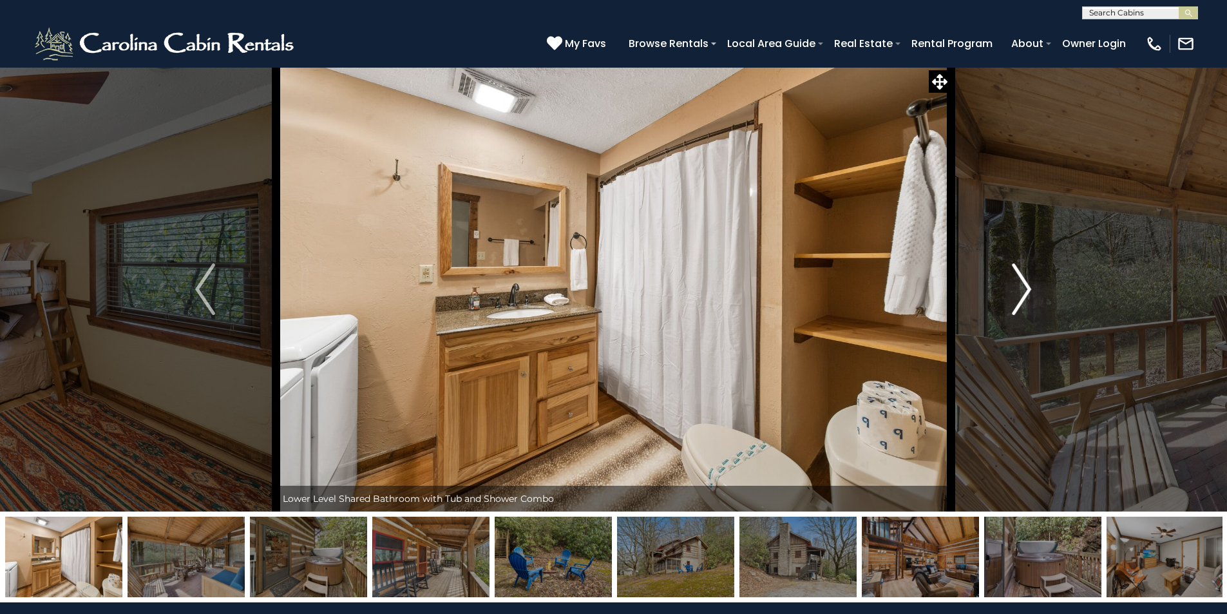
click at [1015, 281] on img "Next" at bounding box center [1021, 289] width 19 height 52
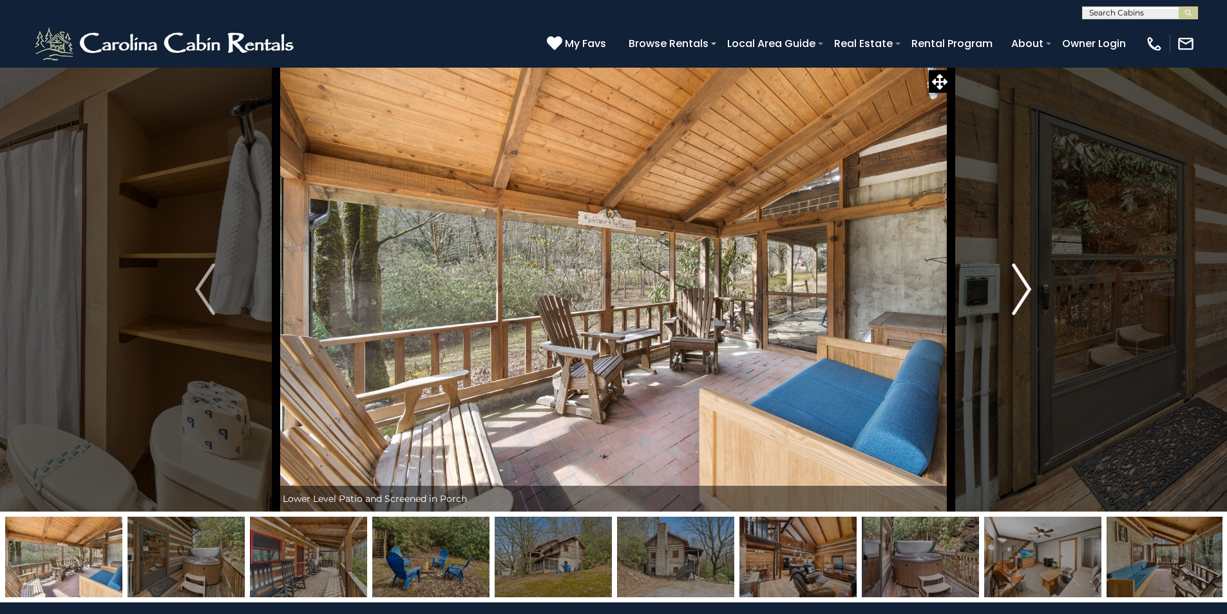
click at [1015, 281] on img "Next" at bounding box center [1021, 289] width 19 height 52
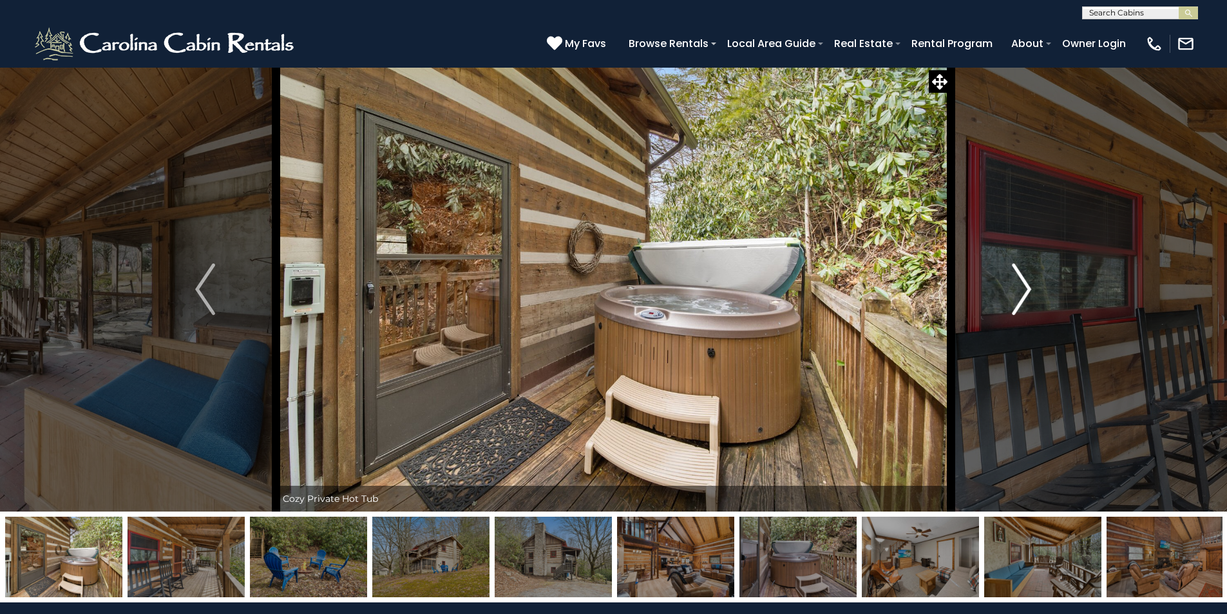
click at [1015, 281] on img "Next" at bounding box center [1021, 289] width 19 height 52
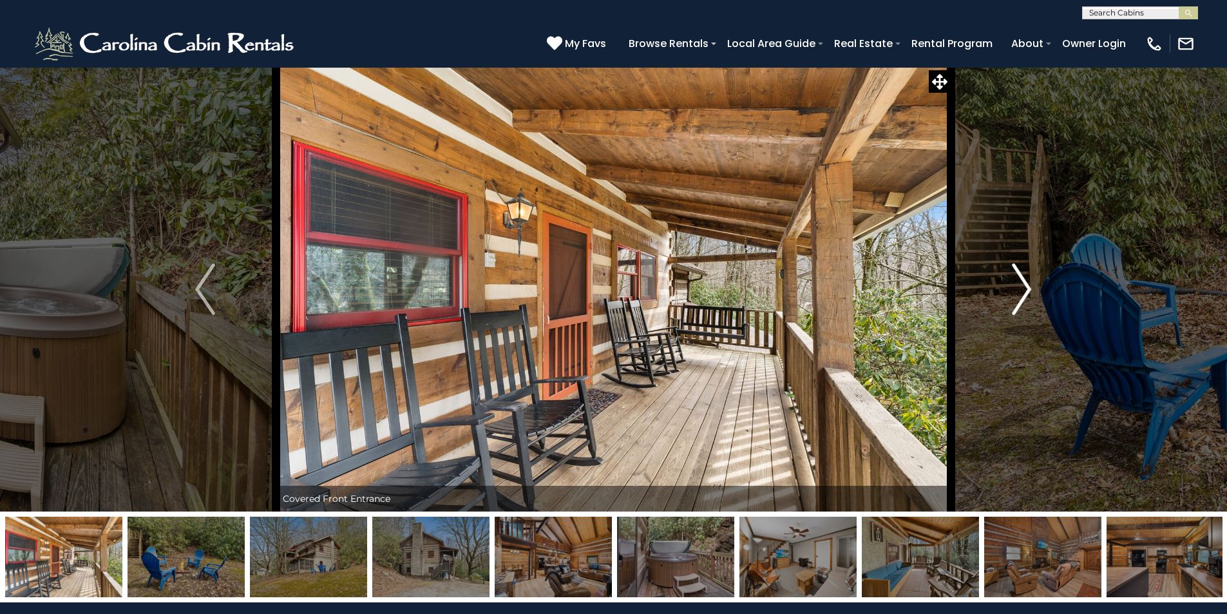
click at [1015, 281] on img "Next" at bounding box center [1021, 289] width 19 height 52
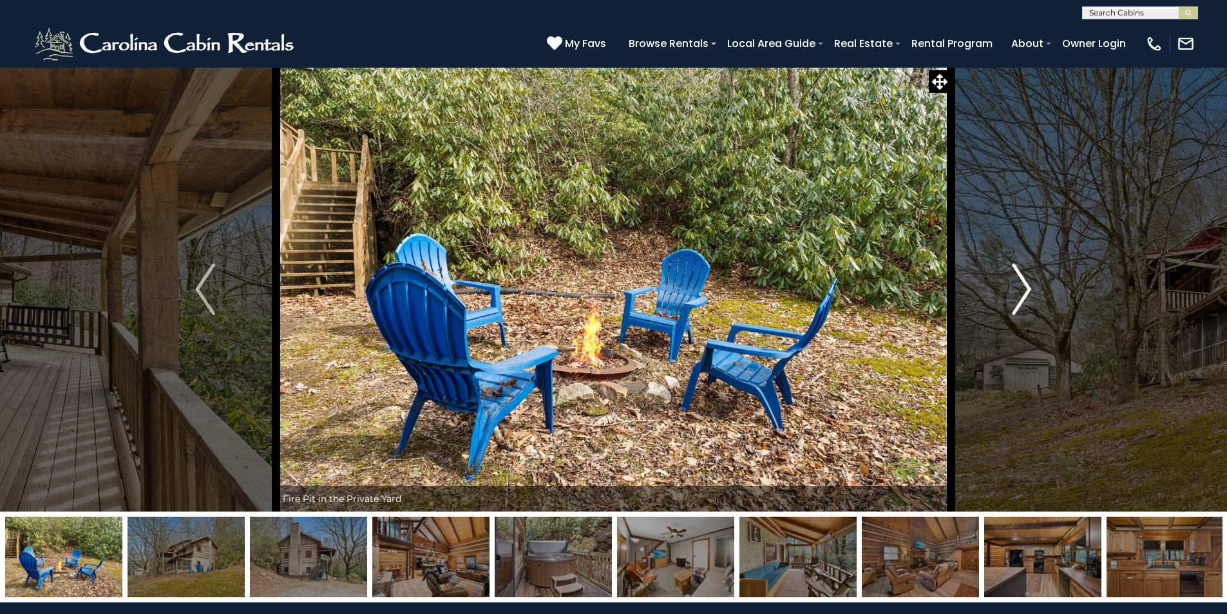
click at [1015, 281] on img "Next" at bounding box center [1021, 289] width 19 height 52
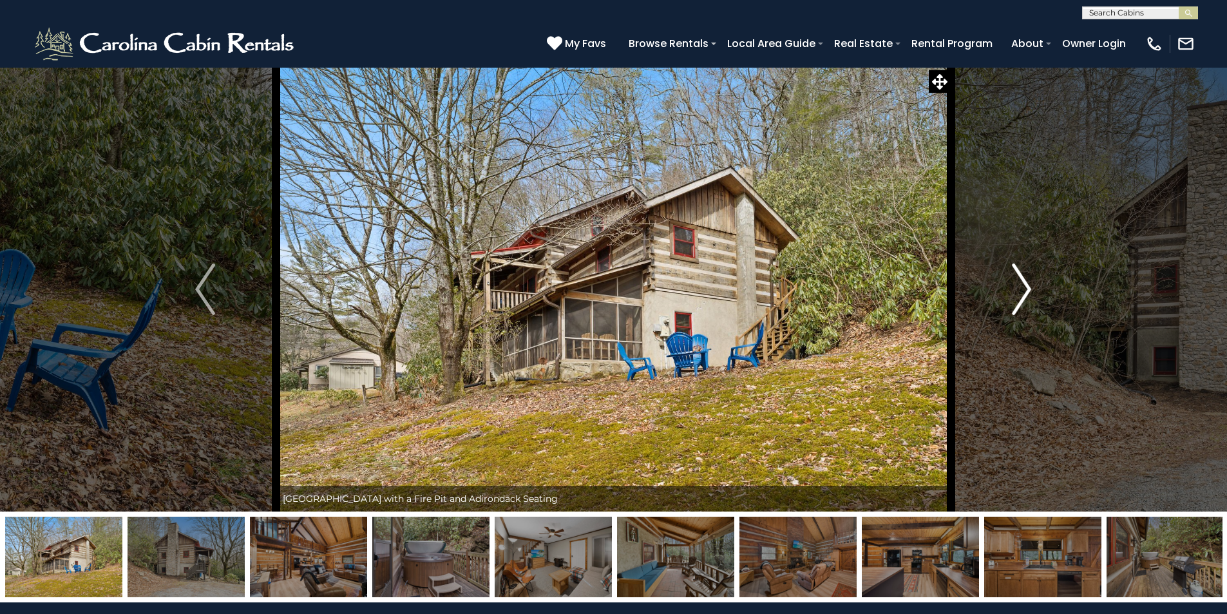
click at [1015, 281] on img "Next" at bounding box center [1021, 289] width 19 height 52
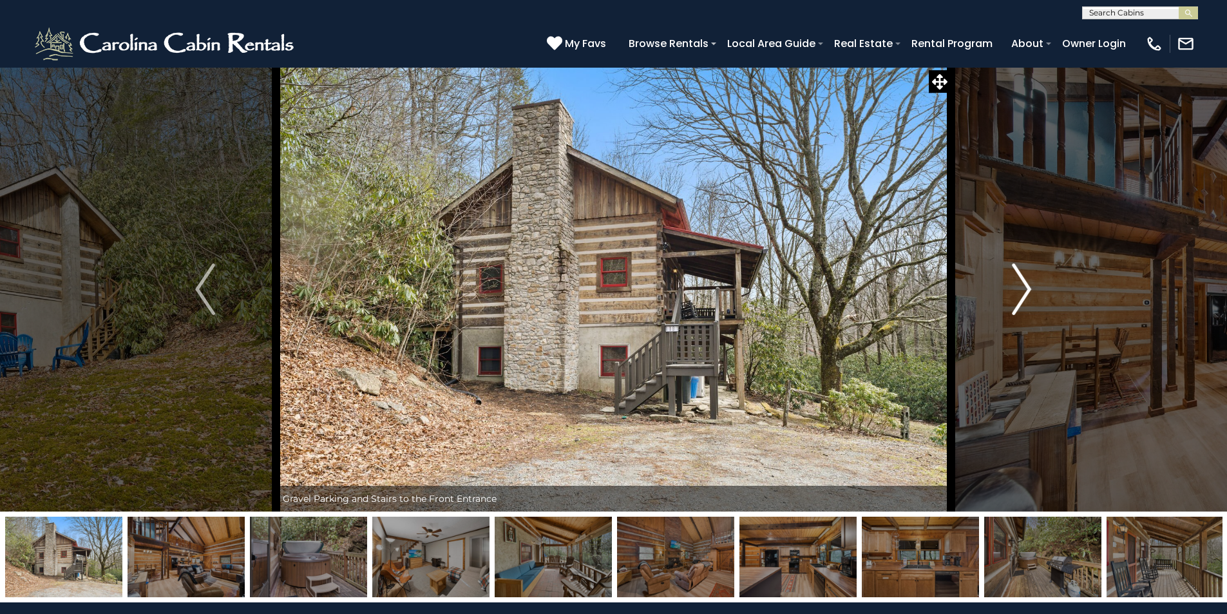
click at [1015, 281] on img "Next" at bounding box center [1021, 289] width 19 height 52
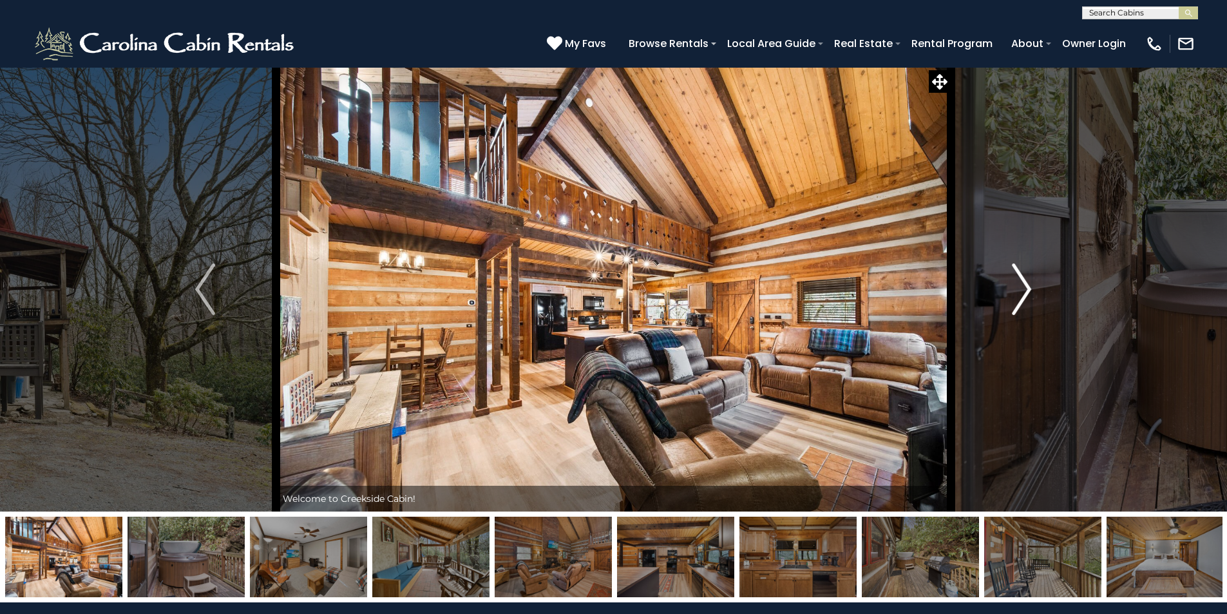
click at [1015, 281] on img "Next" at bounding box center [1021, 289] width 19 height 52
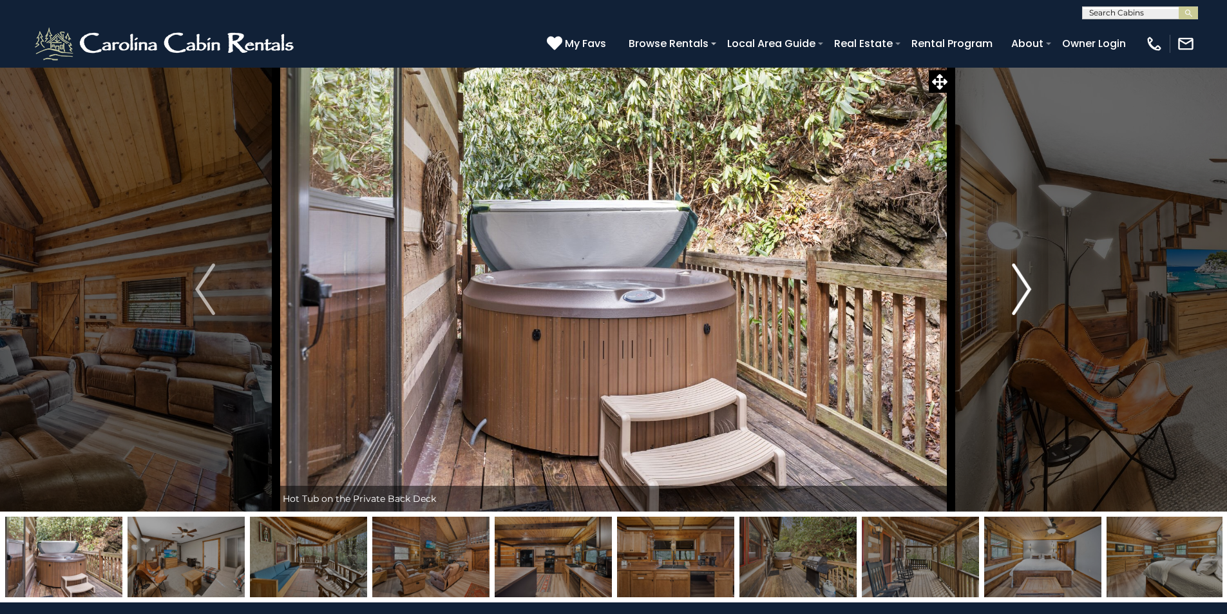
click at [1015, 281] on img "Next" at bounding box center [1021, 289] width 19 height 52
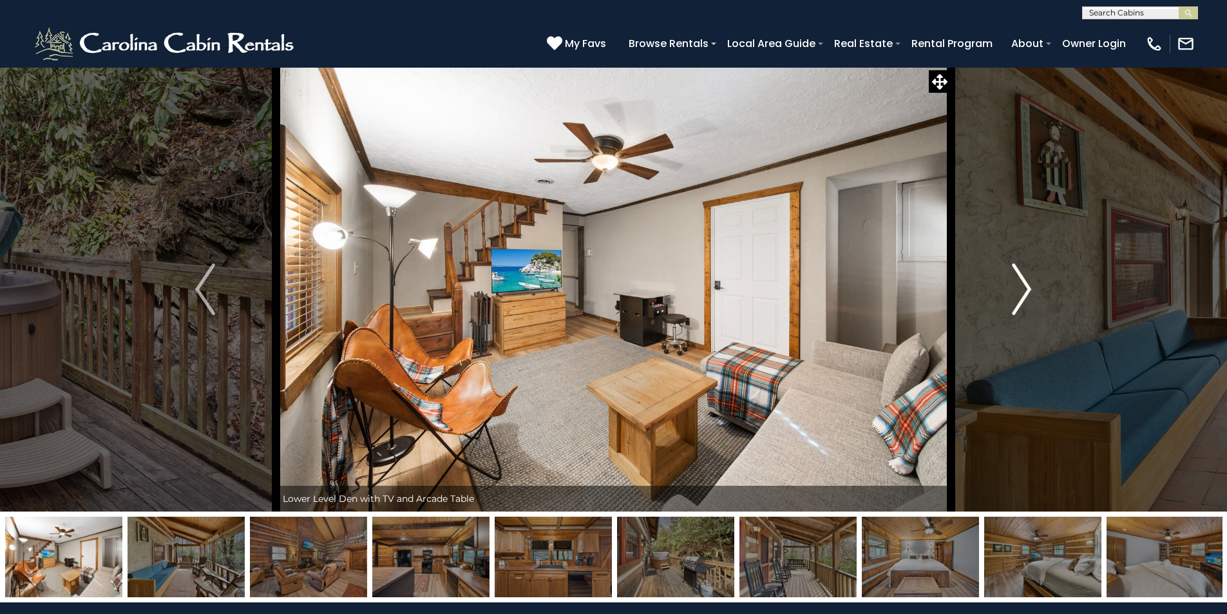
click at [1015, 281] on img "Next" at bounding box center [1021, 289] width 19 height 52
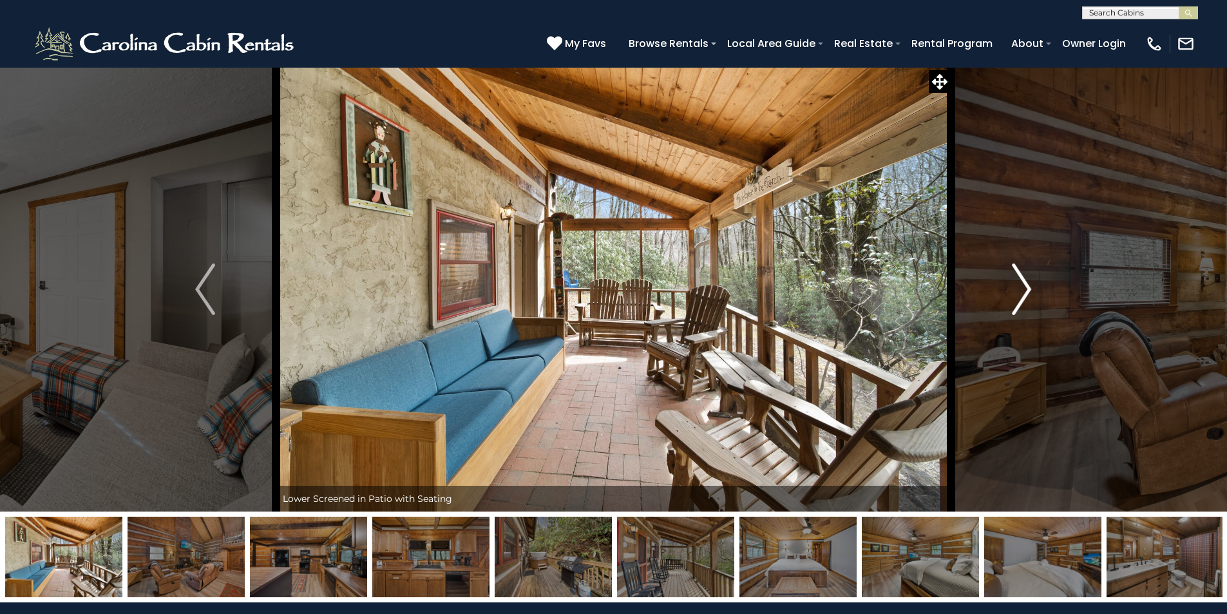
click at [1015, 281] on img "Next" at bounding box center [1021, 289] width 19 height 52
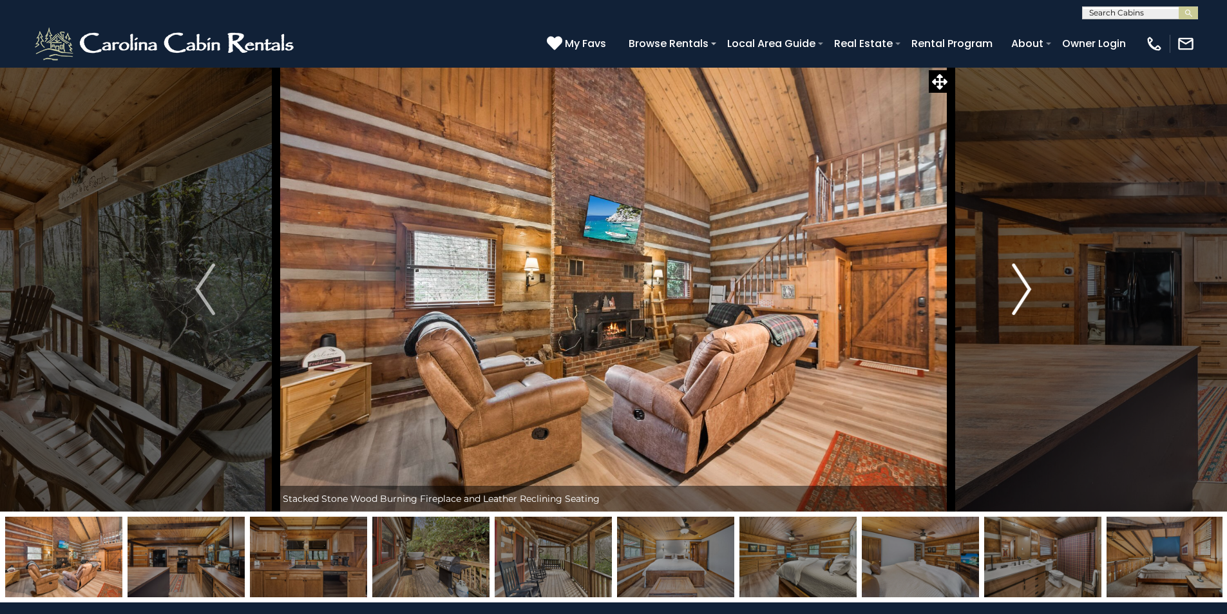
click at [1015, 281] on img "Next" at bounding box center [1021, 289] width 19 height 52
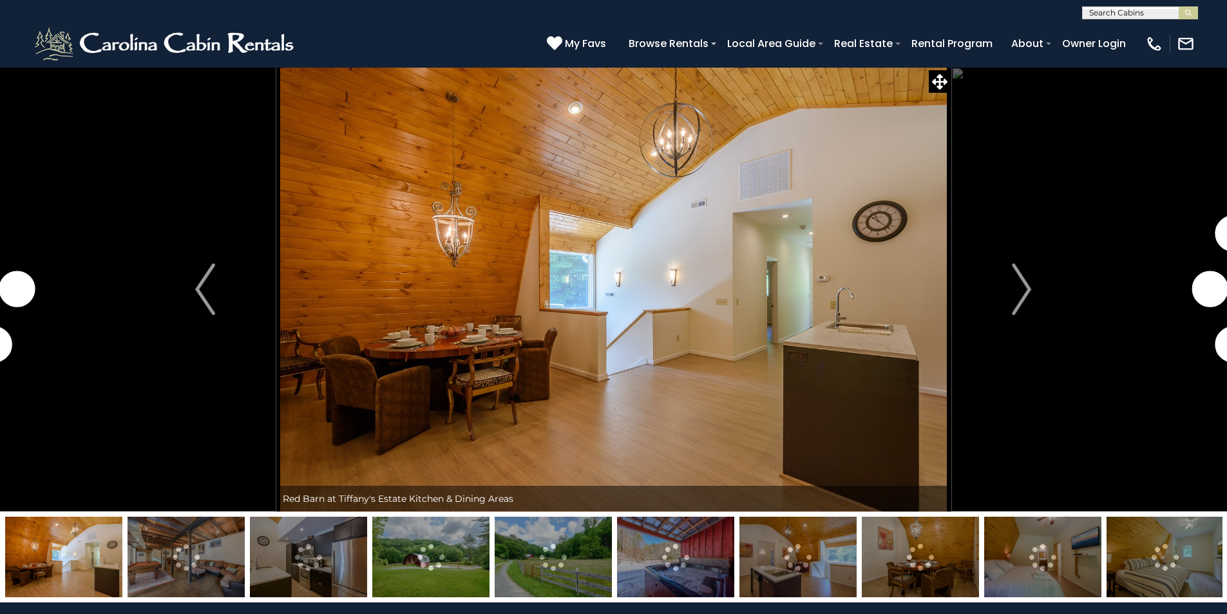
click at [418, 547] on img at bounding box center [430, 557] width 117 height 81
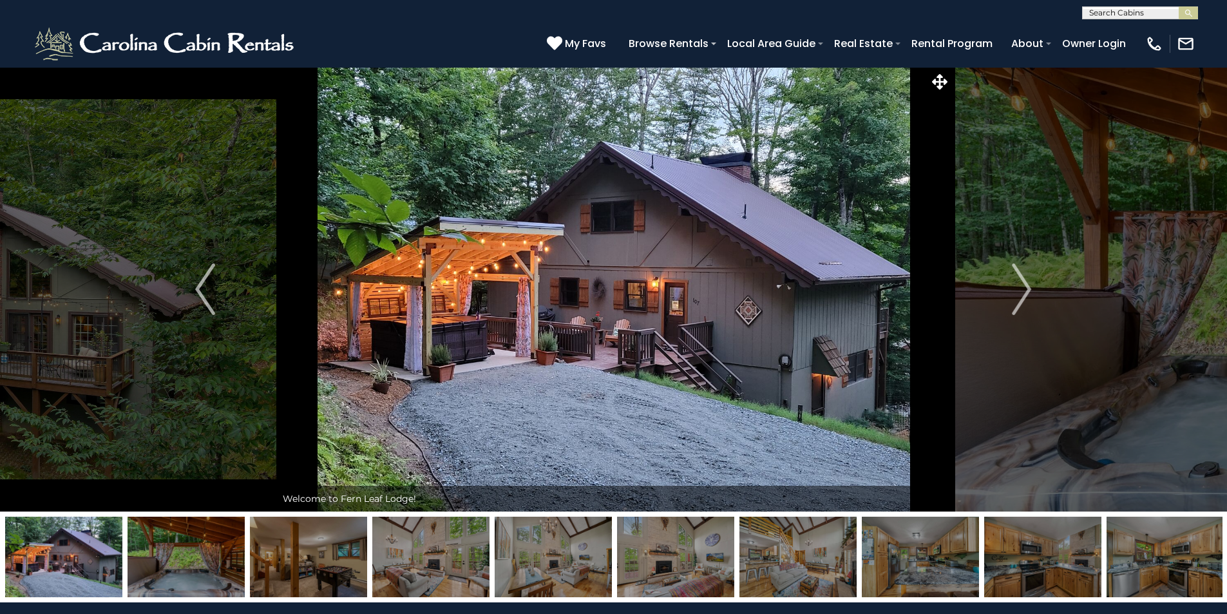
click at [726, 269] on img at bounding box center [613, 289] width 675 height 444
click at [1022, 284] on img "Next" at bounding box center [1021, 289] width 19 height 52
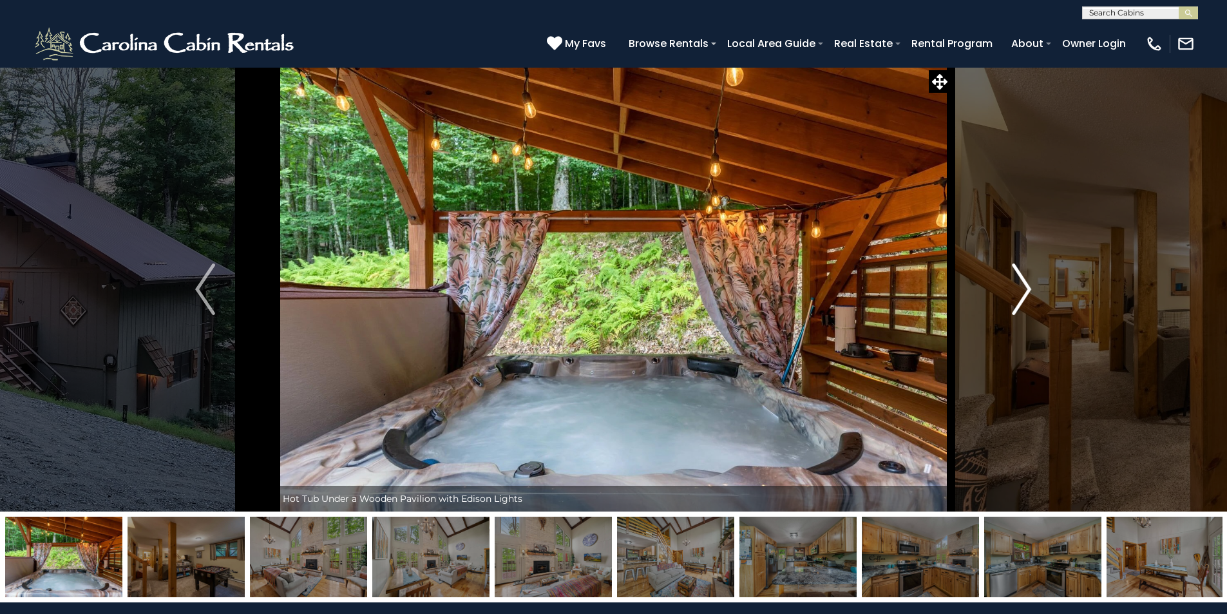
click at [1021, 283] on img "Next" at bounding box center [1021, 289] width 19 height 52
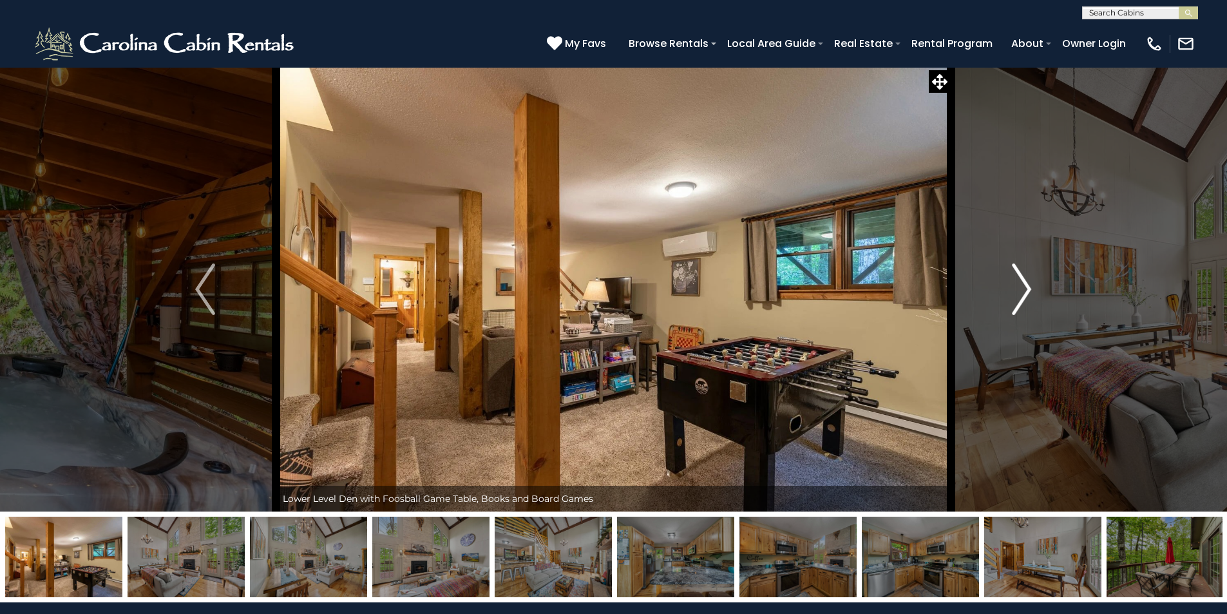
click at [1021, 283] on img "Next" at bounding box center [1021, 289] width 19 height 52
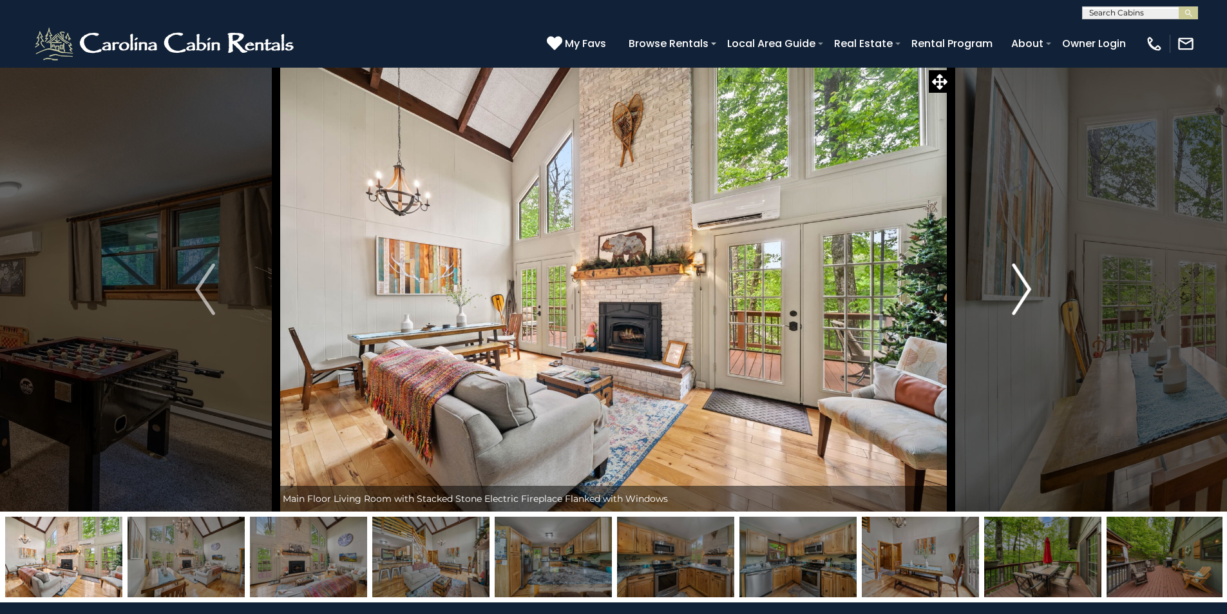
click at [1021, 283] on img "Next" at bounding box center [1021, 289] width 19 height 52
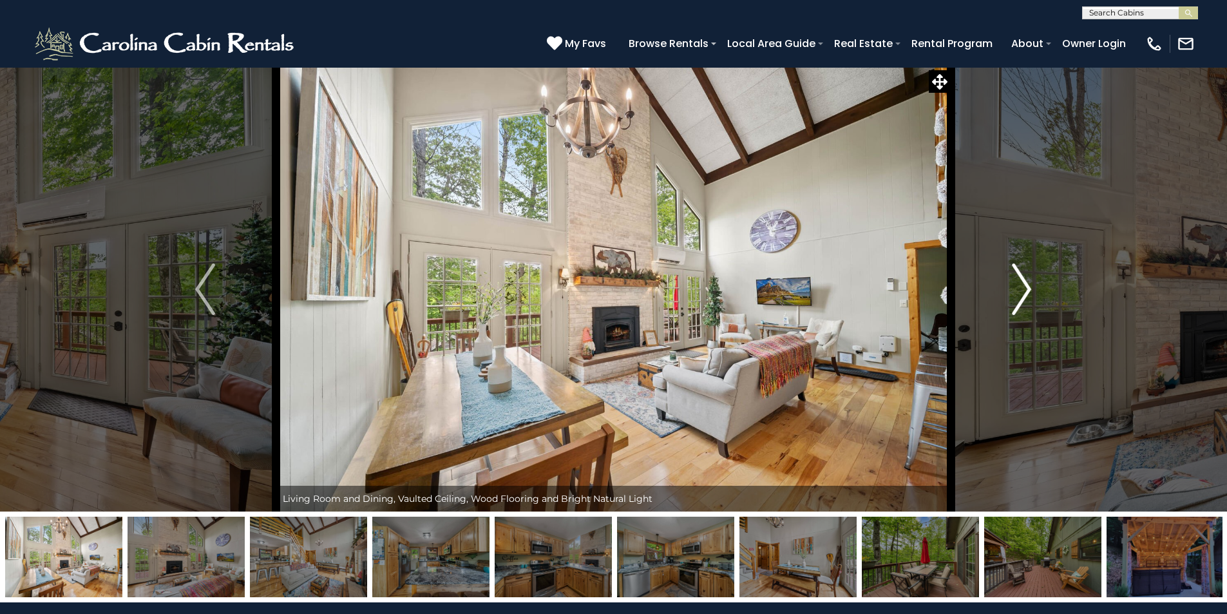
click at [1021, 283] on img "Next" at bounding box center [1021, 289] width 19 height 52
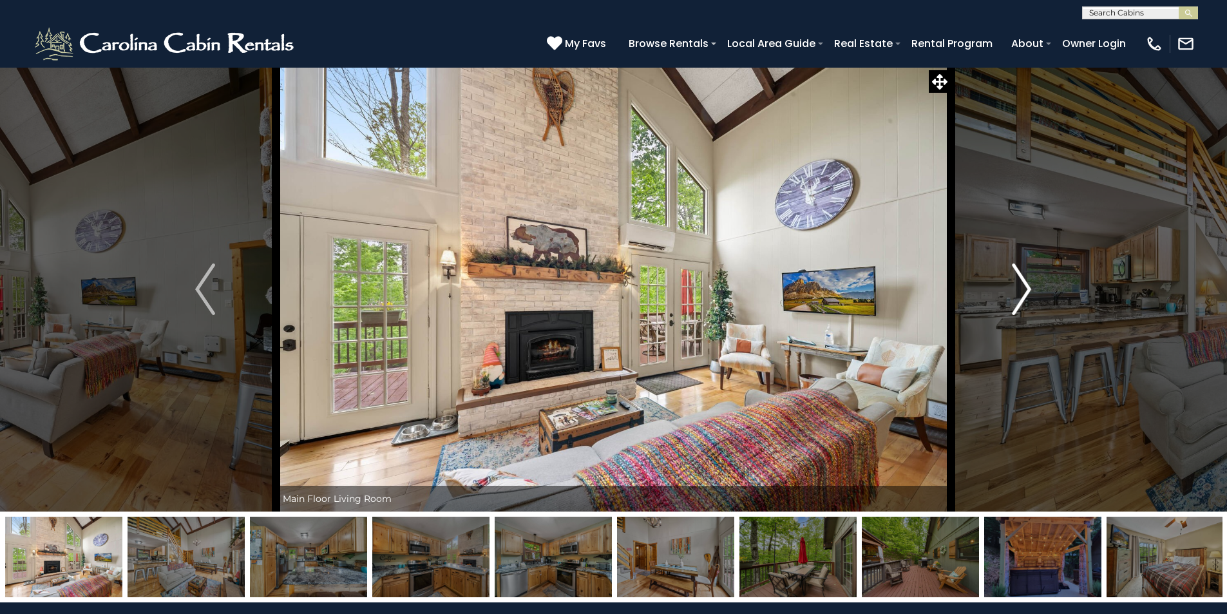
click at [1021, 283] on img "Next" at bounding box center [1021, 289] width 19 height 52
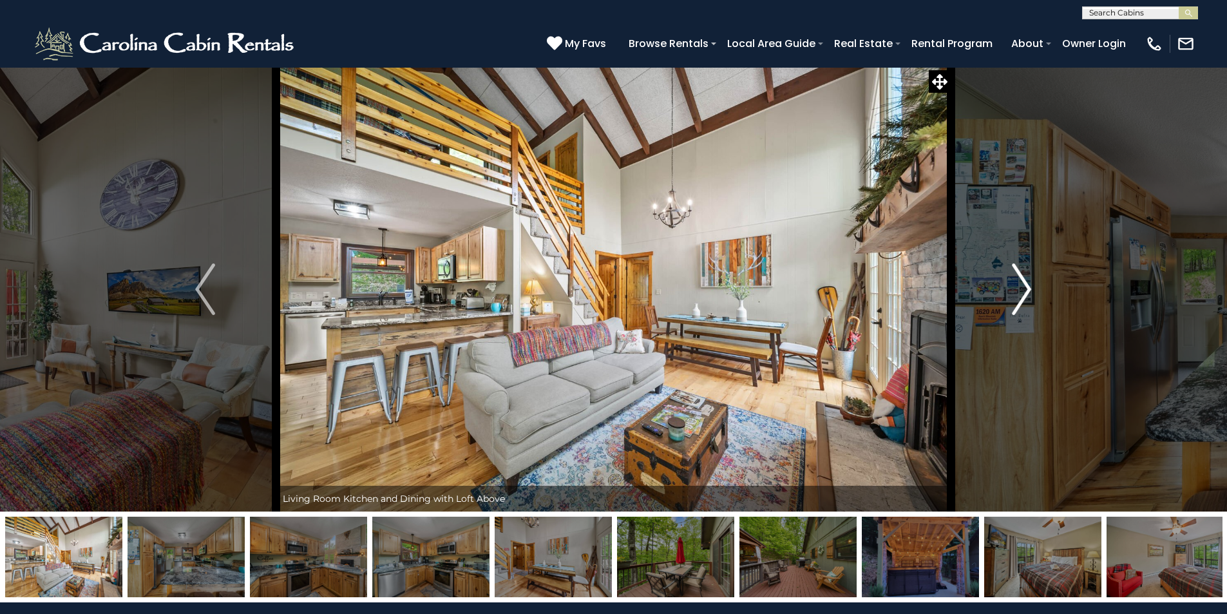
click at [1021, 283] on img "Next" at bounding box center [1021, 289] width 19 height 52
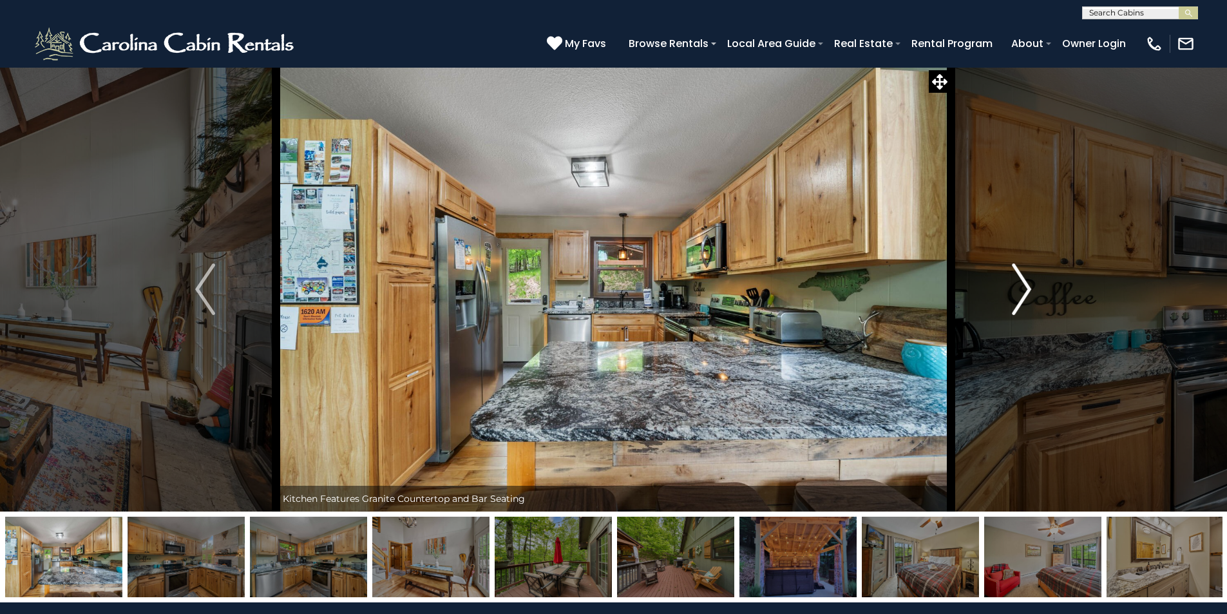
click at [1021, 283] on img "Next" at bounding box center [1021, 289] width 19 height 52
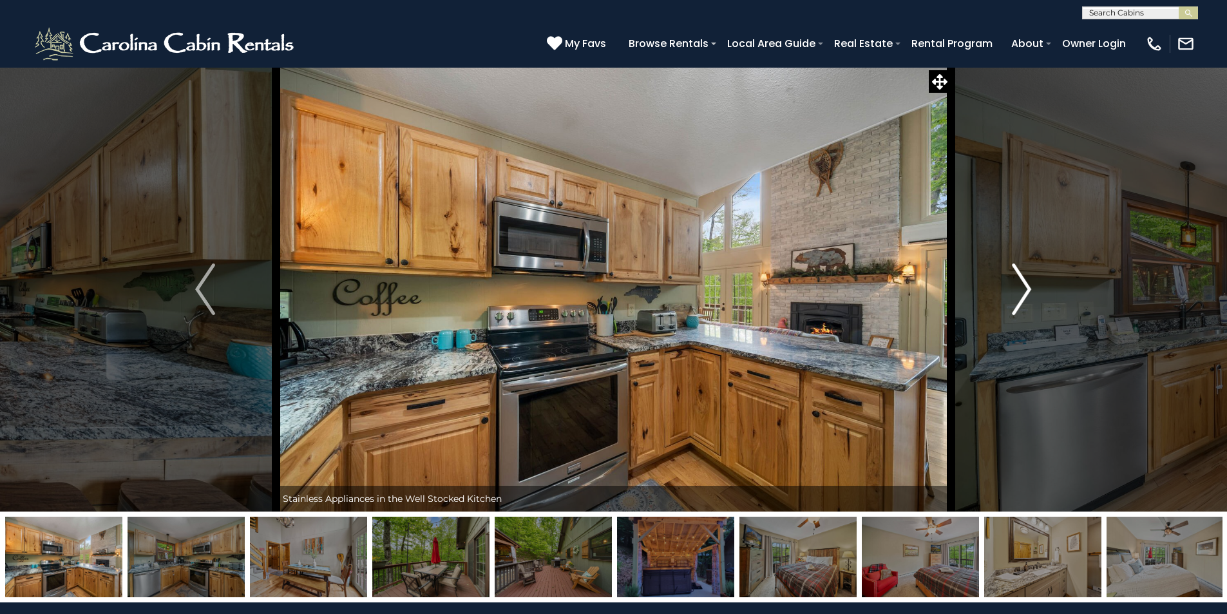
click at [1021, 283] on img "Next" at bounding box center [1021, 289] width 19 height 52
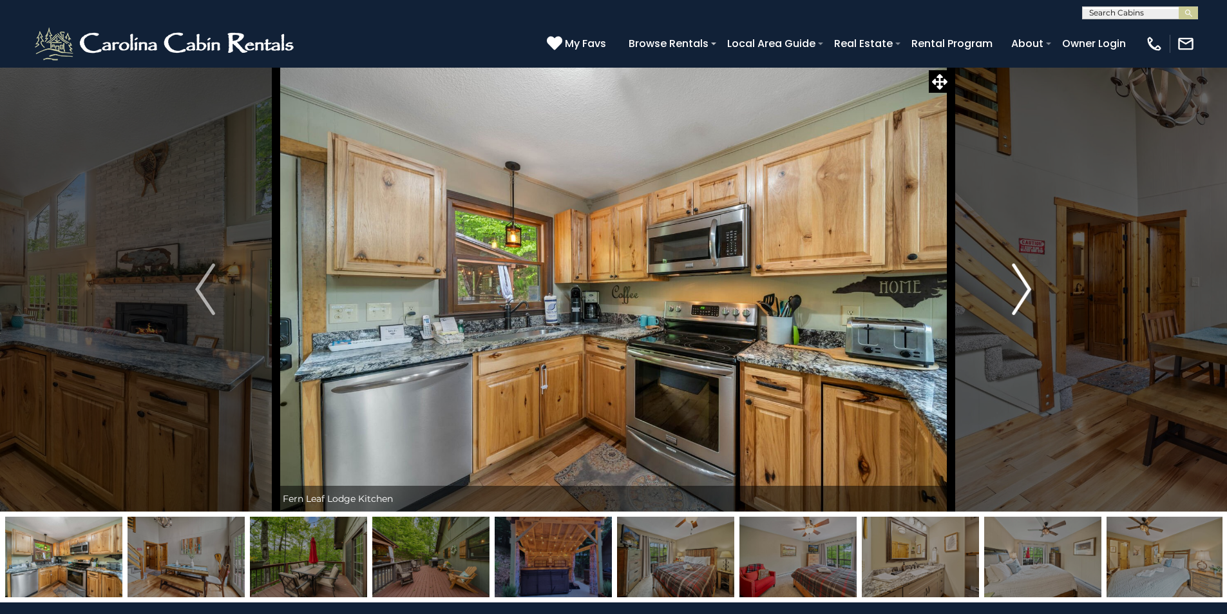
click at [1021, 283] on img "Next" at bounding box center [1021, 289] width 19 height 52
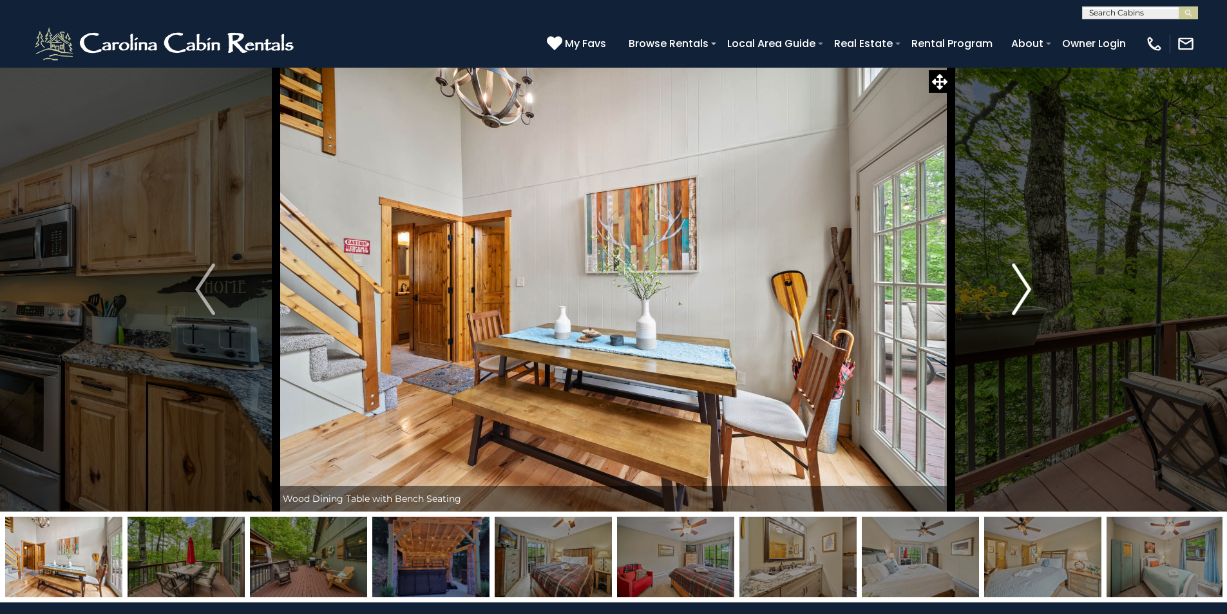
click at [1021, 283] on img "Next" at bounding box center [1021, 289] width 19 height 52
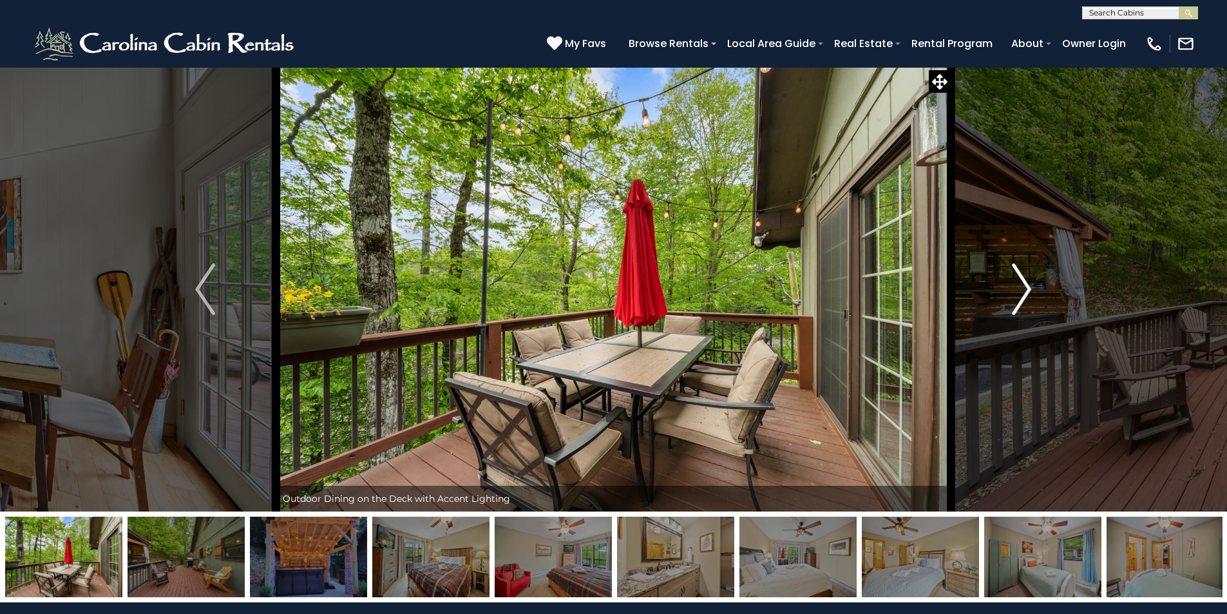
click at [1020, 283] on img "Next" at bounding box center [1021, 289] width 19 height 52
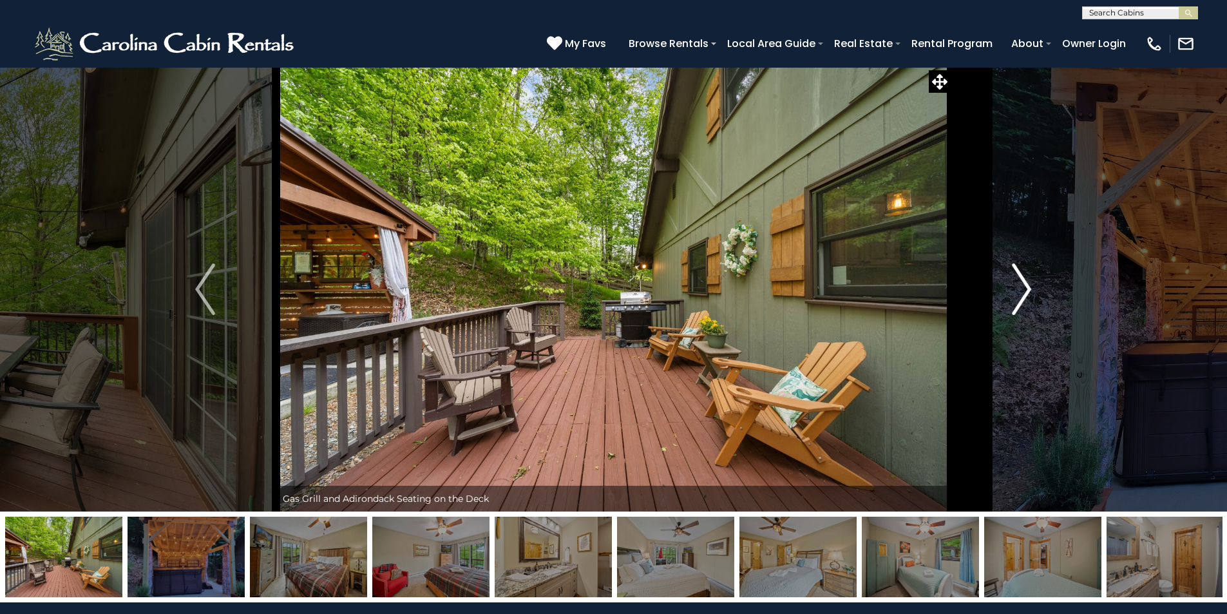
click at [1020, 283] on img "Next" at bounding box center [1021, 289] width 19 height 52
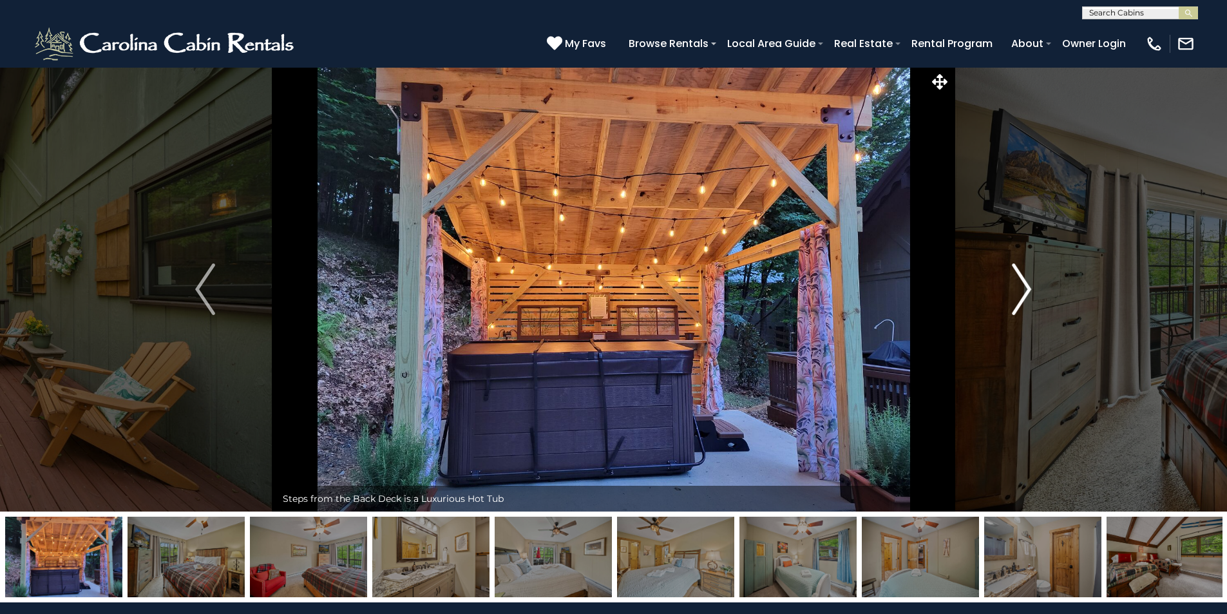
click at [1020, 283] on img "Next" at bounding box center [1021, 289] width 19 height 52
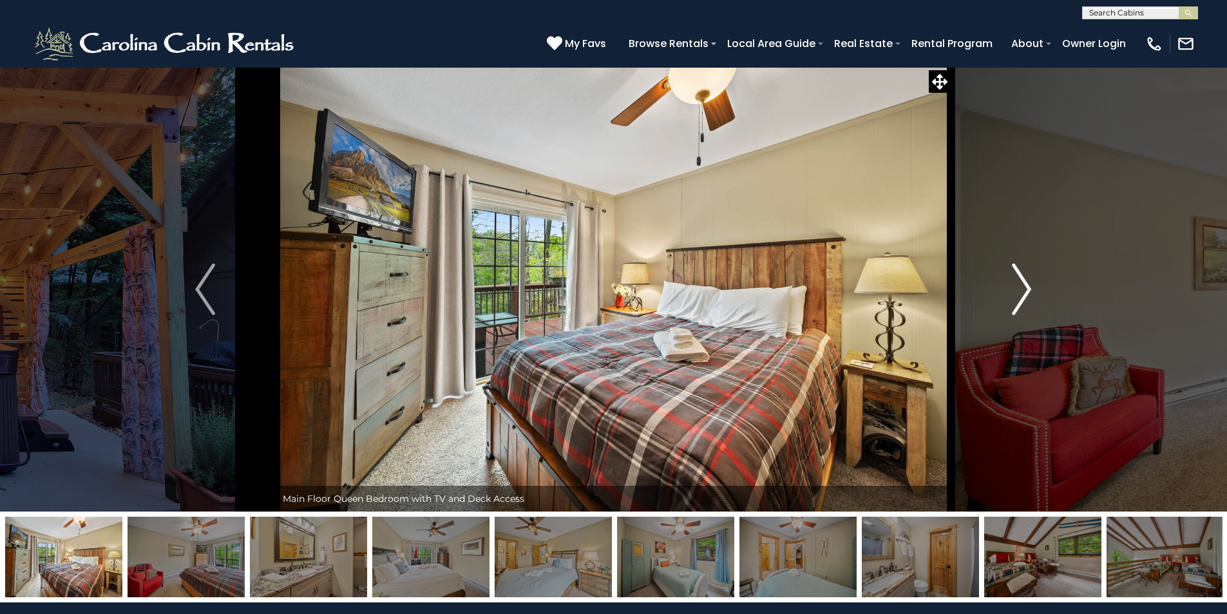
click at [1020, 283] on img "Next" at bounding box center [1021, 289] width 19 height 52
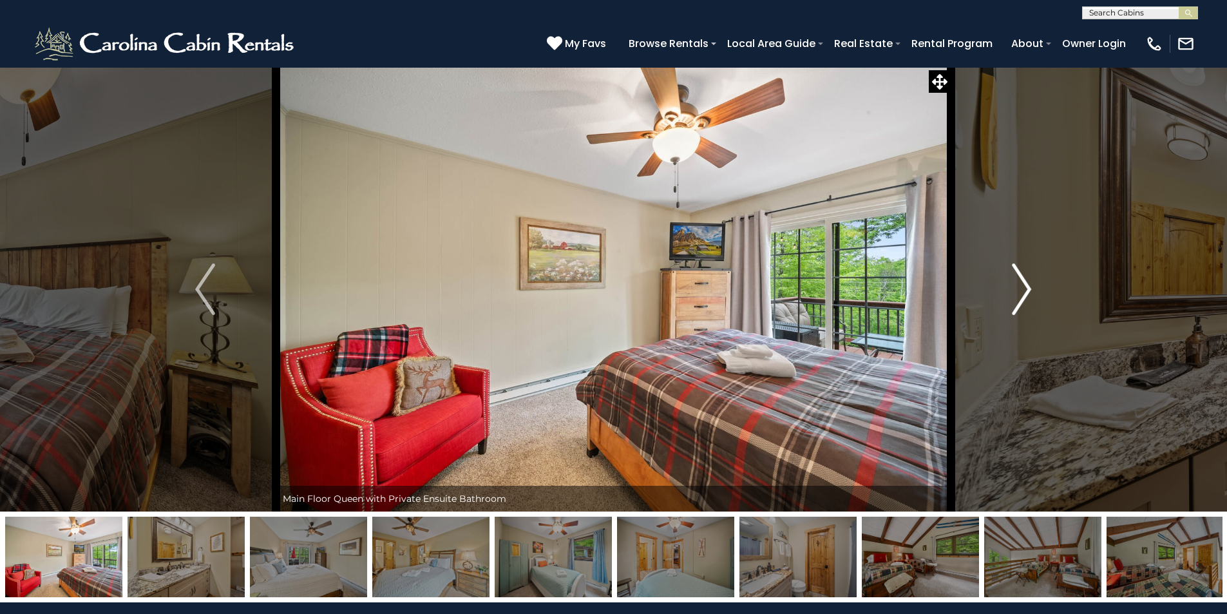
click at [1020, 283] on img "Next" at bounding box center [1021, 289] width 19 height 52
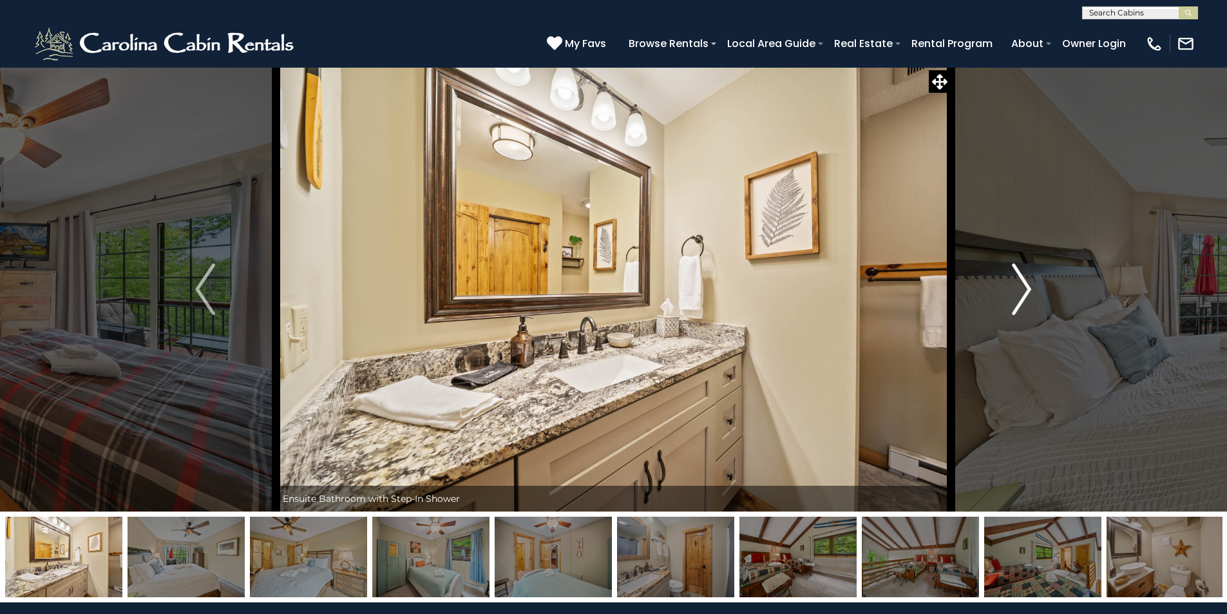
click at [1020, 283] on img "Next" at bounding box center [1021, 289] width 19 height 52
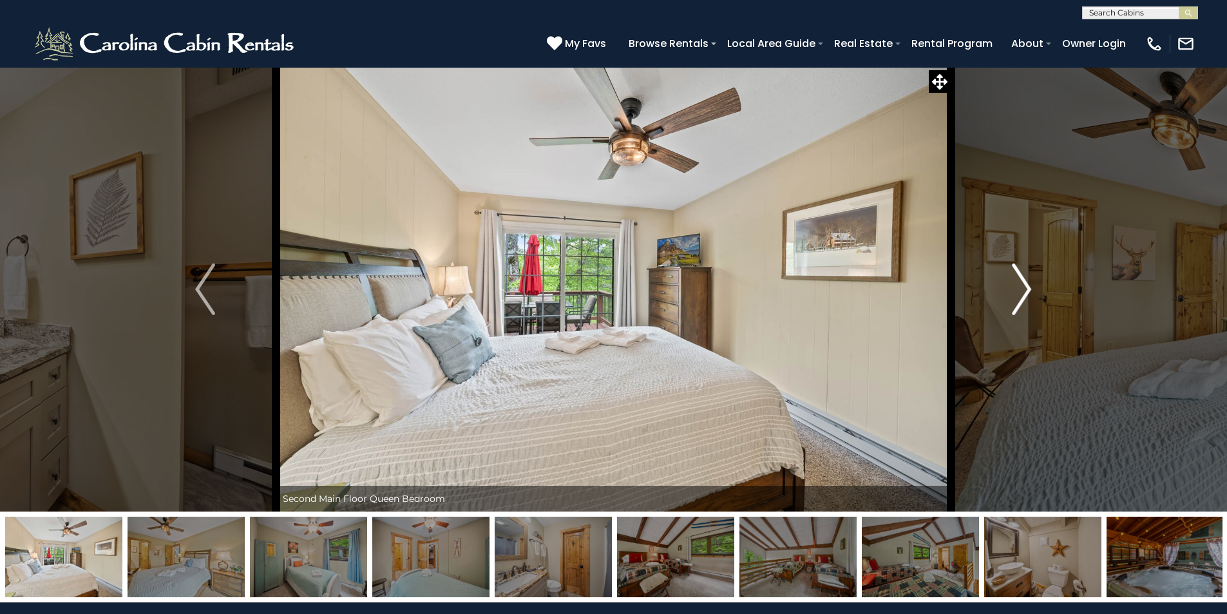
click at [1020, 283] on img "Next" at bounding box center [1021, 289] width 19 height 52
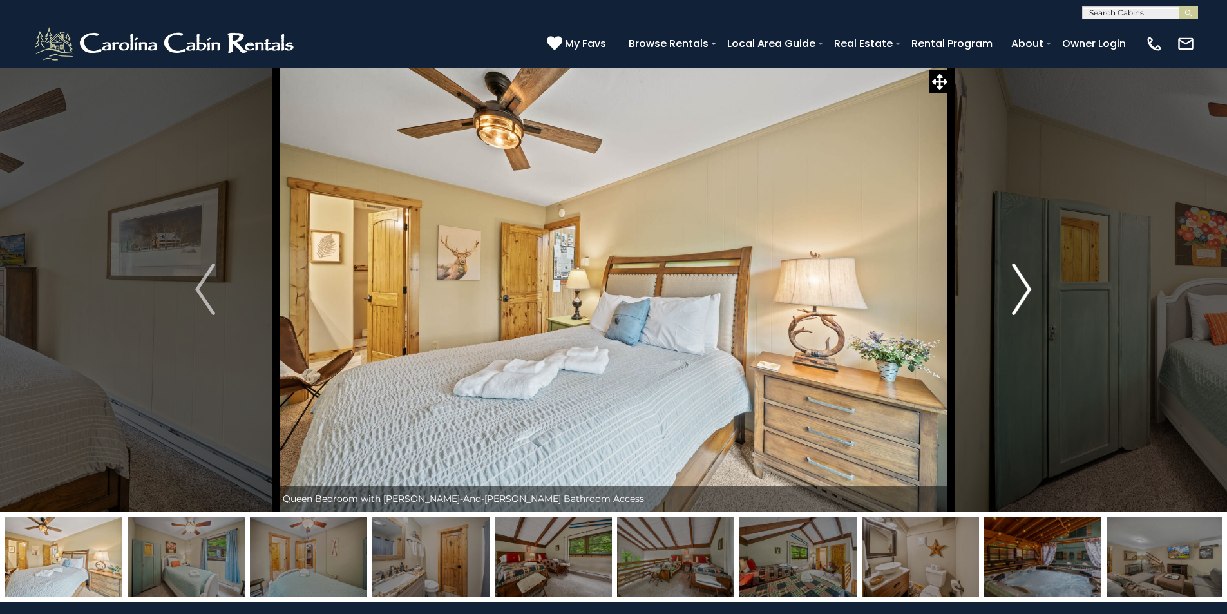
click at [1020, 283] on img "Next" at bounding box center [1021, 289] width 19 height 52
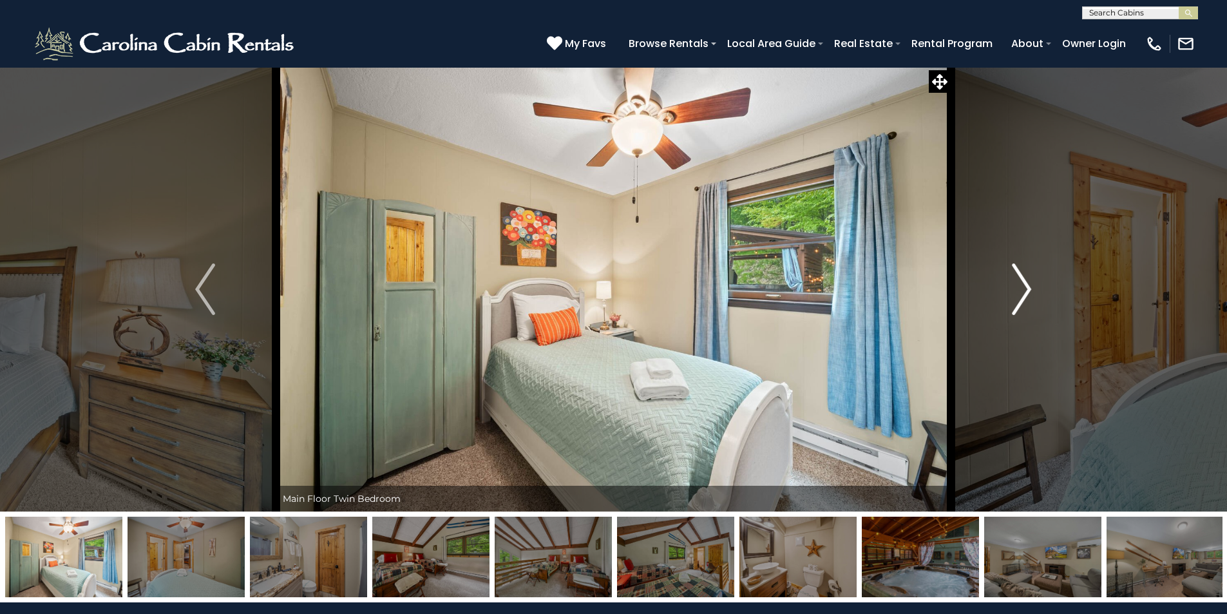
click at [1020, 283] on img "Next" at bounding box center [1021, 289] width 19 height 52
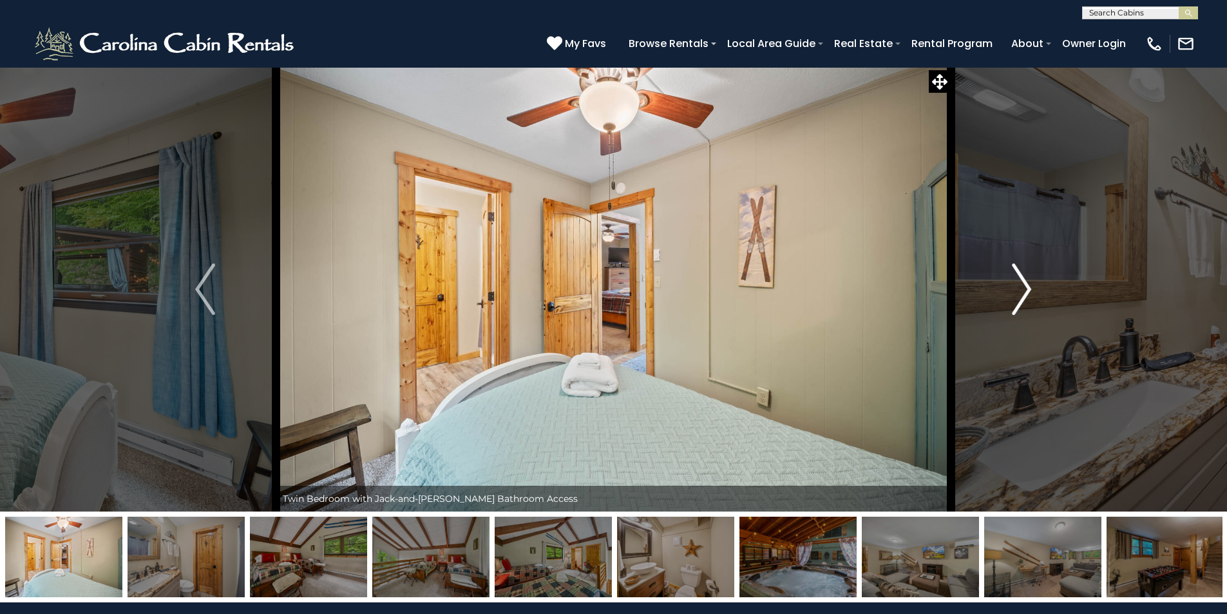
click at [1020, 283] on img "Next" at bounding box center [1021, 289] width 19 height 52
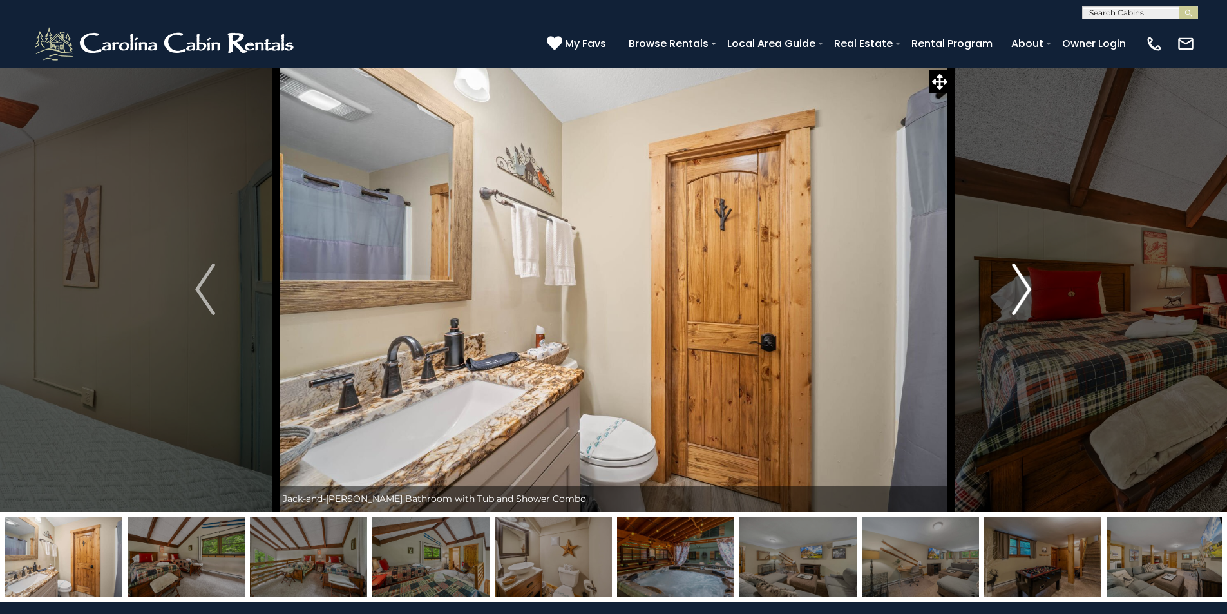
click at [1020, 283] on img "Next" at bounding box center [1021, 289] width 19 height 52
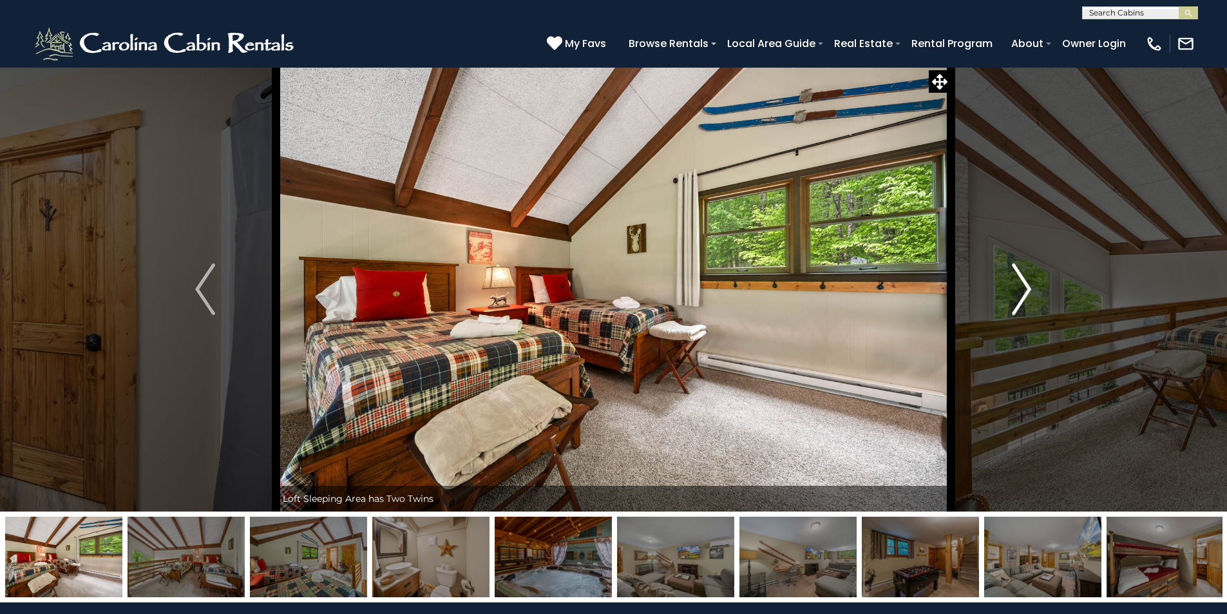
click at [1020, 283] on img "Next" at bounding box center [1021, 289] width 19 height 52
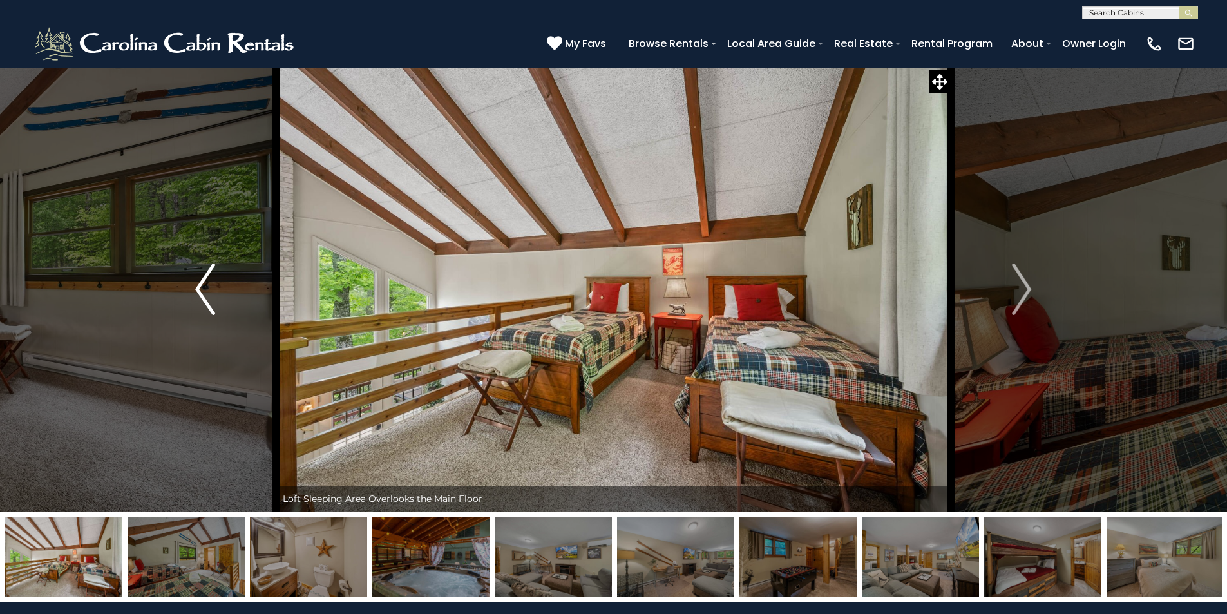
click at [182, 292] on button "Previous" at bounding box center [205, 289] width 142 height 444
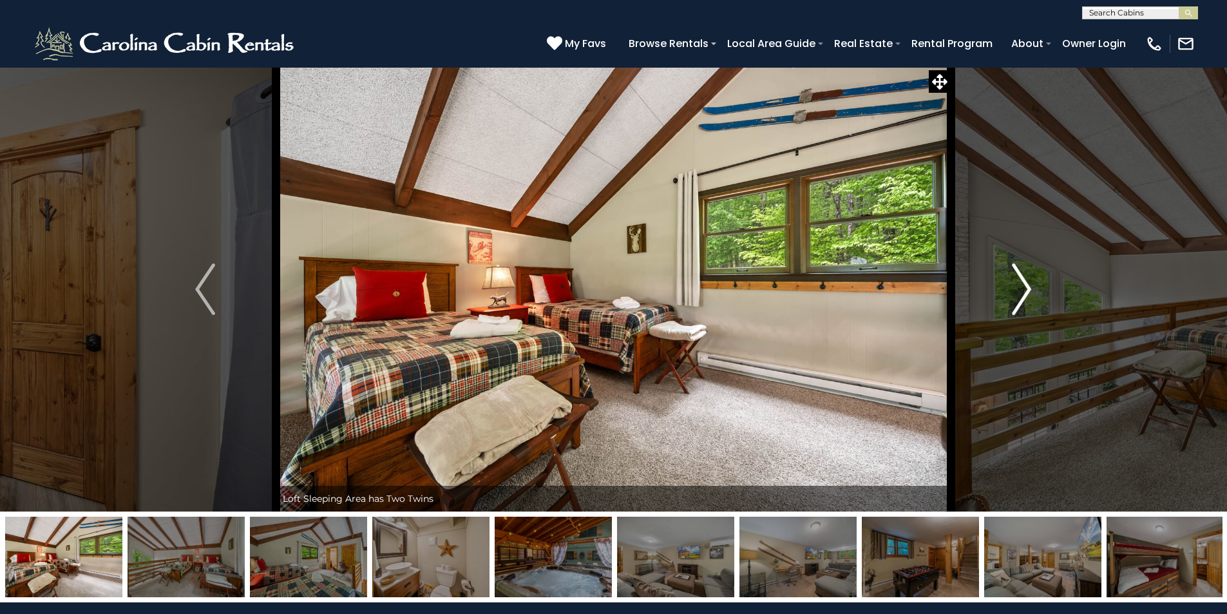
click at [1027, 292] on img "Next" at bounding box center [1021, 289] width 19 height 52
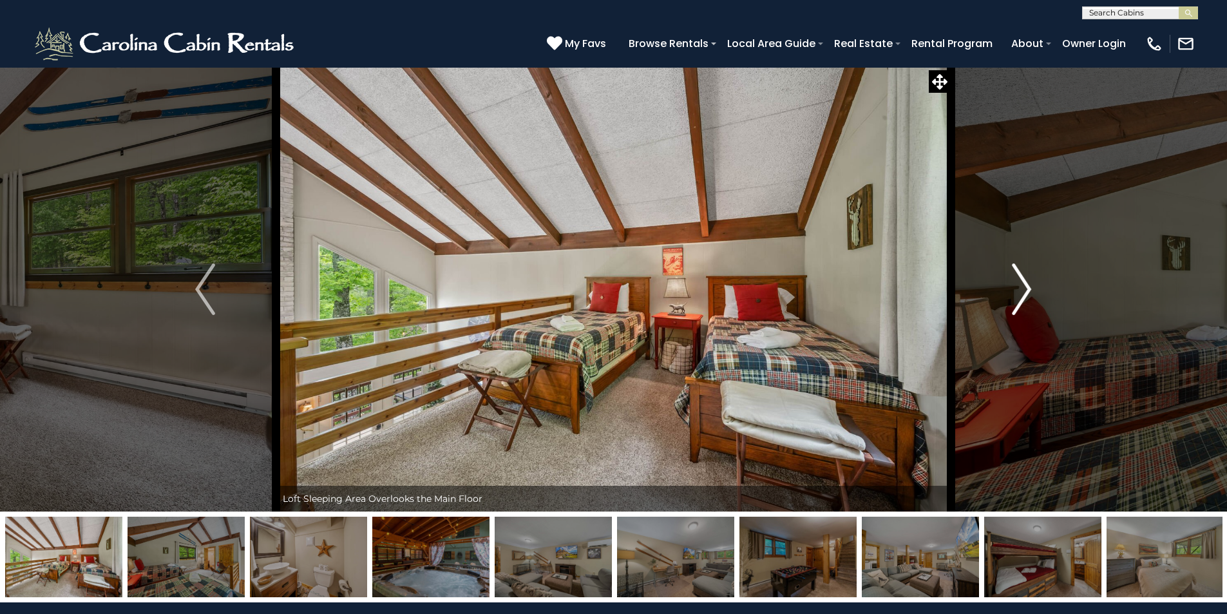
click at [1027, 292] on img "Next" at bounding box center [1021, 289] width 19 height 52
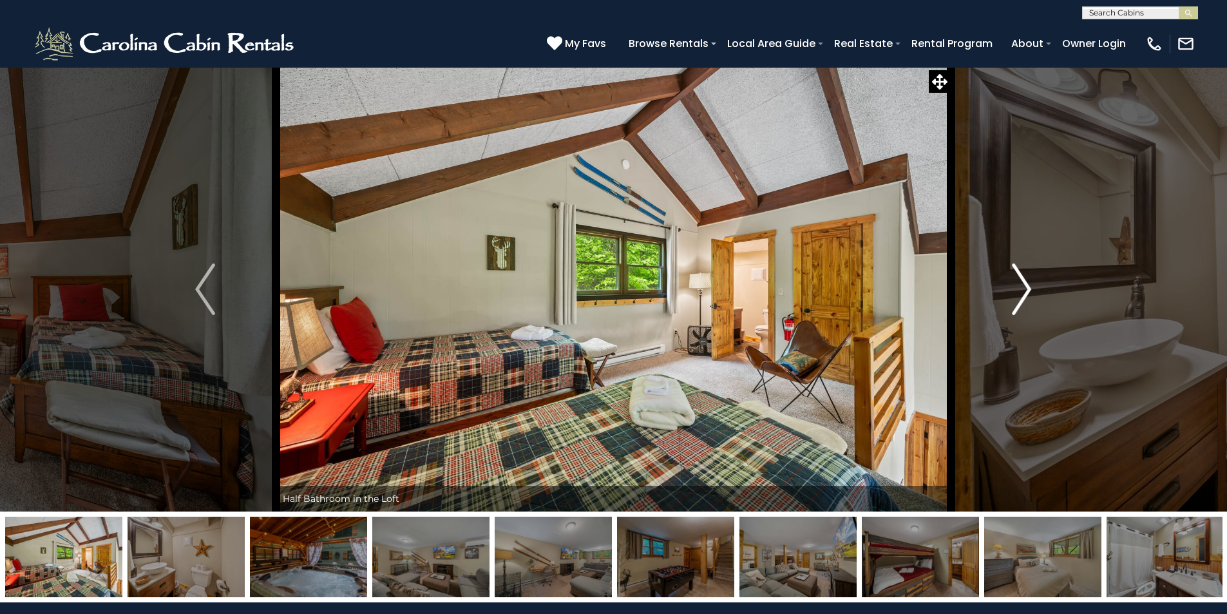
click at [1027, 292] on img "Next" at bounding box center [1021, 289] width 19 height 52
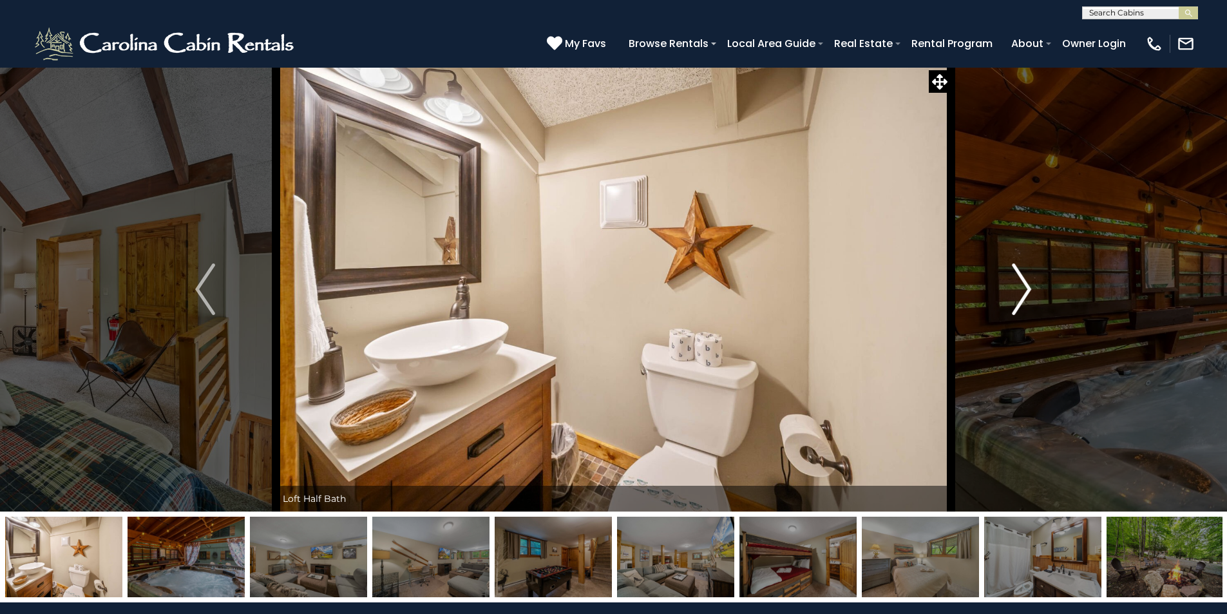
click at [1027, 292] on img "Next" at bounding box center [1021, 289] width 19 height 52
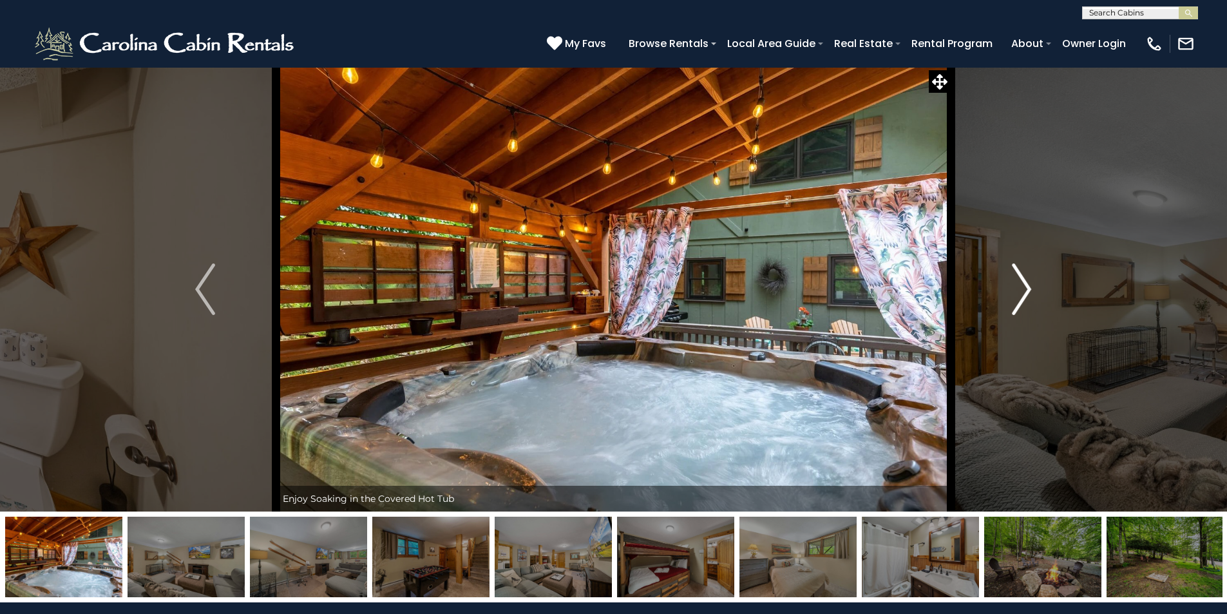
click at [1027, 292] on img "Next" at bounding box center [1021, 289] width 19 height 52
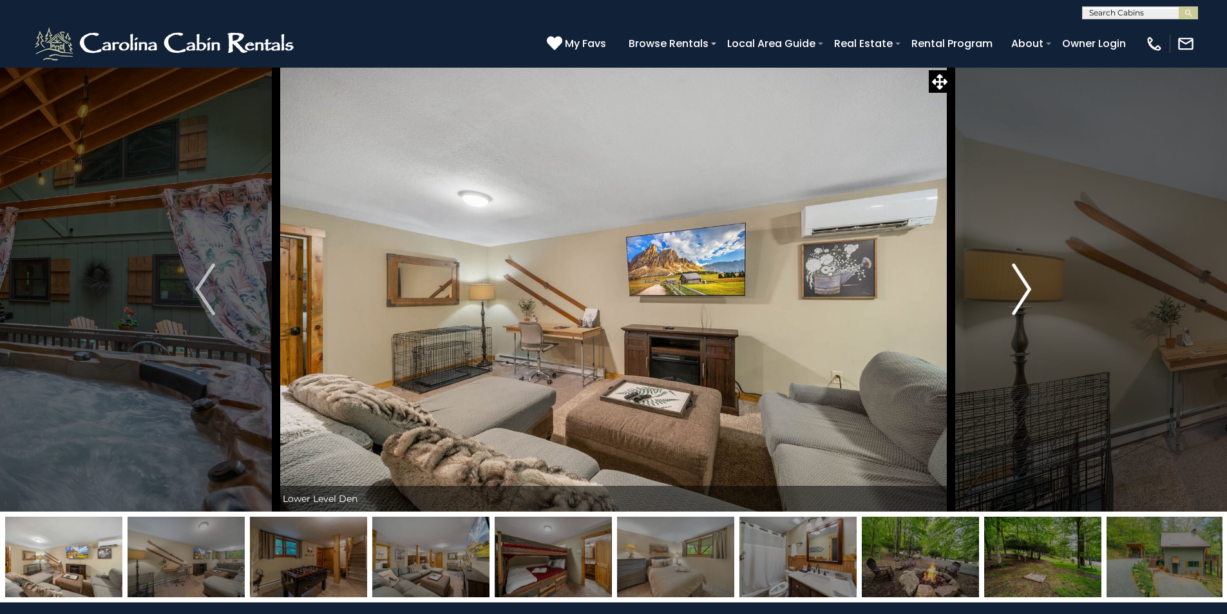
click at [1027, 292] on img "Next" at bounding box center [1021, 289] width 19 height 52
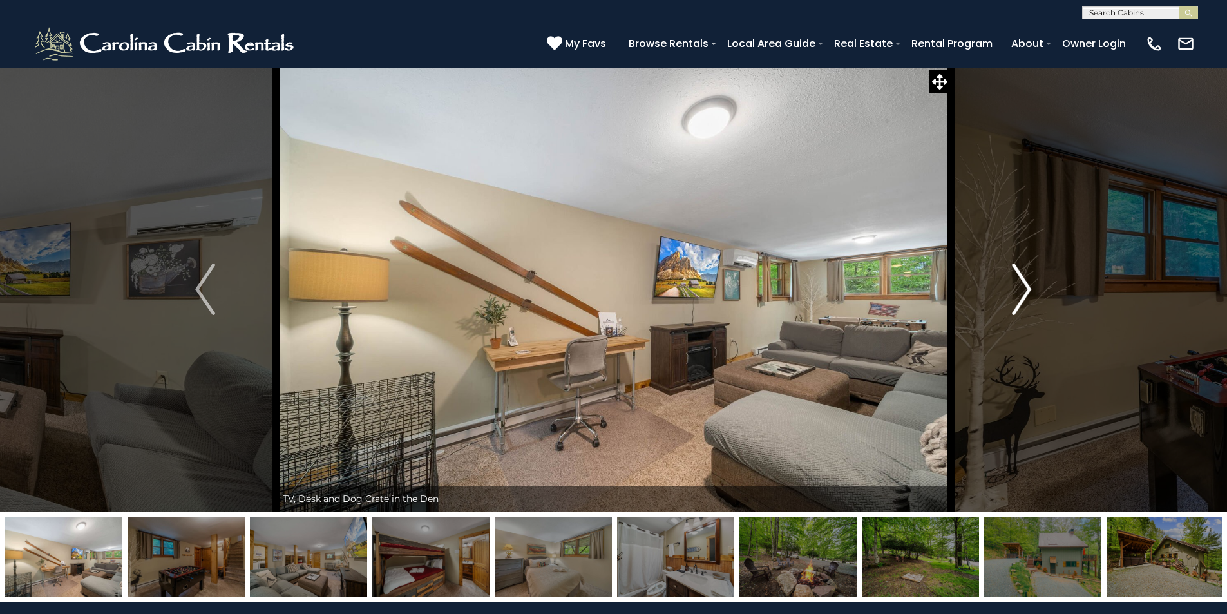
click at [1027, 292] on img "Next" at bounding box center [1021, 289] width 19 height 52
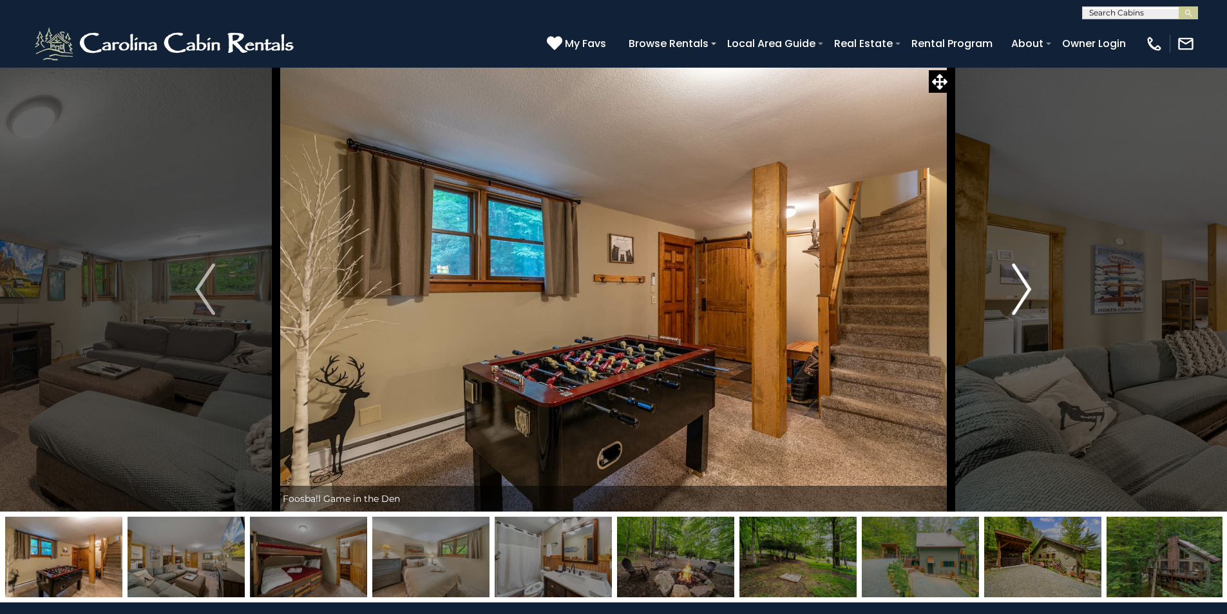
click at [1027, 291] on img "Next" at bounding box center [1021, 289] width 19 height 52
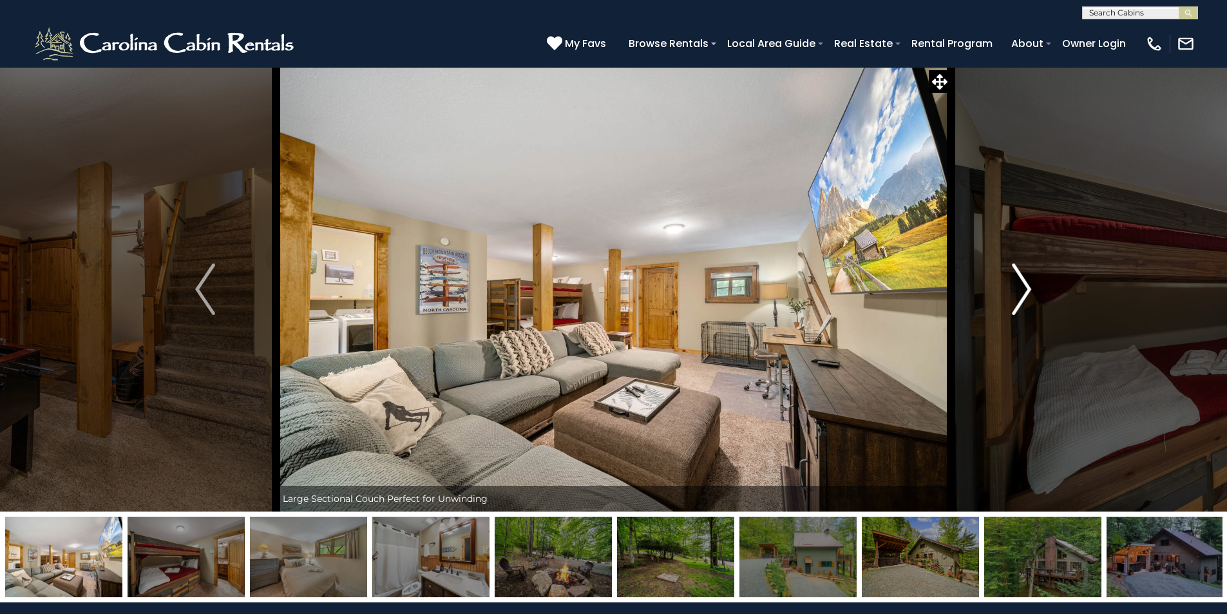
click at [1027, 291] on img "Next" at bounding box center [1021, 289] width 19 height 52
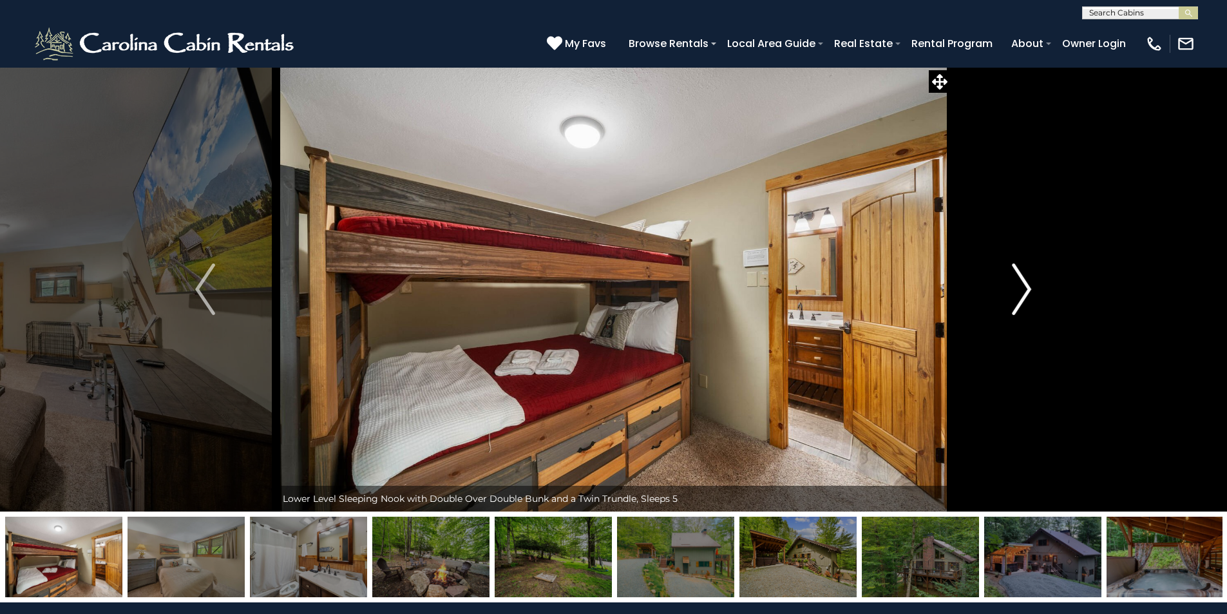
click at [1017, 285] on img "Next" at bounding box center [1021, 289] width 19 height 52
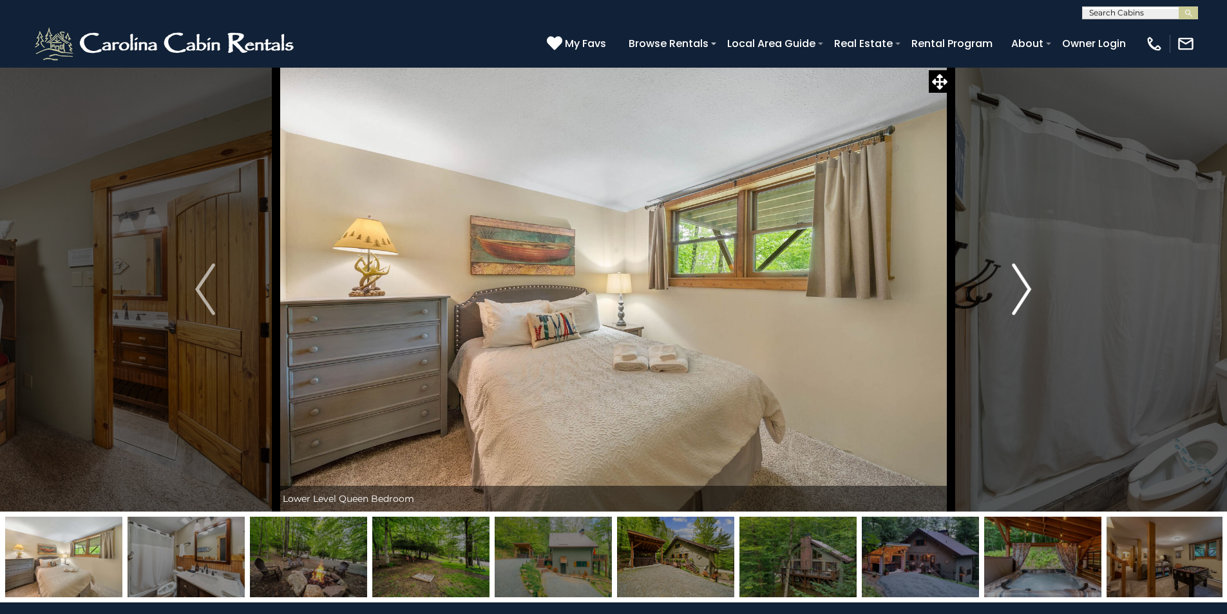
click at [1017, 285] on img "Next" at bounding box center [1021, 289] width 19 height 52
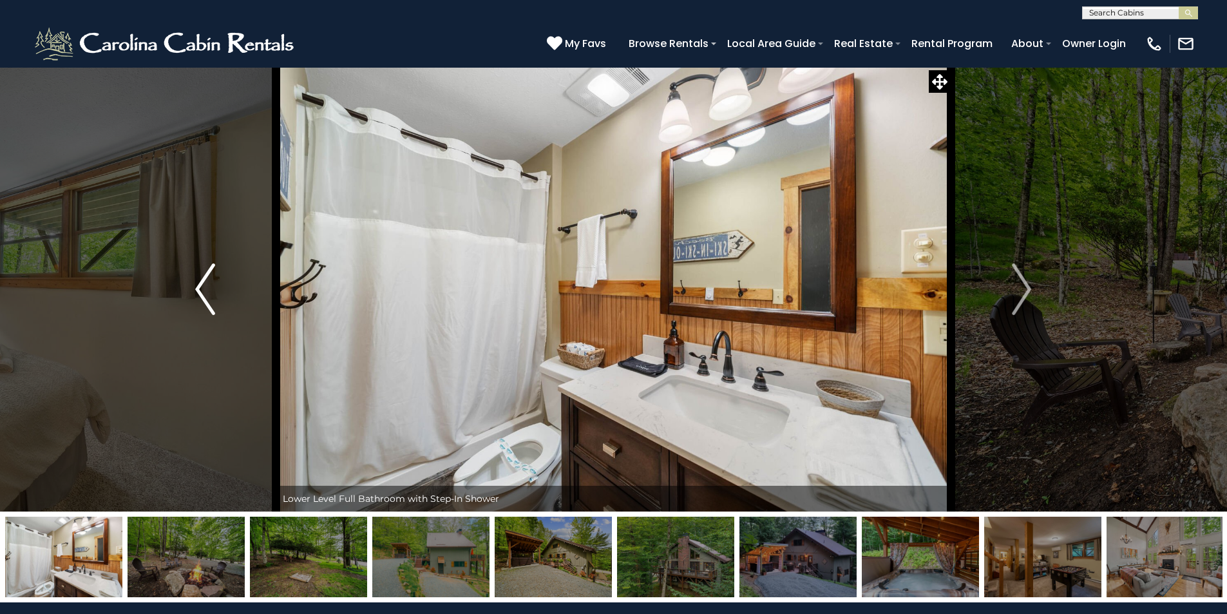
click at [191, 291] on button "Previous" at bounding box center [205, 289] width 142 height 444
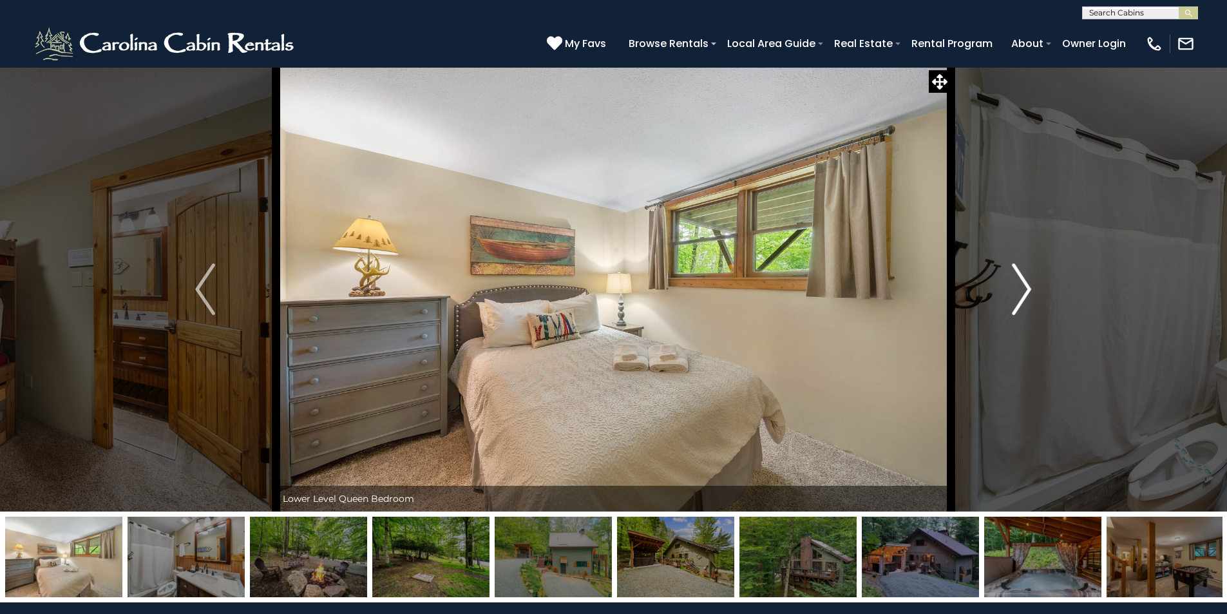
click at [1017, 283] on img "Next" at bounding box center [1021, 289] width 19 height 52
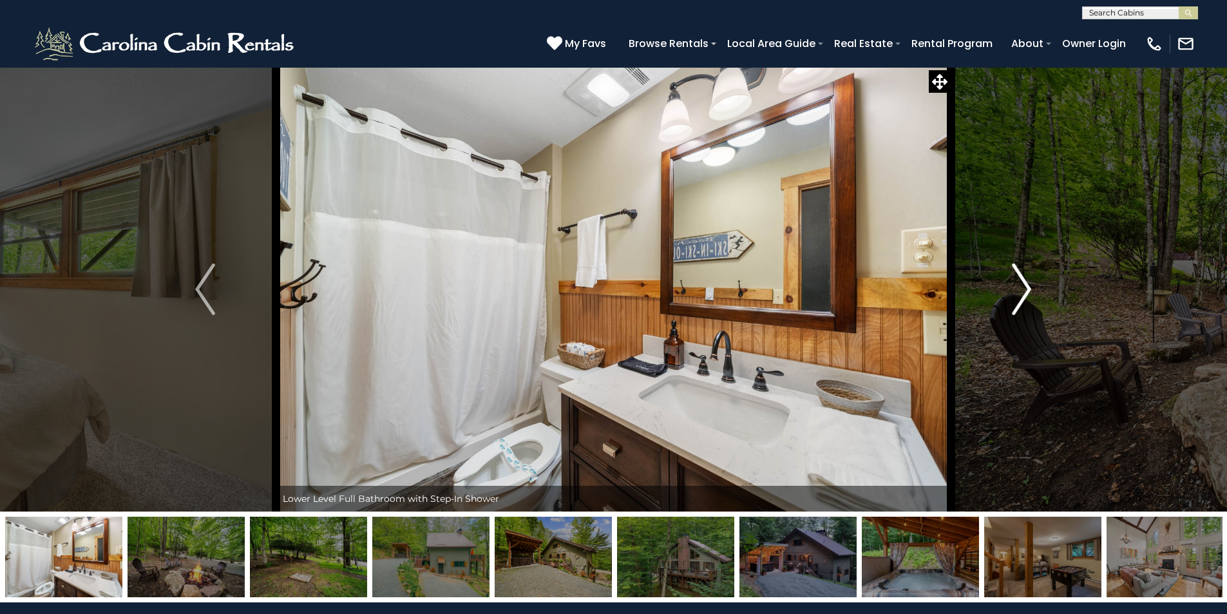
click at [1014, 283] on img "Next" at bounding box center [1021, 289] width 19 height 52
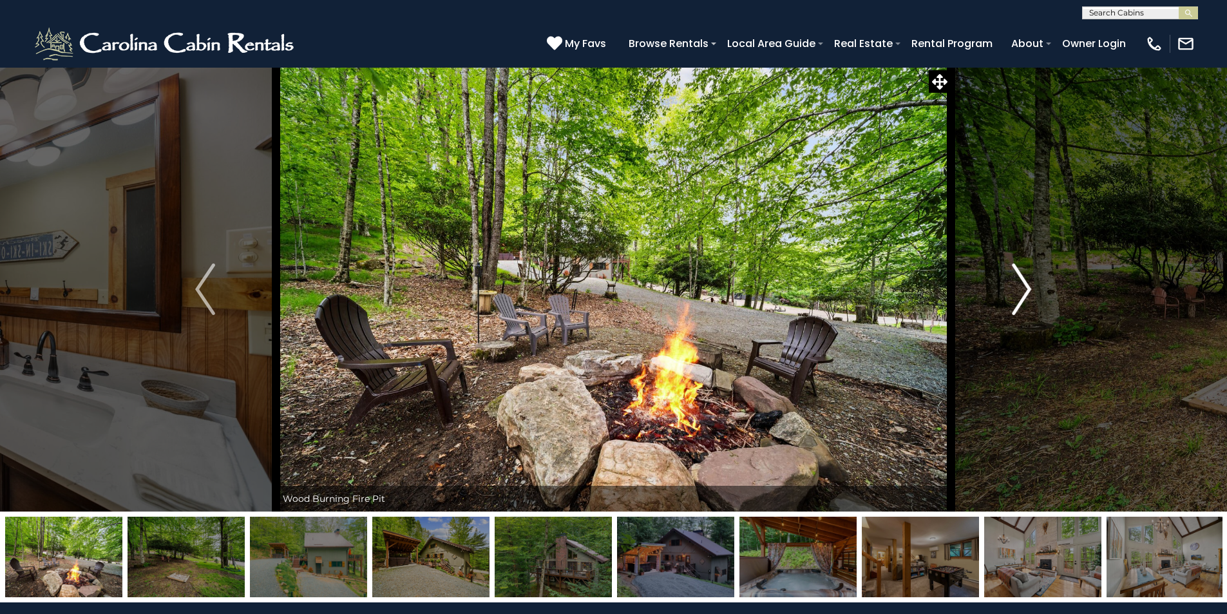
click at [1014, 283] on img "Next" at bounding box center [1021, 289] width 19 height 52
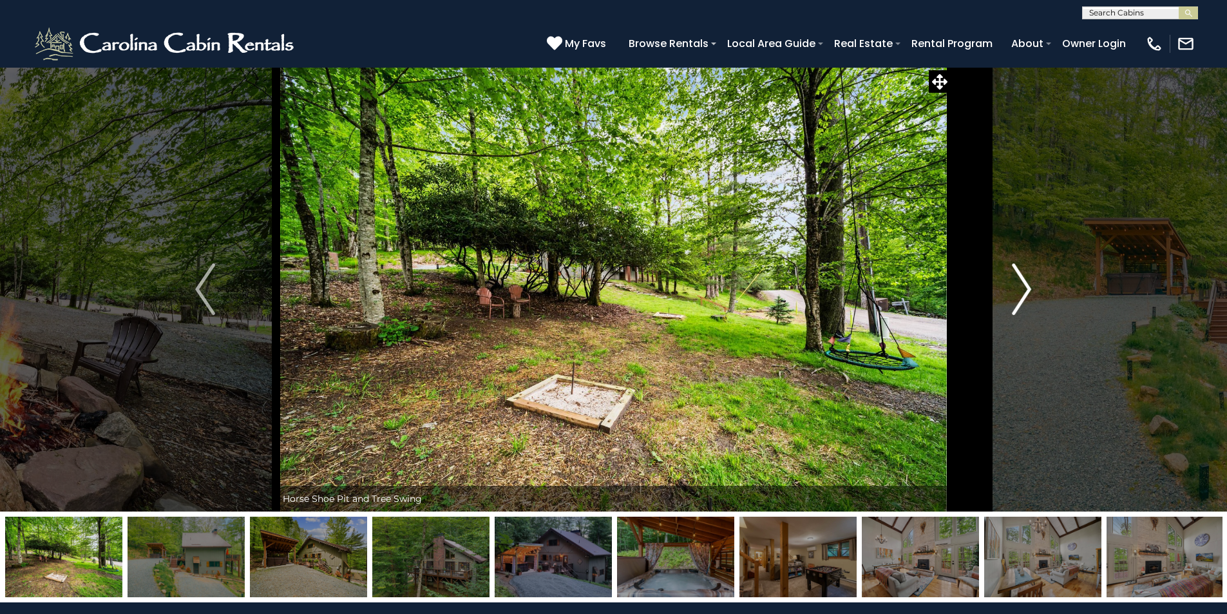
click at [1014, 283] on img "Next" at bounding box center [1021, 289] width 19 height 52
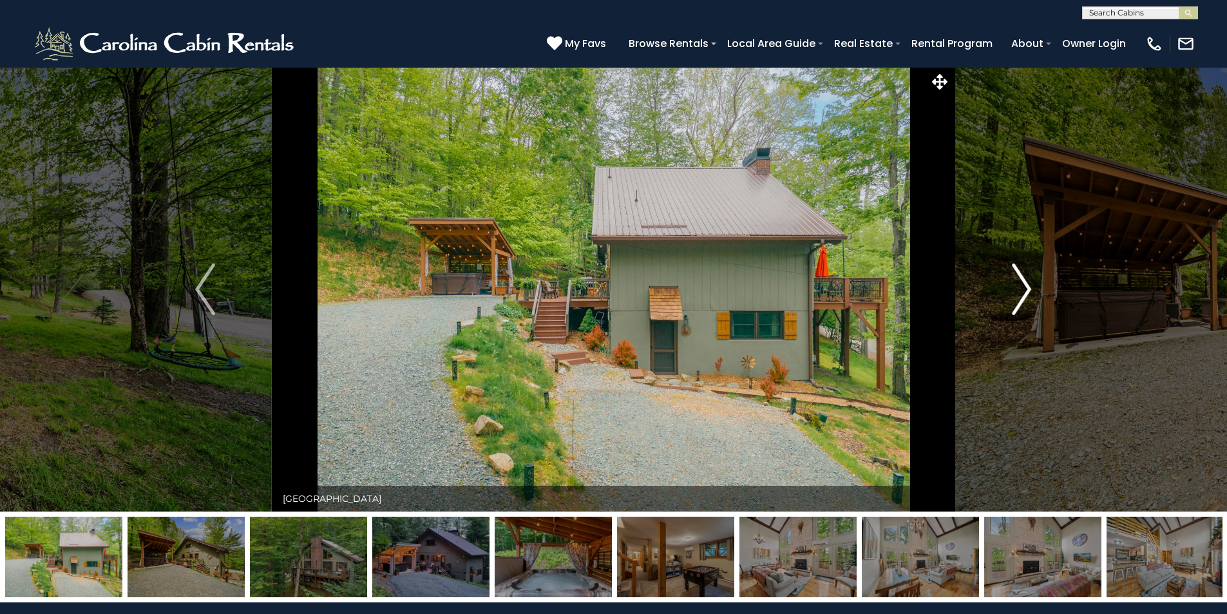
click at [1014, 283] on img "Next" at bounding box center [1021, 289] width 19 height 52
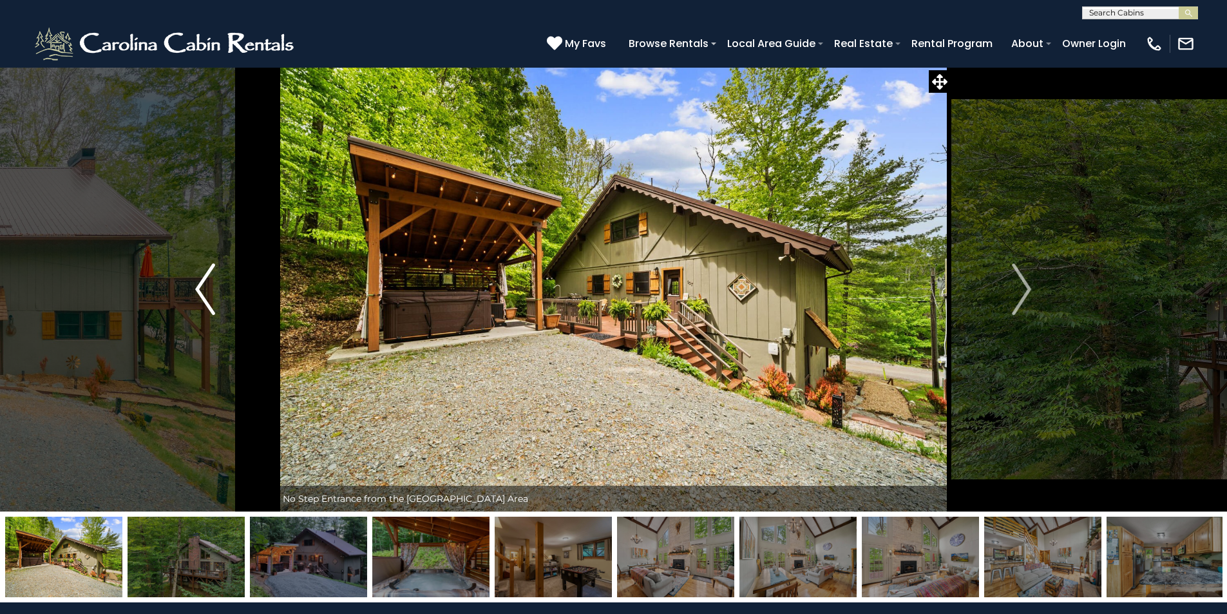
click at [206, 295] on img "Previous" at bounding box center [204, 289] width 19 height 52
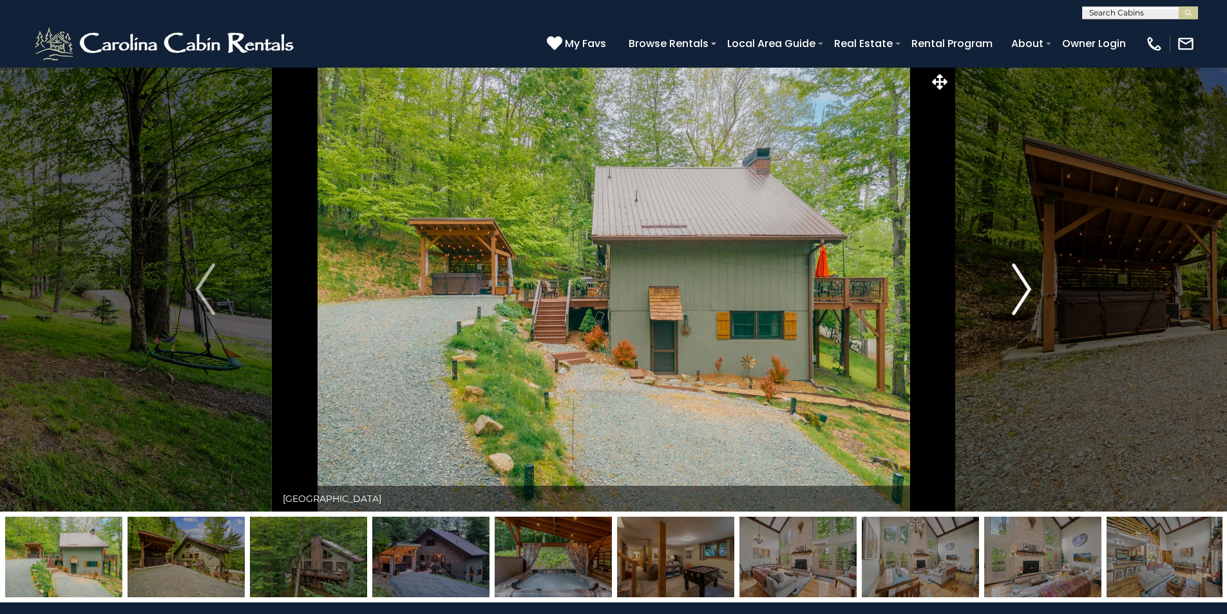
click at [1026, 285] on img "Next" at bounding box center [1021, 289] width 19 height 52
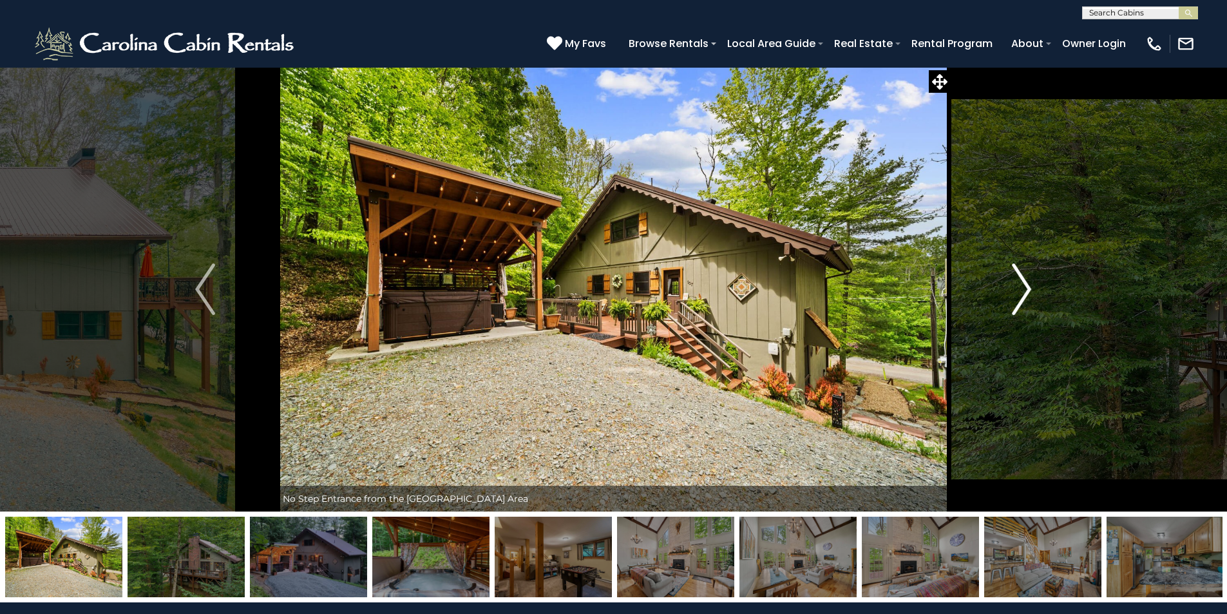
click at [1026, 285] on img "Next" at bounding box center [1021, 289] width 19 height 52
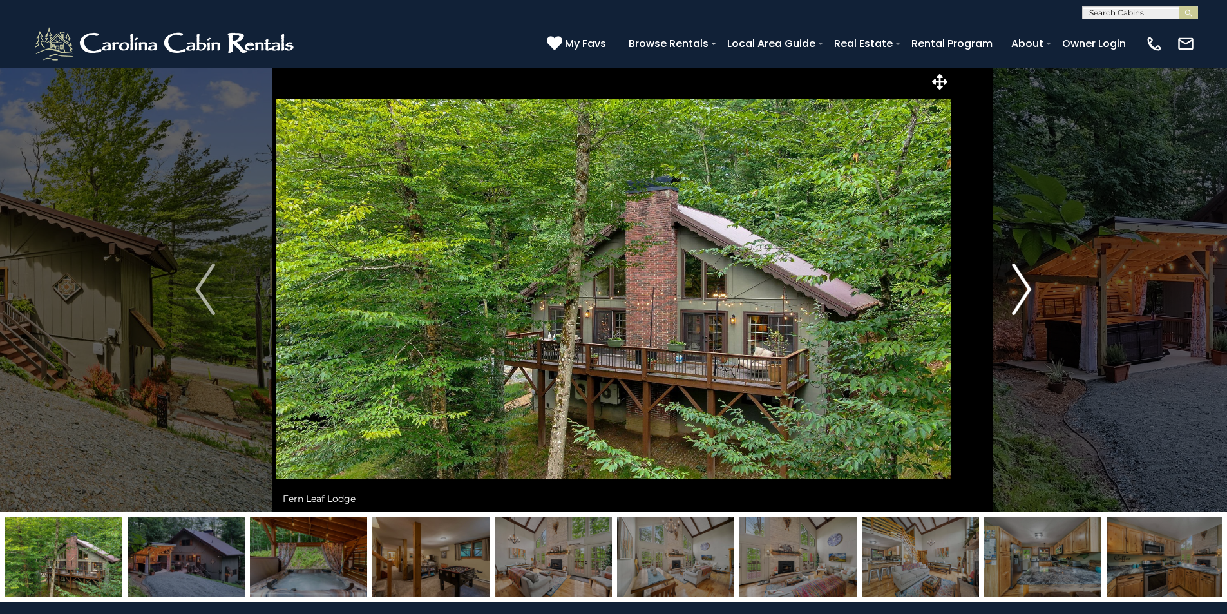
click at [1024, 285] on img "Next" at bounding box center [1021, 289] width 19 height 52
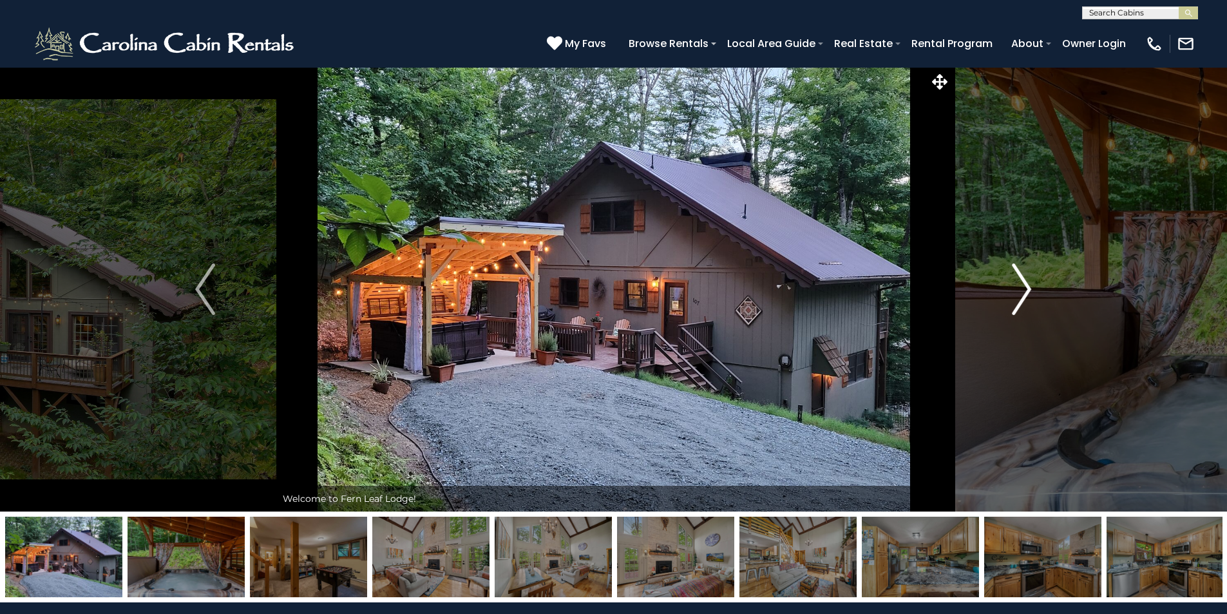
click at [1024, 285] on img "Next" at bounding box center [1021, 289] width 19 height 52
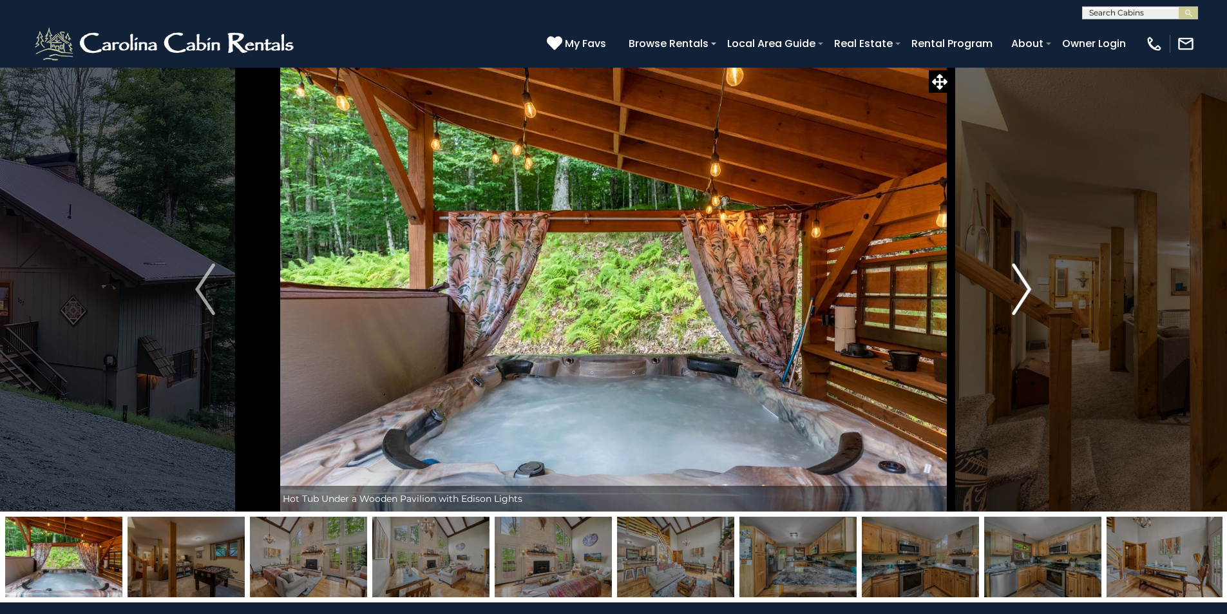
click at [1024, 285] on img "Next" at bounding box center [1021, 289] width 19 height 52
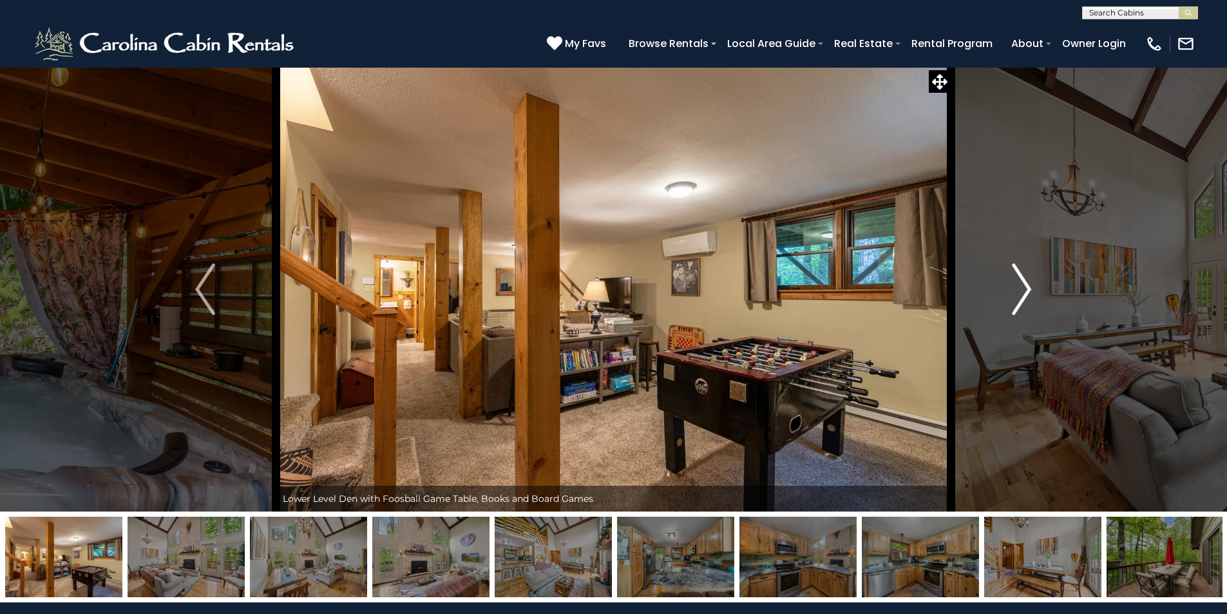
click at [1024, 285] on img "Next" at bounding box center [1021, 289] width 19 height 52
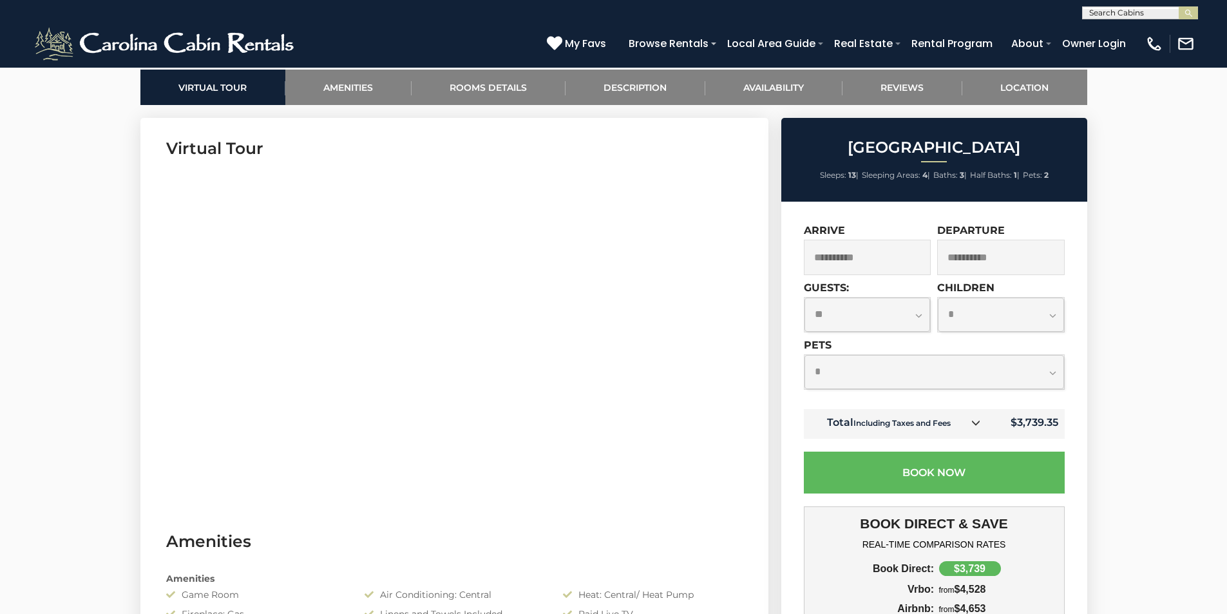
scroll to position [580, 0]
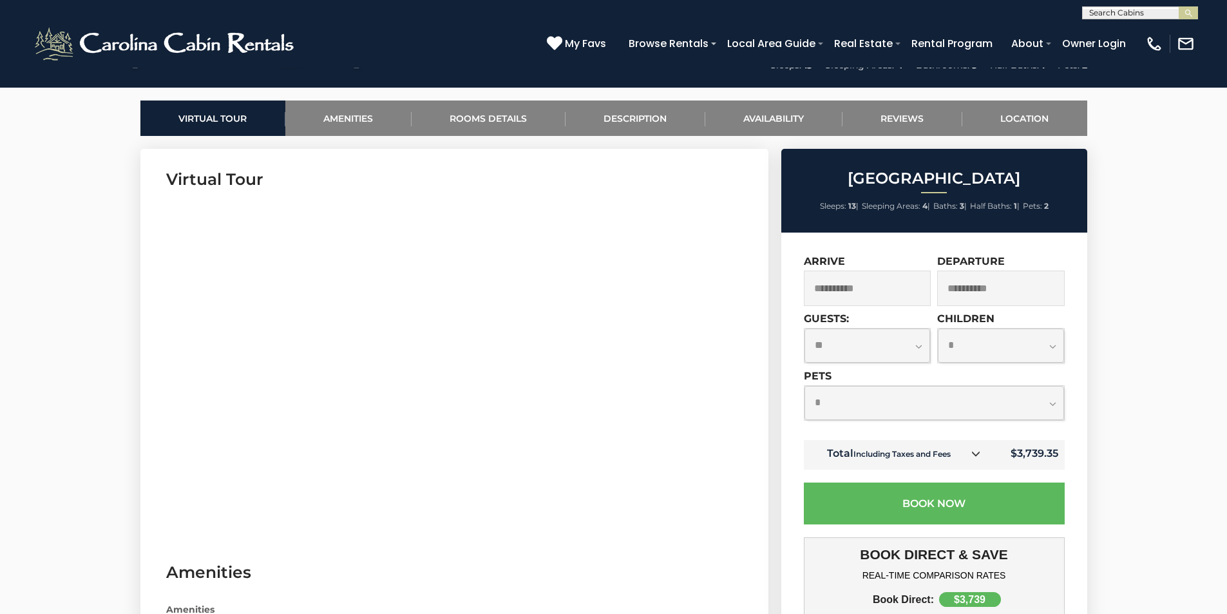
drag, startPoint x: 721, startPoint y: 355, endPoint x: 148, endPoint y: 399, distance: 575.7
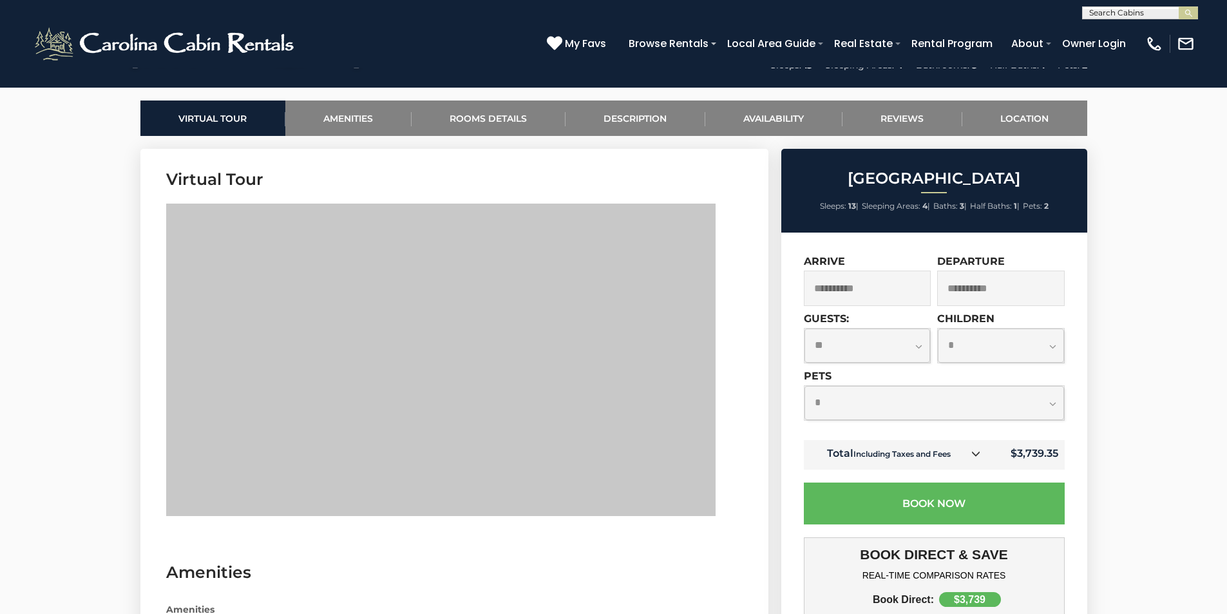
drag, startPoint x: 734, startPoint y: 365, endPoint x: 768, endPoint y: 349, distance: 37.8
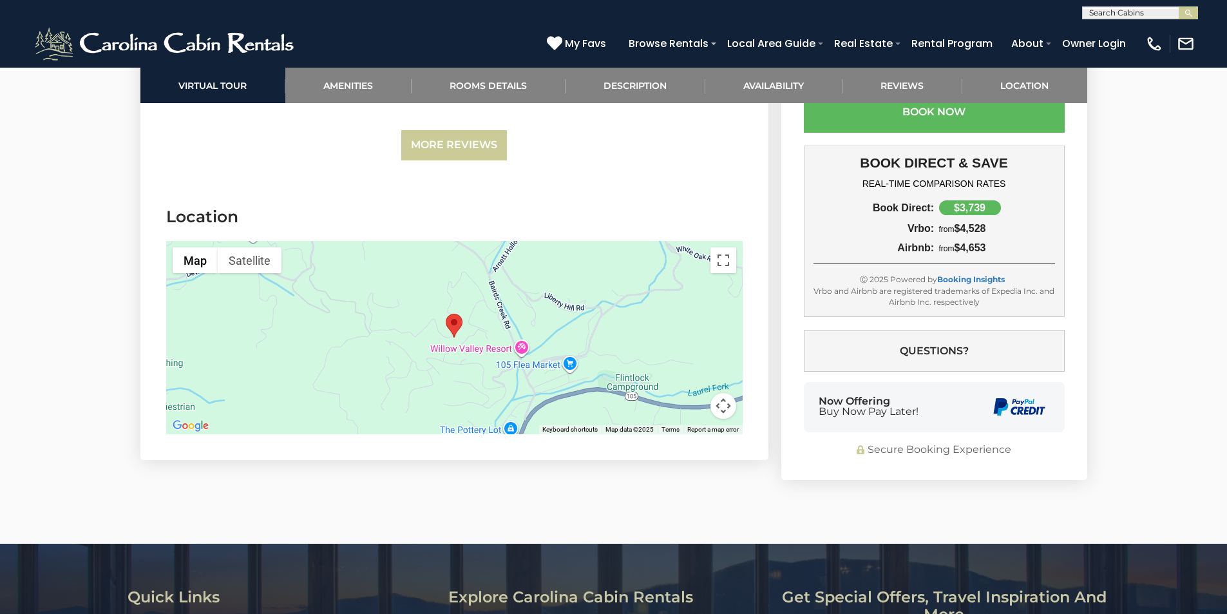
scroll to position [2770, 0]
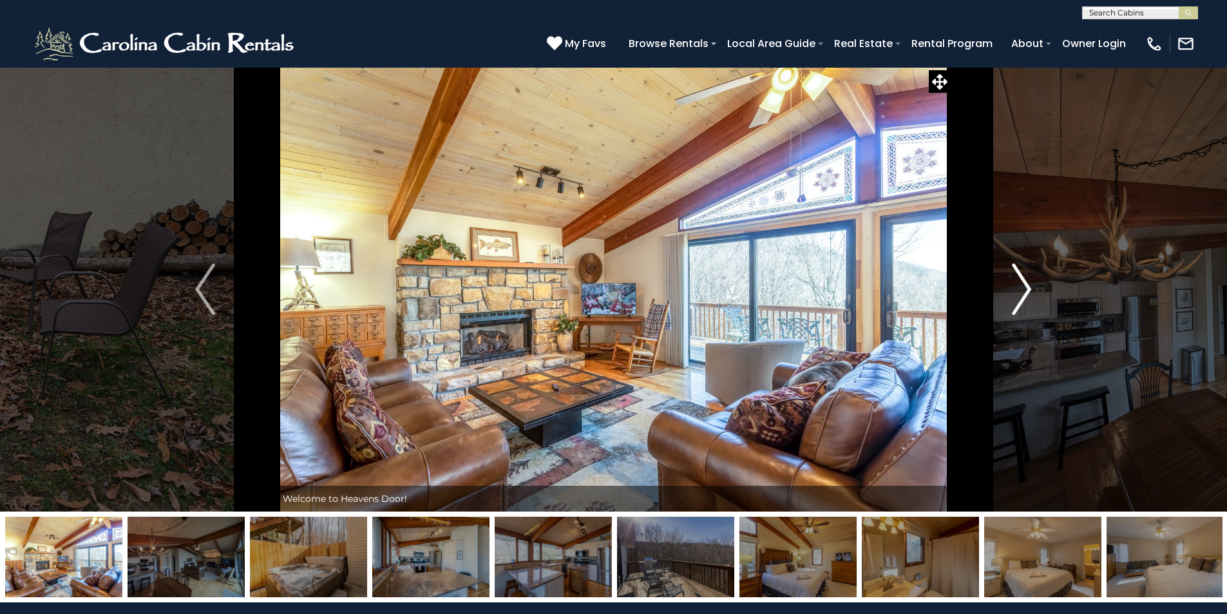
click at [1024, 276] on img "Next" at bounding box center [1021, 289] width 19 height 52
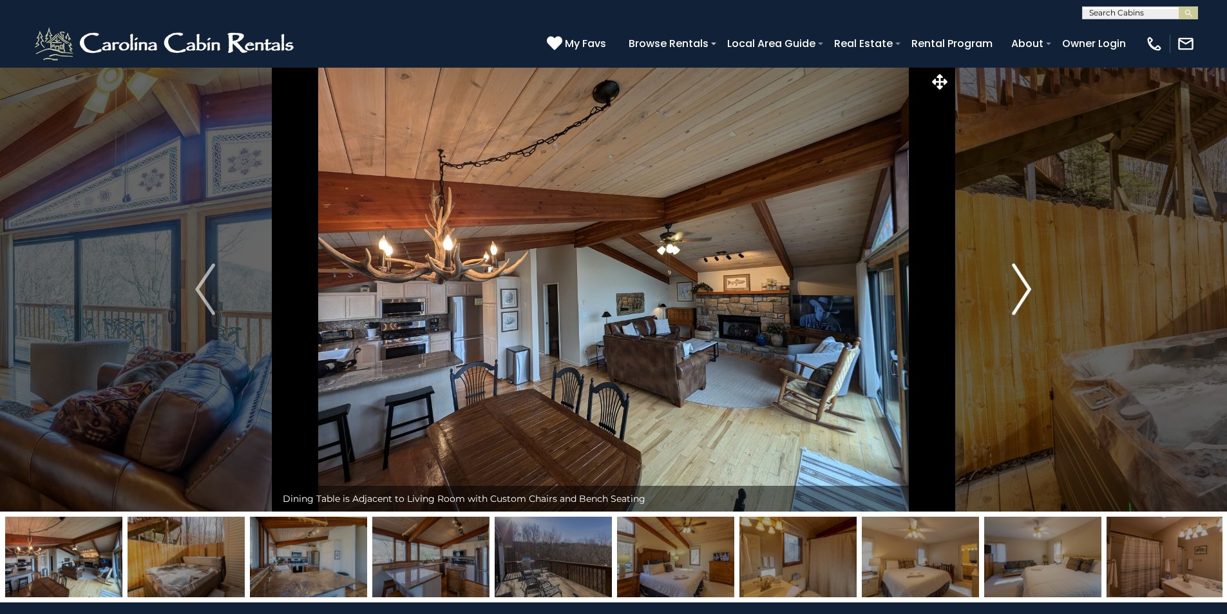
click at [1019, 284] on img "Next" at bounding box center [1021, 289] width 19 height 52
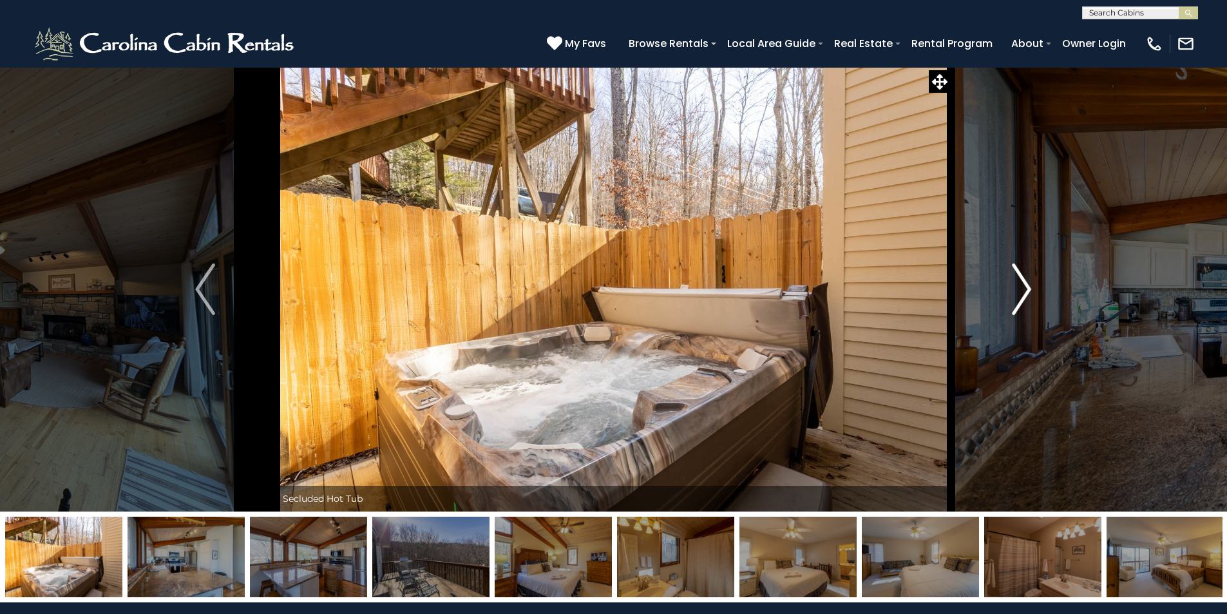
click at [1019, 284] on img "Next" at bounding box center [1021, 289] width 19 height 52
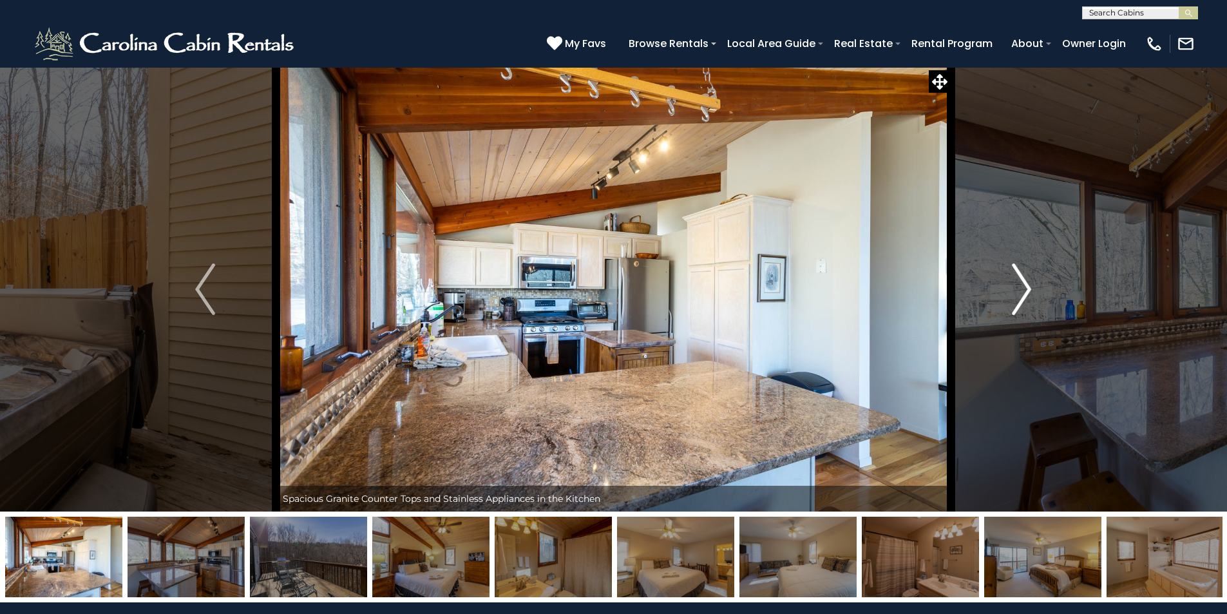
click at [1019, 284] on img "Next" at bounding box center [1021, 289] width 19 height 52
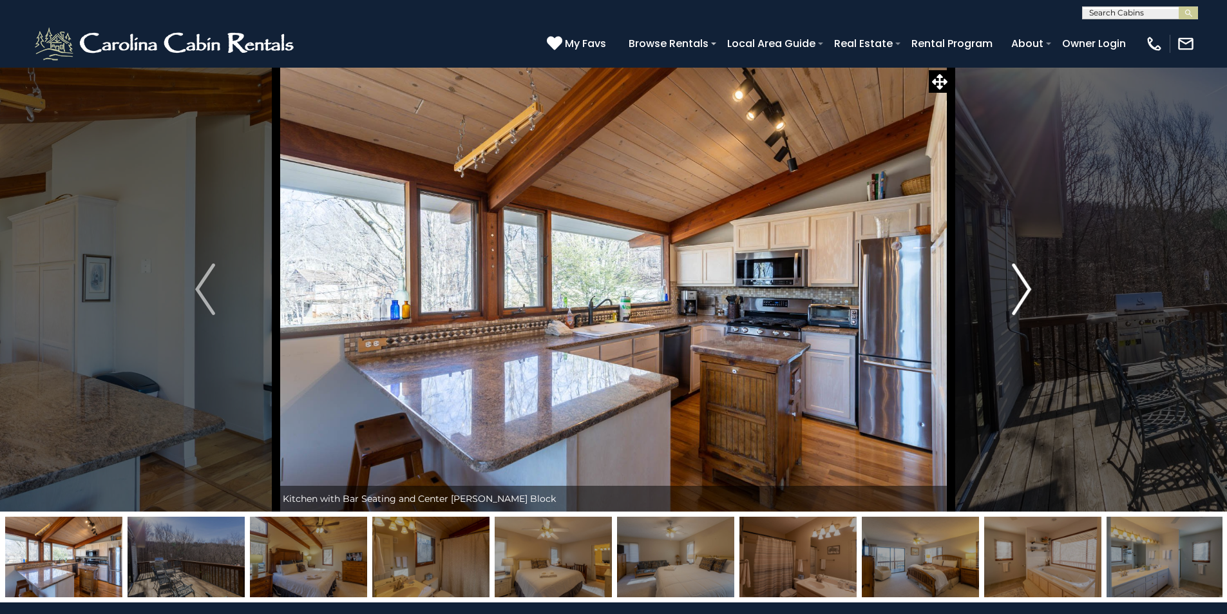
click at [1019, 284] on img "Next" at bounding box center [1021, 289] width 19 height 52
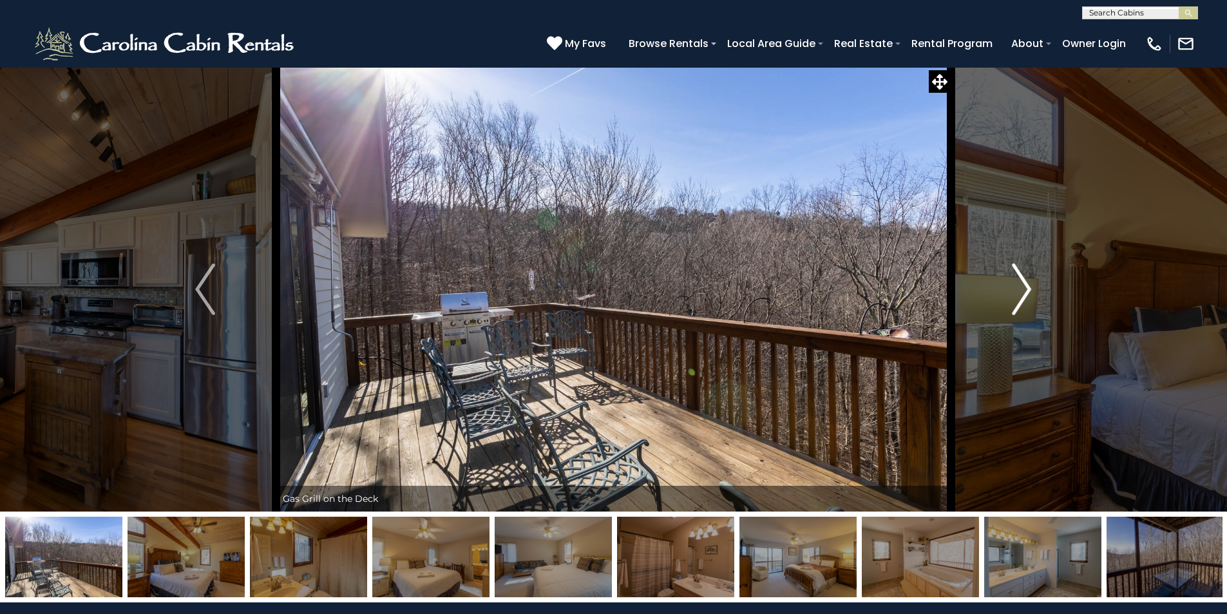
click at [1019, 284] on img "Next" at bounding box center [1021, 289] width 19 height 52
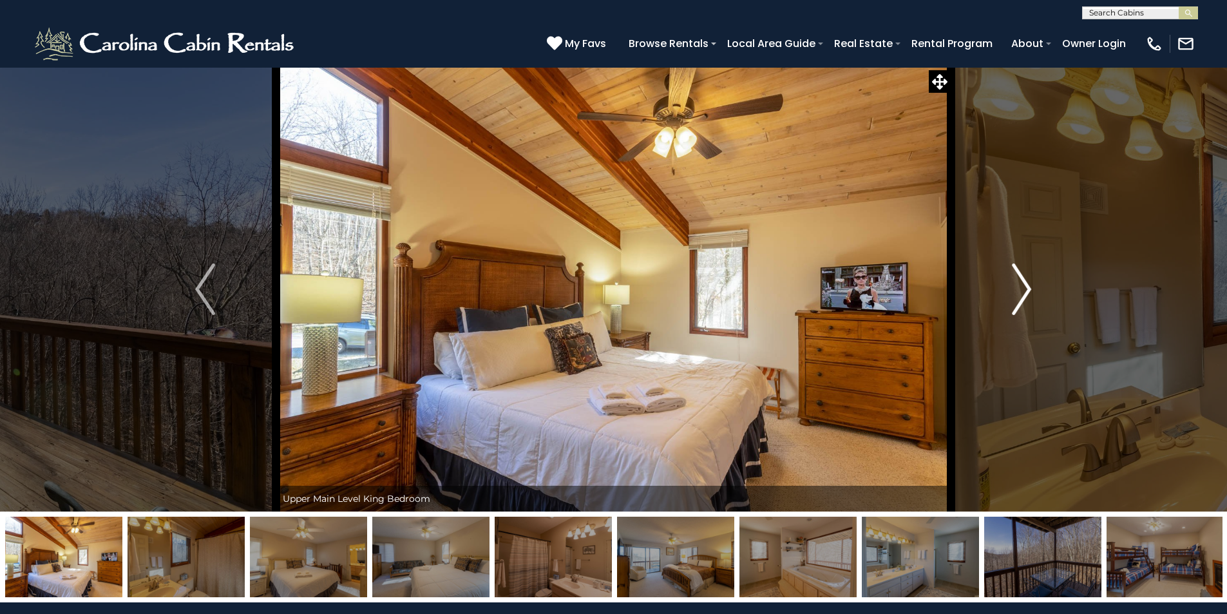
click at [1019, 284] on img "Next" at bounding box center [1021, 289] width 19 height 52
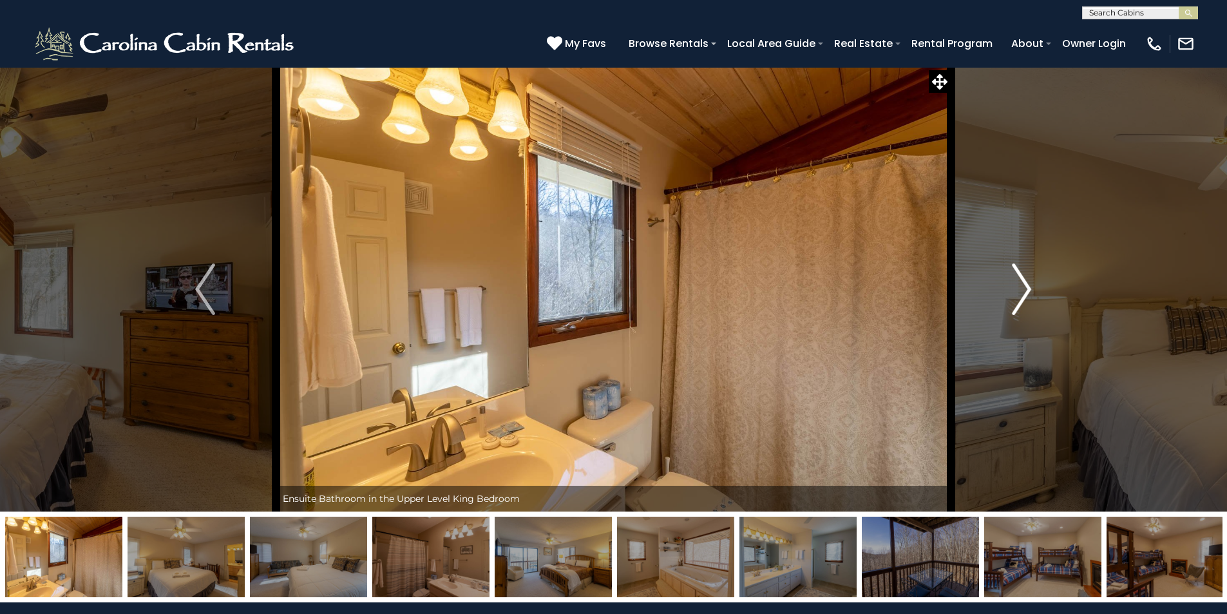
click at [1019, 284] on img "Next" at bounding box center [1021, 289] width 19 height 52
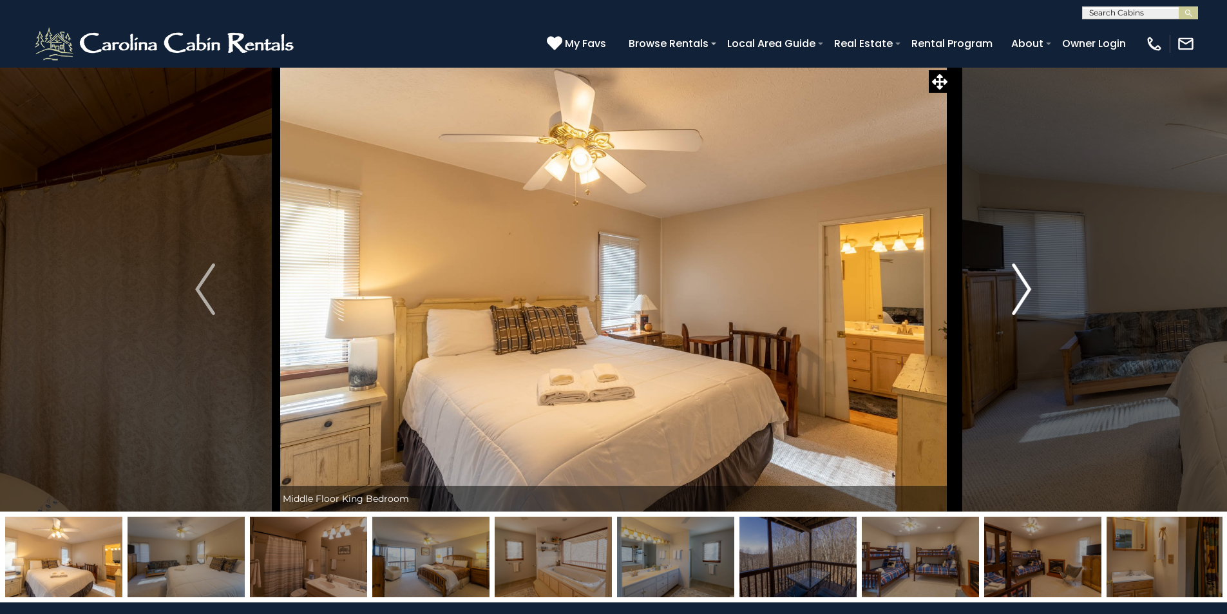
click at [1018, 284] on img "Next" at bounding box center [1021, 289] width 19 height 52
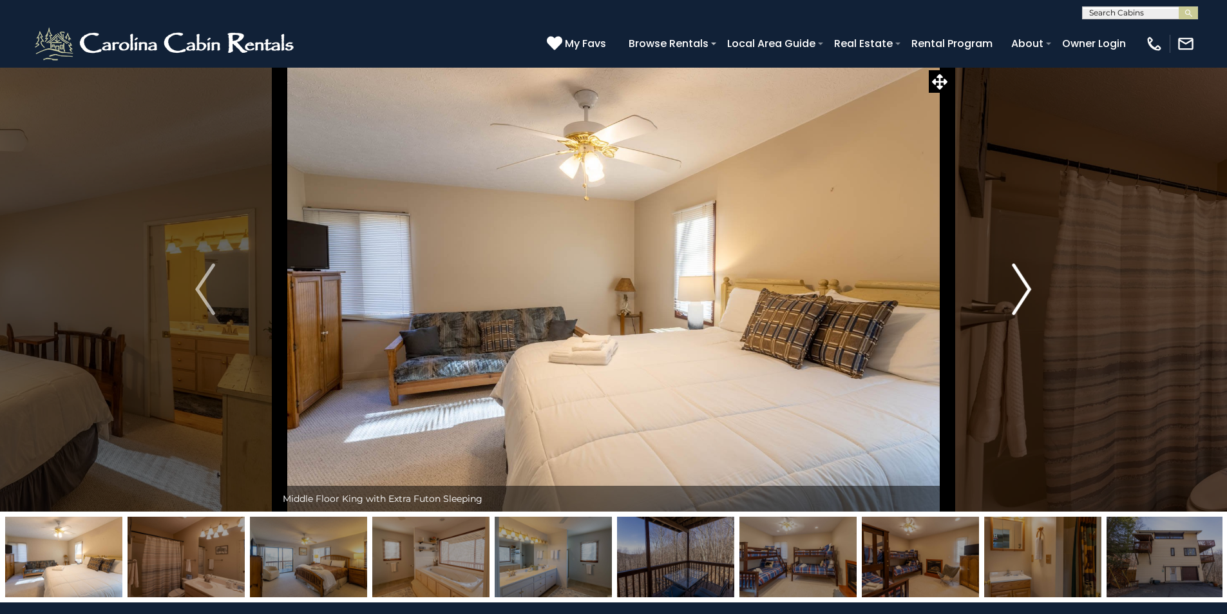
click at [1018, 284] on img "Next" at bounding box center [1021, 289] width 19 height 52
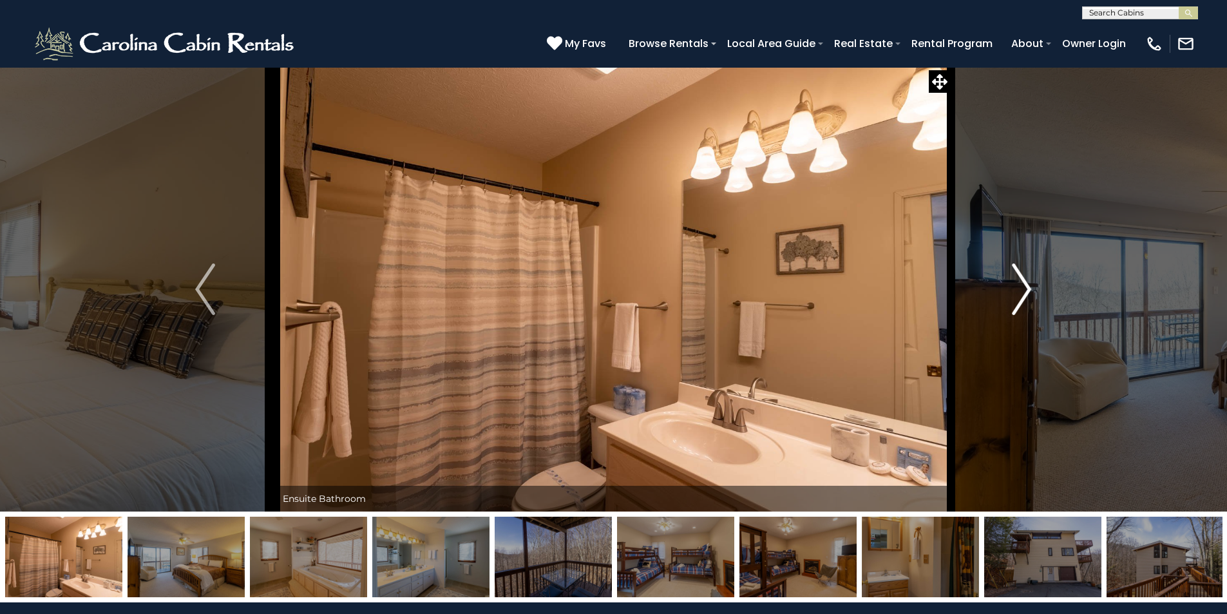
click at [1018, 284] on img "Next" at bounding box center [1021, 289] width 19 height 52
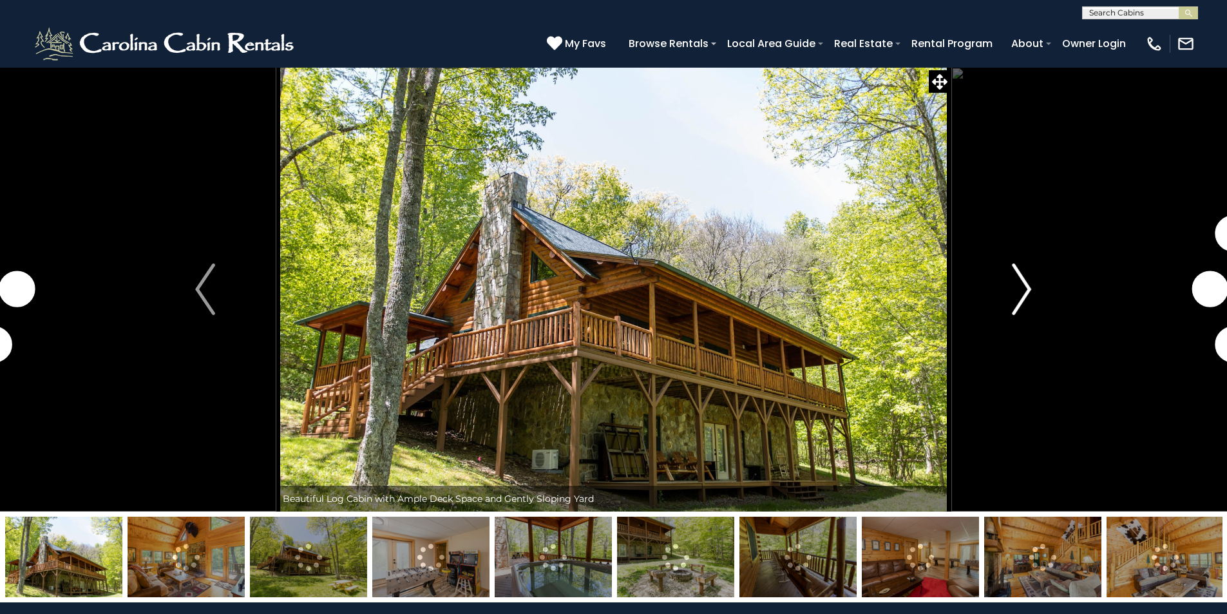
click at [1010, 291] on button "Next" at bounding box center [1022, 289] width 142 height 444
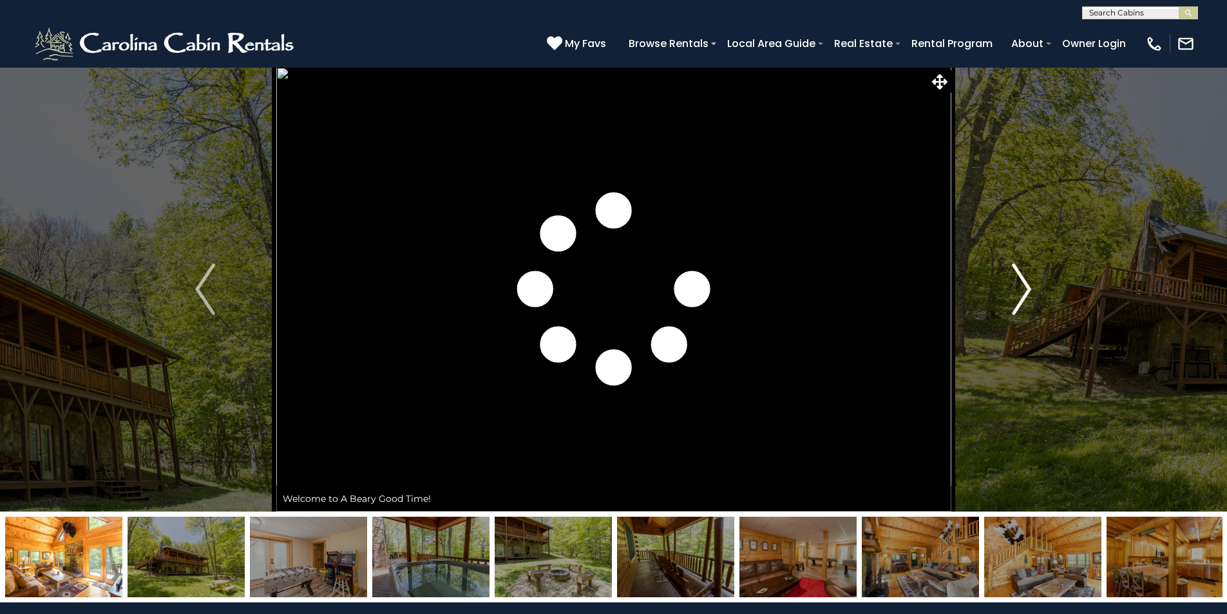
click at [1013, 289] on img "Next" at bounding box center [1021, 289] width 19 height 52
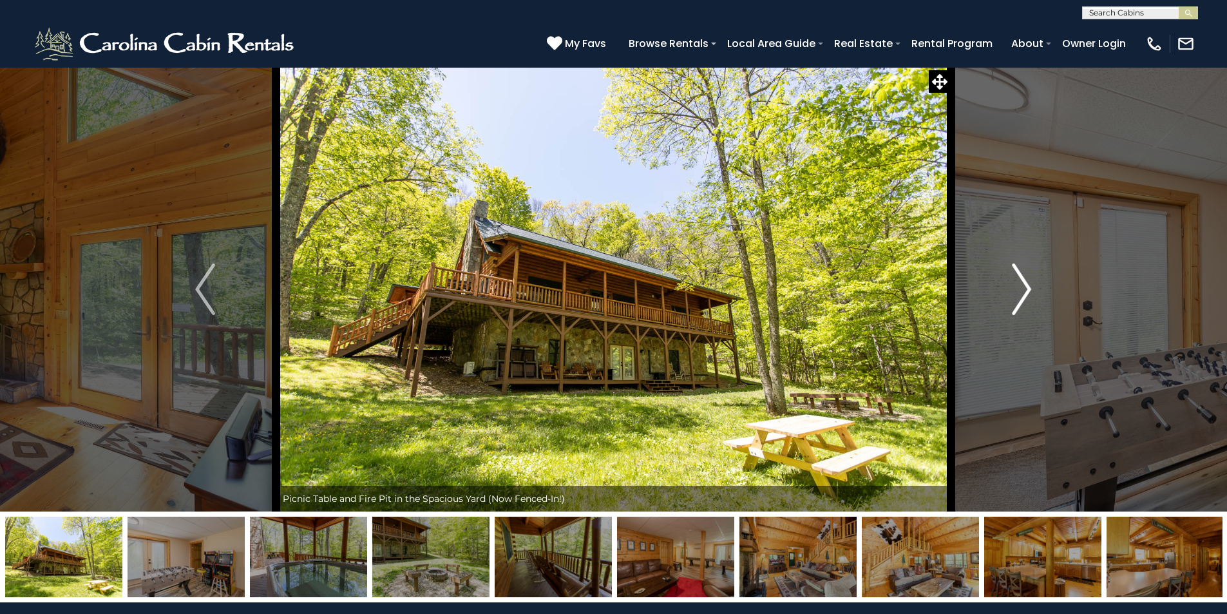
click at [1017, 289] on img "Next" at bounding box center [1021, 289] width 19 height 52
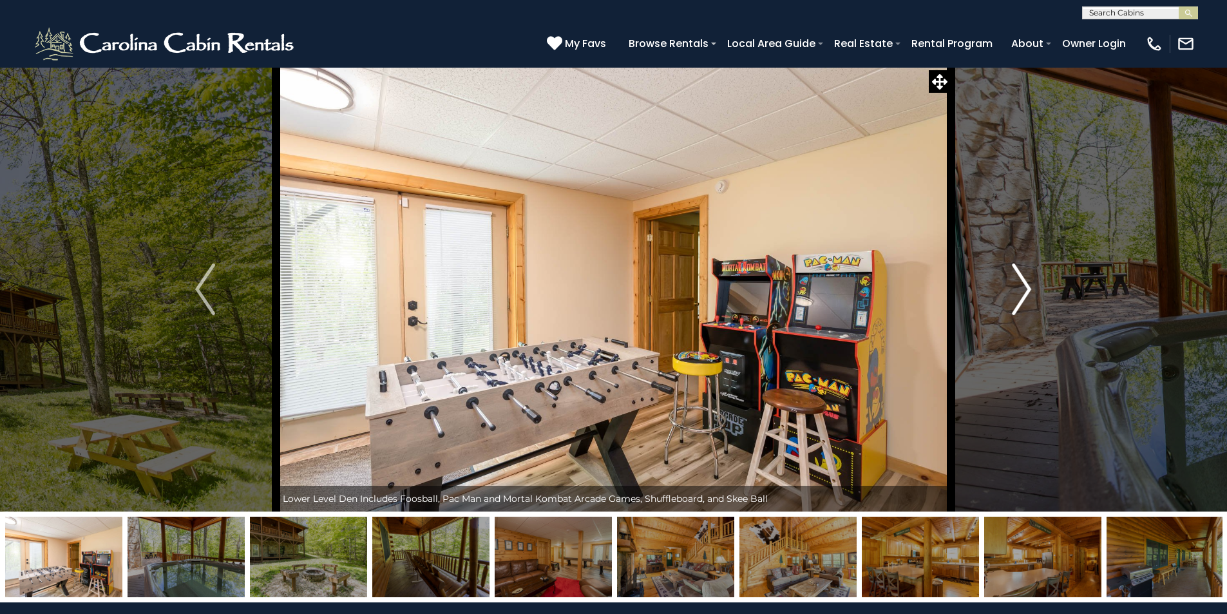
click at [1017, 289] on img "Next" at bounding box center [1021, 289] width 19 height 52
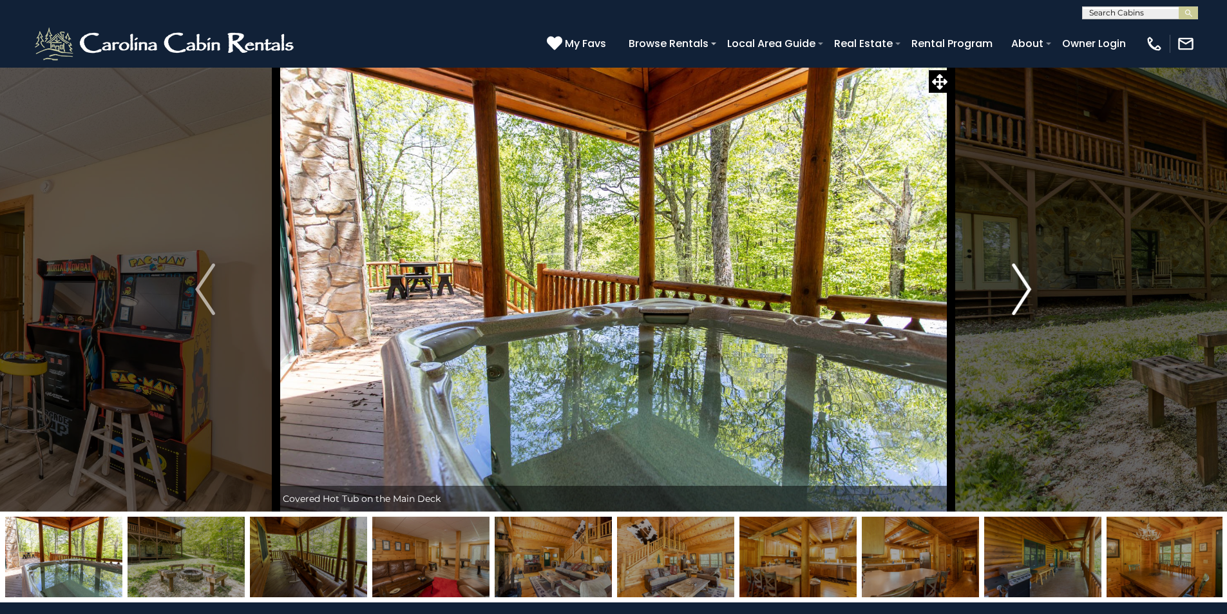
click at [1017, 289] on img "Next" at bounding box center [1021, 289] width 19 height 52
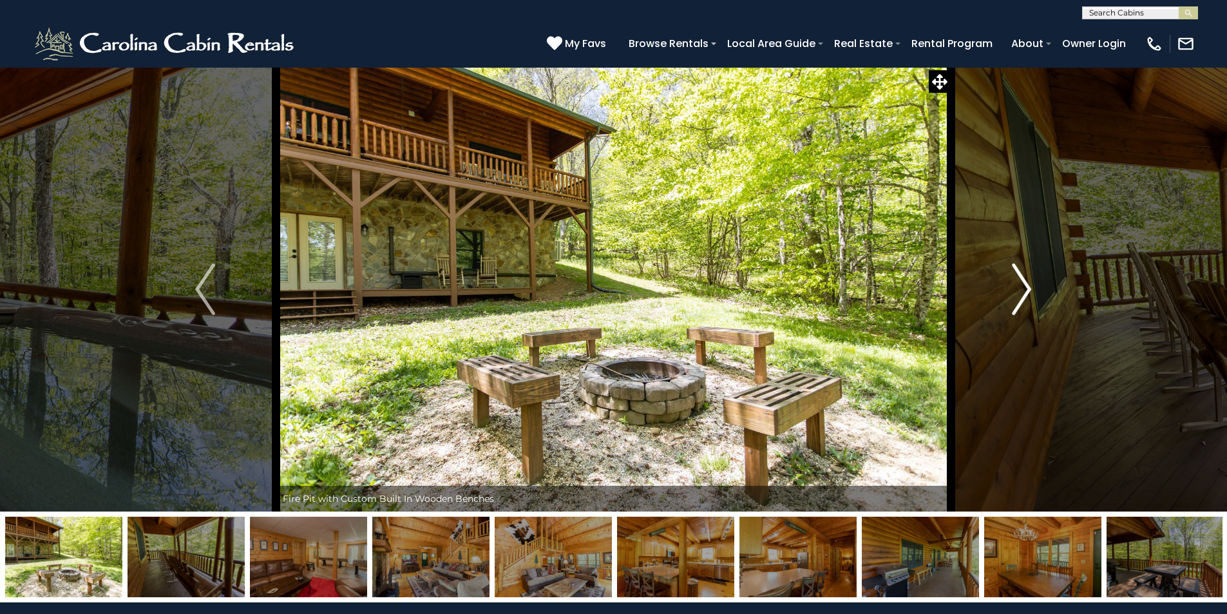
click at [1017, 289] on img "Next" at bounding box center [1021, 289] width 19 height 52
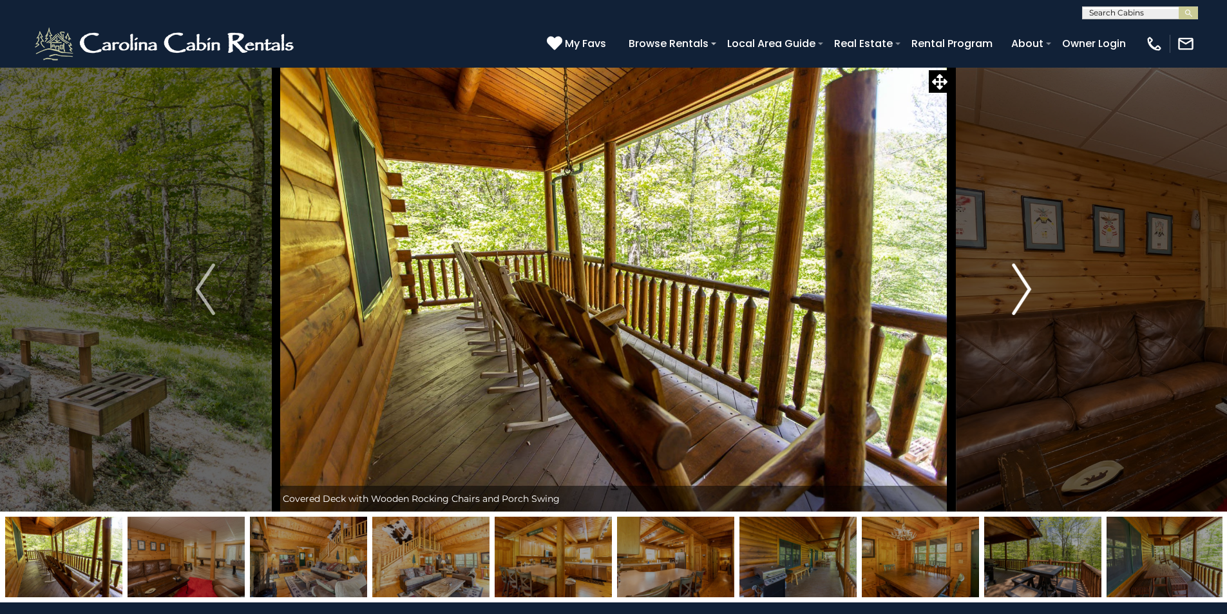
click at [1017, 289] on img "Next" at bounding box center [1021, 289] width 19 height 52
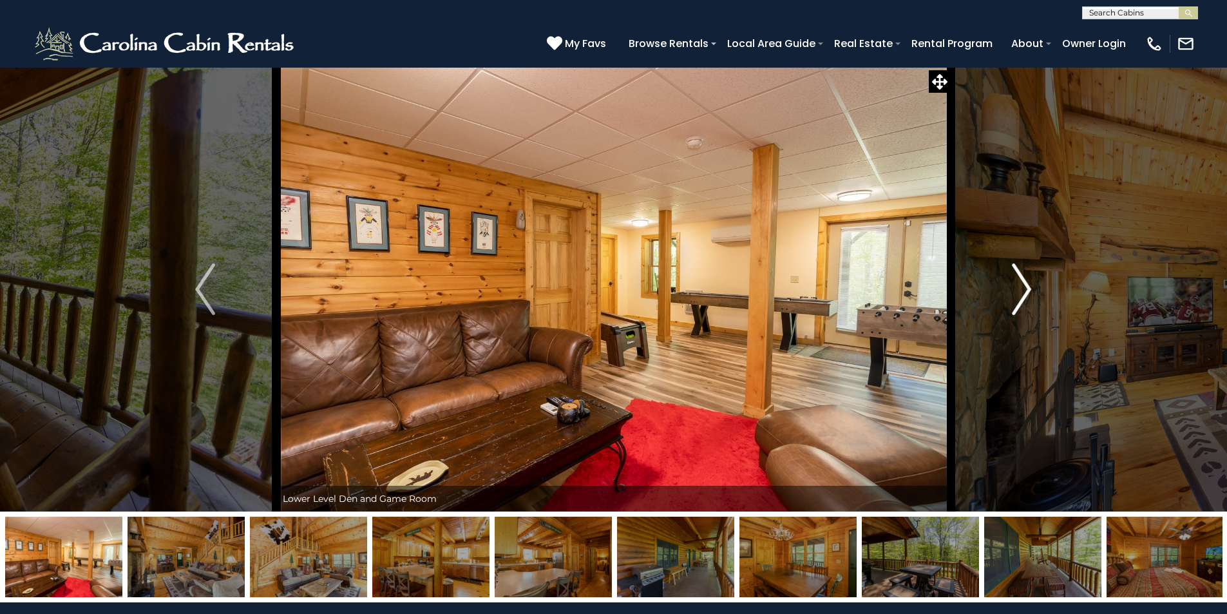
click at [1017, 289] on img "Next" at bounding box center [1021, 289] width 19 height 52
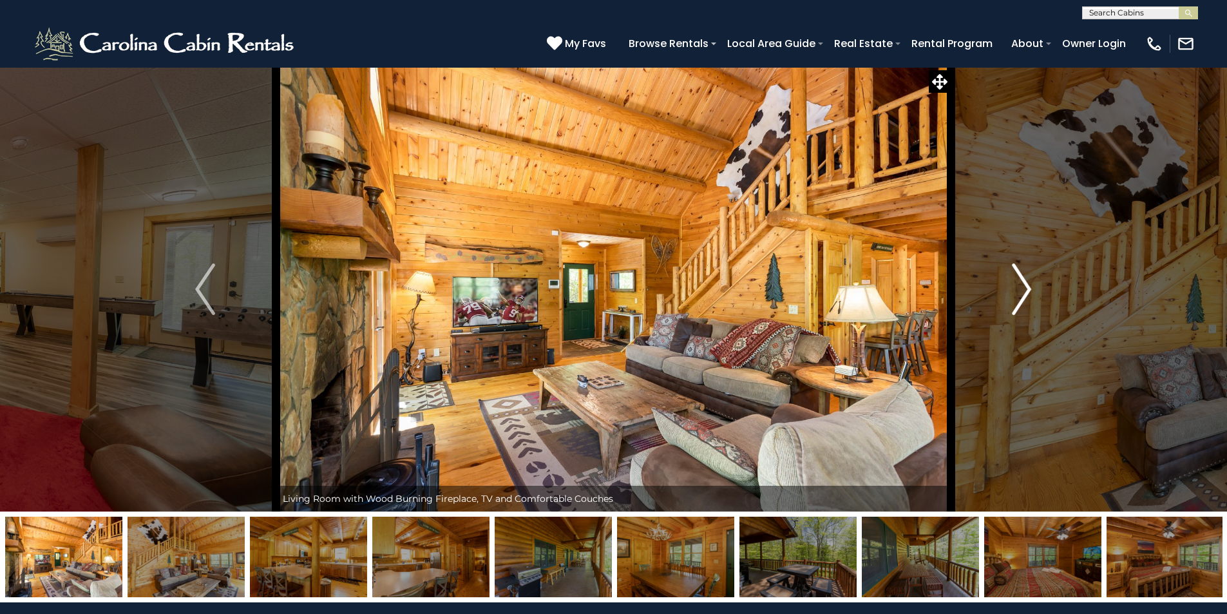
click at [1017, 288] on img "Next" at bounding box center [1021, 289] width 19 height 52
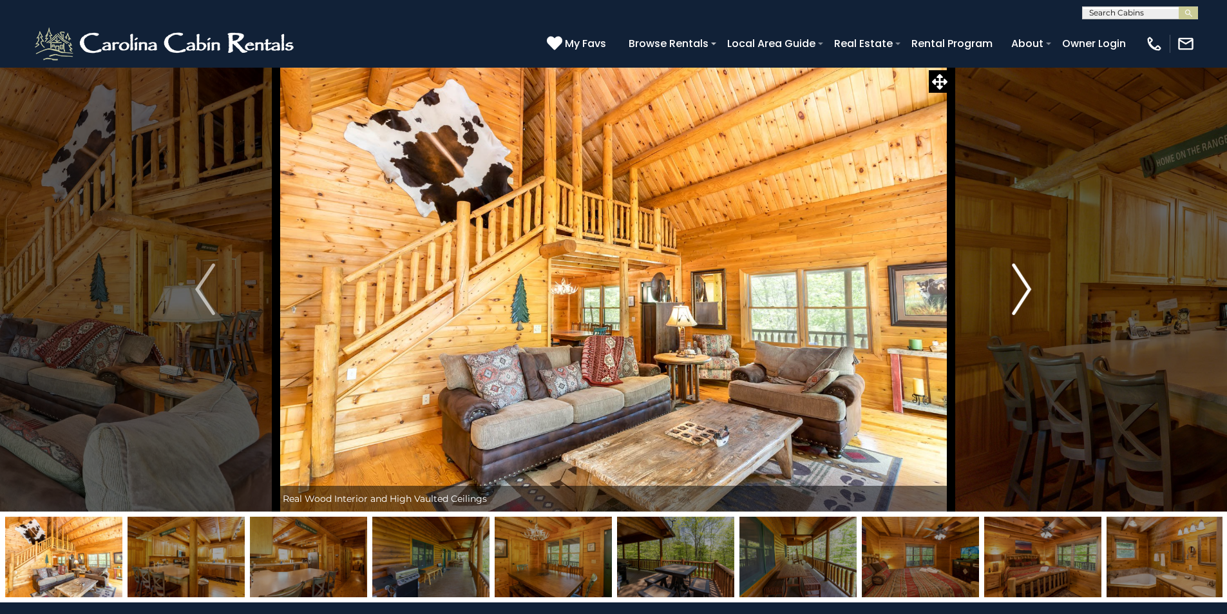
click at [1017, 288] on img "Next" at bounding box center [1021, 289] width 19 height 52
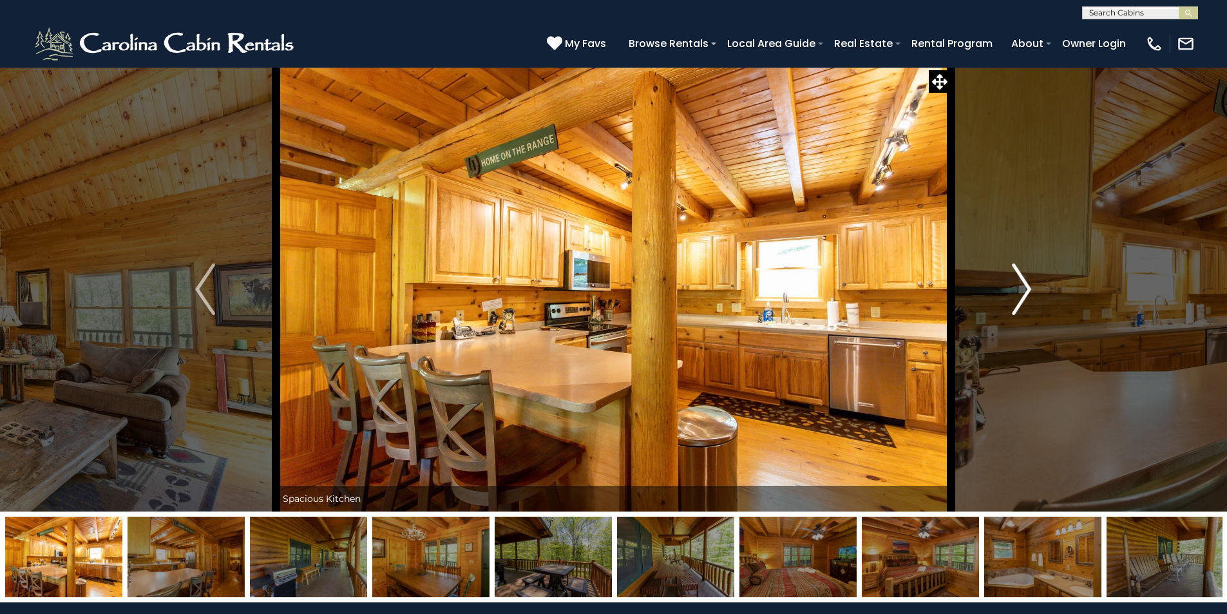
click at [1016, 288] on img "Next" at bounding box center [1021, 289] width 19 height 52
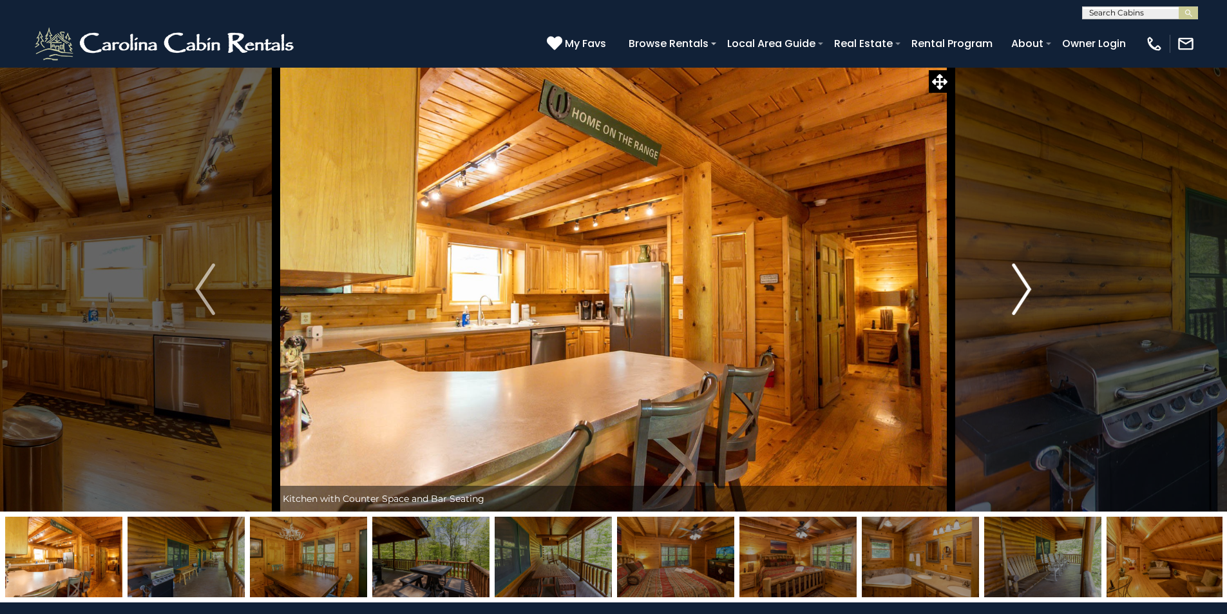
click at [1016, 288] on img "Next" at bounding box center [1021, 289] width 19 height 52
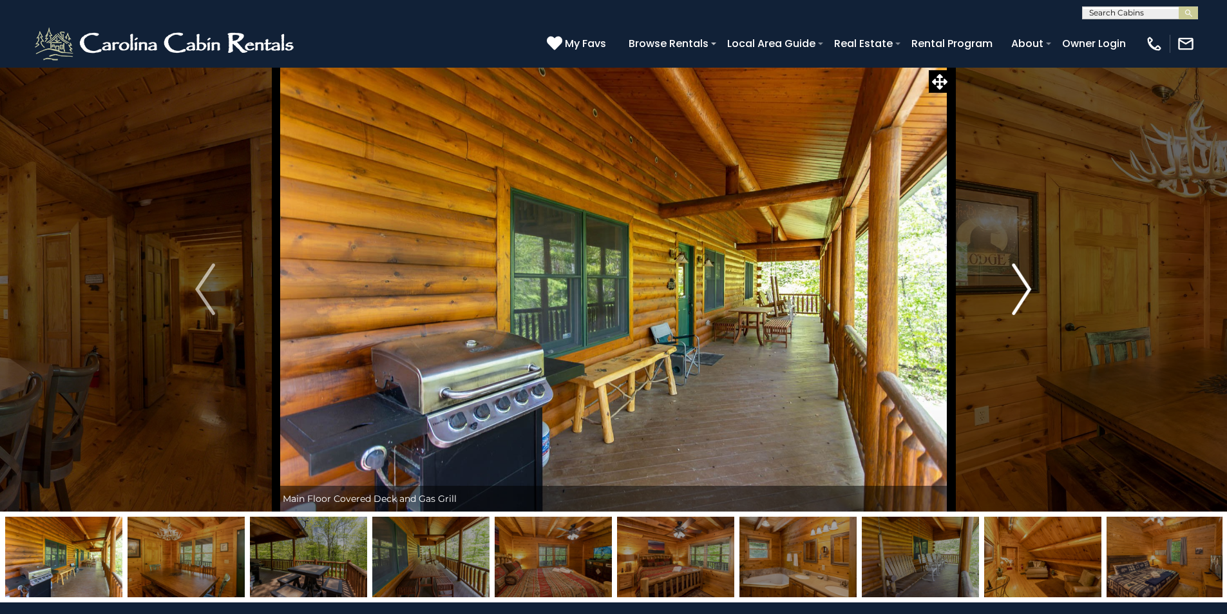
click at [1016, 288] on img "Next" at bounding box center [1021, 289] width 19 height 52
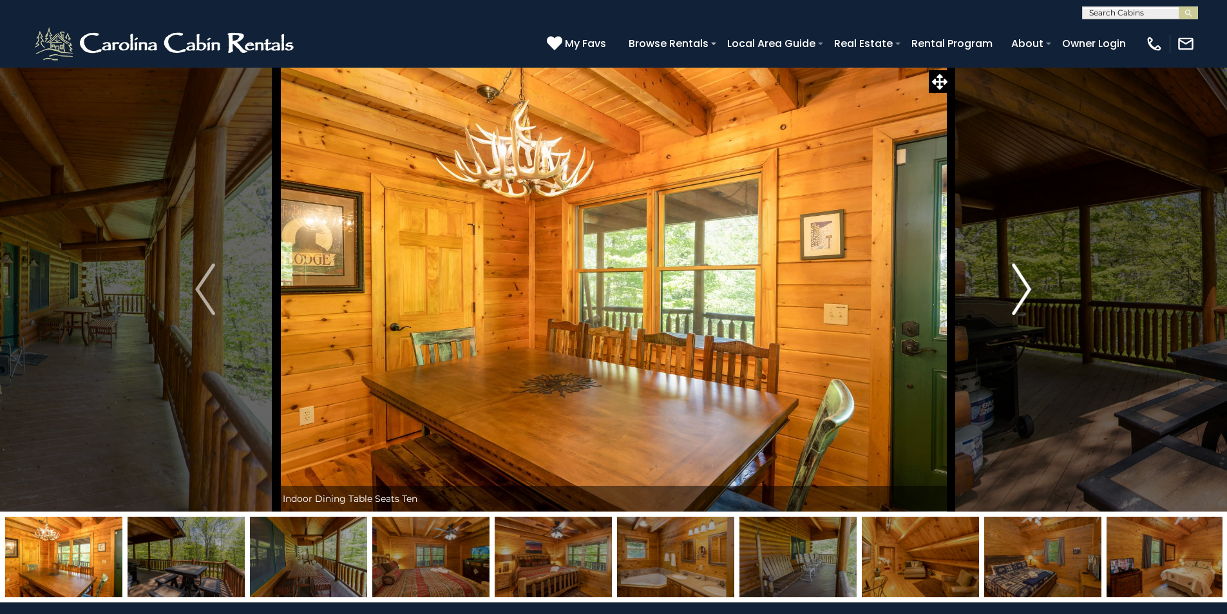
click at [1016, 288] on img "Next" at bounding box center [1021, 289] width 19 height 52
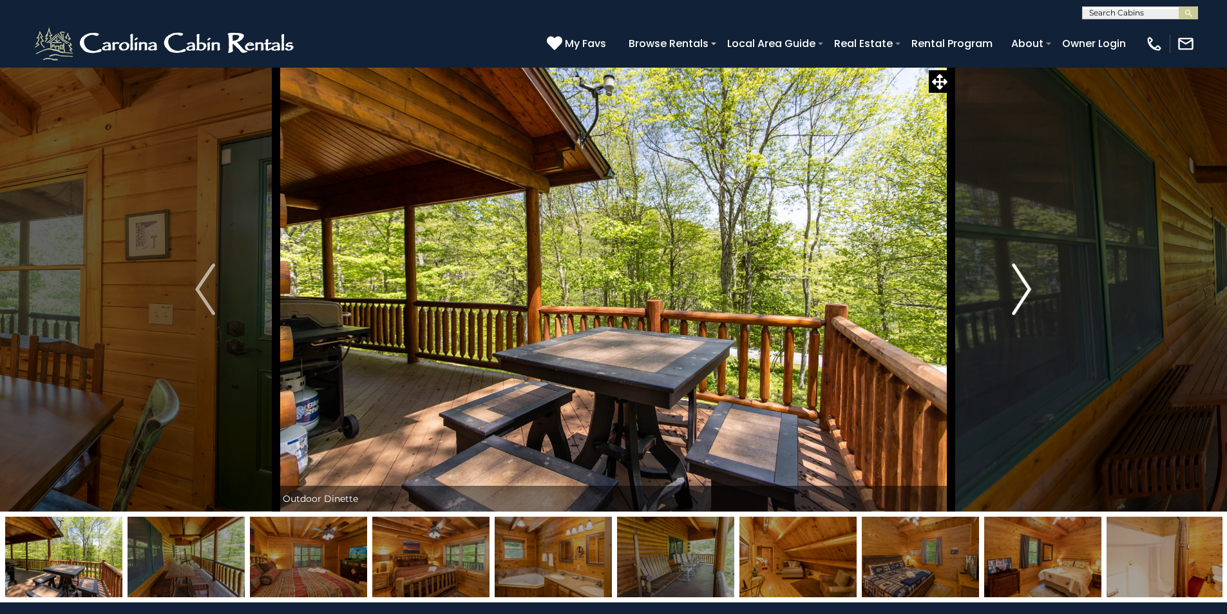
click at [1016, 288] on img "Next" at bounding box center [1021, 289] width 19 height 52
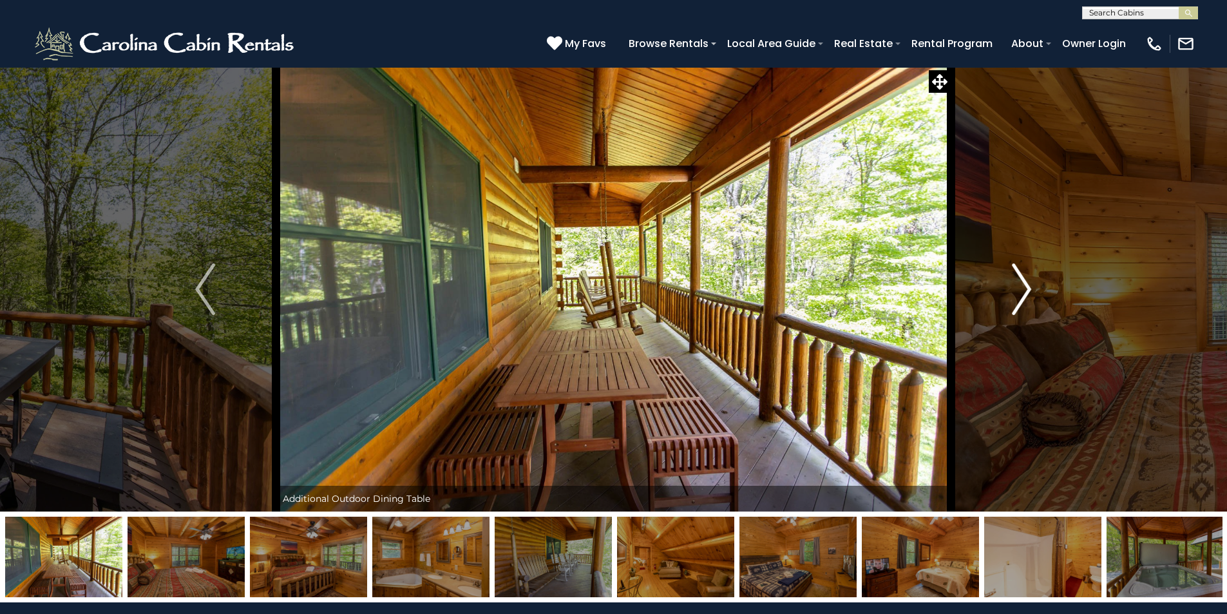
click at [1016, 288] on img "Next" at bounding box center [1021, 289] width 19 height 52
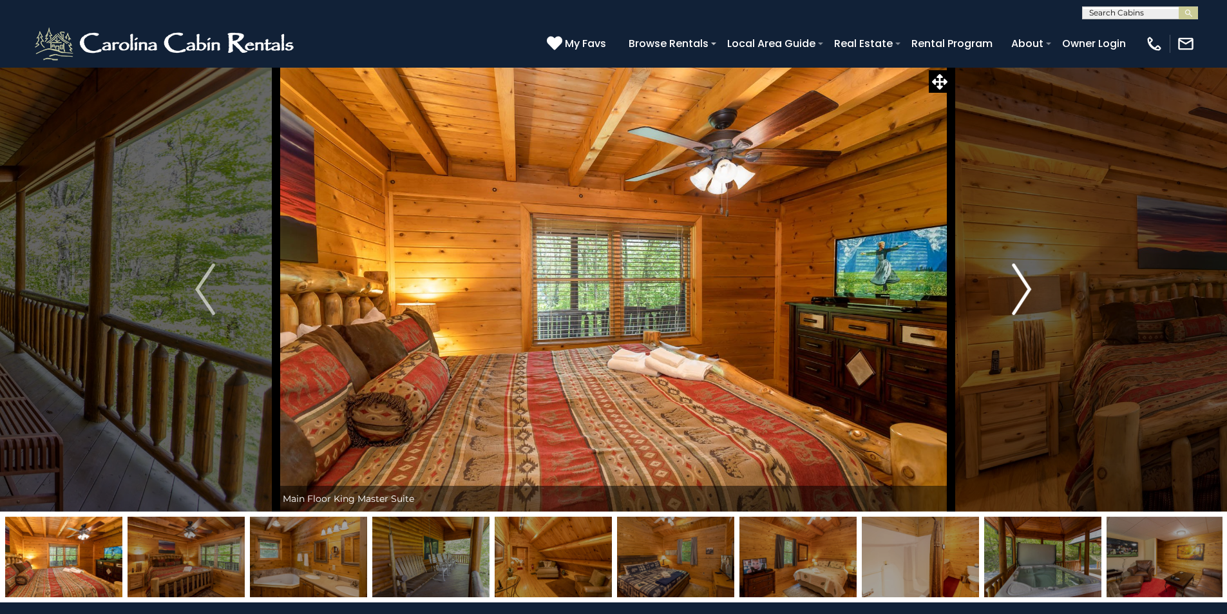
click at [1016, 288] on img "Next" at bounding box center [1021, 289] width 19 height 52
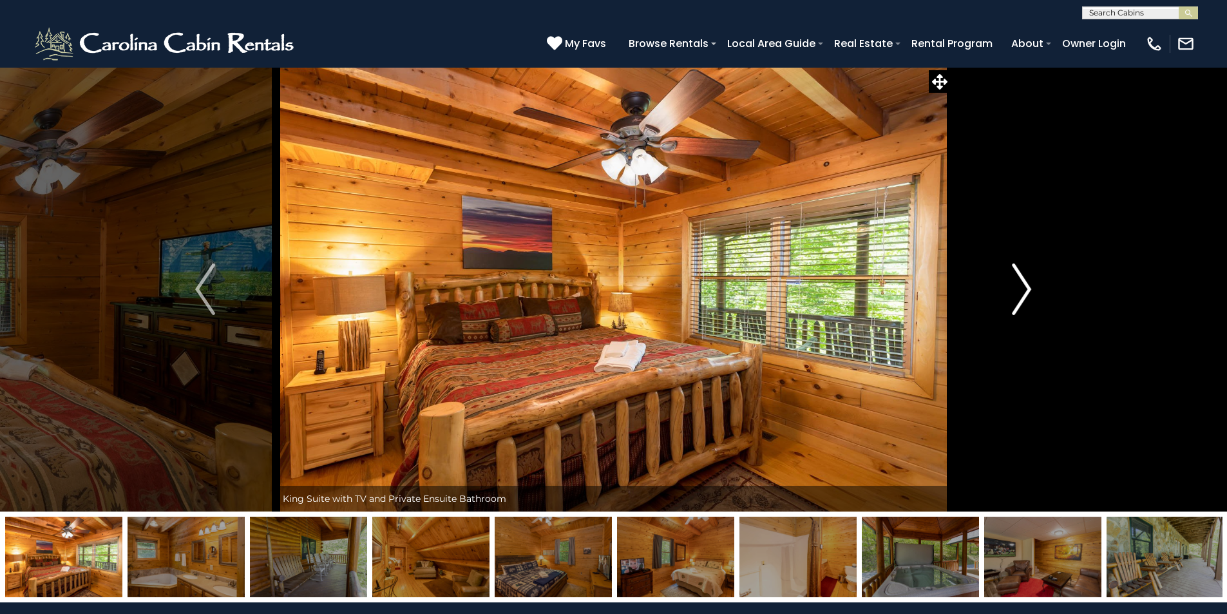
click at [1016, 288] on img "Next" at bounding box center [1021, 289] width 19 height 52
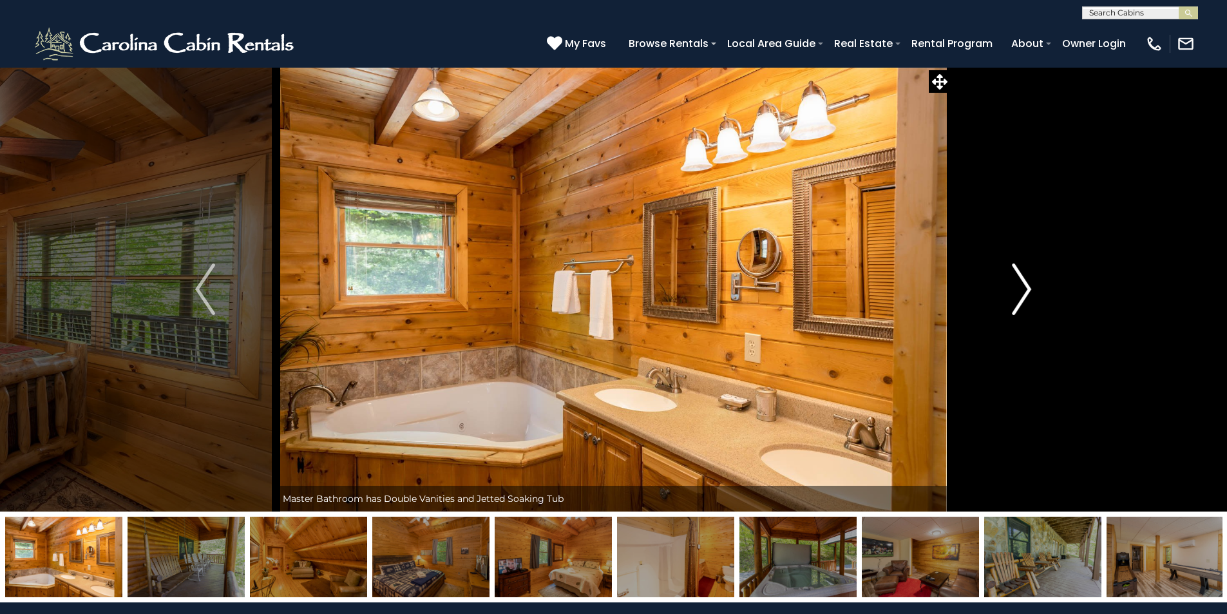
click at [1016, 288] on img "Next" at bounding box center [1021, 289] width 19 height 52
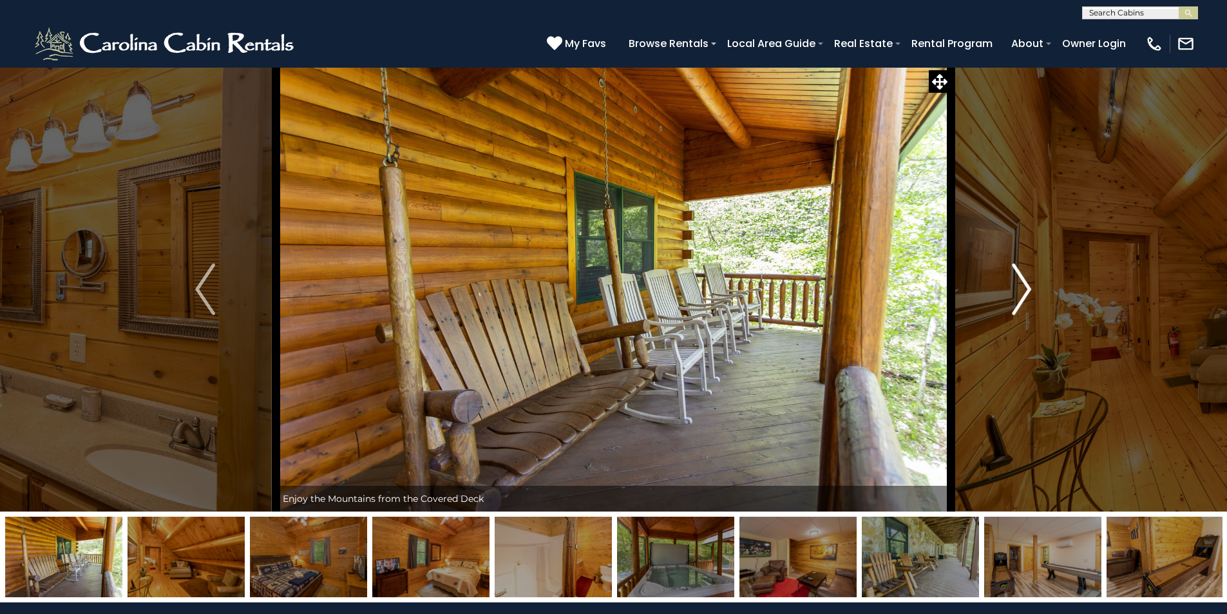
click at [1016, 288] on img "Next" at bounding box center [1021, 289] width 19 height 52
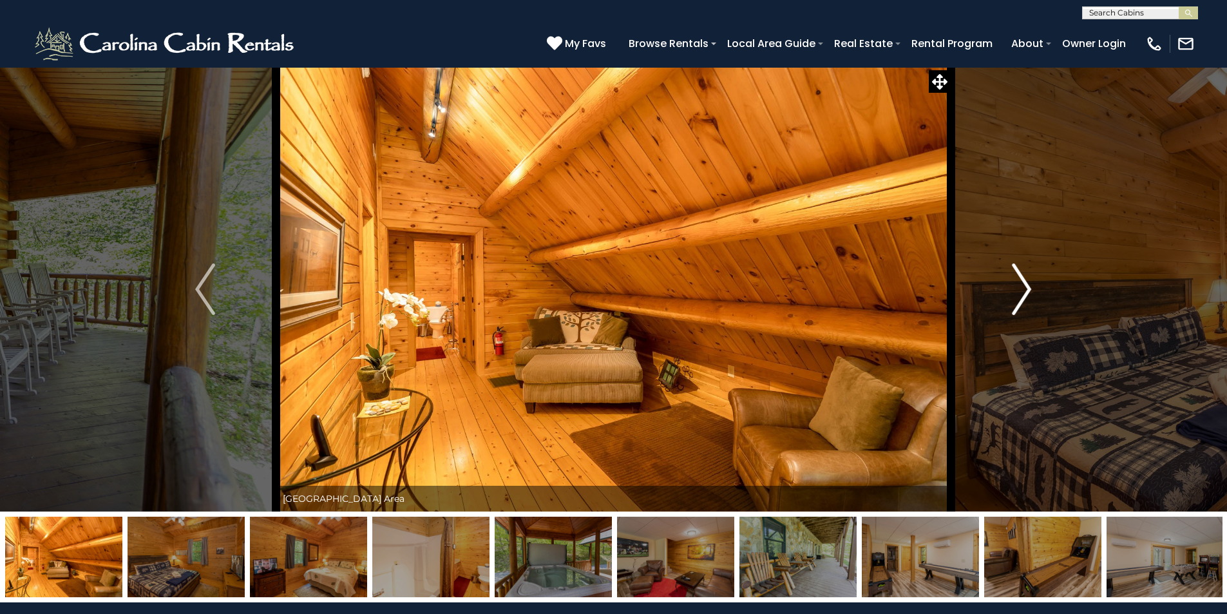
click at [1016, 288] on img "Next" at bounding box center [1021, 289] width 19 height 52
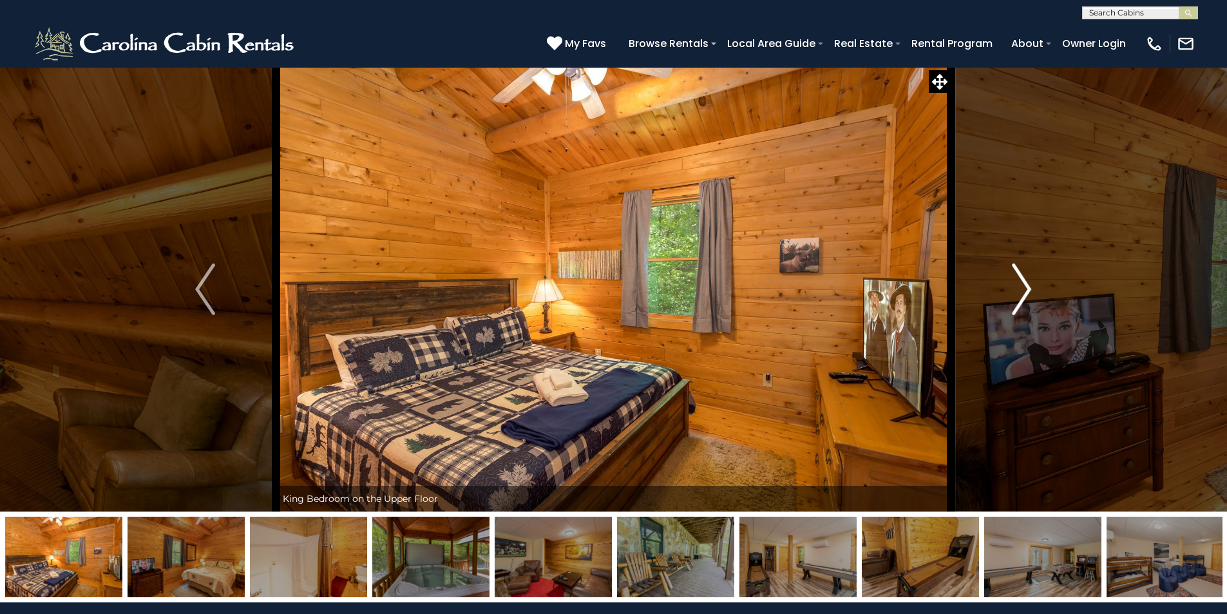
click at [1016, 288] on img "Next" at bounding box center [1021, 289] width 19 height 52
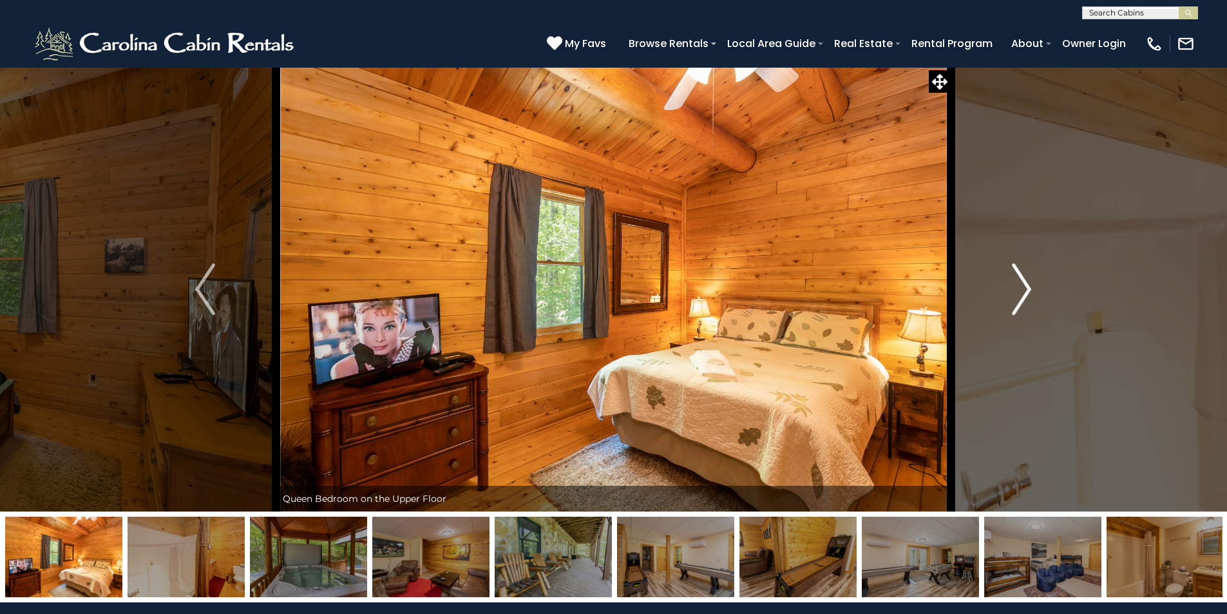
click at [1016, 287] on img "Next" at bounding box center [1021, 289] width 19 height 52
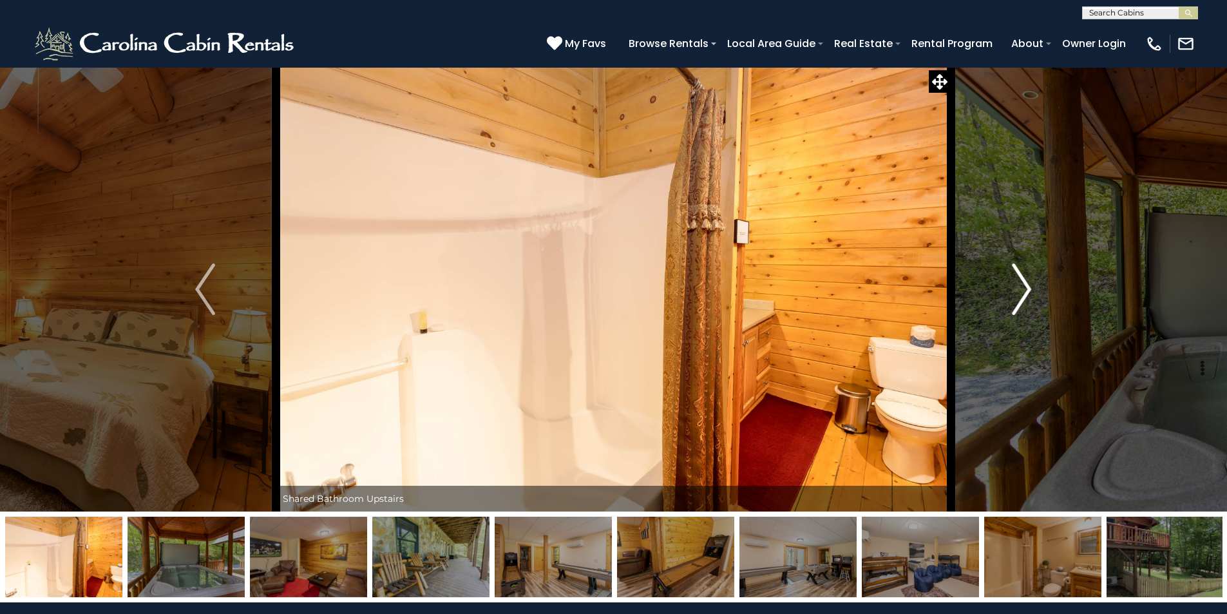
click at [1015, 287] on img "Next" at bounding box center [1021, 289] width 19 height 52
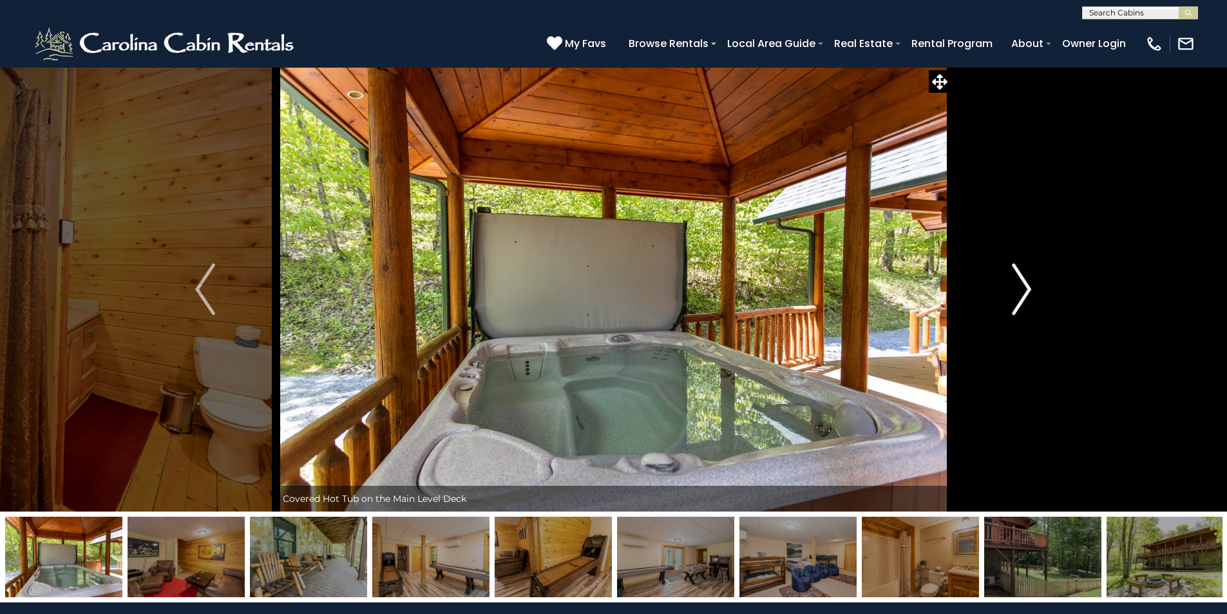
click at [1015, 287] on img "Next" at bounding box center [1021, 289] width 19 height 52
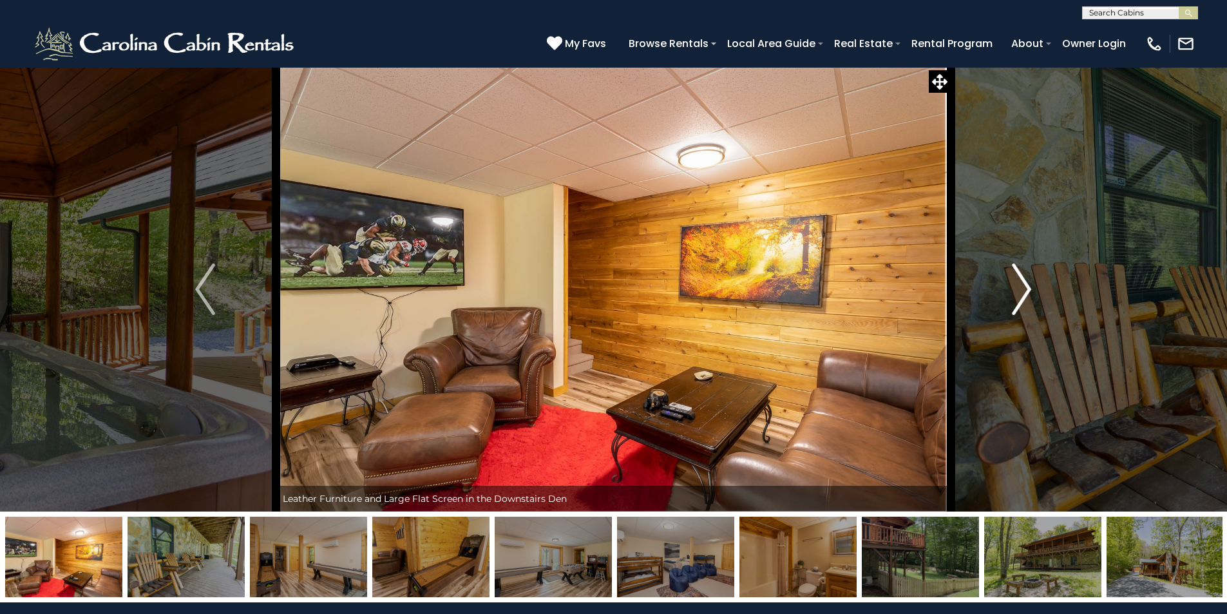
click at [1015, 287] on img "Next" at bounding box center [1021, 289] width 19 height 52
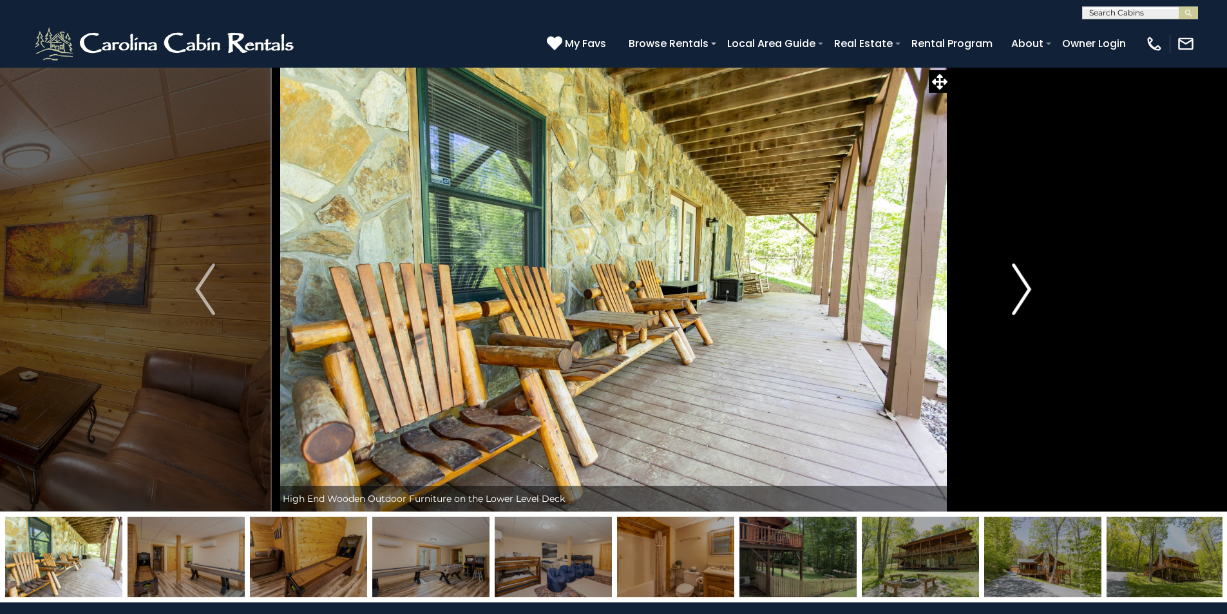
click at [1015, 287] on img "Next" at bounding box center [1021, 289] width 19 height 52
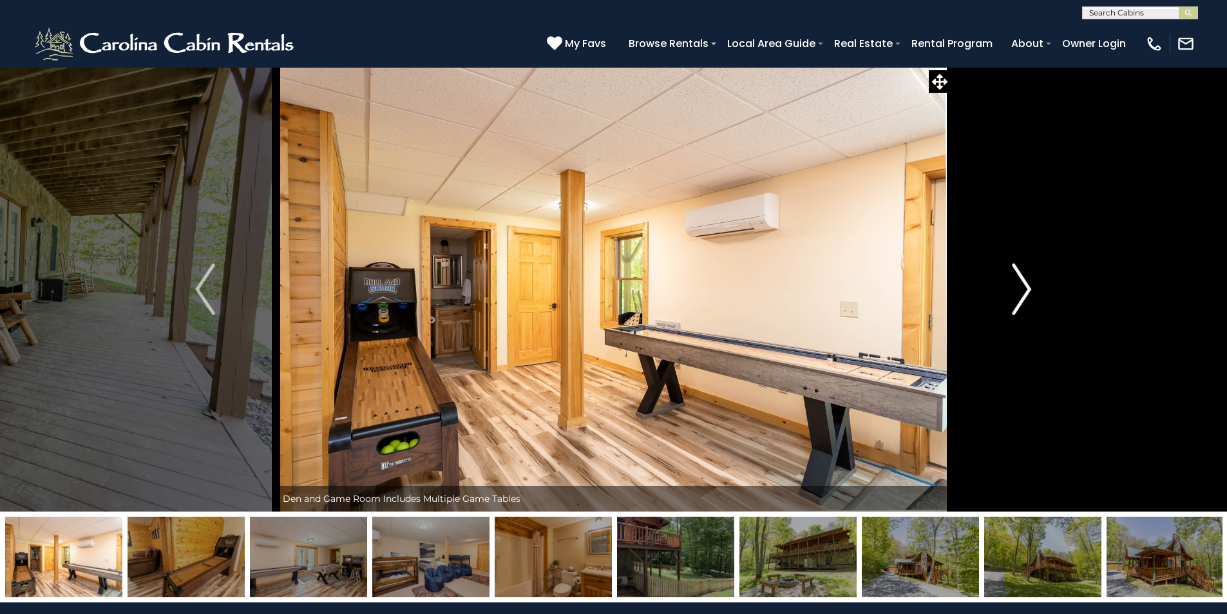
click at [1015, 287] on img "Next" at bounding box center [1021, 289] width 19 height 52
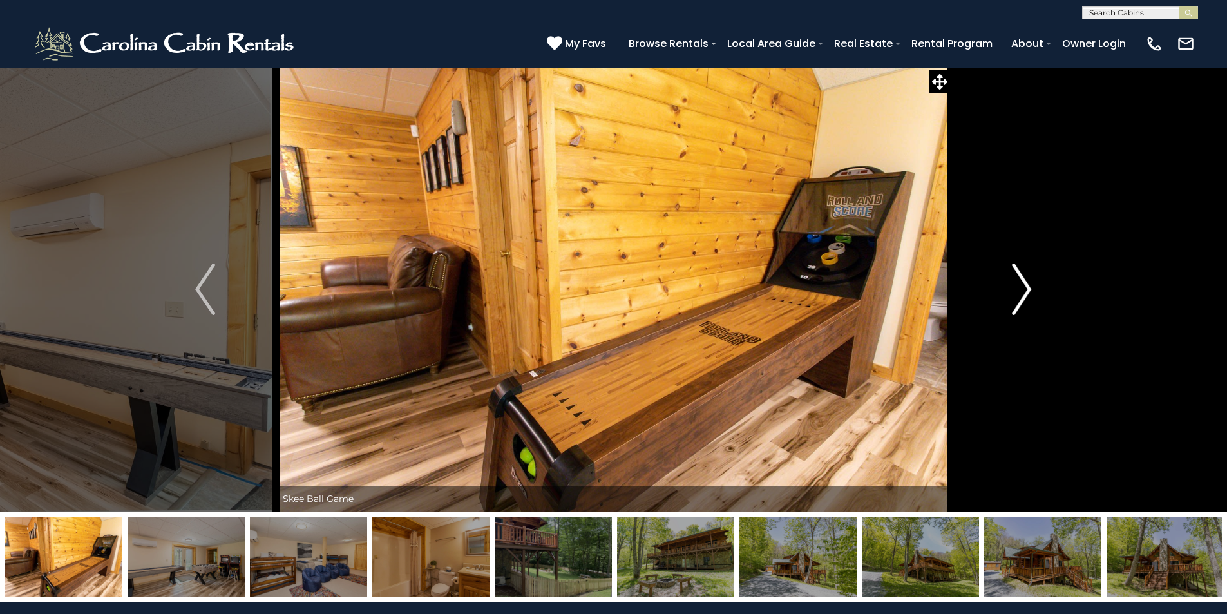
click at [1015, 287] on img "Next" at bounding box center [1021, 289] width 19 height 52
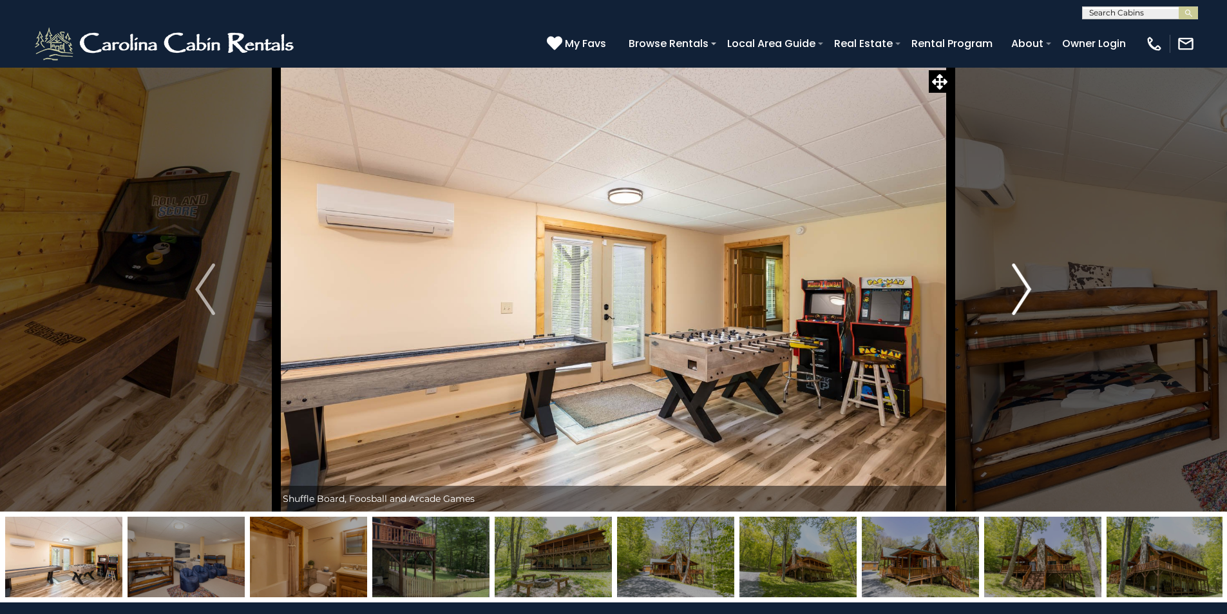
click at [1015, 287] on img "Next" at bounding box center [1021, 289] width 19 height 52
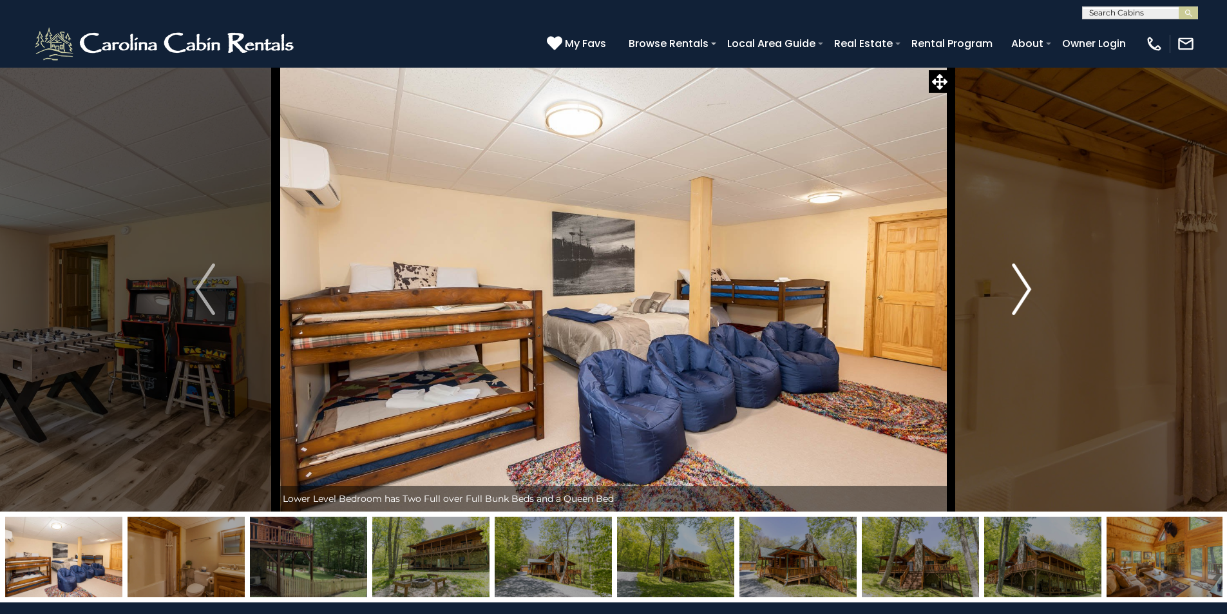
click at [1019, 287] on img "Next" at bounding box center [1021, 289] width 19 height 52
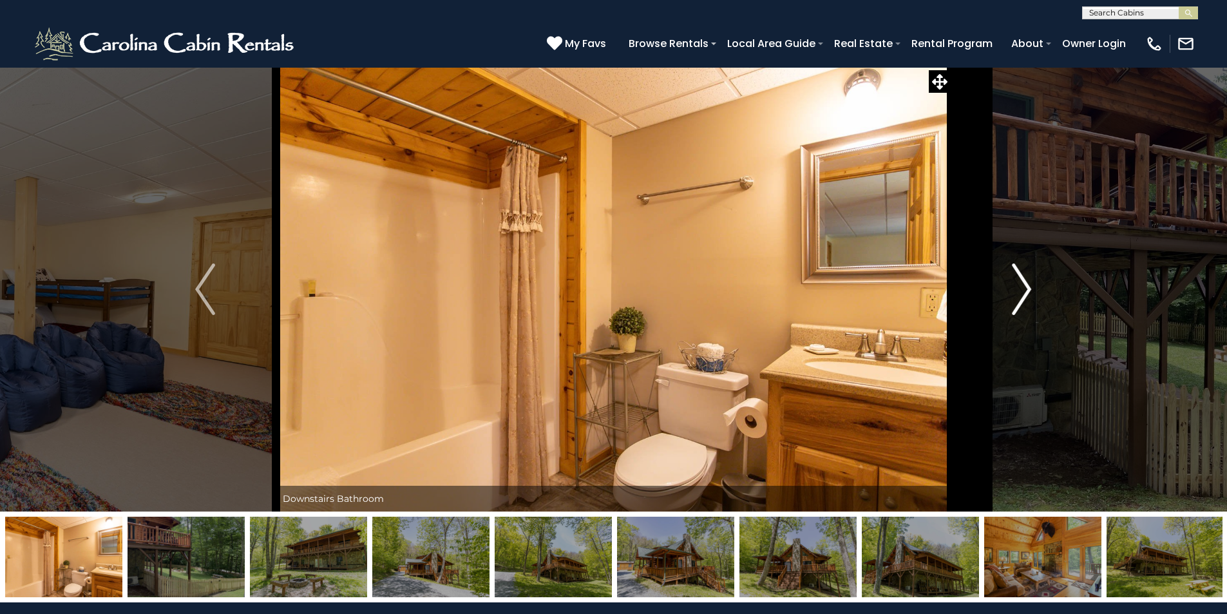
click at [1019, 287] on img "Next" at bounding box center [1021, 289] width 19 height 52
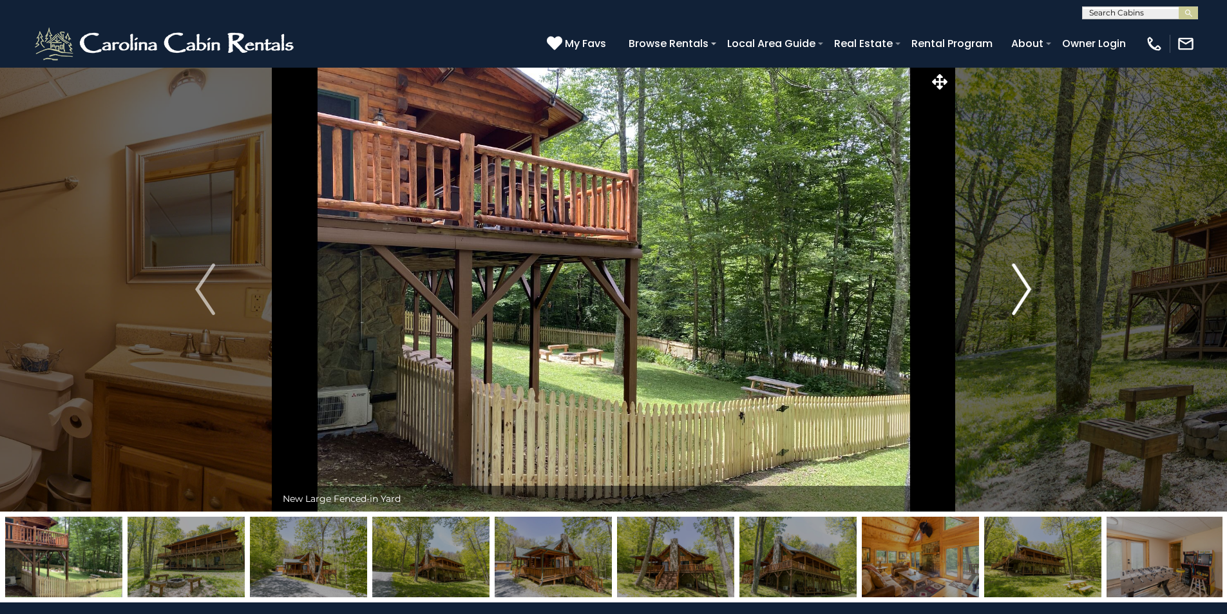
click at [1019, 287] on img "Next" at bounding box center [1021, 289] width 19 height 52
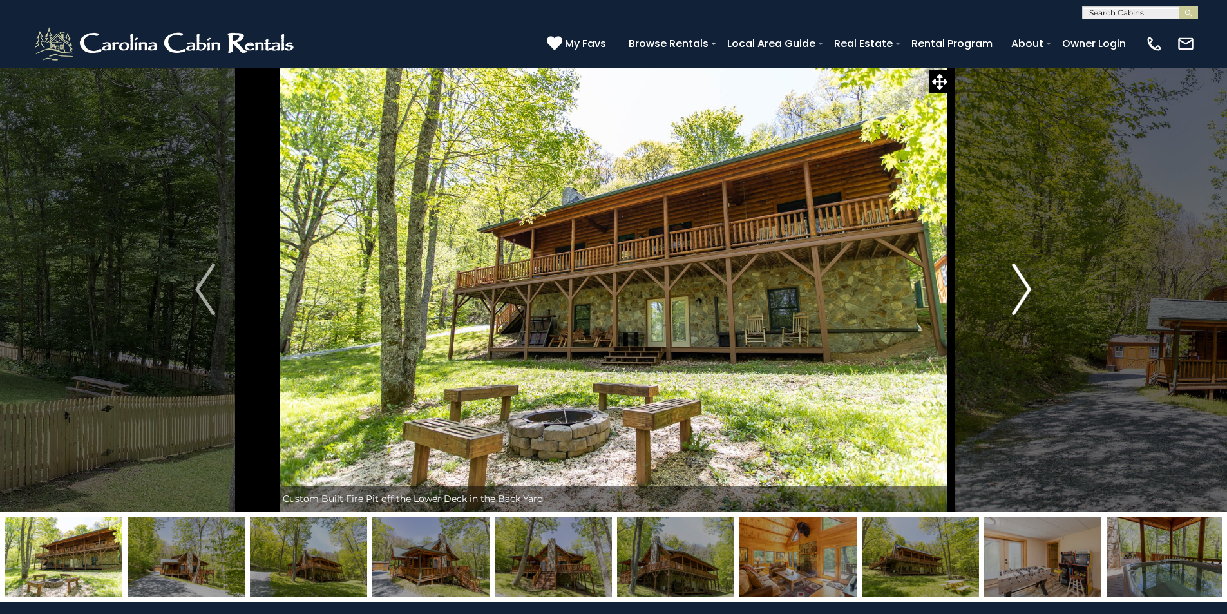
click at [1019, 287] on img "Next" at bounding box center [1021, 289] width 19 height 52
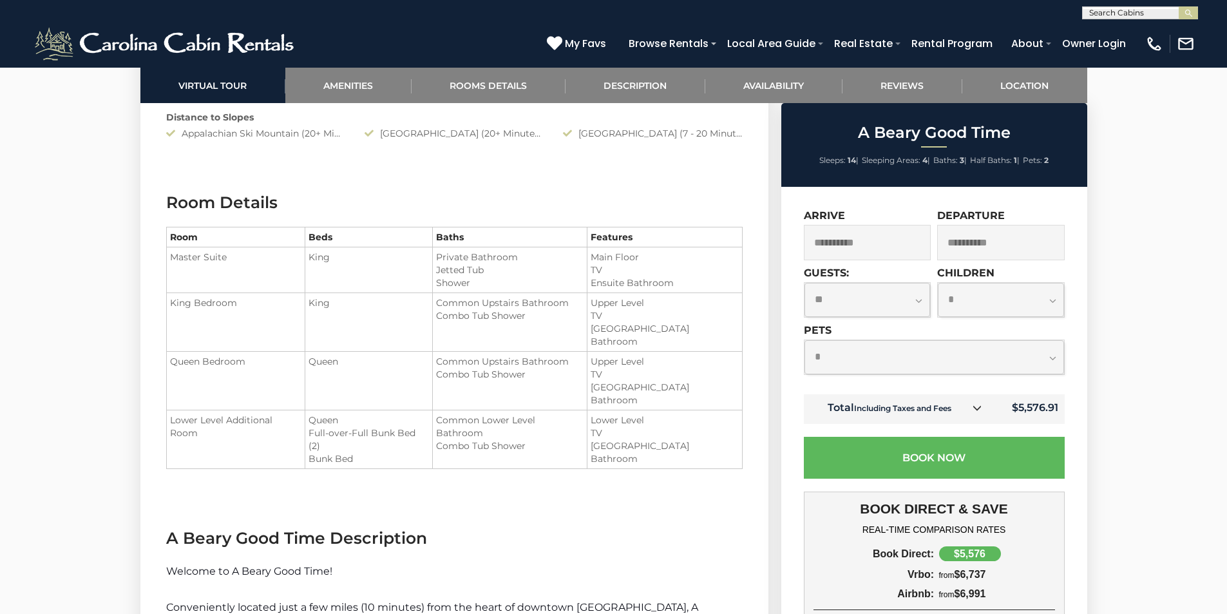
scroll to position [1417, 0]
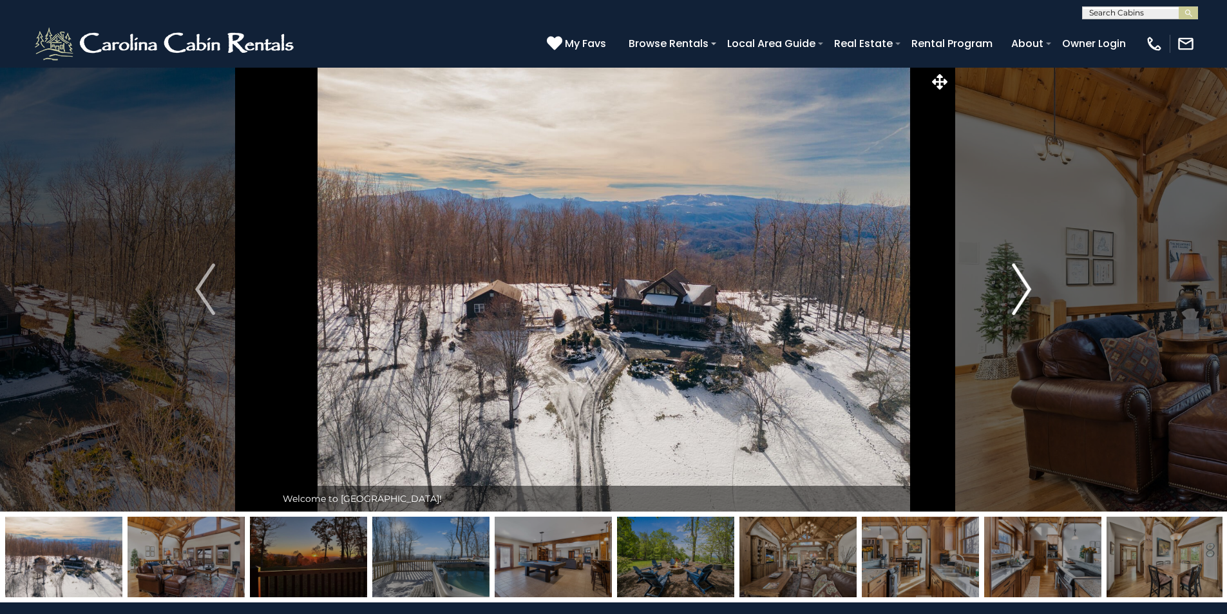
click at [1009, 287] on button "Next" at bounding box center [1022, 289] width 142 height 444
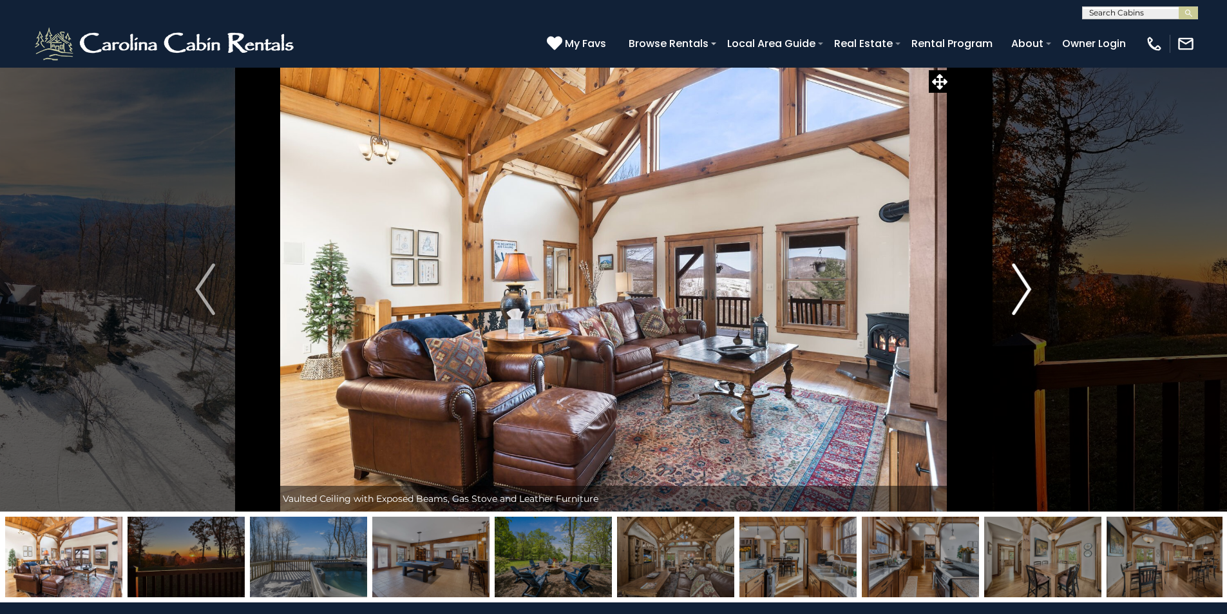
click at [1009, 287] on button "Next" at bounding box center [1022, 289] width 142 height 444
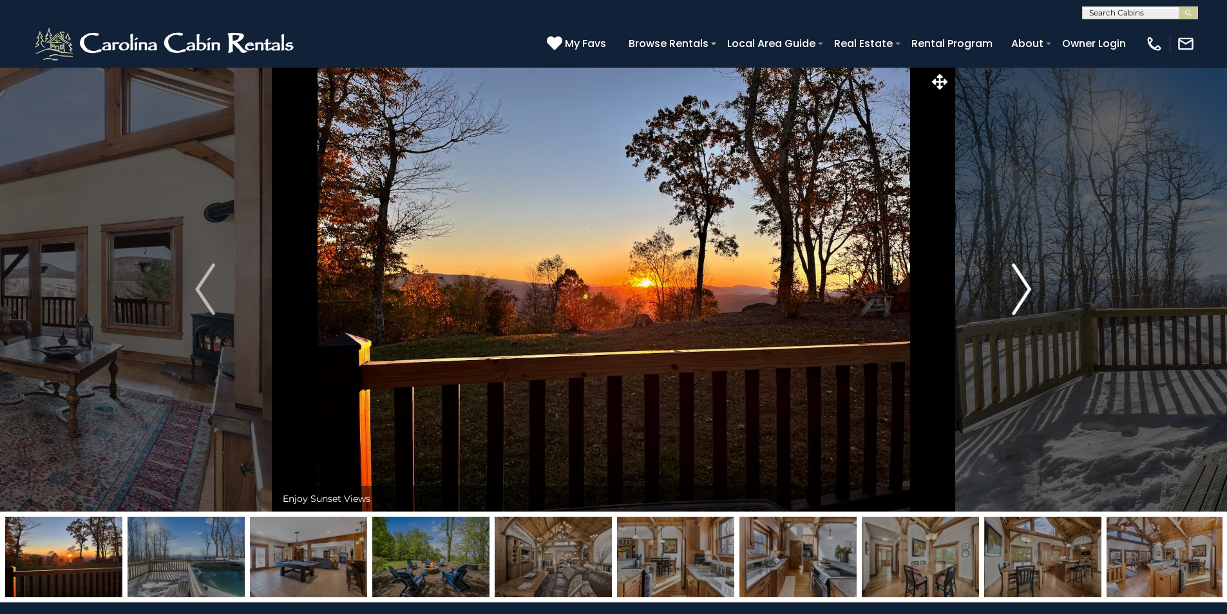
click at [1009, 287] on button "Next" at bounding box center [1022, 289] width 142 height 444
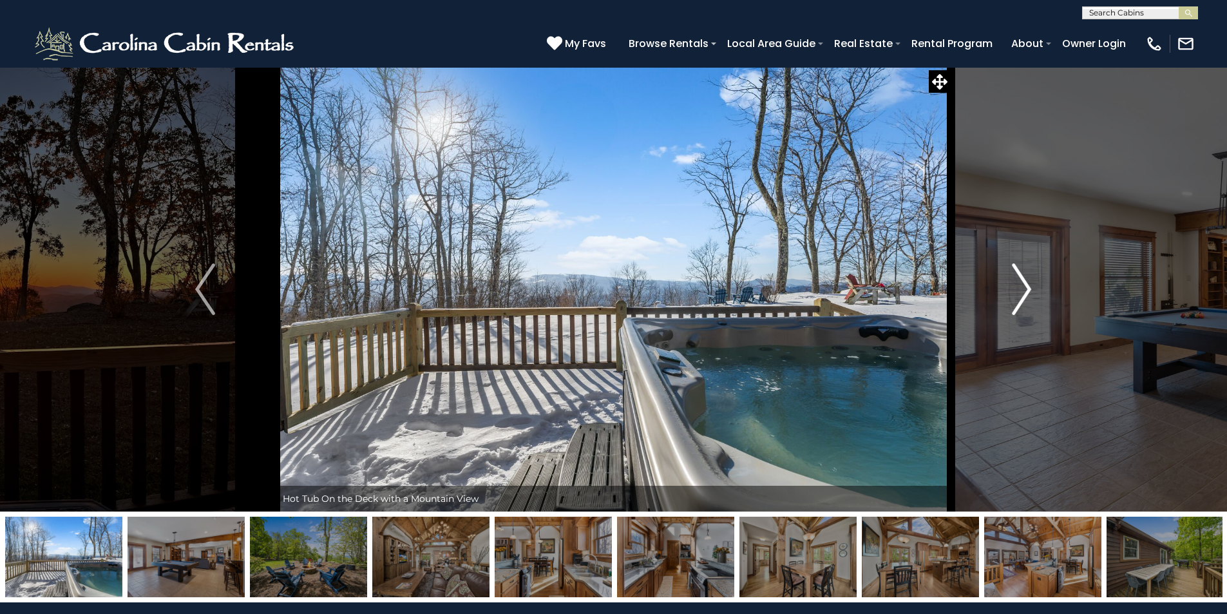
click at [1009, 287] on button "Next" at bounding box center [1022, 289] width 142 height 444
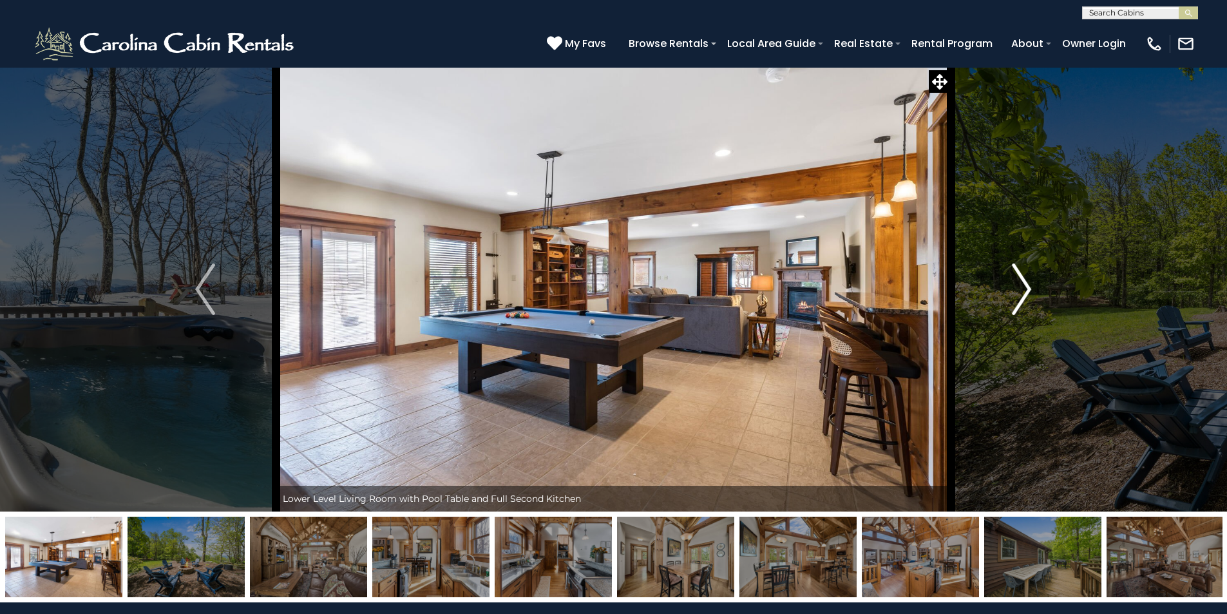
click at [1009, 287] on button "Next" at bounding box center [1022, 289] width 142 height 444
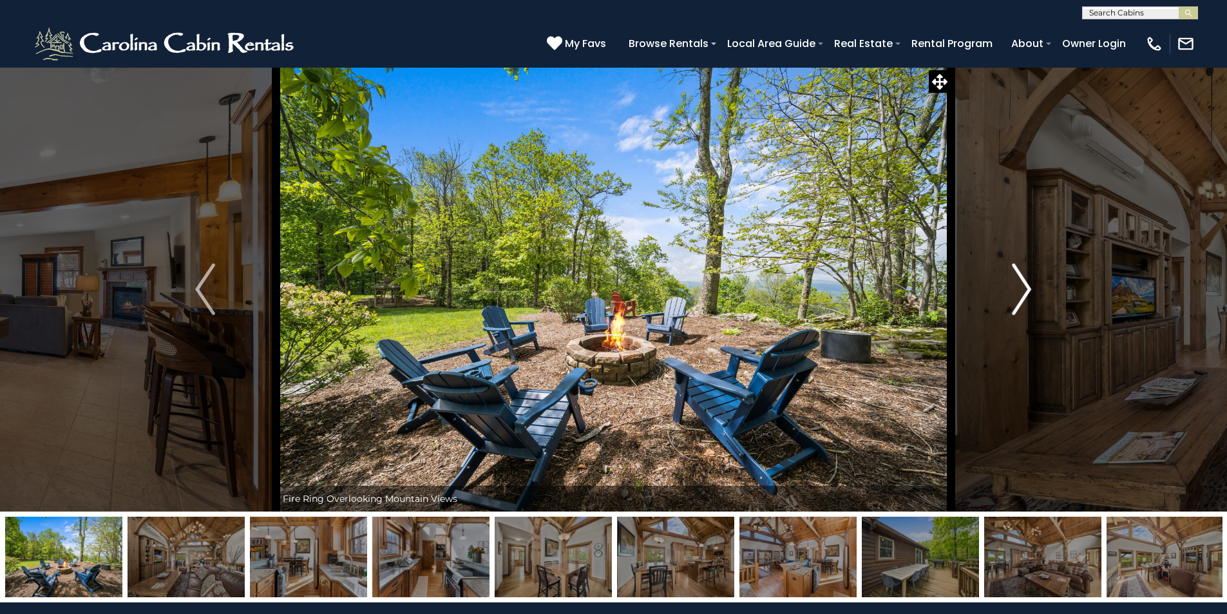
click at [1009, 287] on button "Next" at bounding box center [1022, 289] width 142 height 444
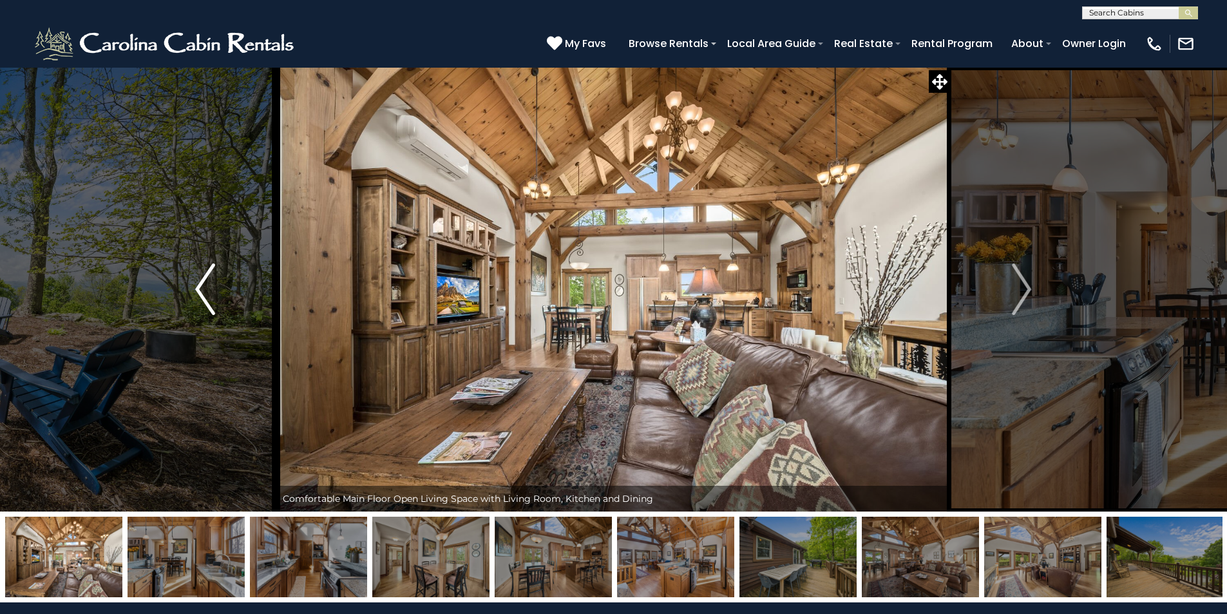
click at [196, 298] on img "Previous" at bounding box center [204, 289] width 19 height 52
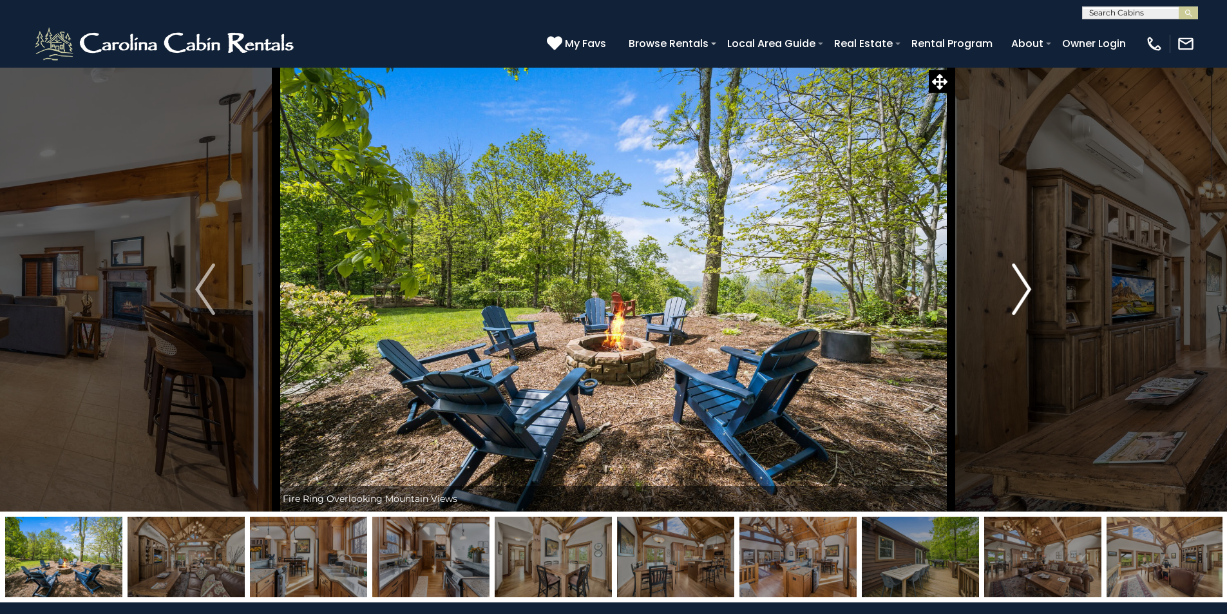
click at [1035, 294] on button "Next" at bounding box center [1022, 289] width 142 height 444
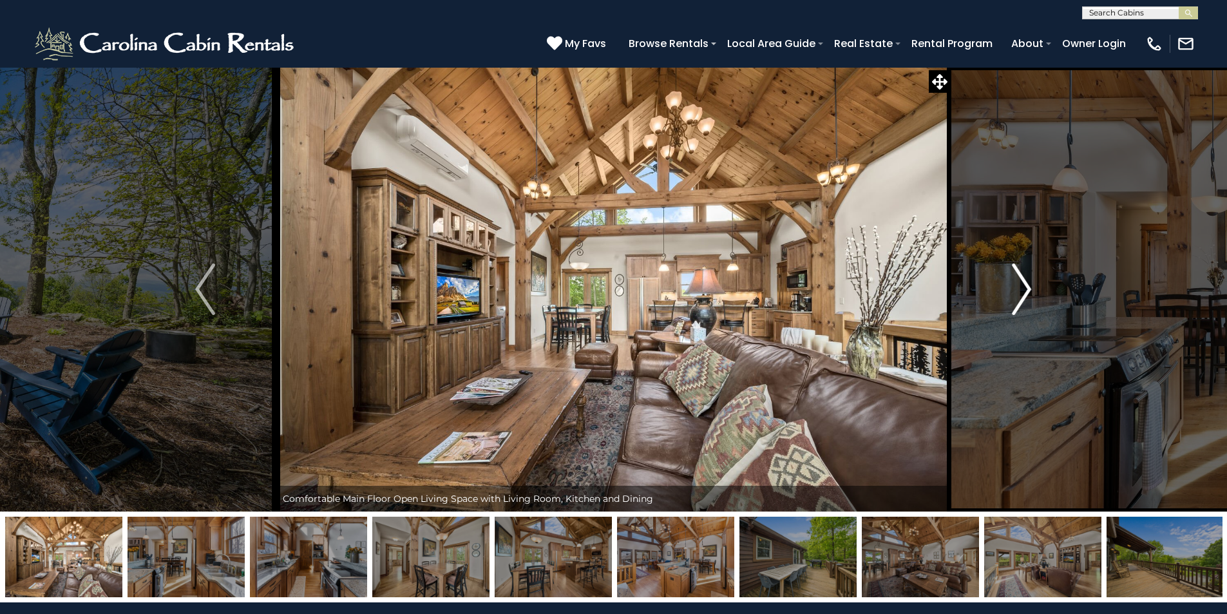
click at [1035, 294] on button "Next" at bounding box center [1022, 289] width 142 height 444
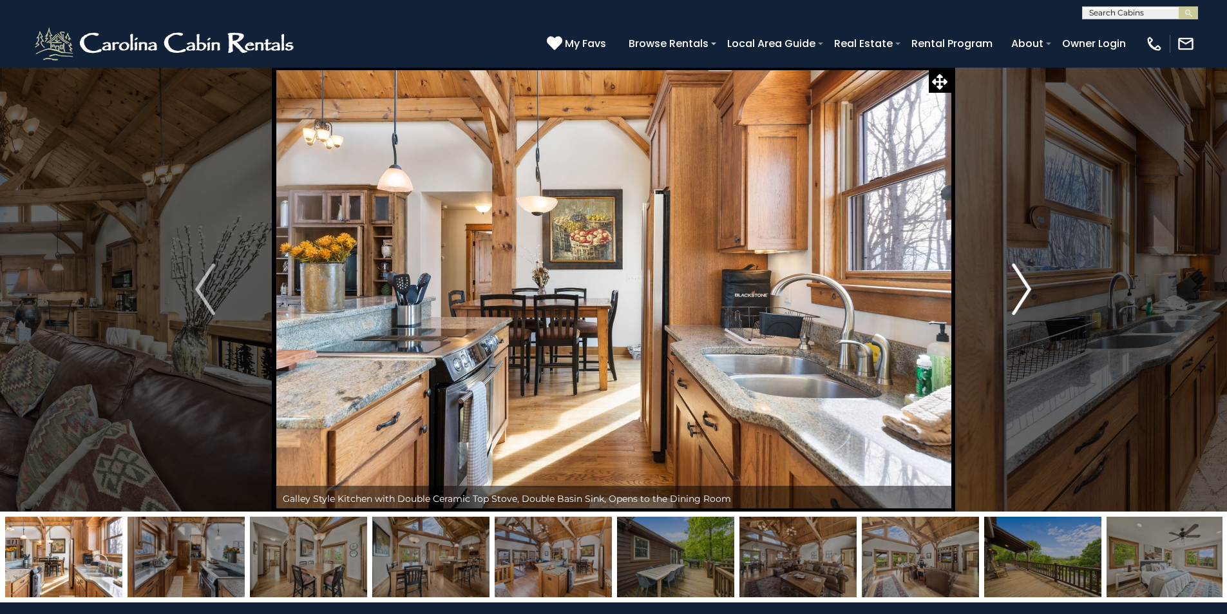
click at [1035, 294] on button "Next" at bounding box center [1022, 289] width 142 height 444
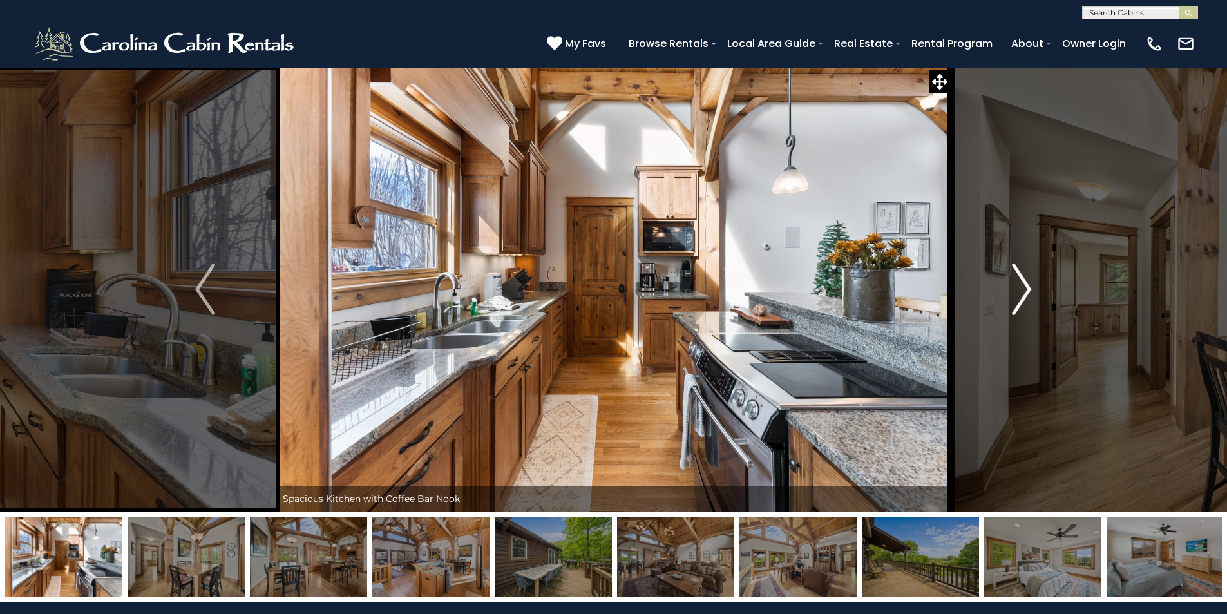
click at [1035, 294] on button "Next" at bounding box center [1022, 289] width 142 height 444
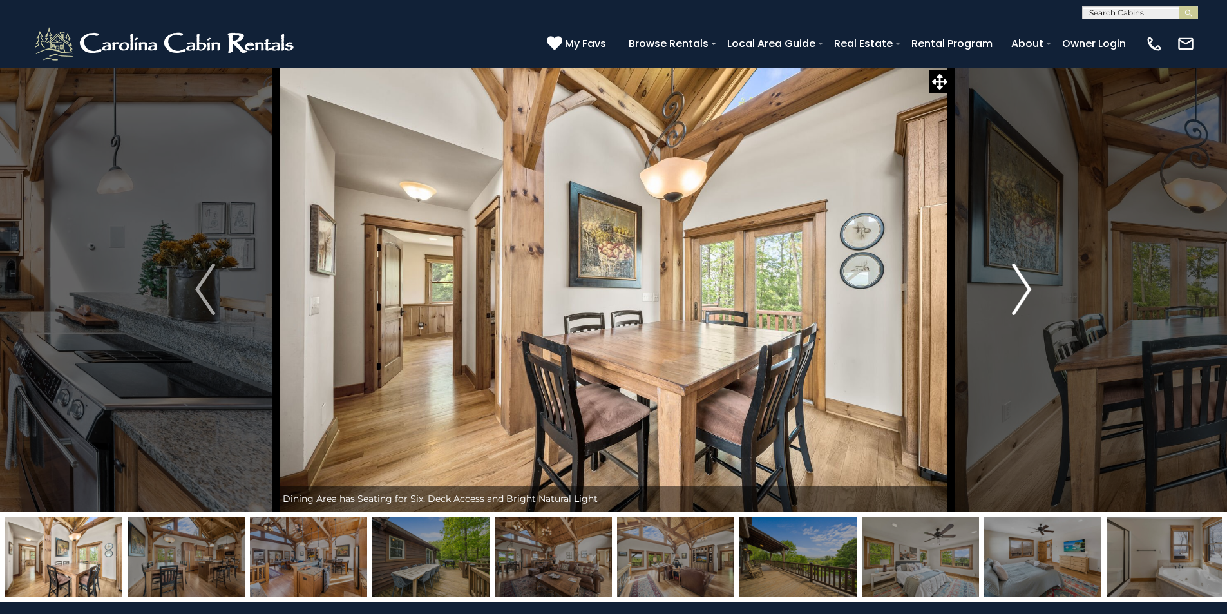
click at [1035, 294] on button "Next" at bounding box center [1022, 289] width 142 height 444
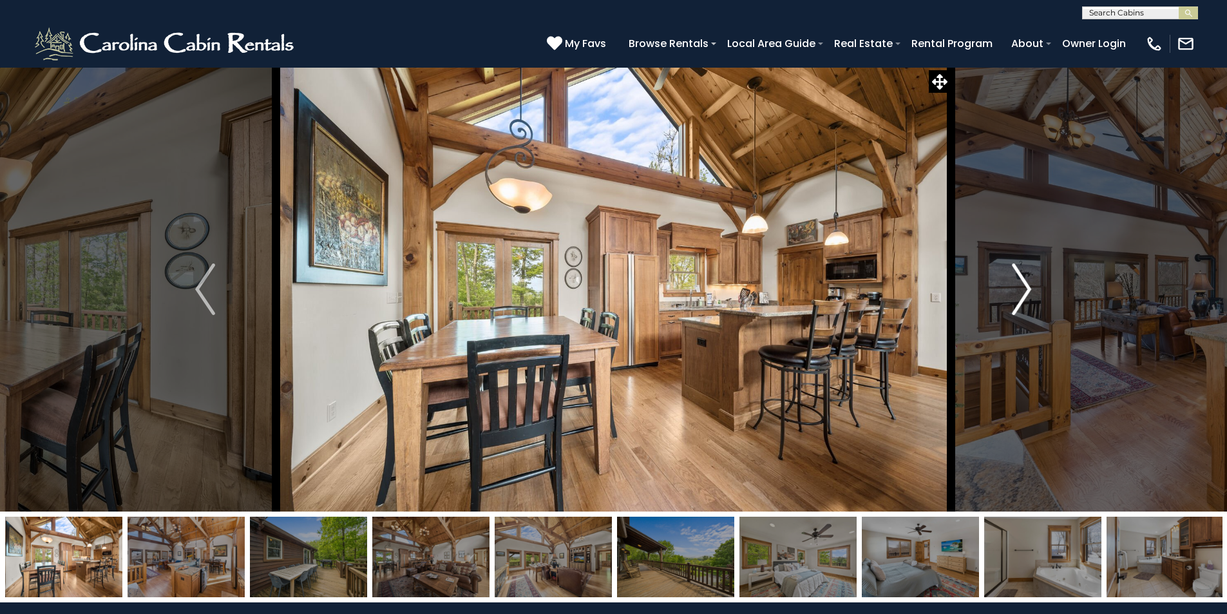
click at [1035, 294] on button "Next" at bounding box center [1022, 289] width 142 height 444
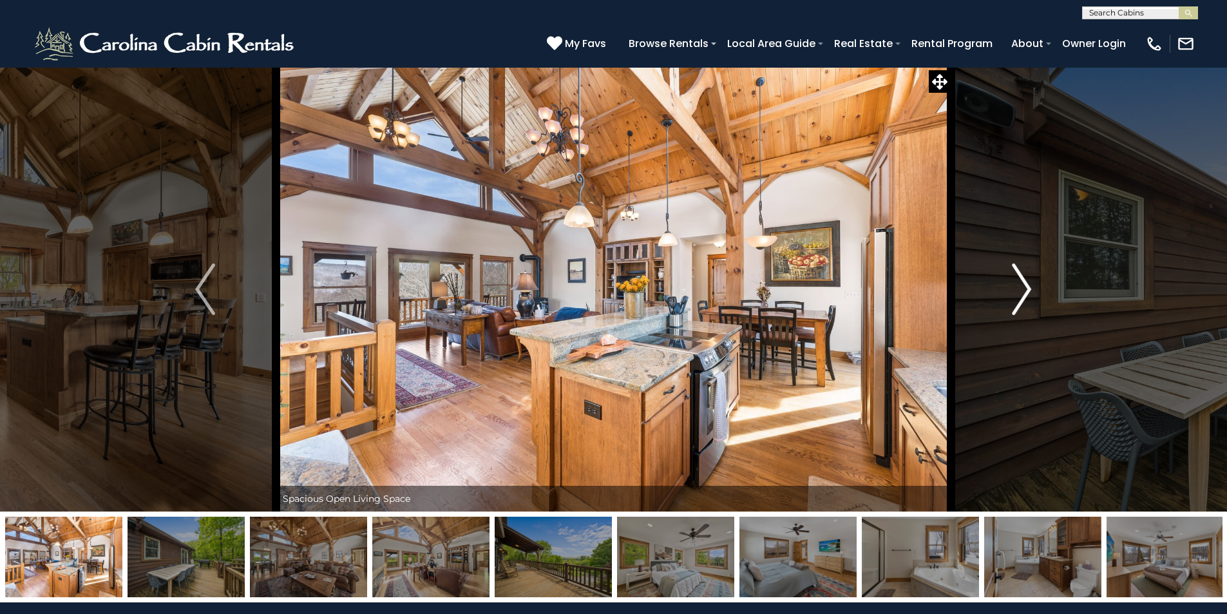
click at [1035, 294] on button "Next" at bounding box center [1022, 289] width 142 height 444
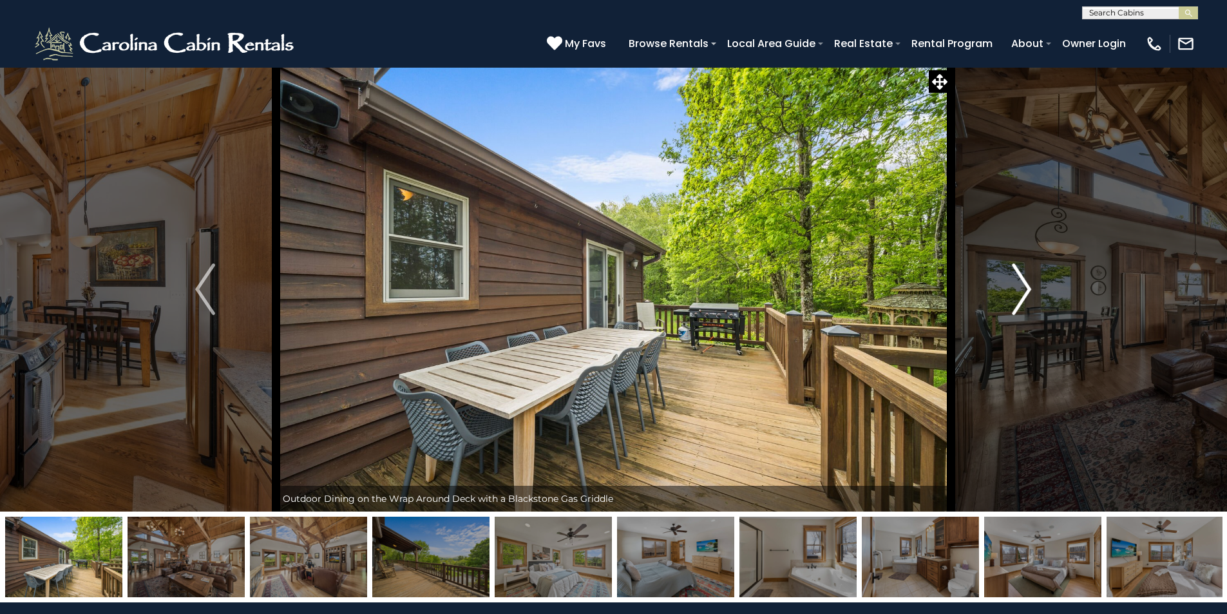
click at [1035, 294] on button "Next" at bounding box center [1022, 289] width 142 height 444
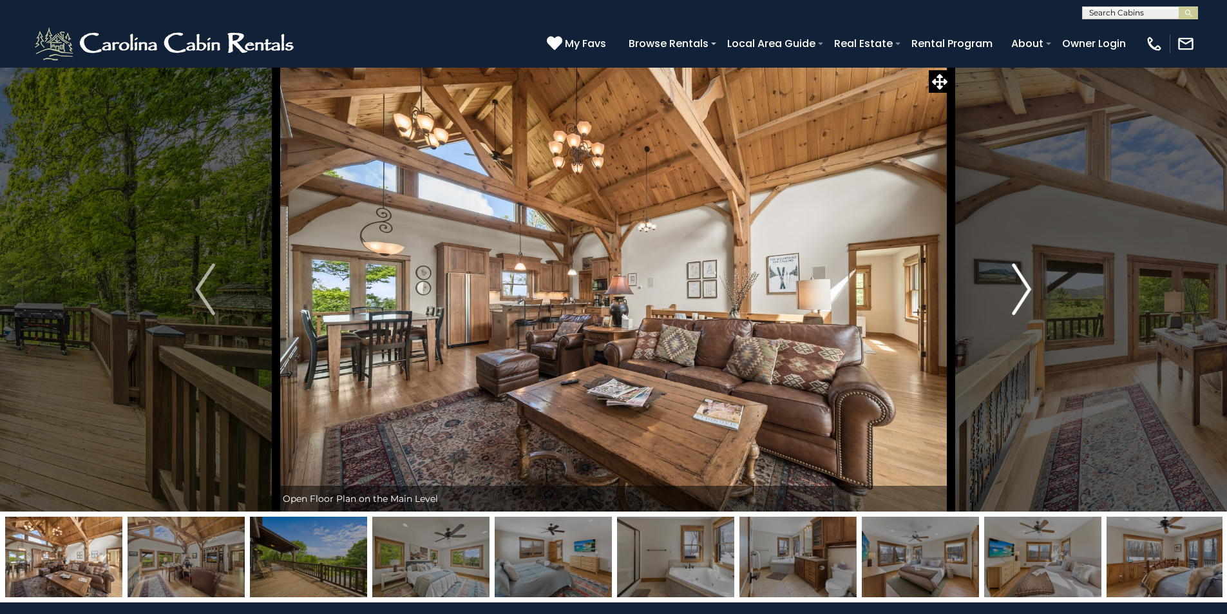
click at [1009, 282] on button "Next" at bounding box center [1022, 289] width 142 height 444
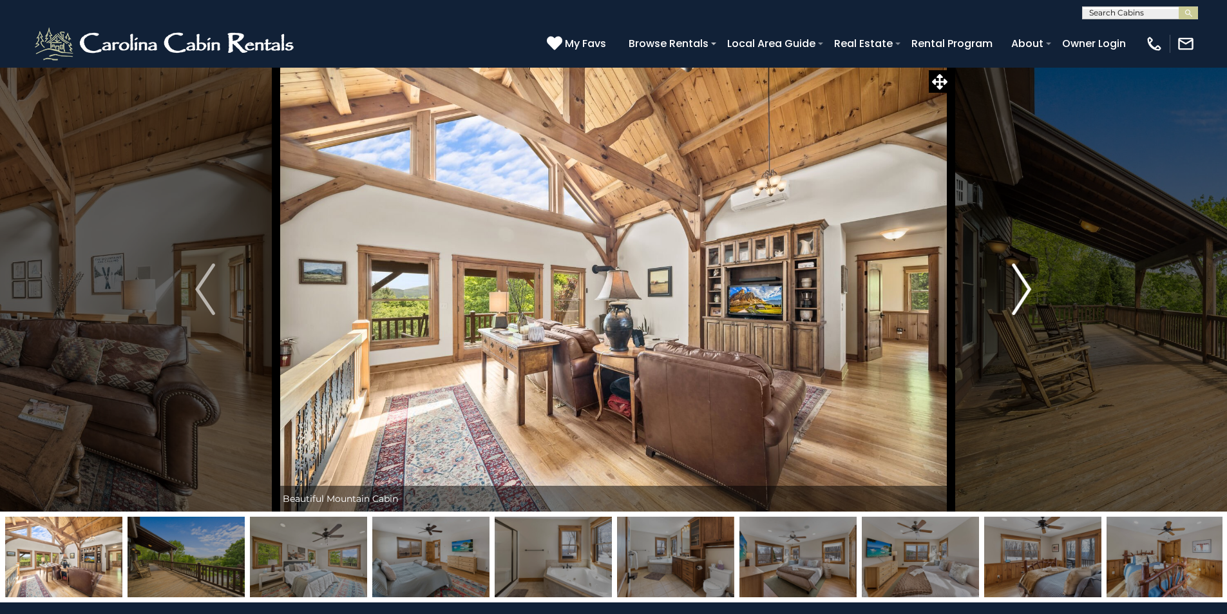
click at [1009, 282] on button "Next" at bounding box center [1022, 289] width 142 height 444
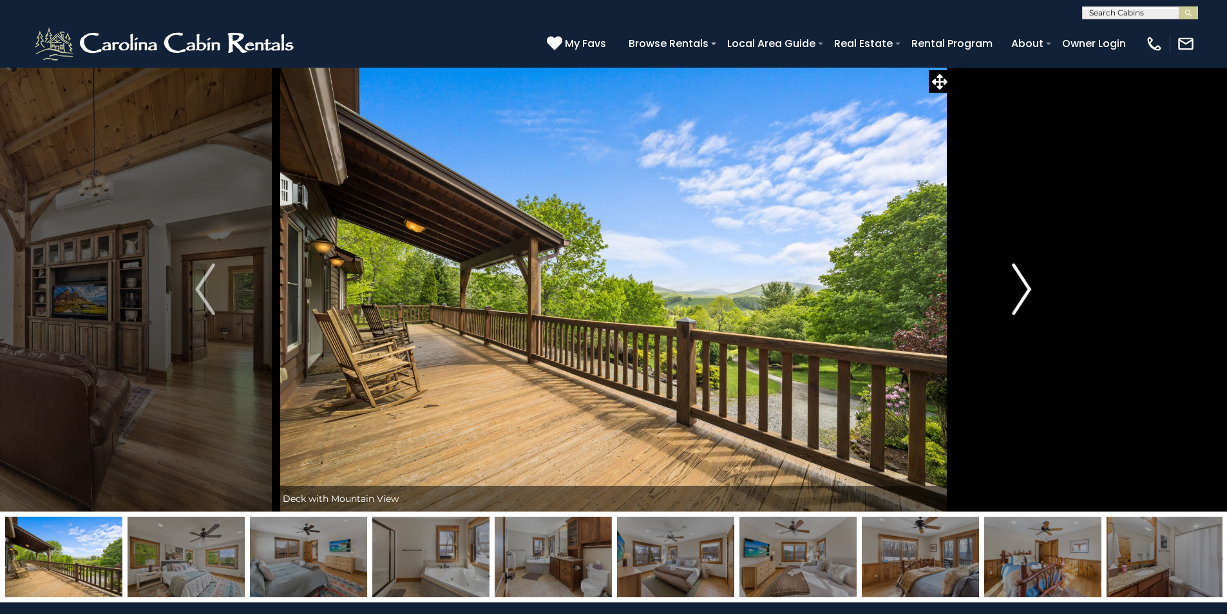
click at [1009, 282] on button "Next" at bounding box center [1022, 289] width 142 height 444
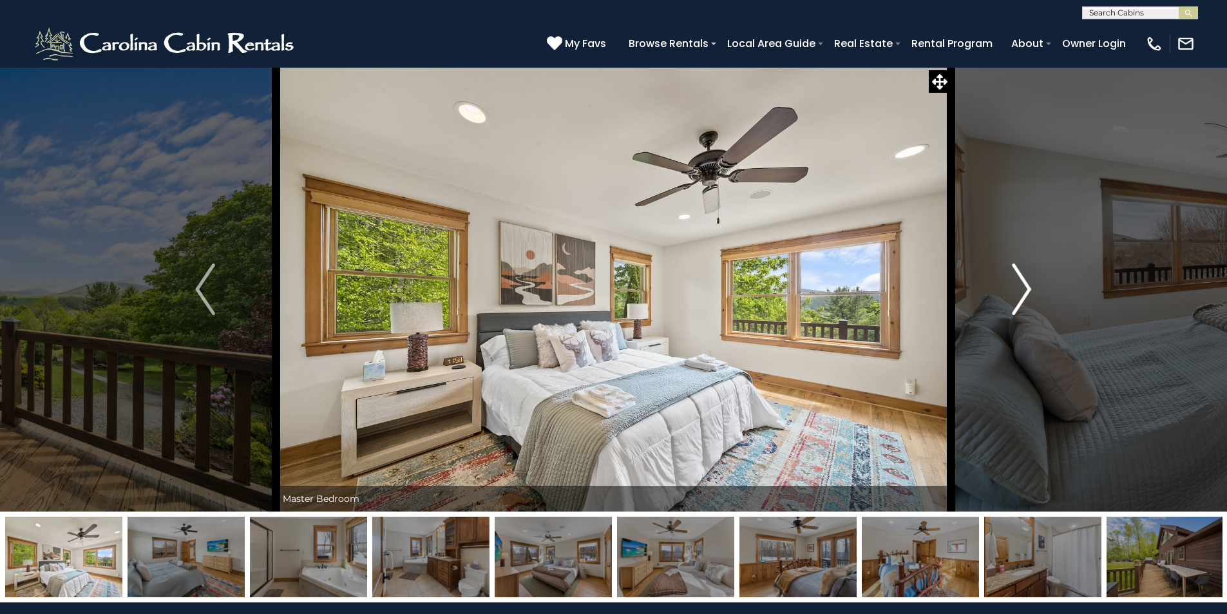
click at [1008, 282] on button "Next" at bounding box center [1022, 289] width 142 height 444
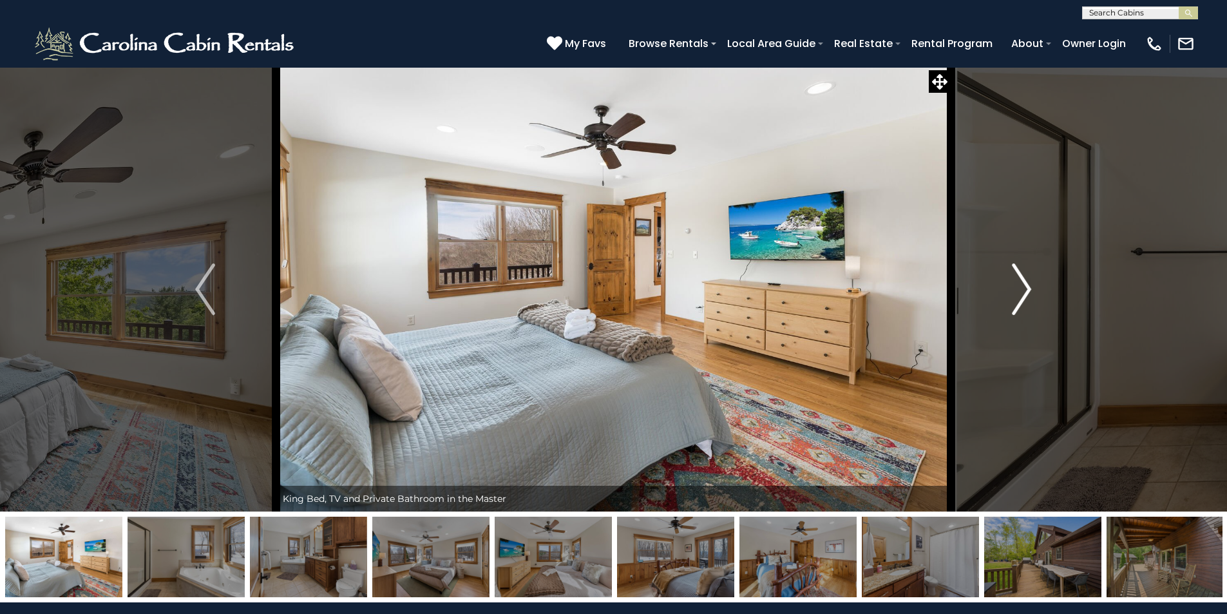
click at [1008, 282] on button "Next" at bounding box center [1022, 289] width 142 height 444
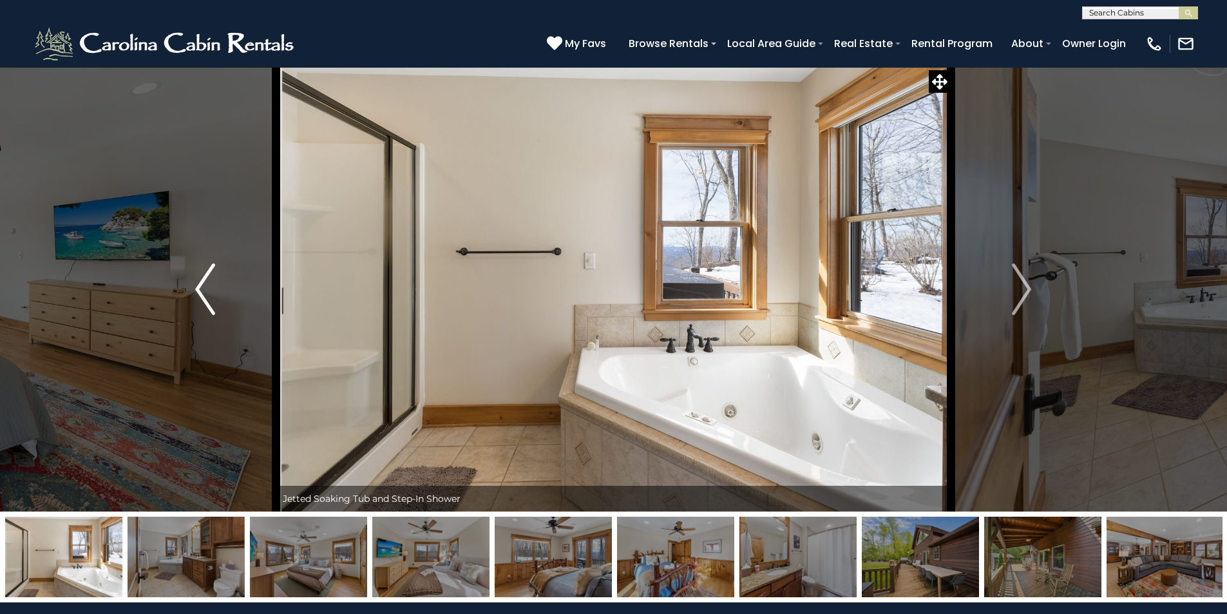
click at [223, 292] on button "Previous" at bounding box center [205, 289] width 142 height 444
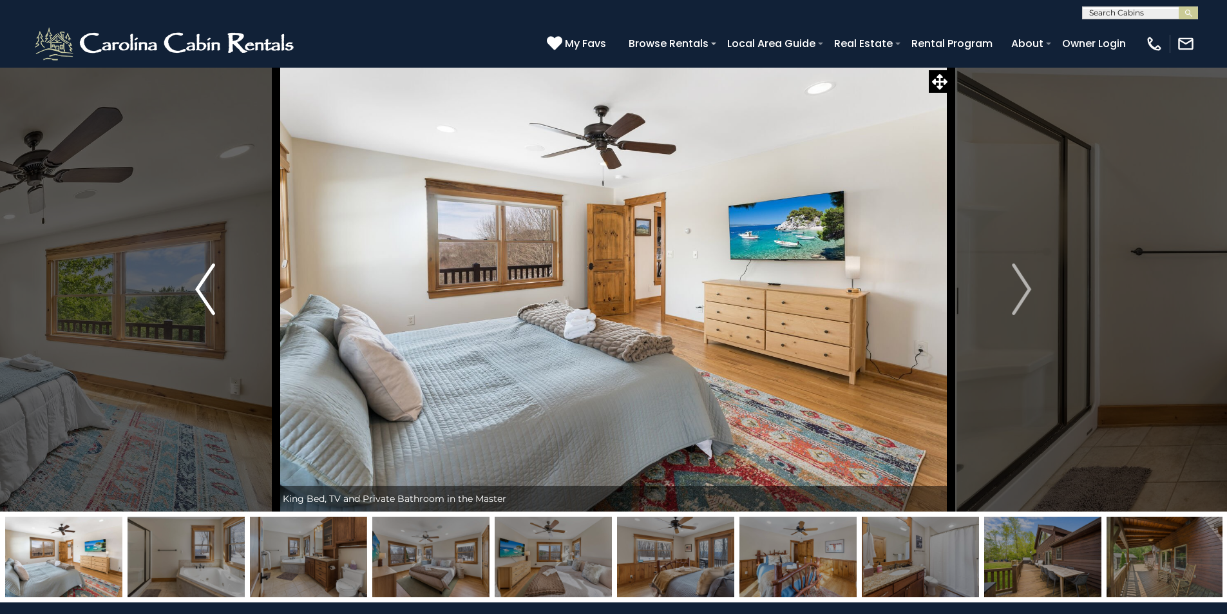
click at [223, 292] on button "Previous" at bounding box center [205, 289] width 142 height 444
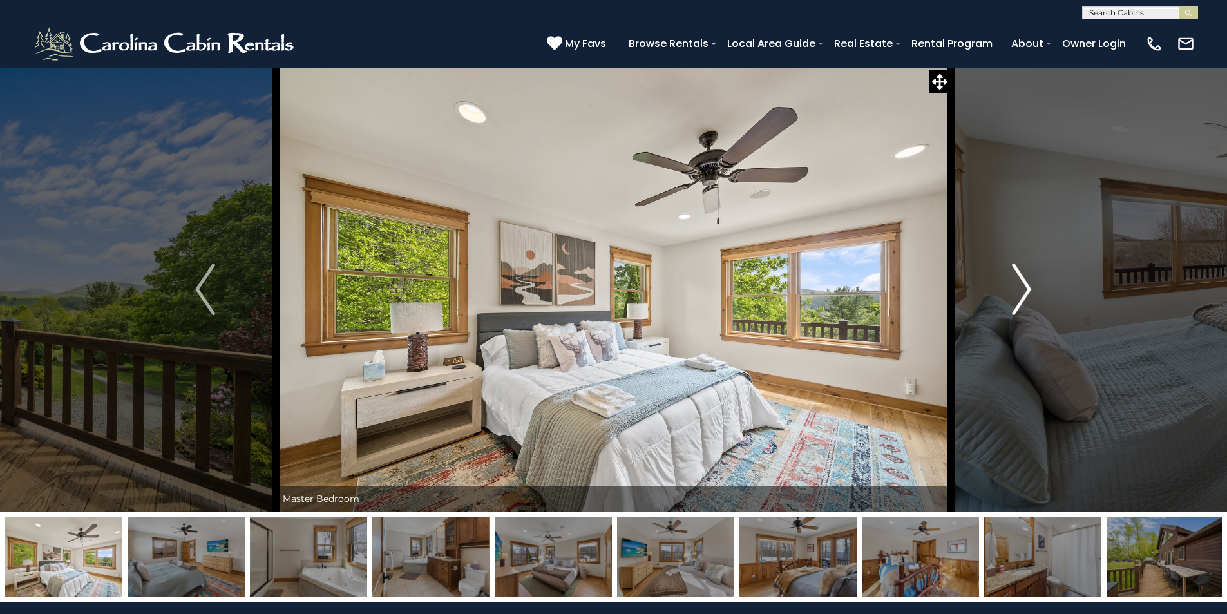
click at [1016, 282] on img "Next" at bounding box center [1021, 289] width 19 height 52
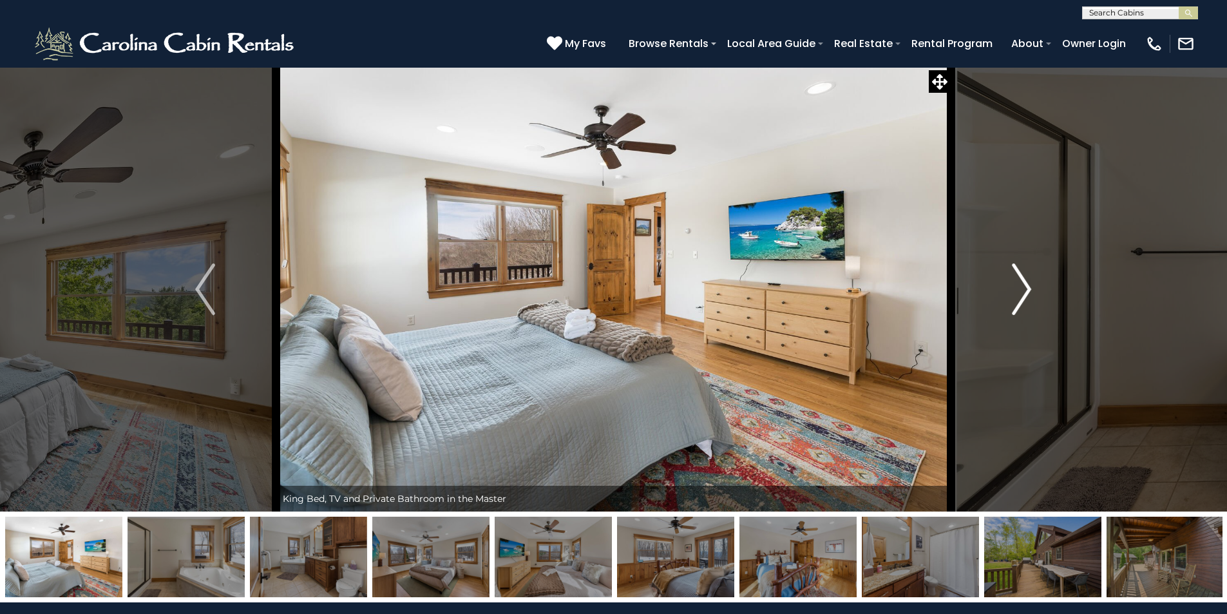
click at [1012, 280] on img "Next" at bounding box center [1021, 289] width 19 height 52
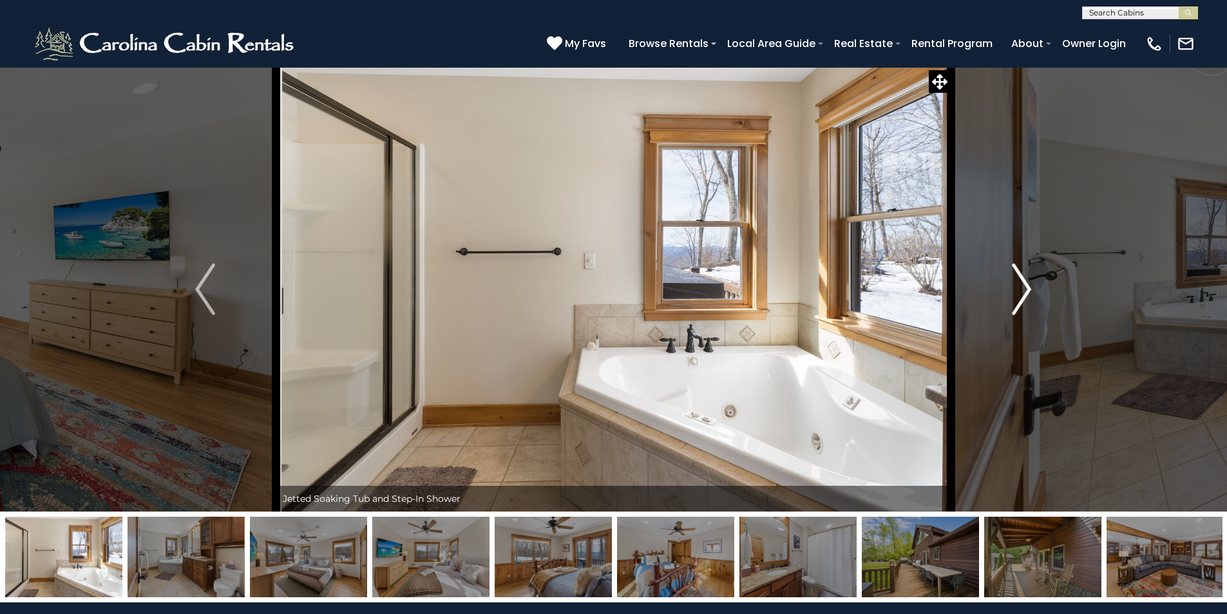
click at [1012, 280] on img "Next" at bounding box center [1021, 289] width 19 height 52
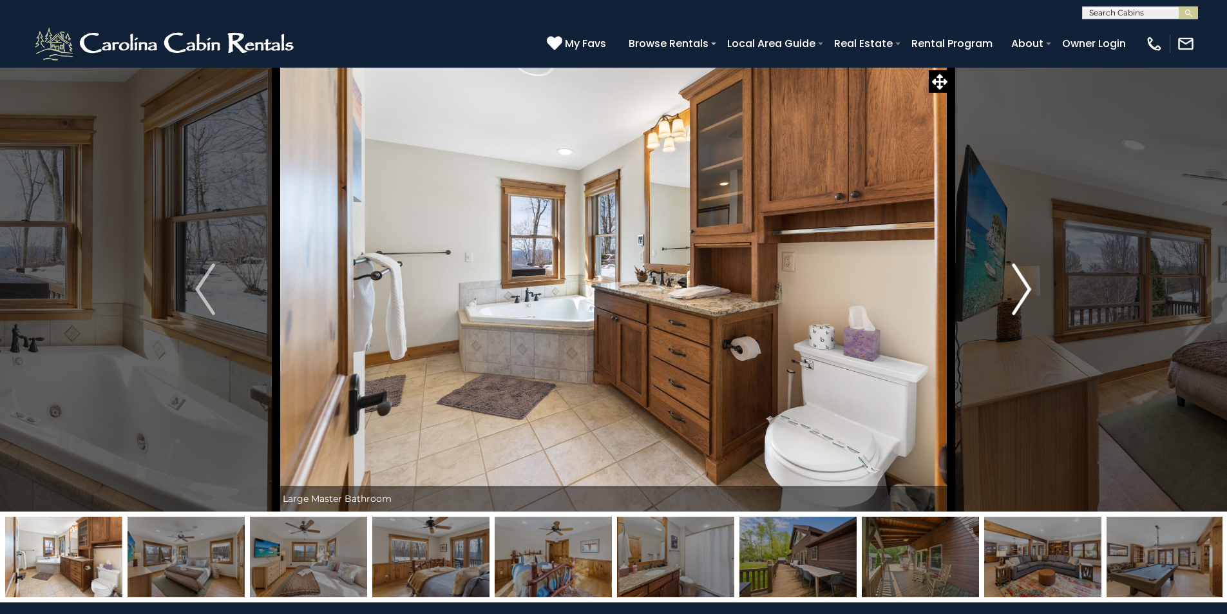
click at [1012, 280] on img "Next" at bounding box center [1021, 289] width 19 height 52
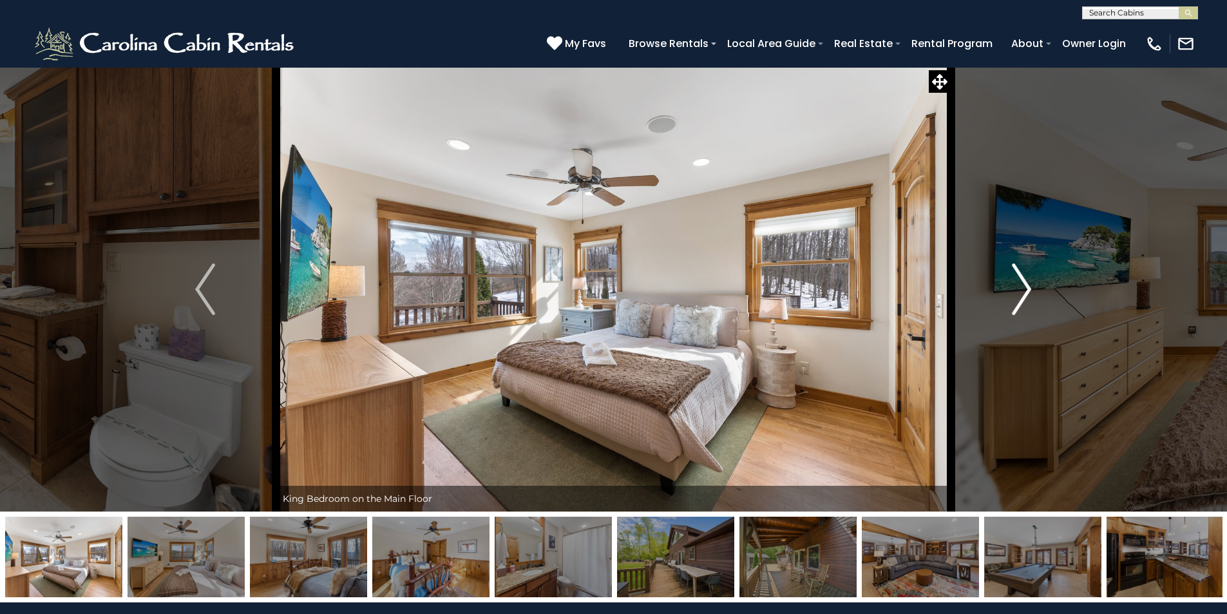
click at [1012, 280] on img "Next" at bounding box center [1021, 289] width 19 height 52
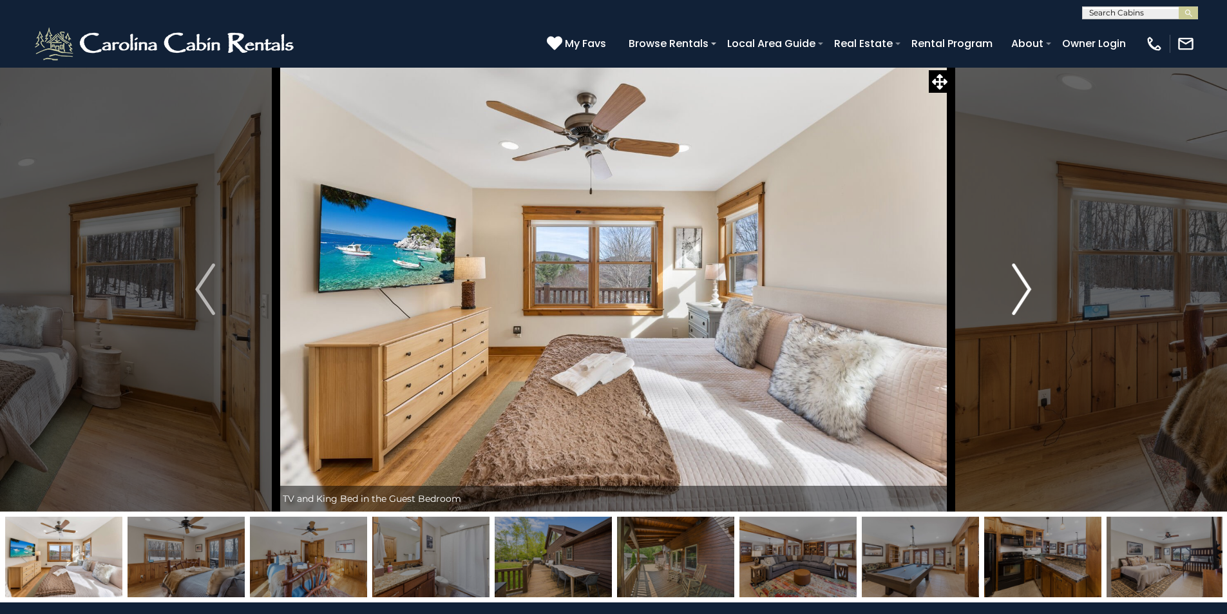
click at [1012, 280] on img "Next" at bounding box center [1021, 289] width 19 height 52
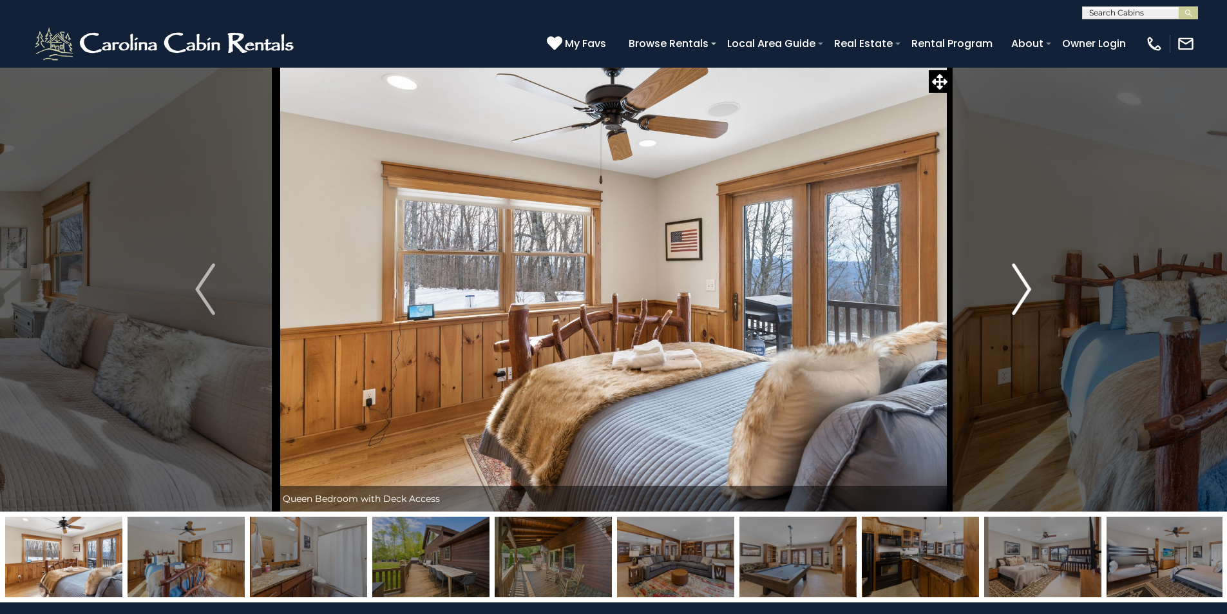
click at [1012, 280] on img "Next" at bounding box center [1021, 289] width 19 height 52
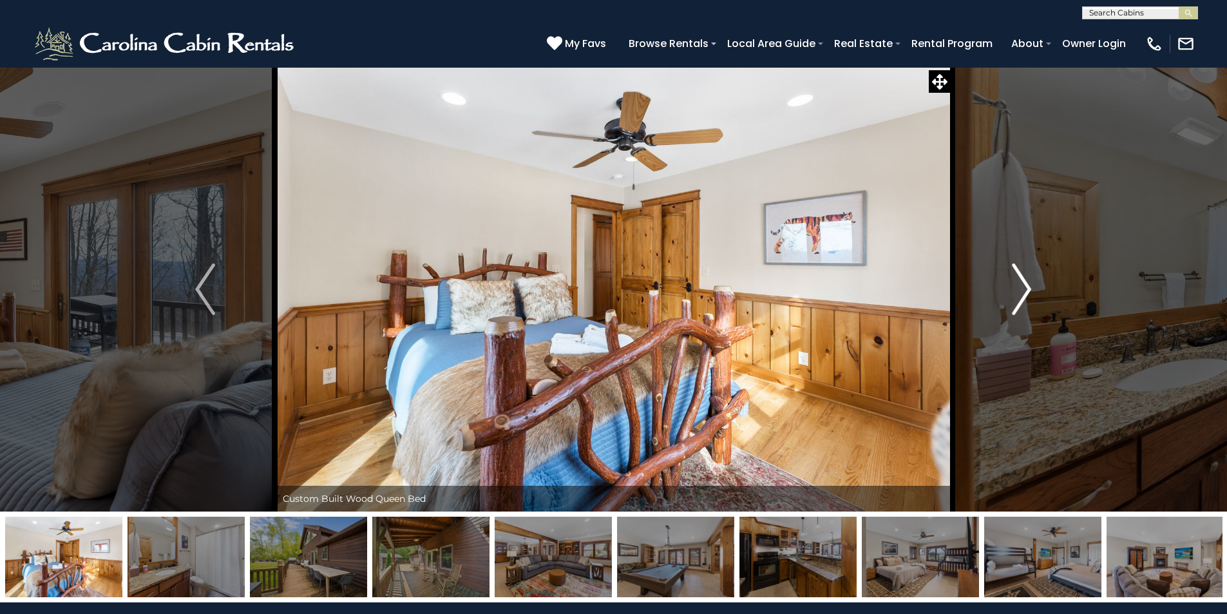
click at [1012, 280] on img "Next" at bounding box center [1021, 289] width 19 height 52
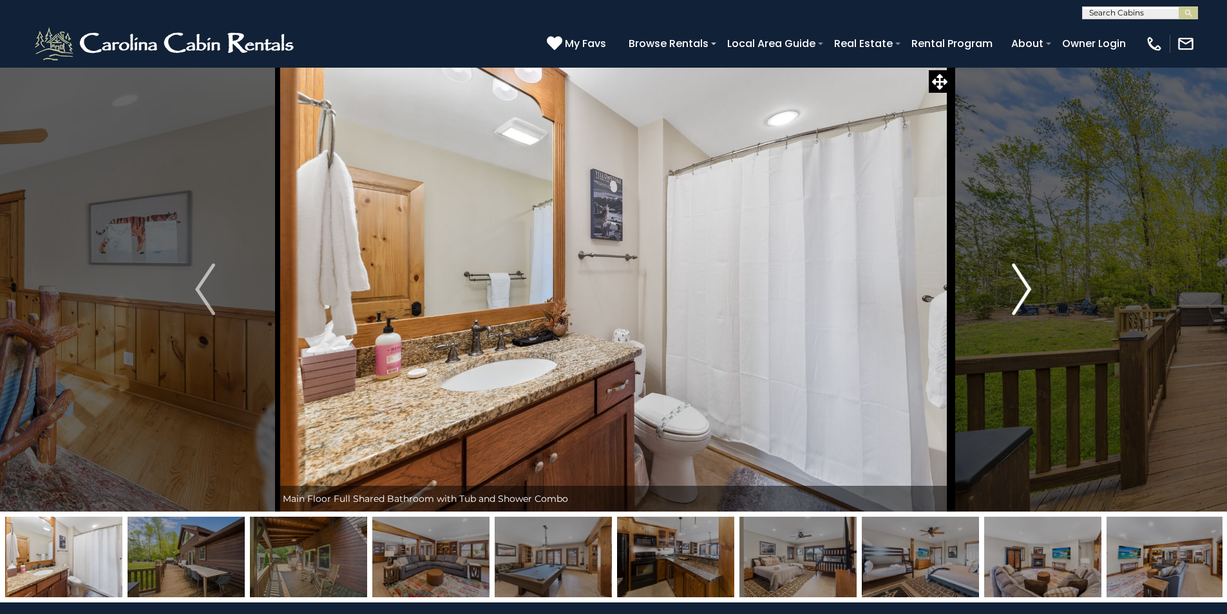
click at [1012, 280] on img "Next" at bounding box center [1021, 289] width 19 height 52
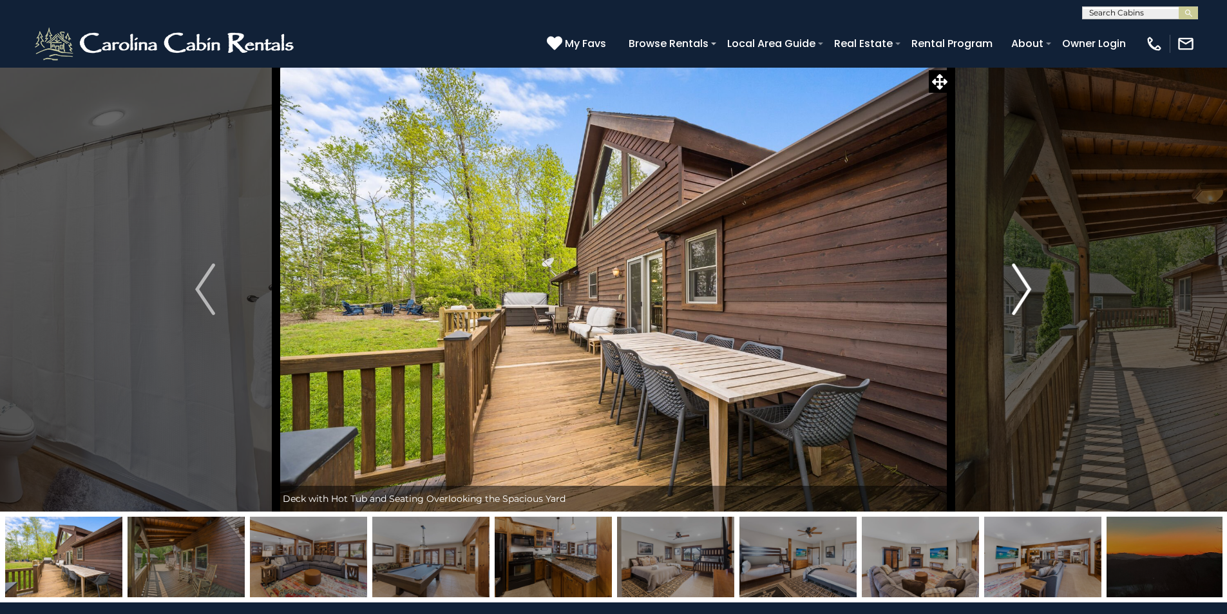
click at [1012, 280] on img "Next" at bounding box center [1021, 289] width 19 height 52
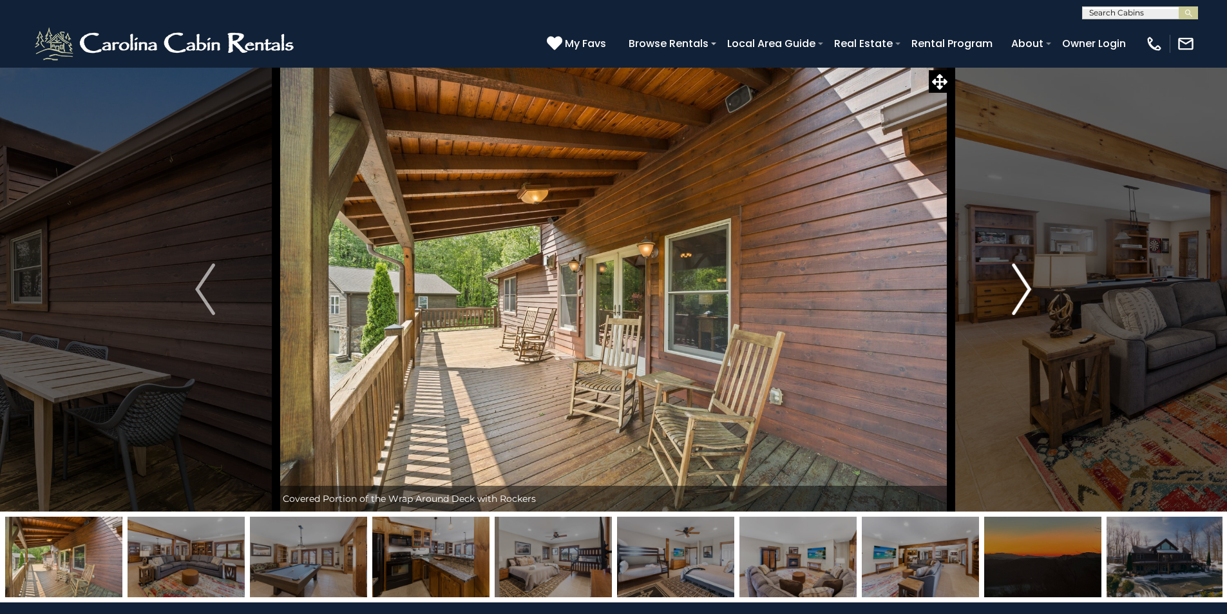
click at [1012, 280] on img "Next" at bounding box center [1021, 289] width 19 height 52
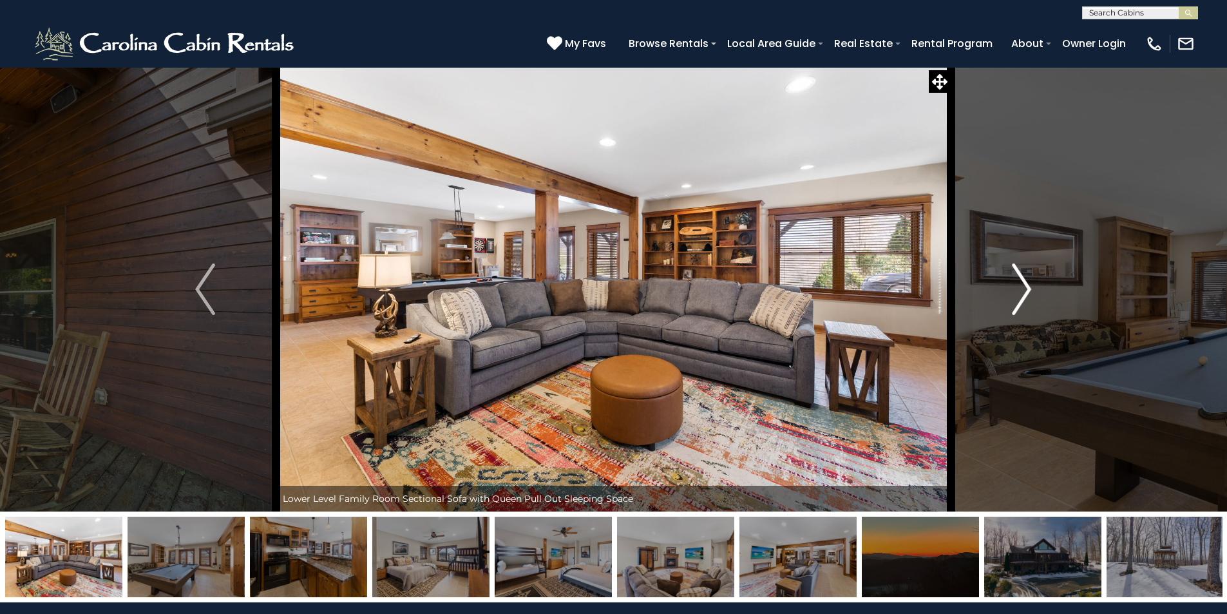
click at [1012, 280] on img "Next" at bounding box center [1021, 289] width 19 height 52
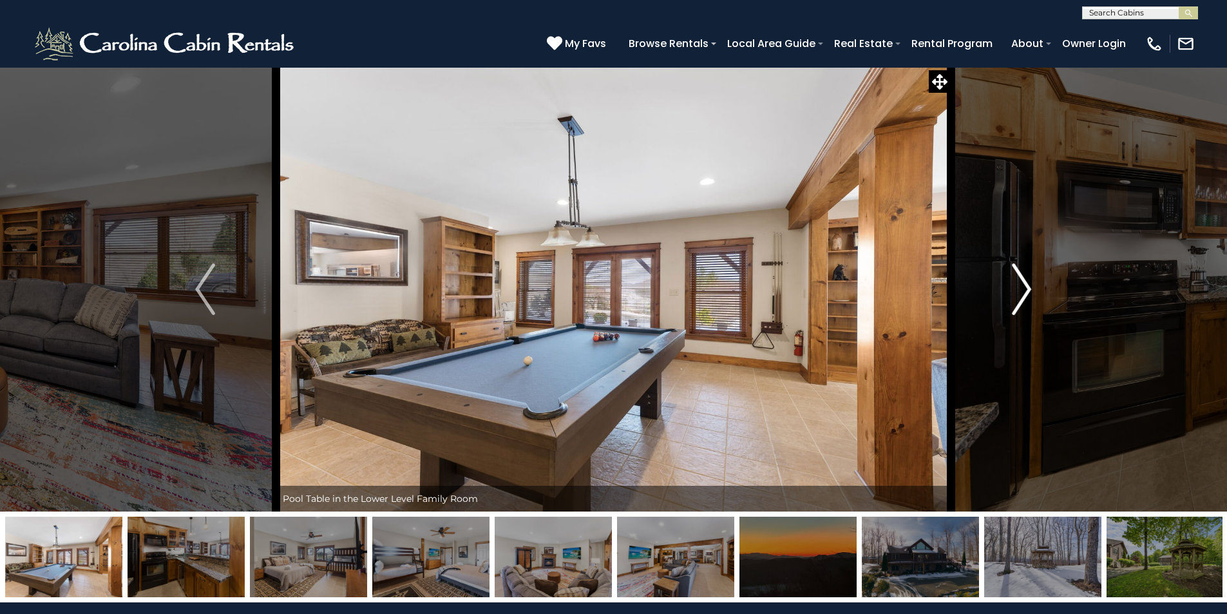
click at [1012, 280] on img "Next" at bounding box center [1021, 289] width 19 height 52
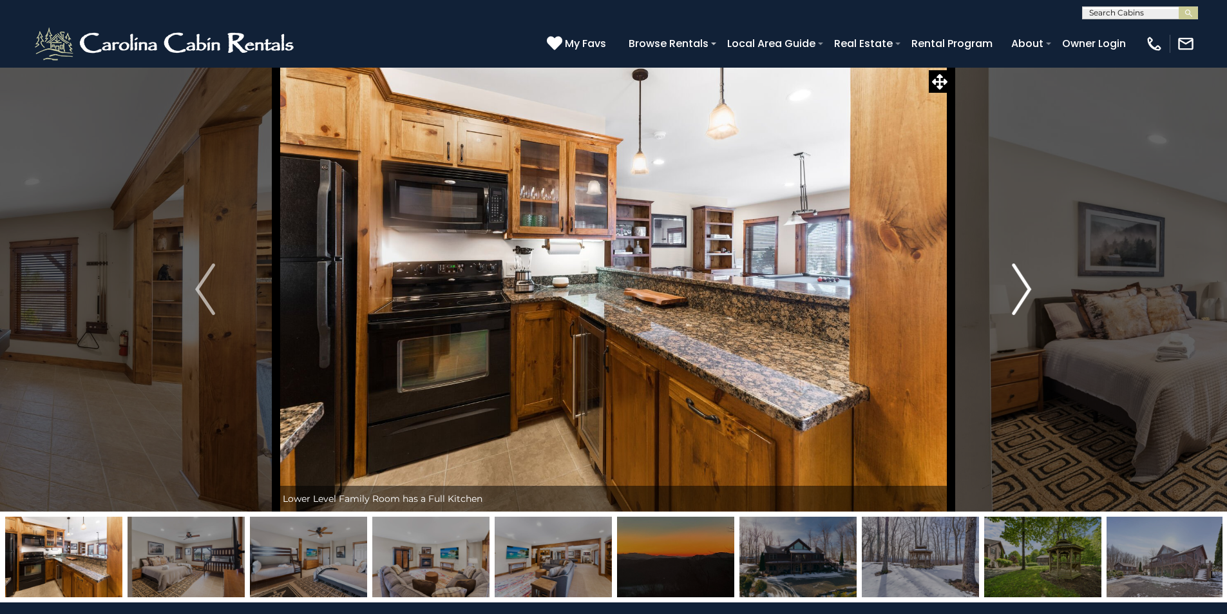
click at [1012, 280] on img "Next" at bounding box center [1021, 289] width 19 height 52
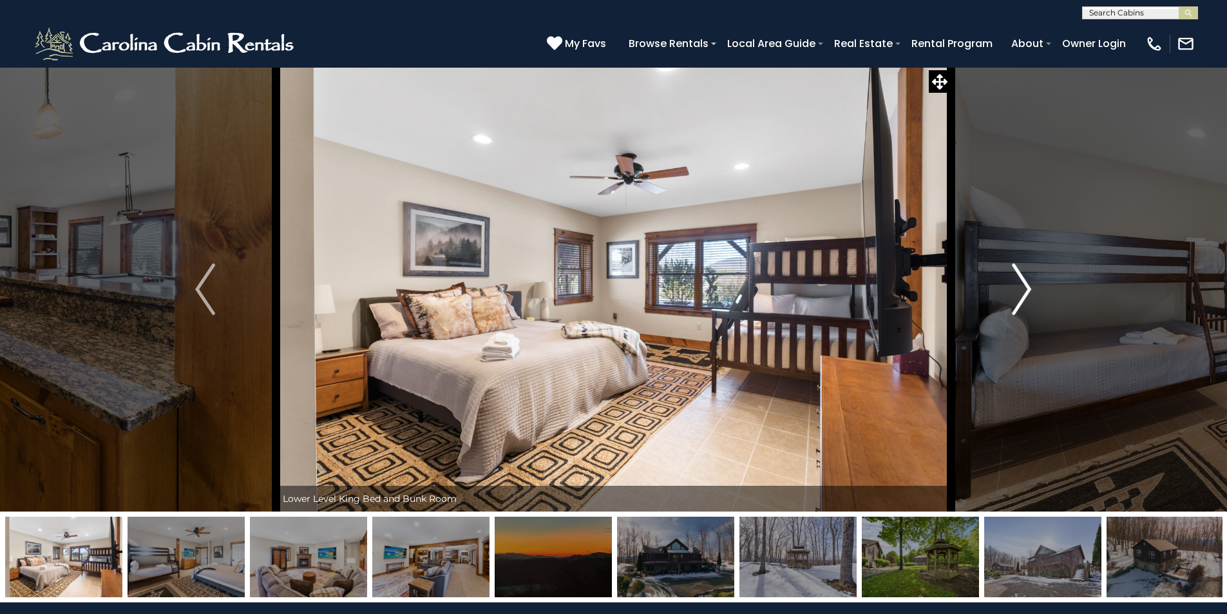
click at [1011, 280] on button "Next" at bounding box center [1022, 289] width 142 height 444
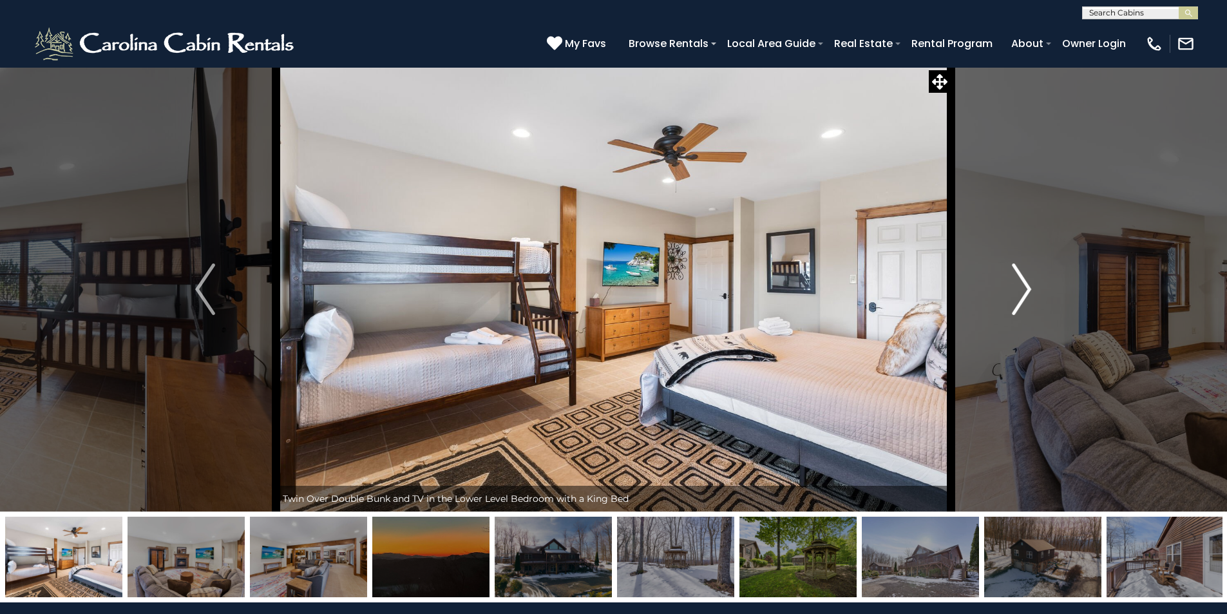
click at [1011, 280] on button "Next" at bounding box center [1022, 289] width 142 height 444
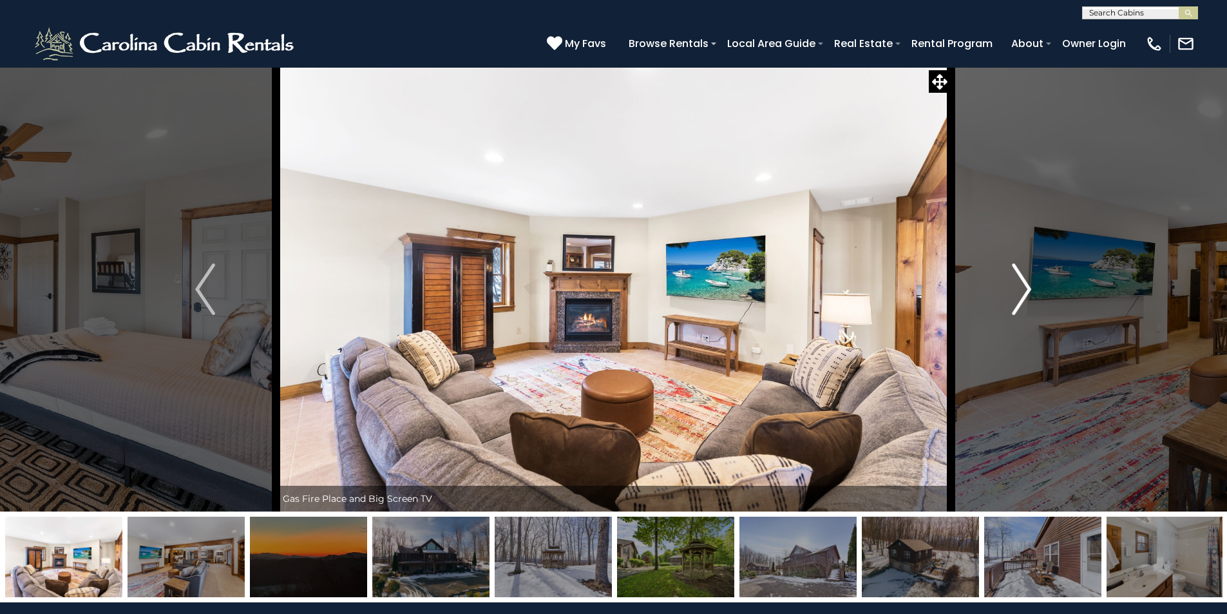
click at [1011, 280] on button "Next" at bounding box center [1022, 289] width 142 height 444
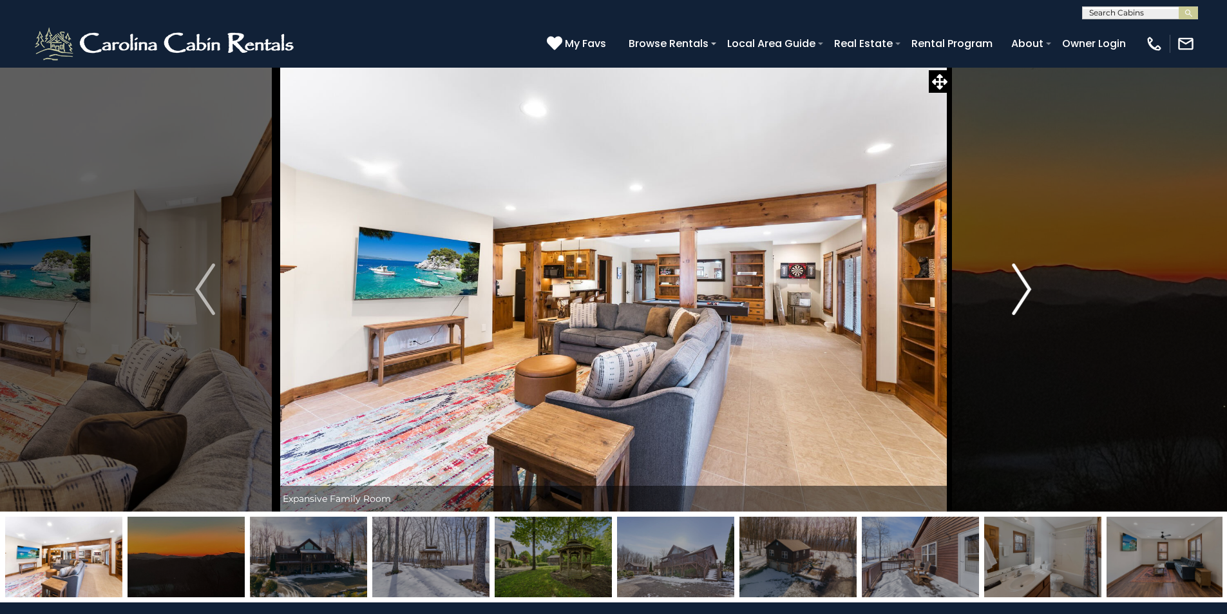
click at [1011, 280] on button "Next" at bounding box center [1022, 289] width 142 height 444
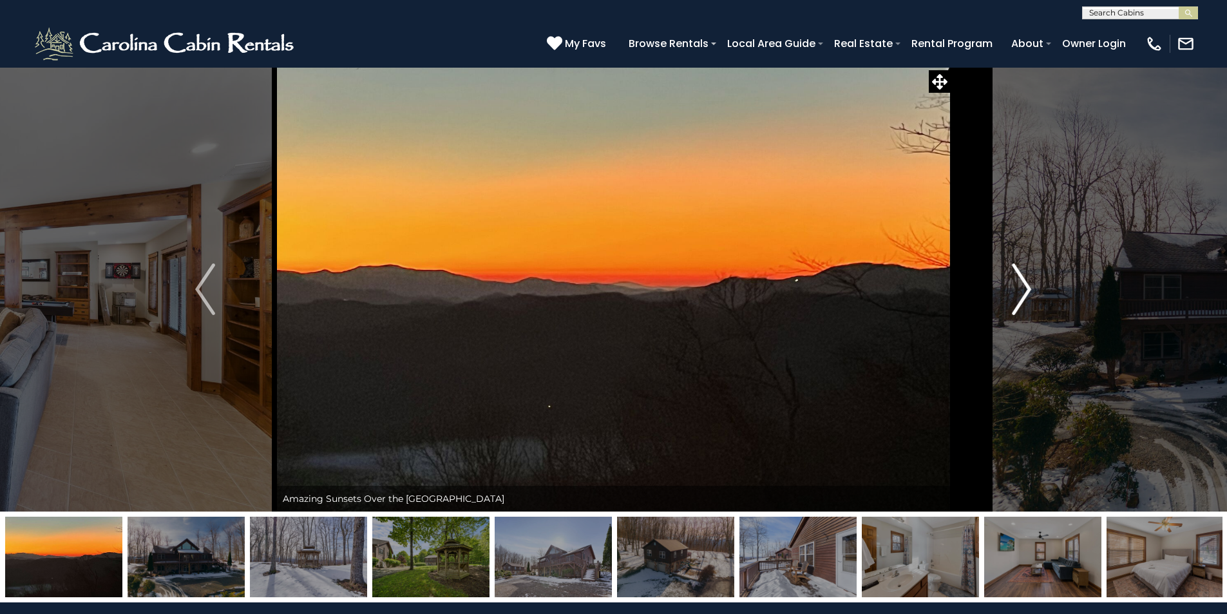
click at [1011, 280] on button "Next" at bounding box center [1022, 289] width 142 height 444
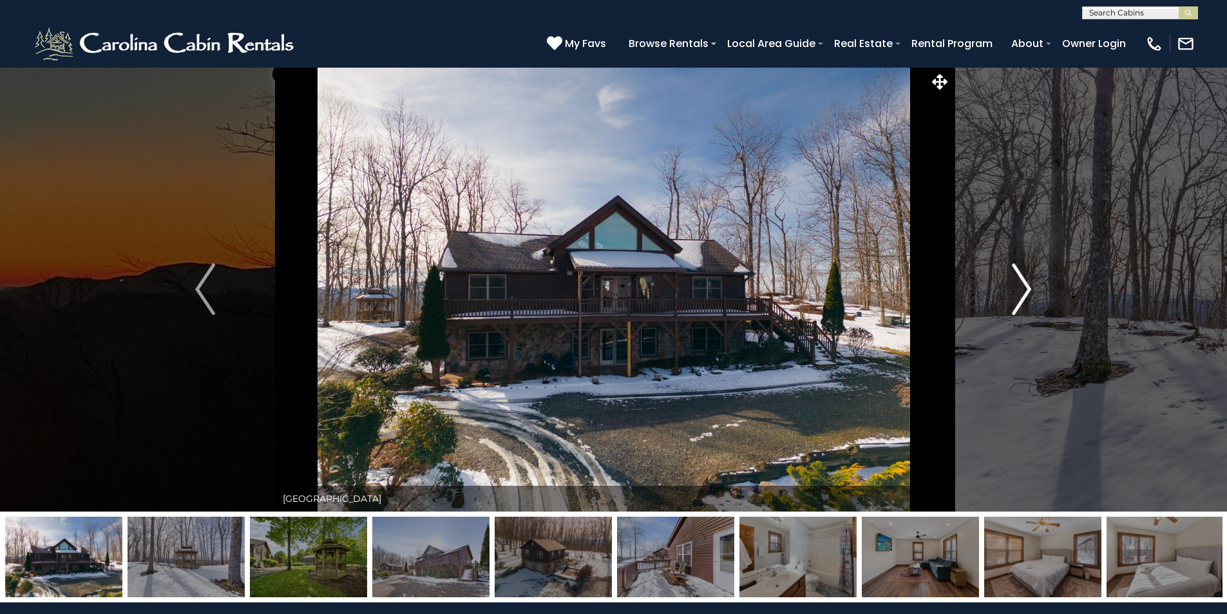
click at [1011, 280] on button "Next" at bounding box center [1022, 289] width 142 height 444
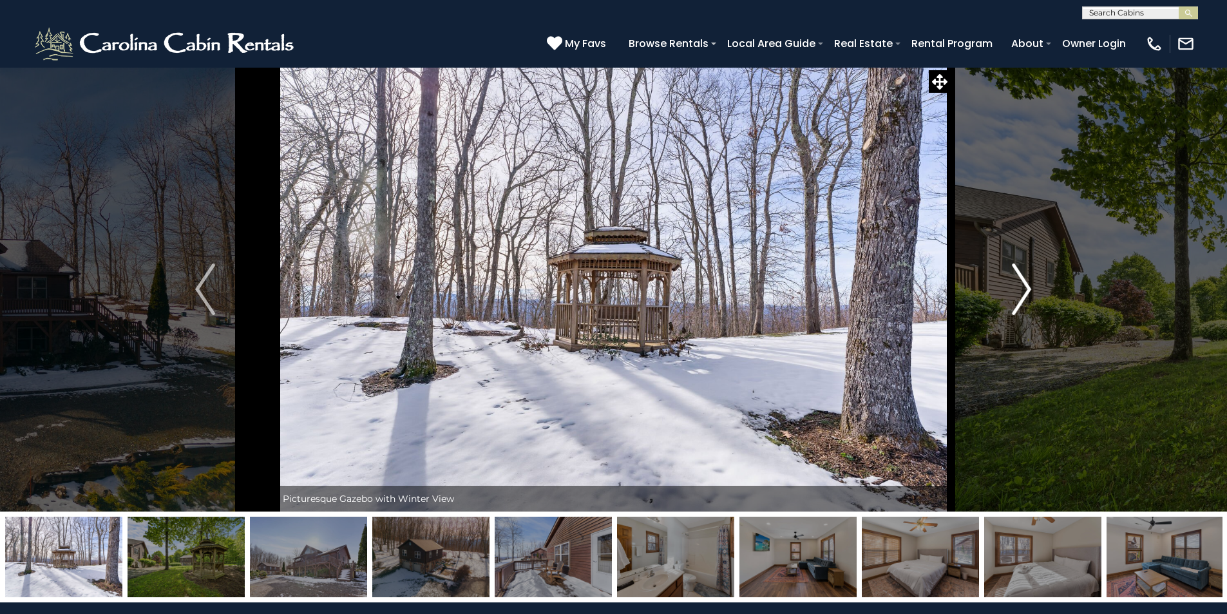
click at [1011, 280] on button "Next" at bounding box center [1022, 289] width 142 height 444
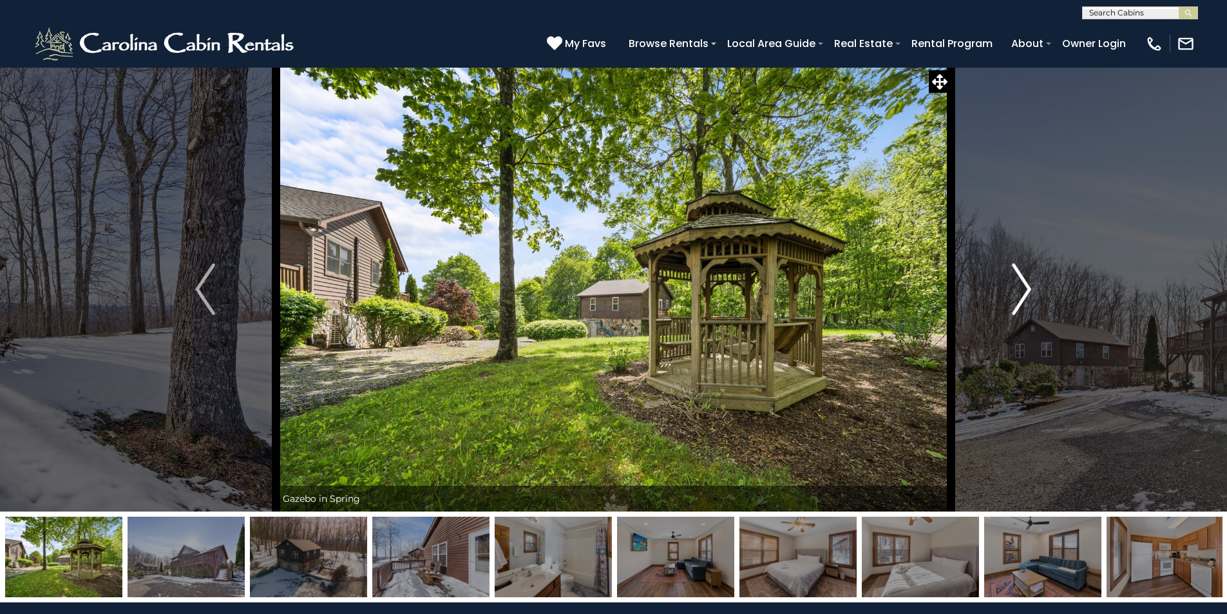
click at [1011, 280] on button "Next" at bounding box center [1022, 289] width 142 height 444
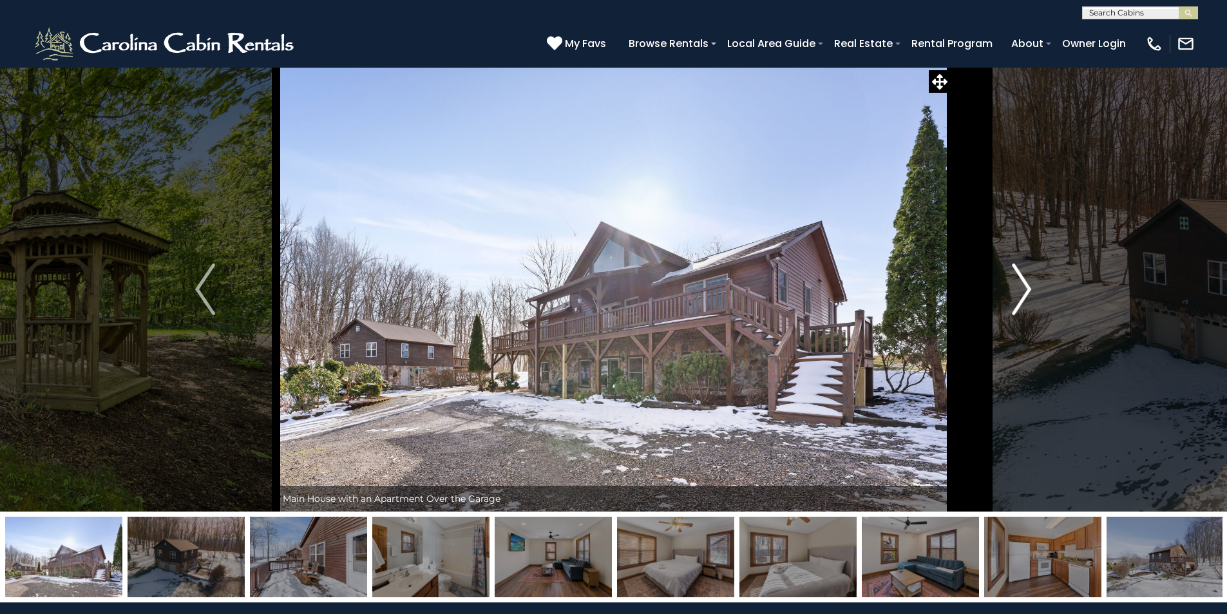
click at [1011, 280] on button "Next" at bounding box center [1022, 289] width 142 height 444
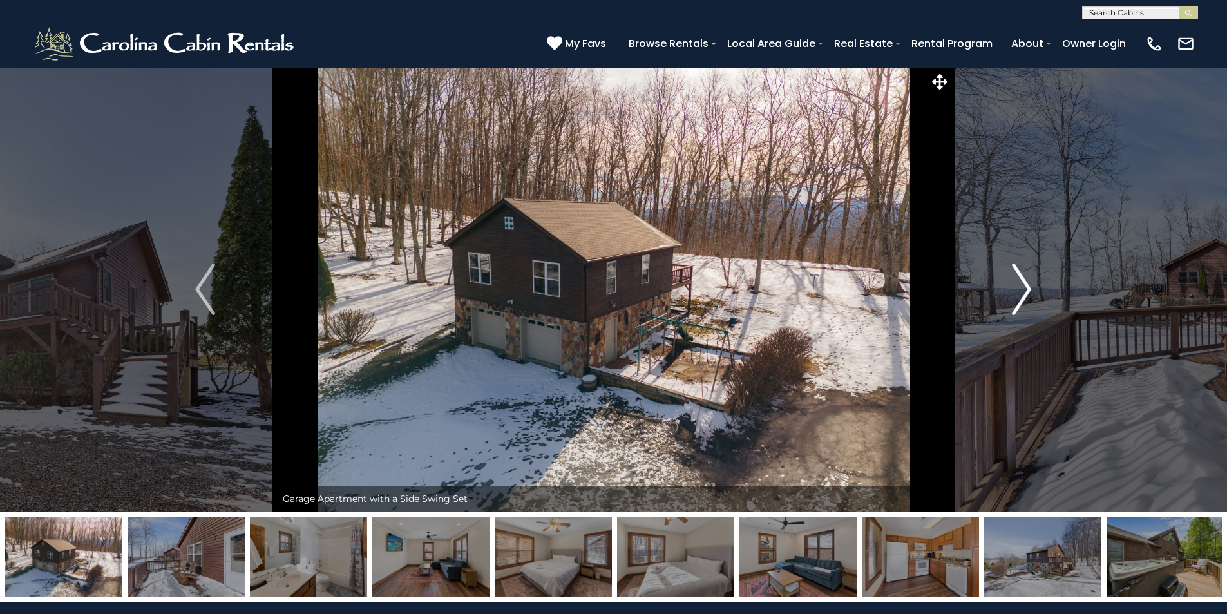
click at [1011, 280] on button "Next" at bounding box center [1022, 289] width 142 height 444
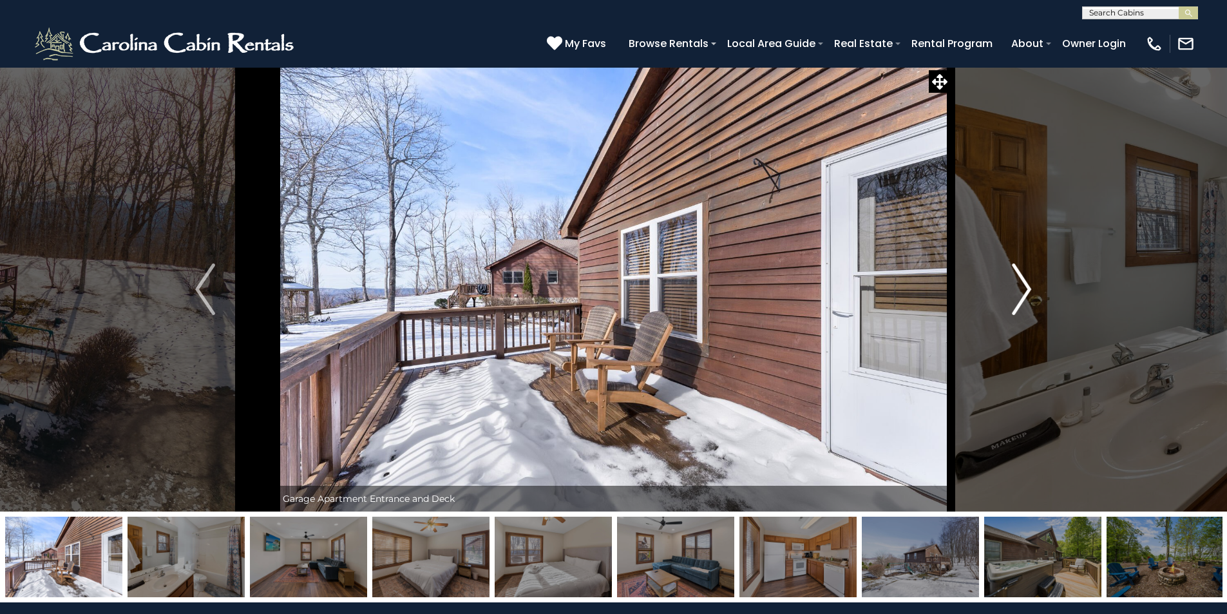
click at [1011, 280] on button "Next" at bounding box center [1022, 289] width 142 height 444
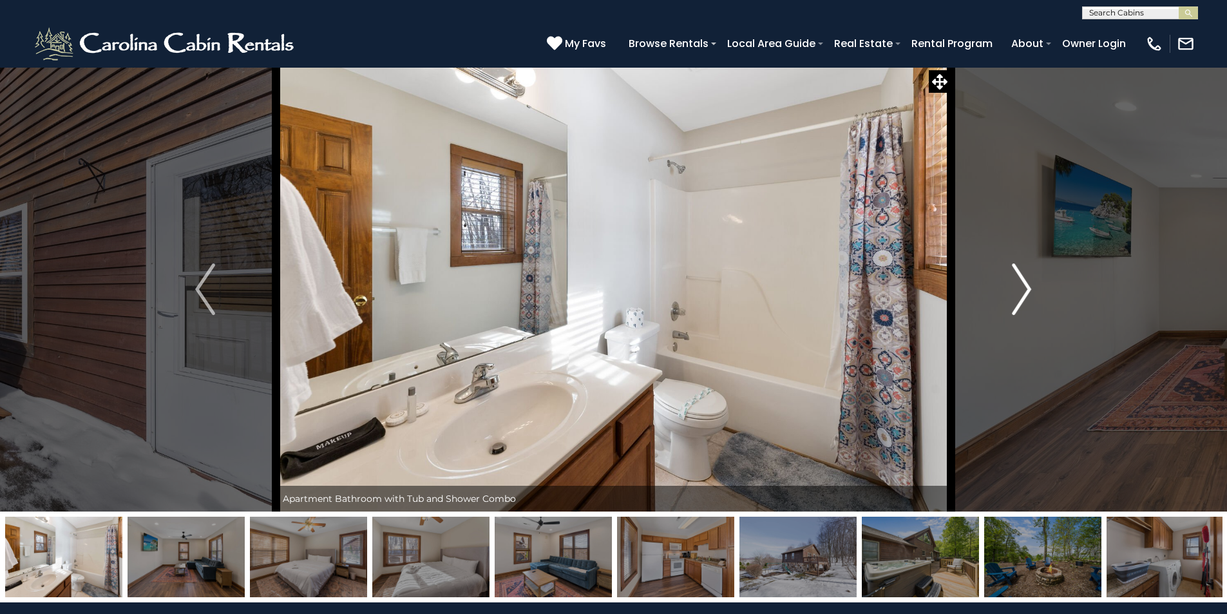
click at [1011, 280] on button "Next" at bounding box center [1022, 289] width 142 height 444
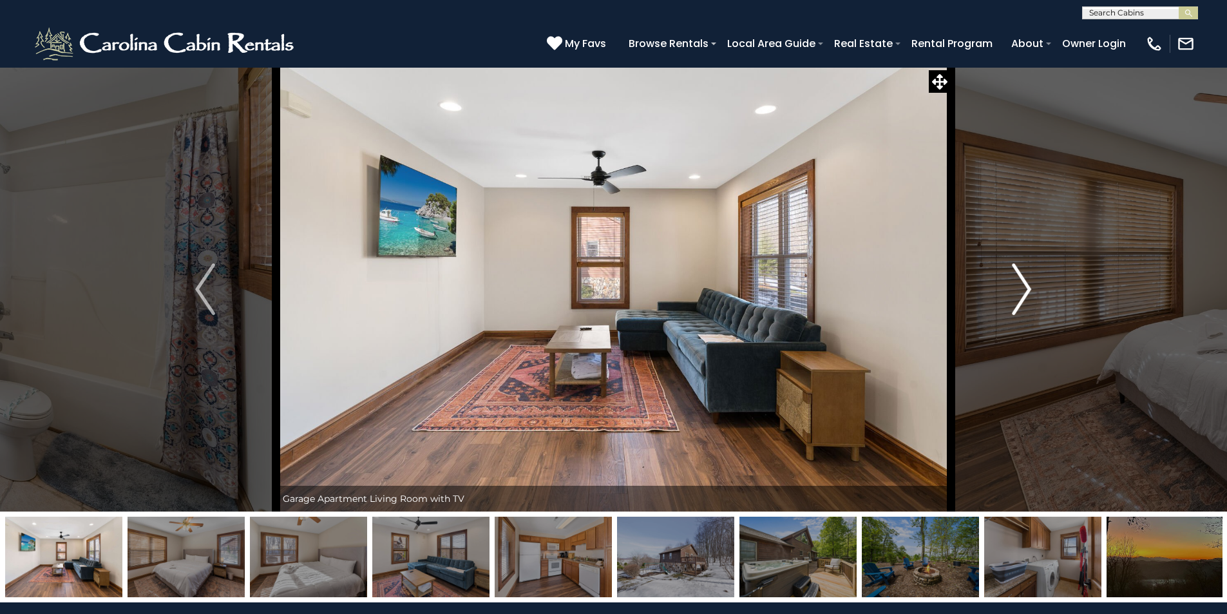
click at [1011, 280] on button "Next" at bounding box center [1022, 289] width 142 height 444
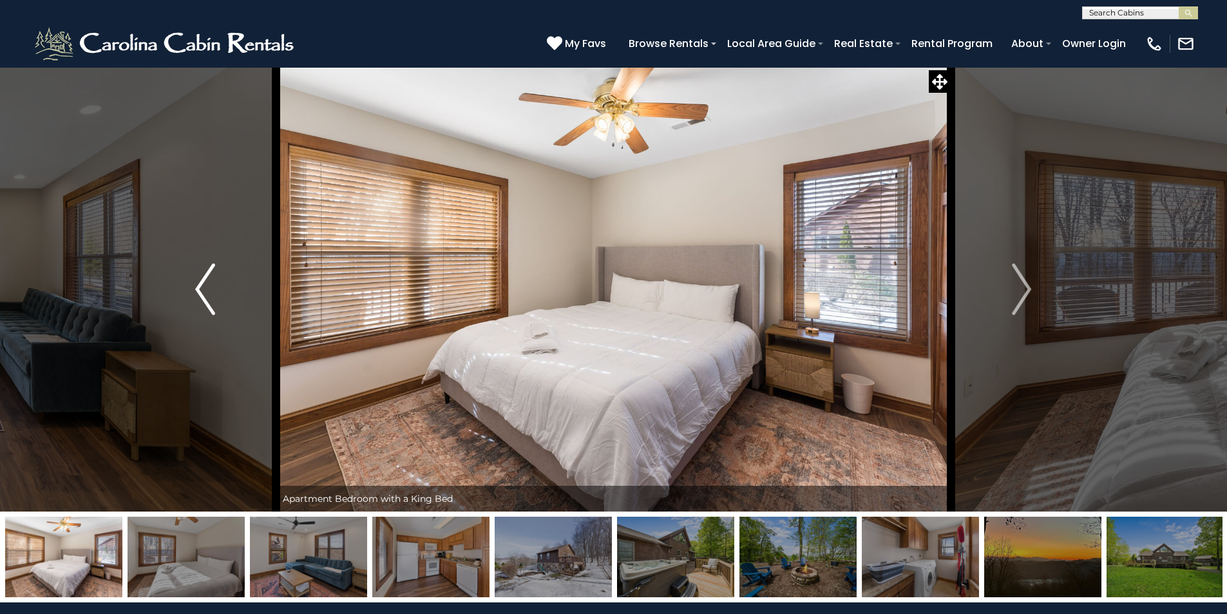
click at [202, 283] on img "Previous" at bounding box center [204, 289] width 19 height 52
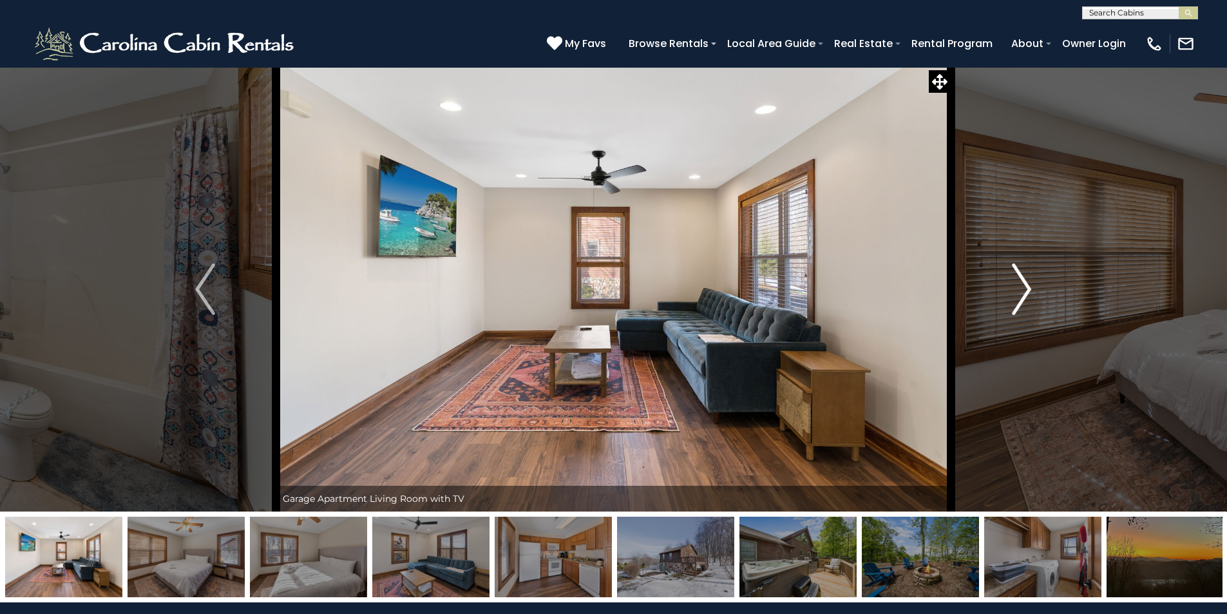
click at [1025, 289] on img "Next" at bounding box center [1021, 289] width 19 height 52
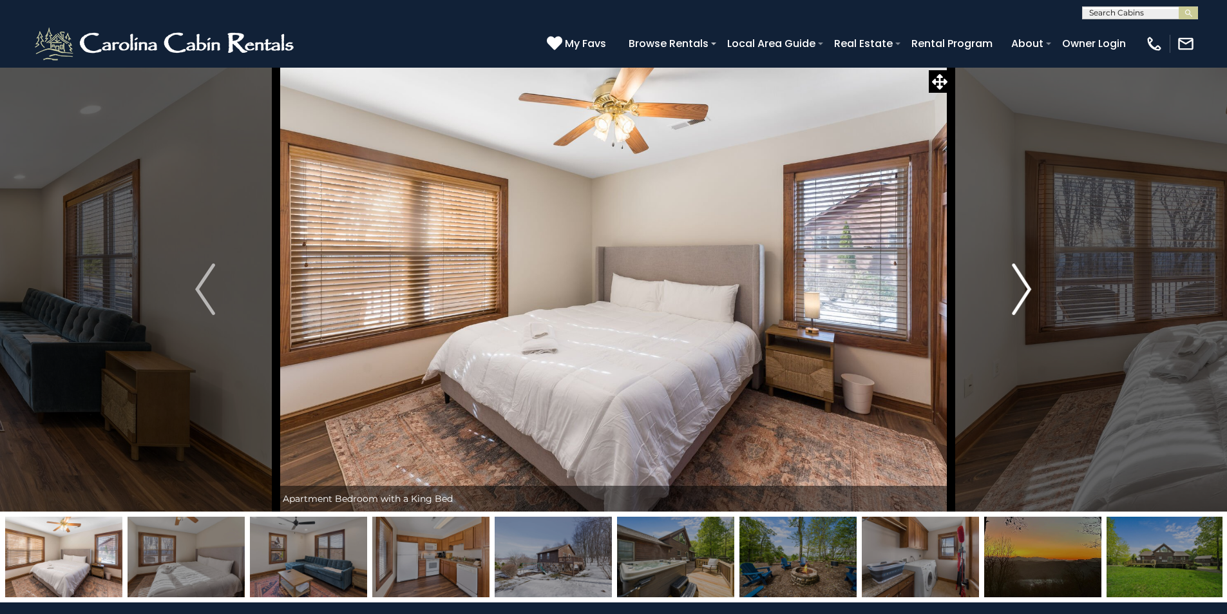
click at [1024, 289] on img "Next" at bounding box center [1021, 289] width 19 height 52
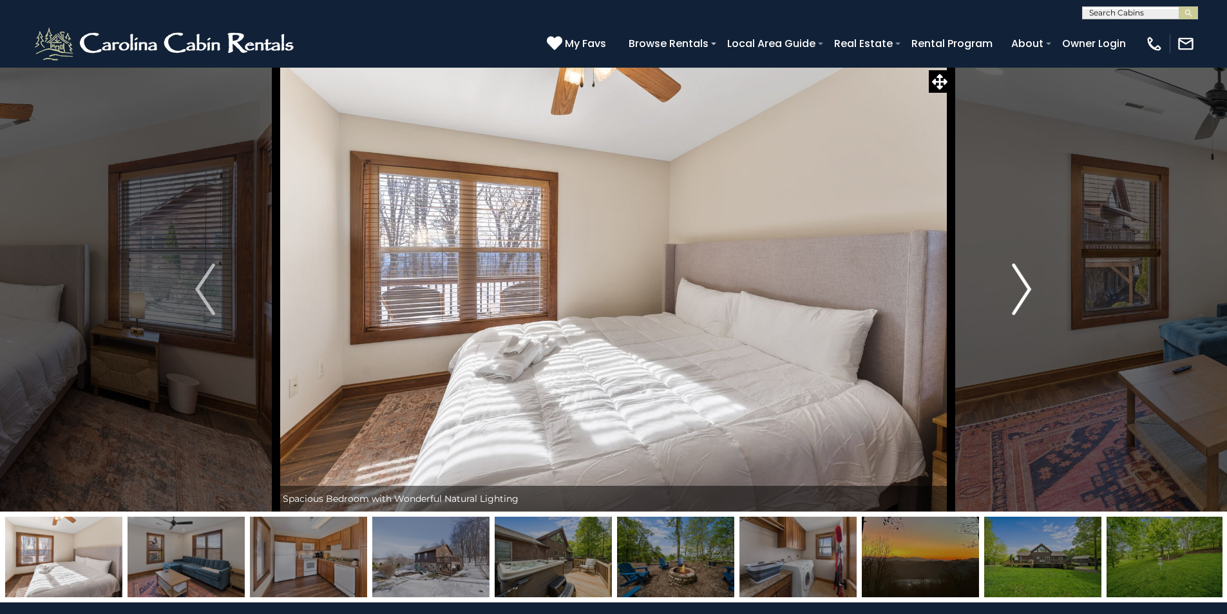
click at [1024, 289] on img "Next" at bounding box center [1021, 289] width 19 height 52
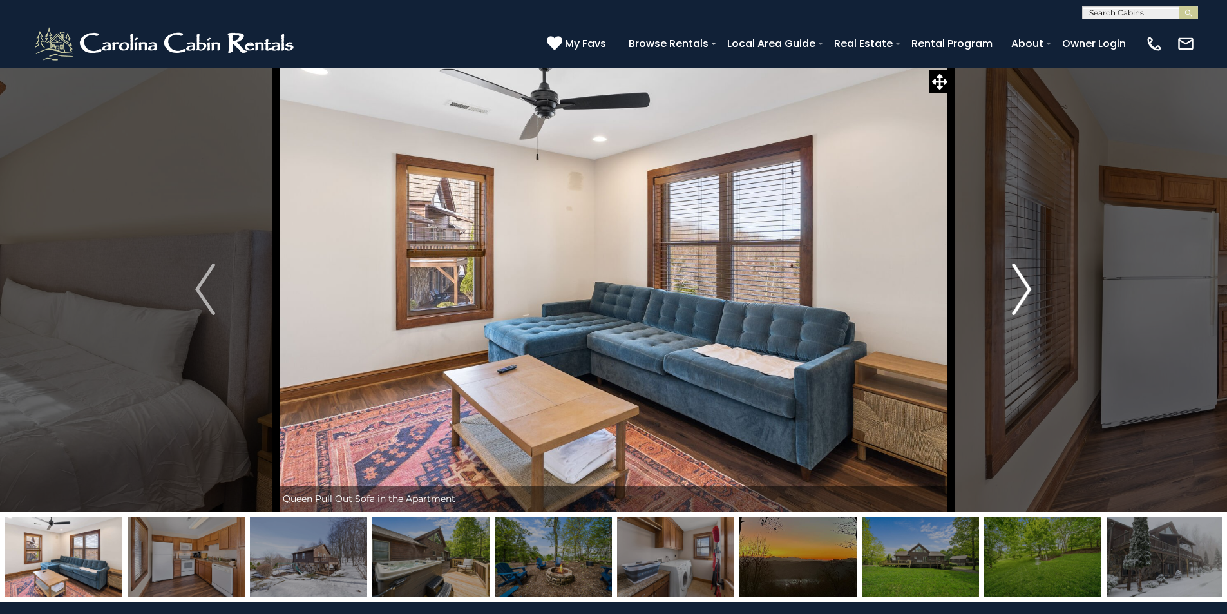
click at [1024, 289] on img "Next" at bounding box center [1021, 289] width 19 height 52
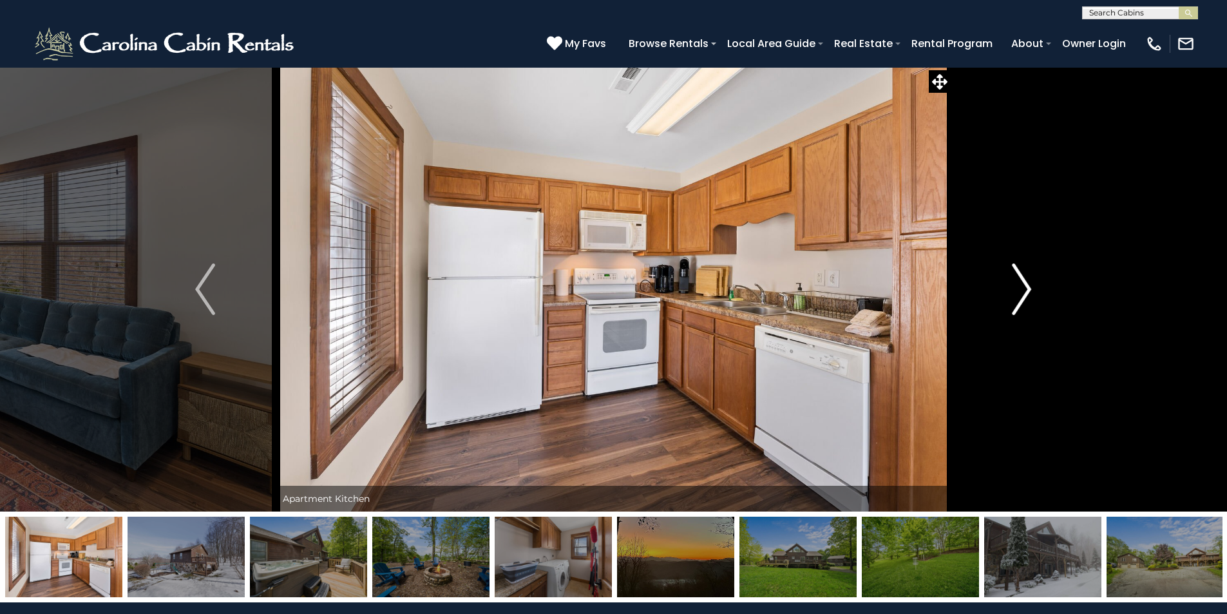
click at [1024, 289] on img "Next" at bounding box center [1021, 289] width 19 height 52
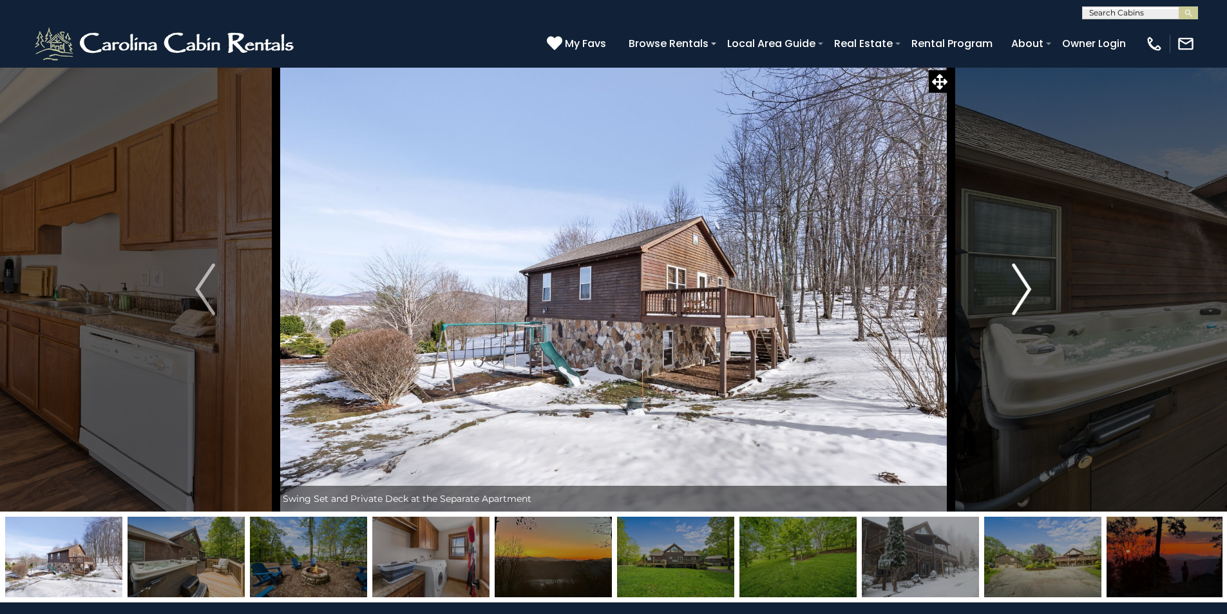
click at [1024, 289] on img "Next" at bounding box center [1021, 289] width 19 height 52
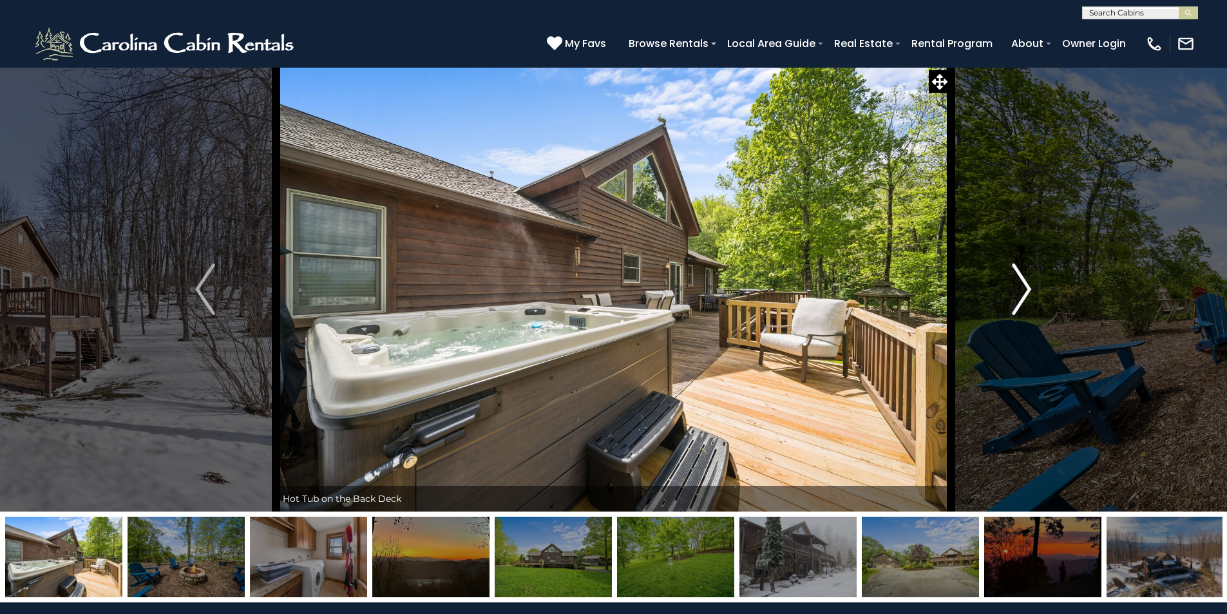
click at [1024, 289] on img "Next" at bounding box center [1021, 289] width 19 height 52
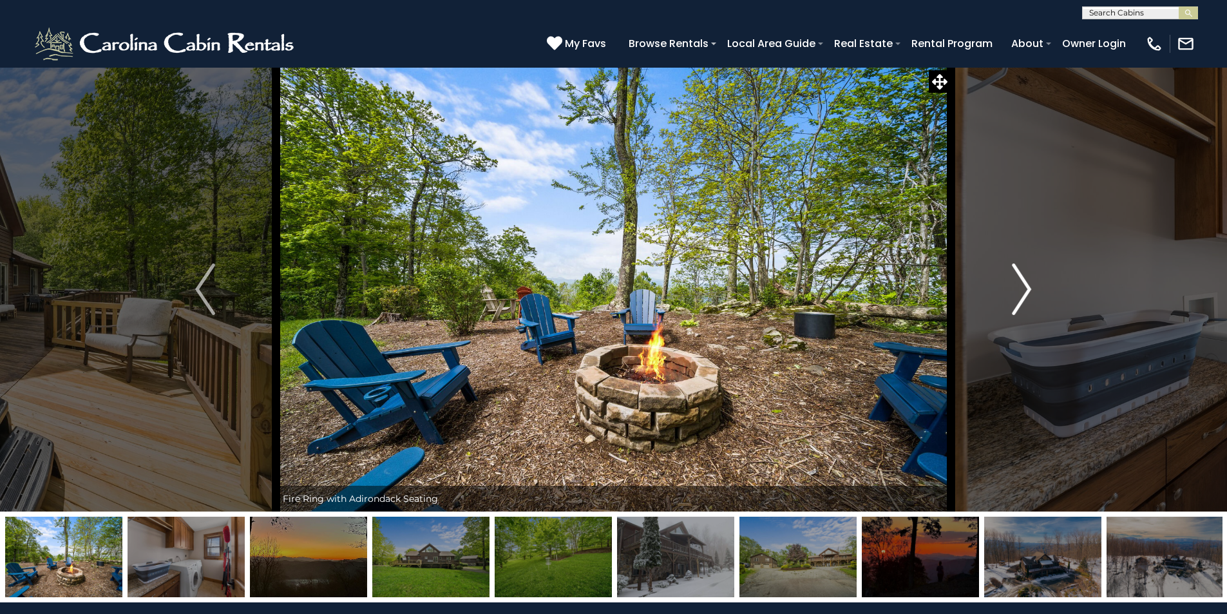
click at [1024, 289] on img "Next" at bounding box center [1021, 289] width 19 height 52
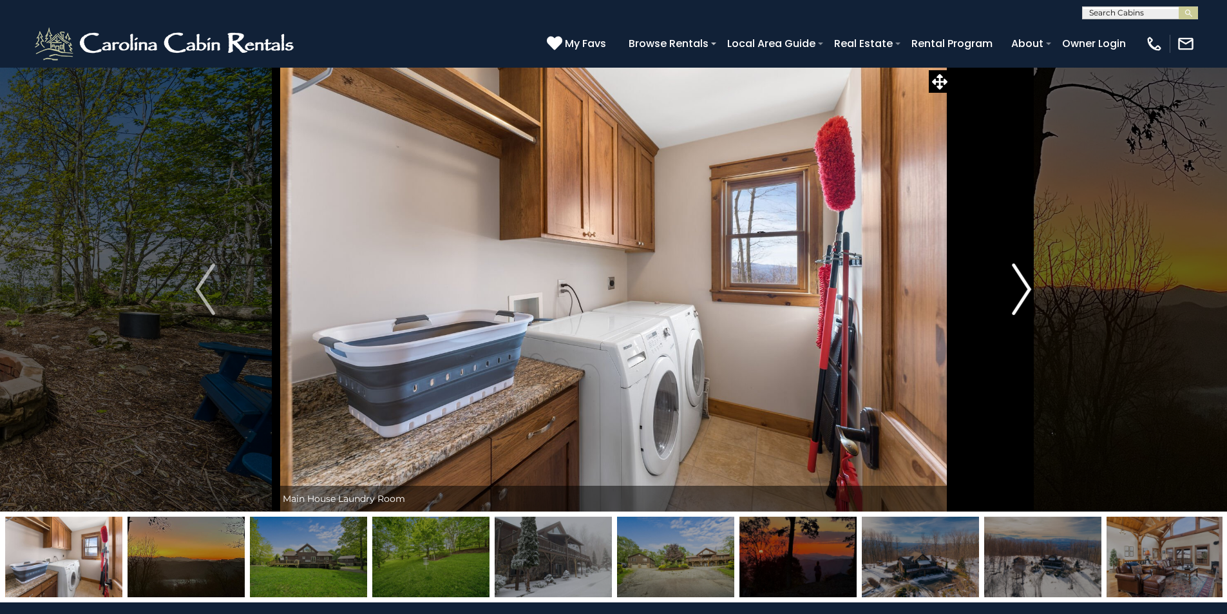
click at [1024, 289] on img "Next" at bounding box center [1021, 289] width 19 height 52
